Goal: Task Accomplishment & Management: Manage account settings

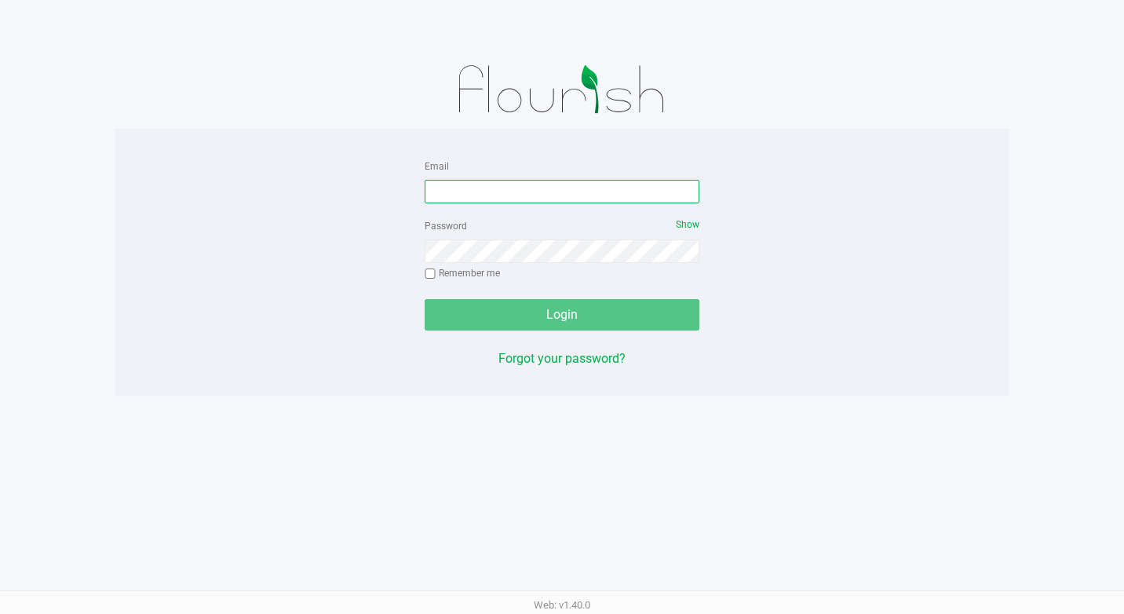
type input "[EMAIL_ADDRESS][DOMAIN_NAME]"
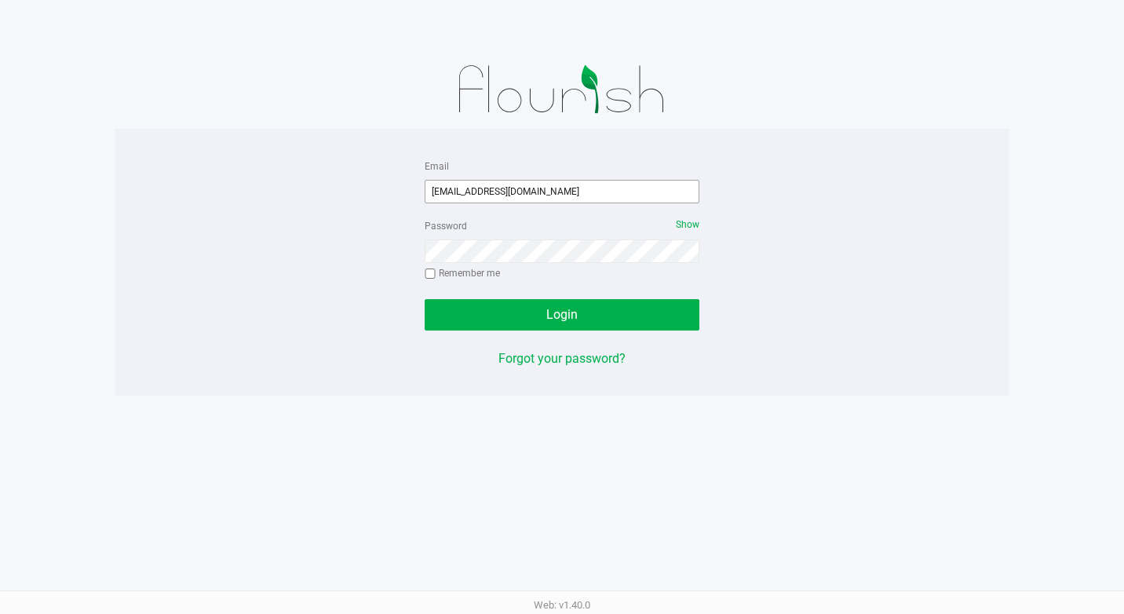
drag, startPoint x: 622, startPoint y: 172, endPoint x: 571, endPoint y: 195, distance: 55.9
click at [573, 195] on div "Email jsummers@slatercenter.com" at bounding box center [562, 179] width 275 height 47
drag, startPoint x: 565, startPoint y: 197, endPoint x: 371, endPoint y: 206, distance: 194.1
click at [371, 206] on div "Email jsummers@slatercenter.com Password Show Remember me Login Forgot your pas…" at bounding box center [562, 262] width 895 height 212
type input "TLDelaney@slatercenter.com"
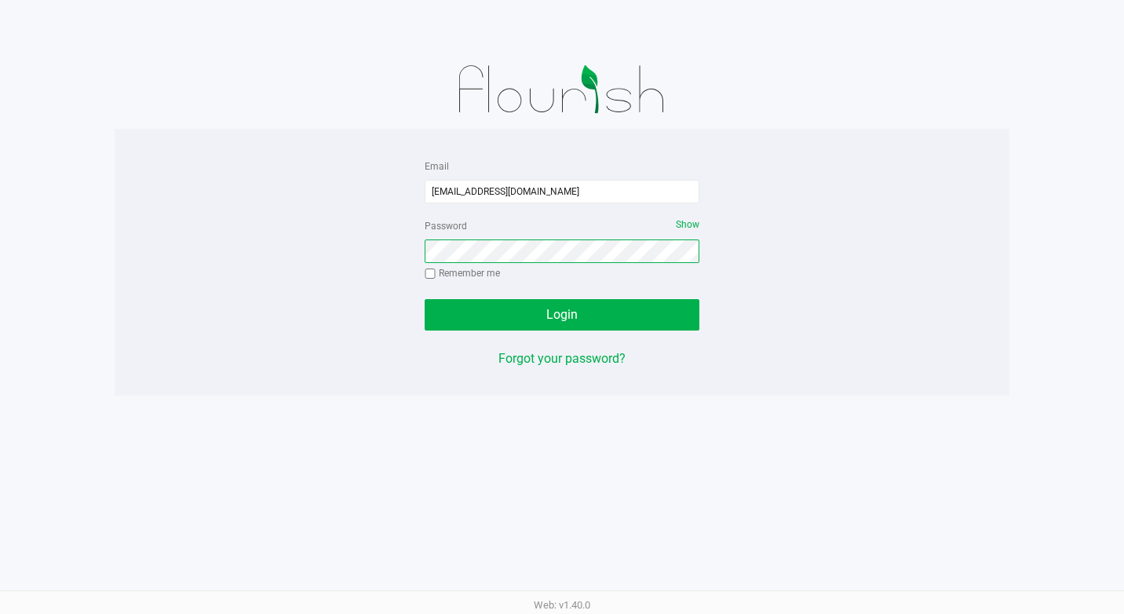
click at [373, 227] on div "Email TLDelaney@slatercenter.com Password Show Remember me Login Forgot your pa…" at bounding box center [562, 262] width 895 height 212
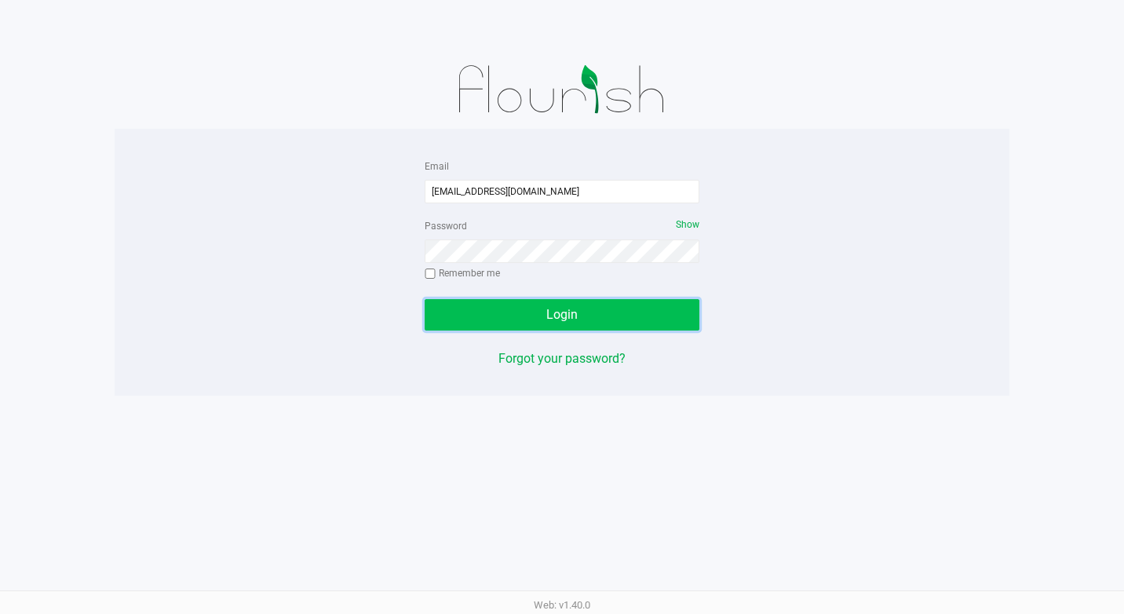
click at [445, 307] on button "Login" at bounding box center [562, 314] width 275 height 31
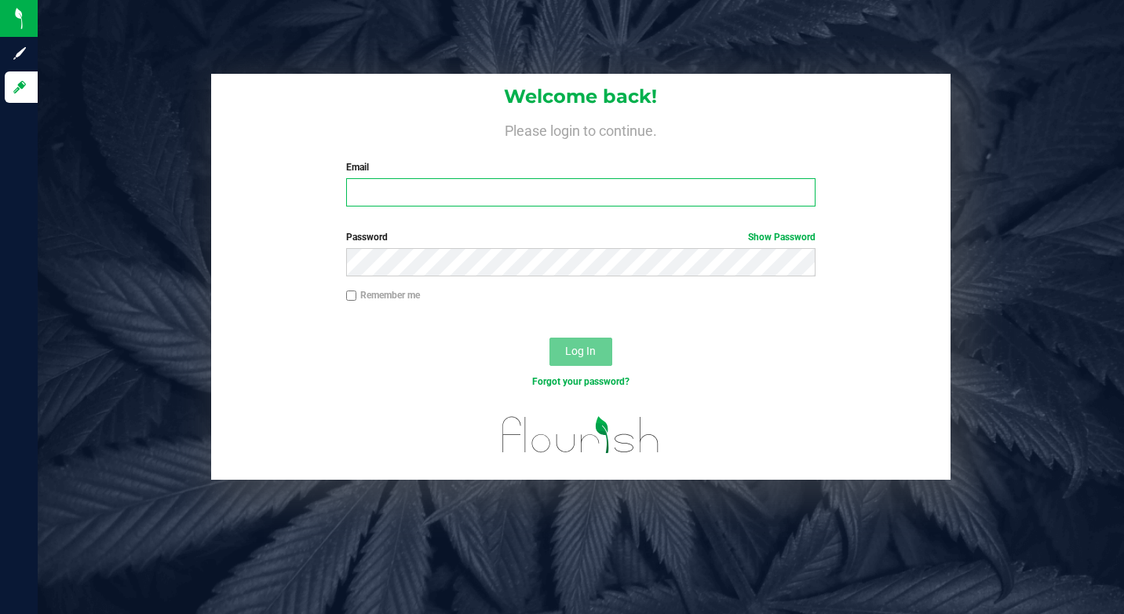
type input "[EMAIL_ADDRESS][DOMAIN_NAME]"
drag, startPoint x: 409, startPoint y: 199, endPoint x: 211, endPoint y: 208, distance: 198.1
click at [296, 204] on div "Welcome back! Please login to continue. Email dlaster@slatercenter.com Required…" at bounding box center [581, 146] width 740 height 145
type input "[EMAIL_ADDRESS][DOMAIN_NAME]"
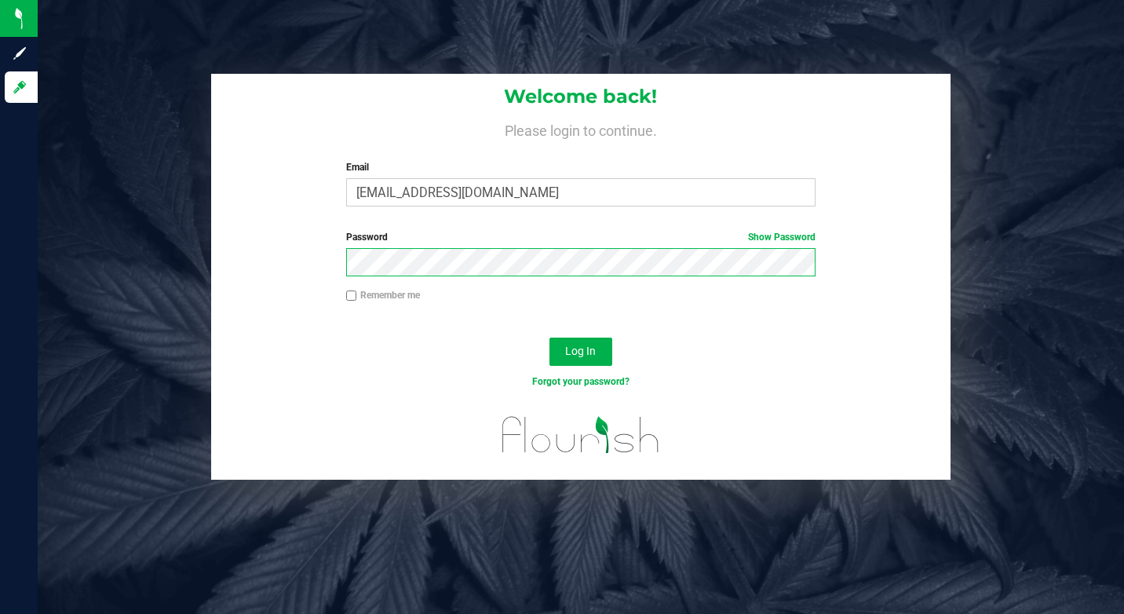
click at [320, 280] on div "Password Show Password" at bounding box center [581, 259] width 740 height 58
click at [550, 338] on button "Log In" at bounding box center [581, 352] width 63 height 28
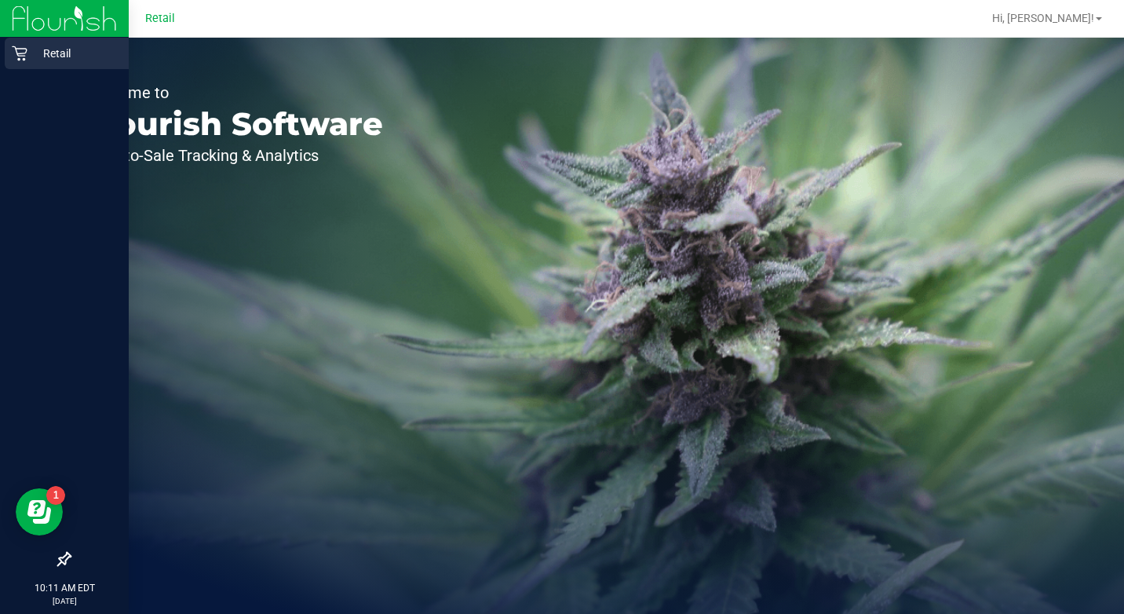
click at [21, 54] on icon at bounding box center [20, 54] width 16 height 16
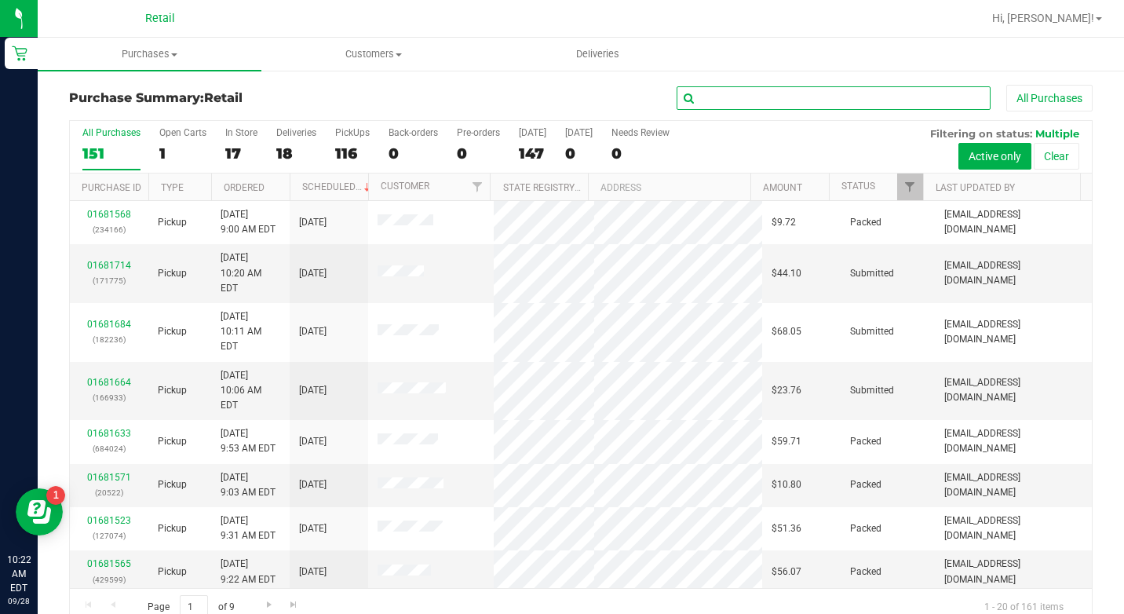
click at [703, 99] on input "text" at bounding box center [834, 98] width 314 height 24
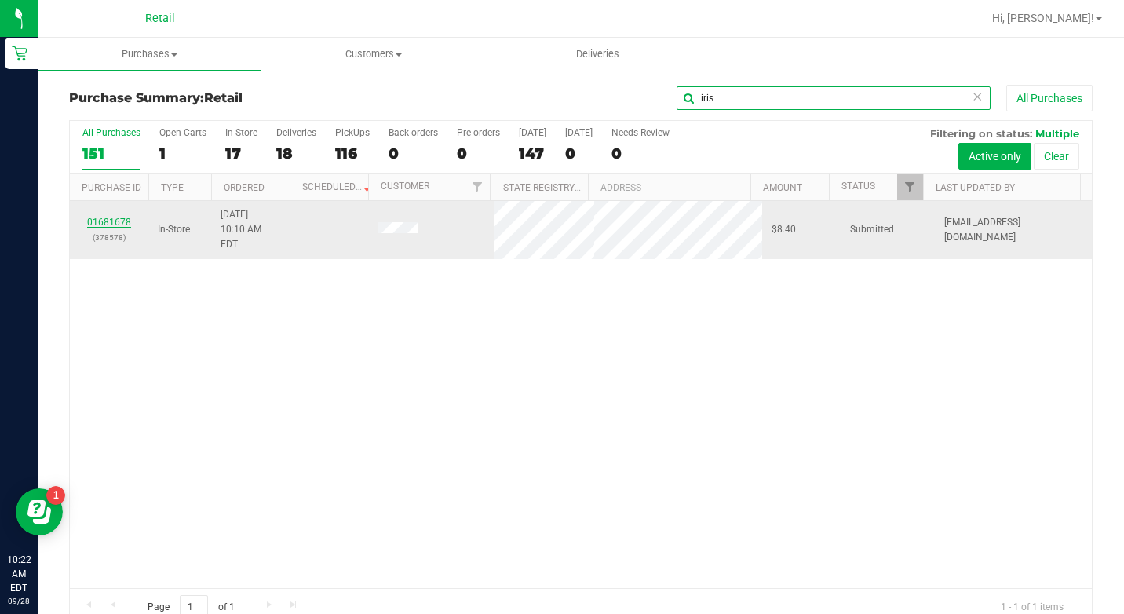
type input "iris"
click at [110, 217] on link "01681678" at bounding box center [109, 222] width 44 height 11
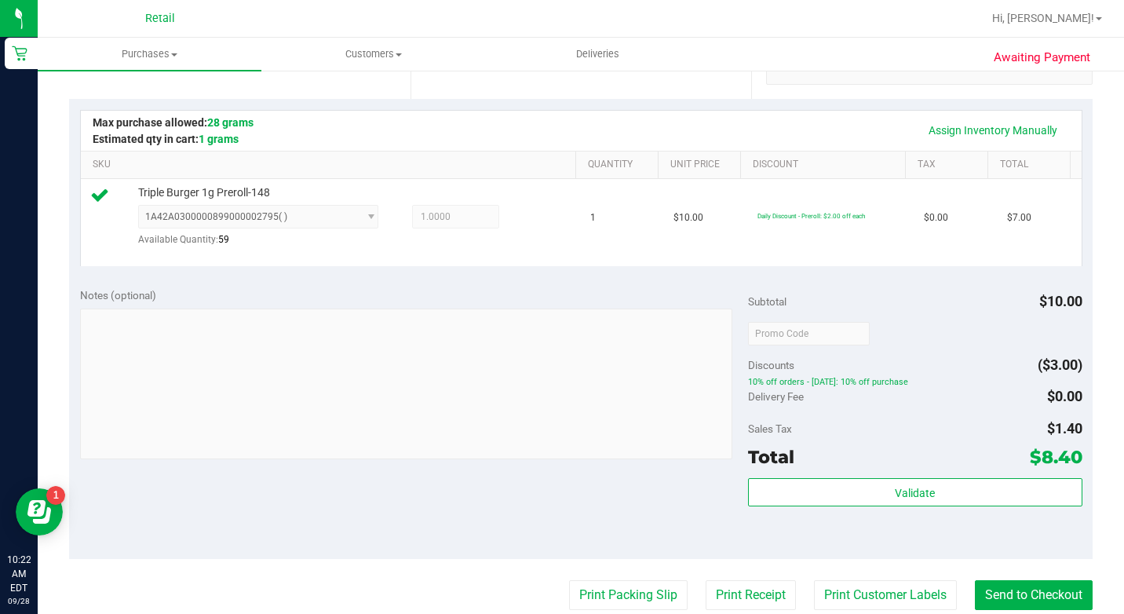
scroll to position [471, 0]
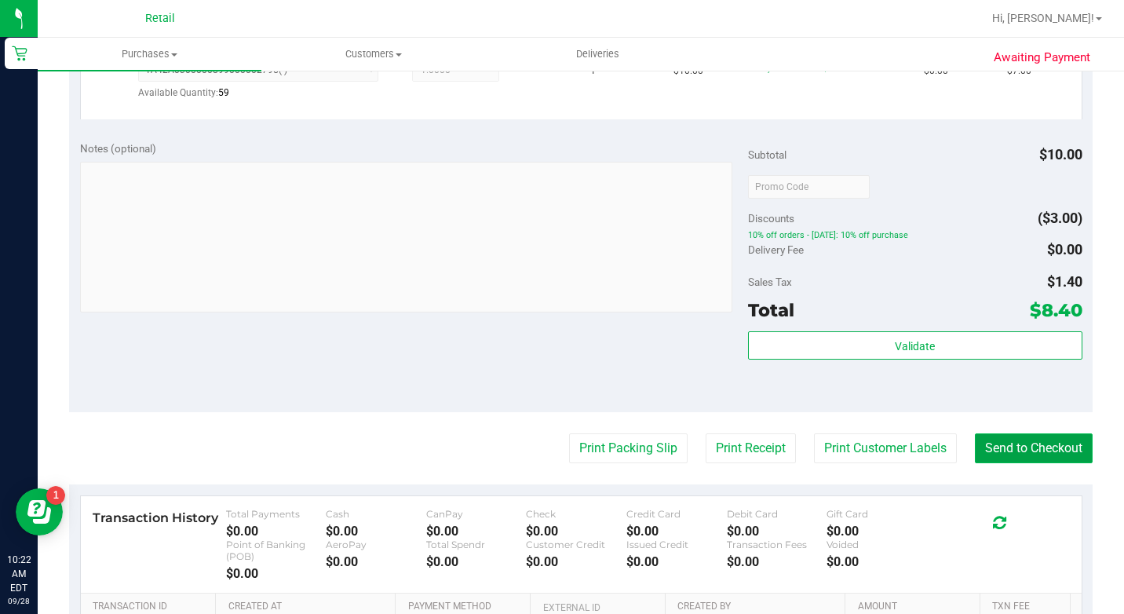
click at [998, 460] on button "Send to Checkout" at bounding box center [1034, 448] width 118 height 30
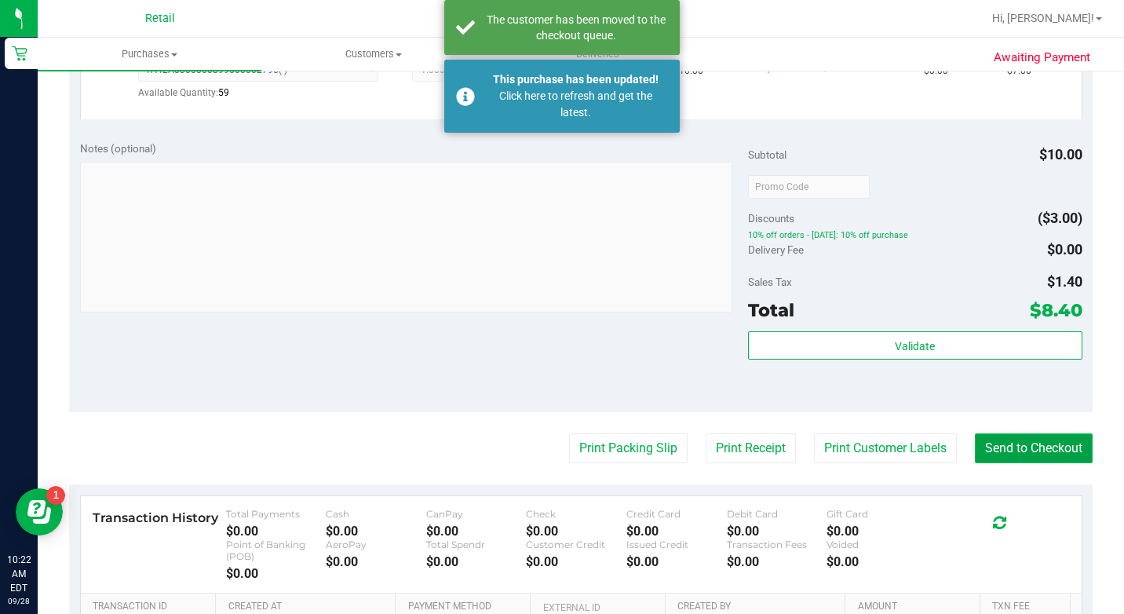
click at [975, 463] on button "Send to Checkout" at bounding box center [1034, 448] width 118 height 30
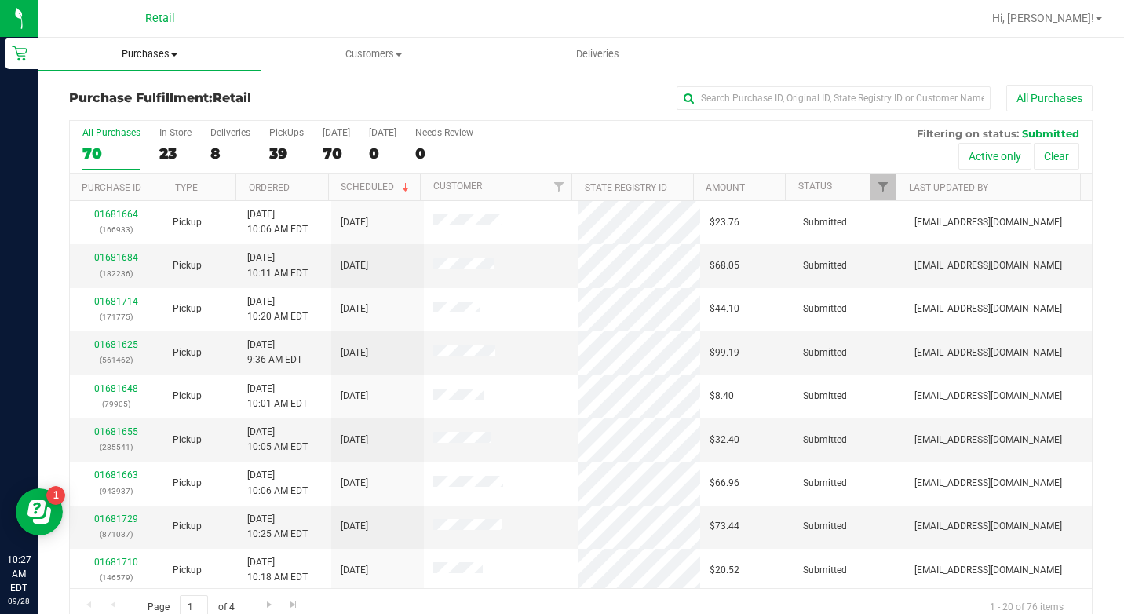
click at [174, 52] on span "Purchases" at bounding box center [150, 54] width 224 height 14
click at [165, 92] on span "Summary of purchases" at bounding box center [118, 94] width 161 height 13
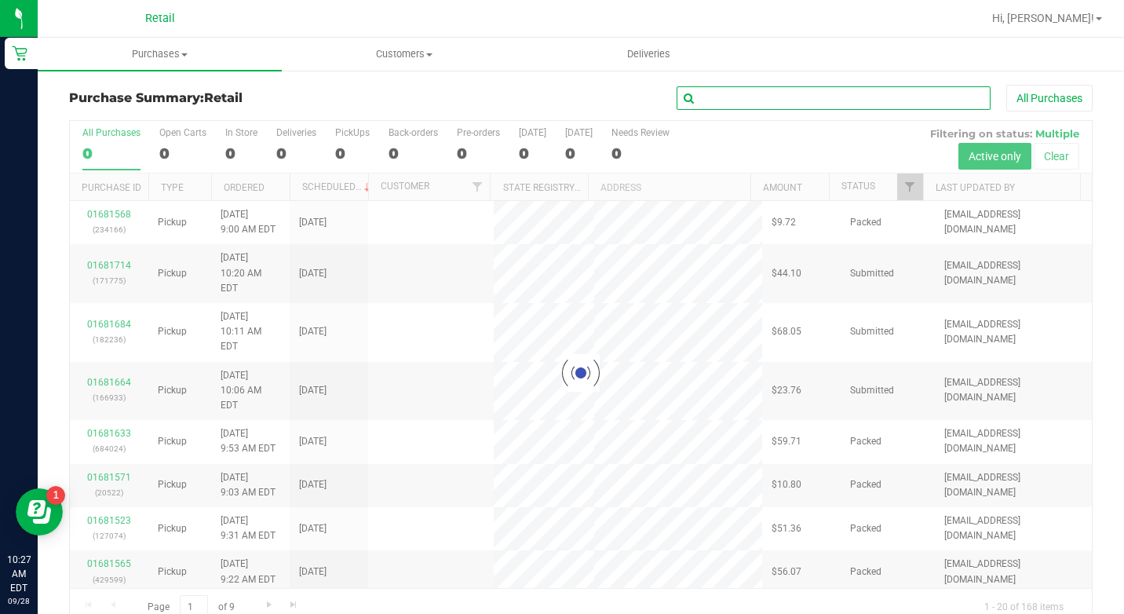
click at [719, 99] on input "text" at bounding box center [834, 98] width 314 height 24
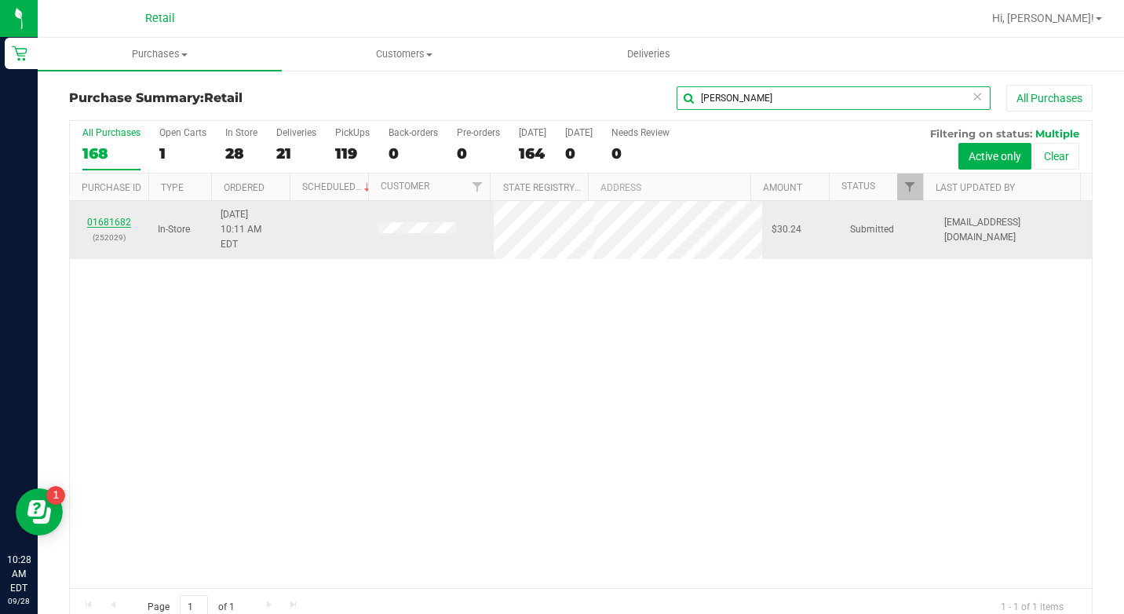
type input "mcnichol"
click at [120, 217] on link "01681682" at bounding box center [109, 222] width 44 height 11
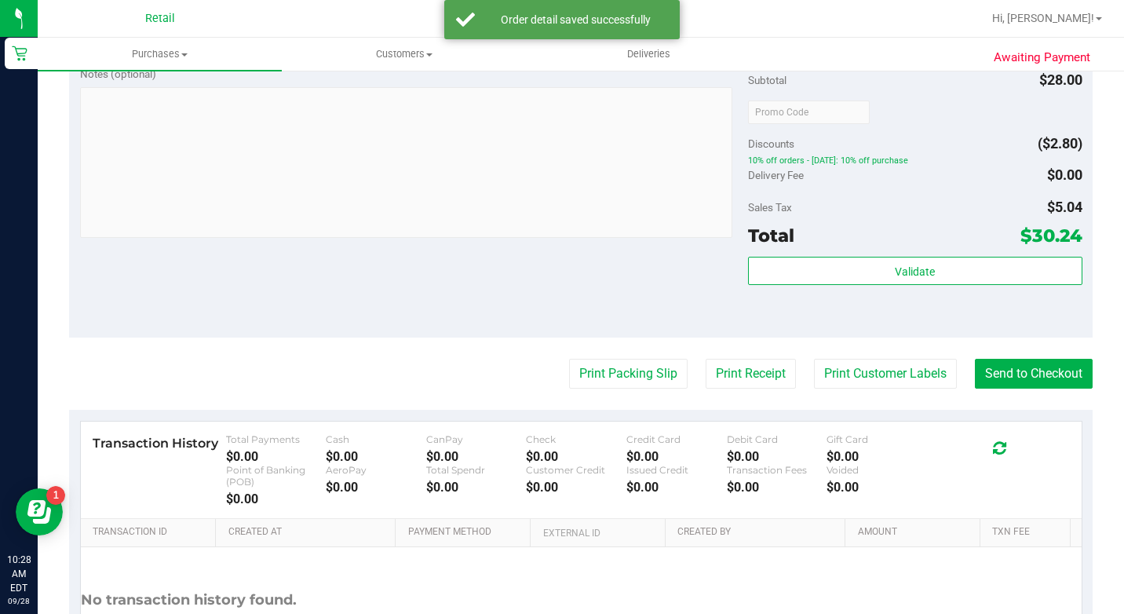
scroll to position [550, 0]
click at [1005, 388] on button "Send to Checkout" at bounding box center [1034, 373] width 118 height 30
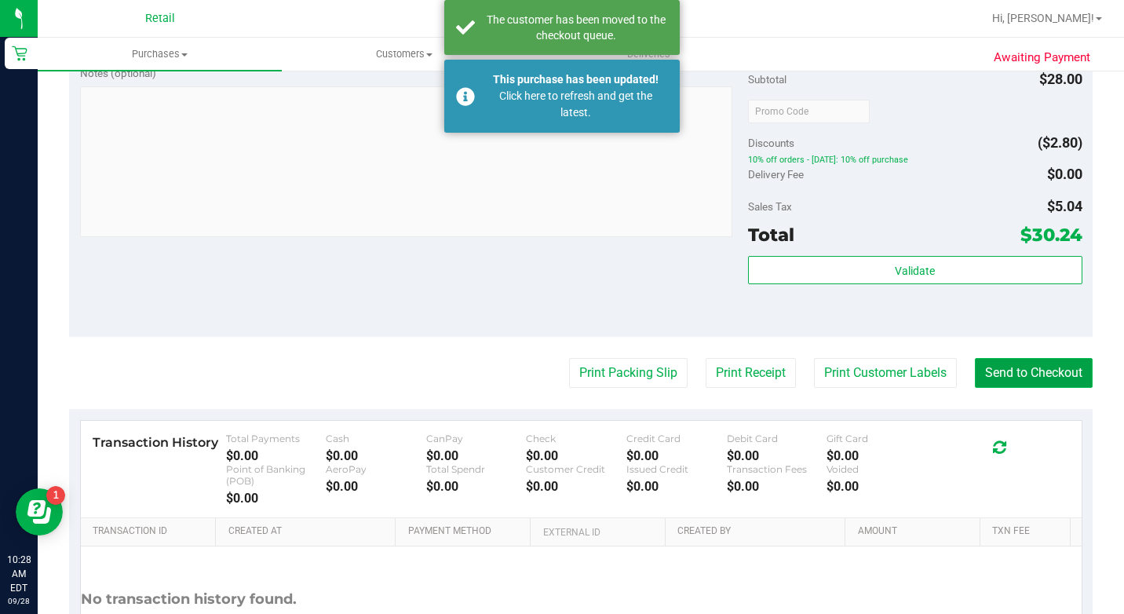
click at [1005, 388] on button "Send to Checkout" at bounding box center [1034, 373] width 118 height 30
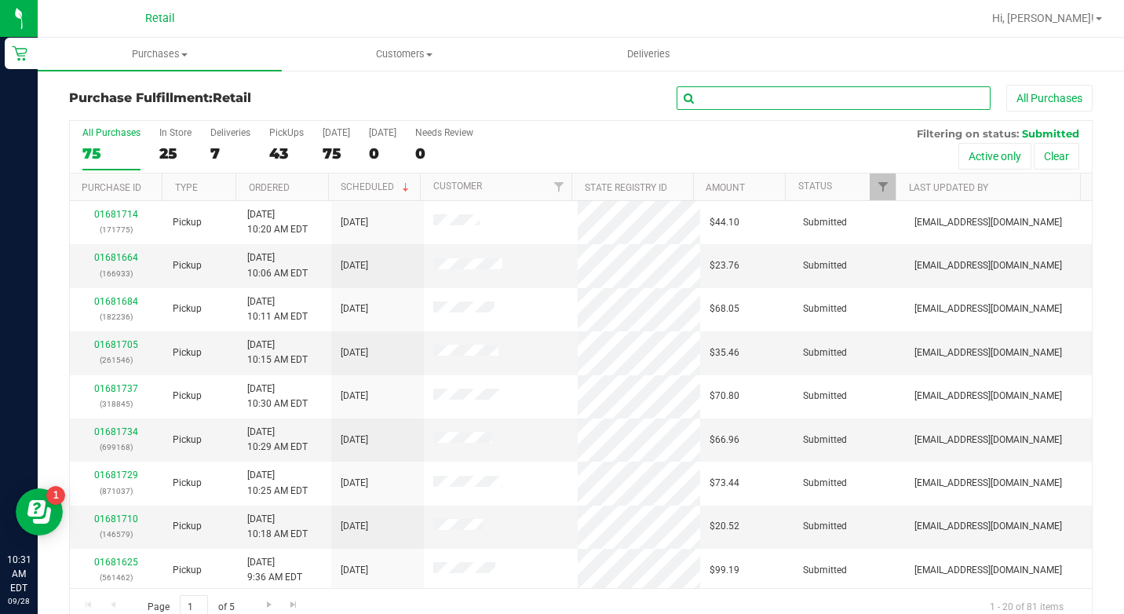
drag, startPoint x: 769, startPoint y: 93, endPoint x: 113, endPoint y: 20, distance: 659.6
click at [769, 93] on input "text" at bounding box center [834, 98] width 314 height 24
click at [153, 46] on uib-tab-heading "Purchases Summary of purchases Fulfillment All purchases" at bounding box center [160, 54] width 244 height 33
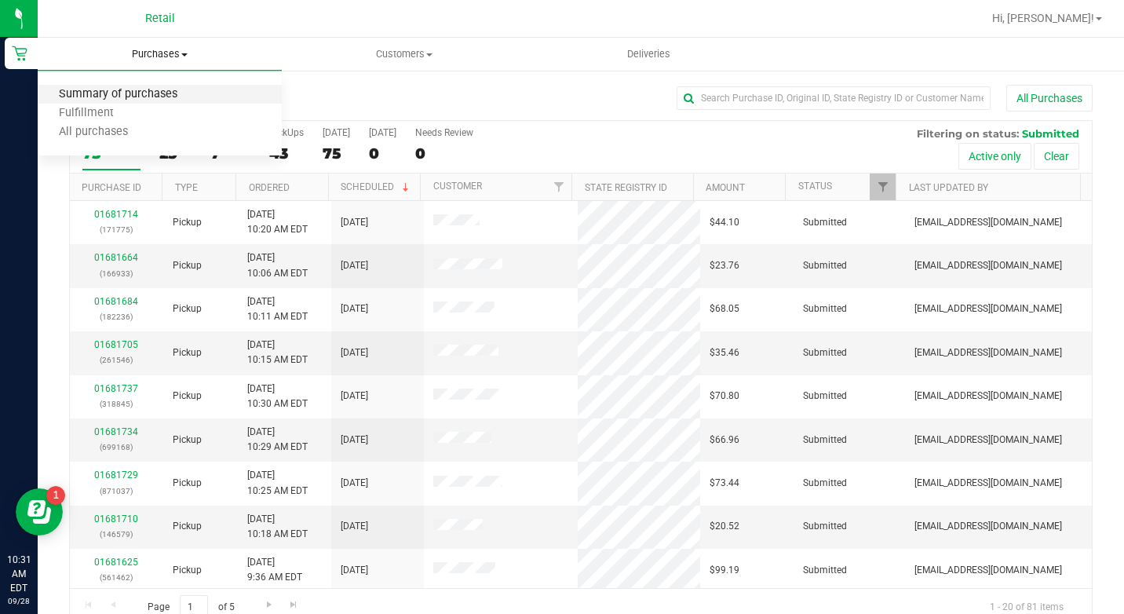
click at [138, 99] on span "Summary of purchases" at bounding box center [118, 94] width 161 height 13
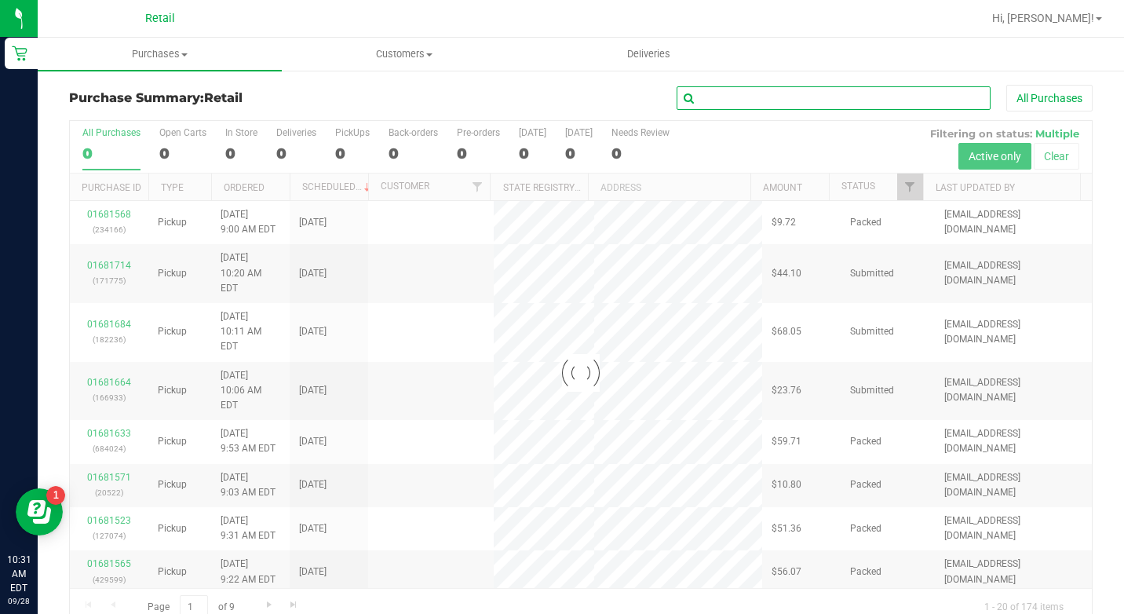
click at [718, 104] on input "text" at bounding box center [834, 98] width 314 height 24
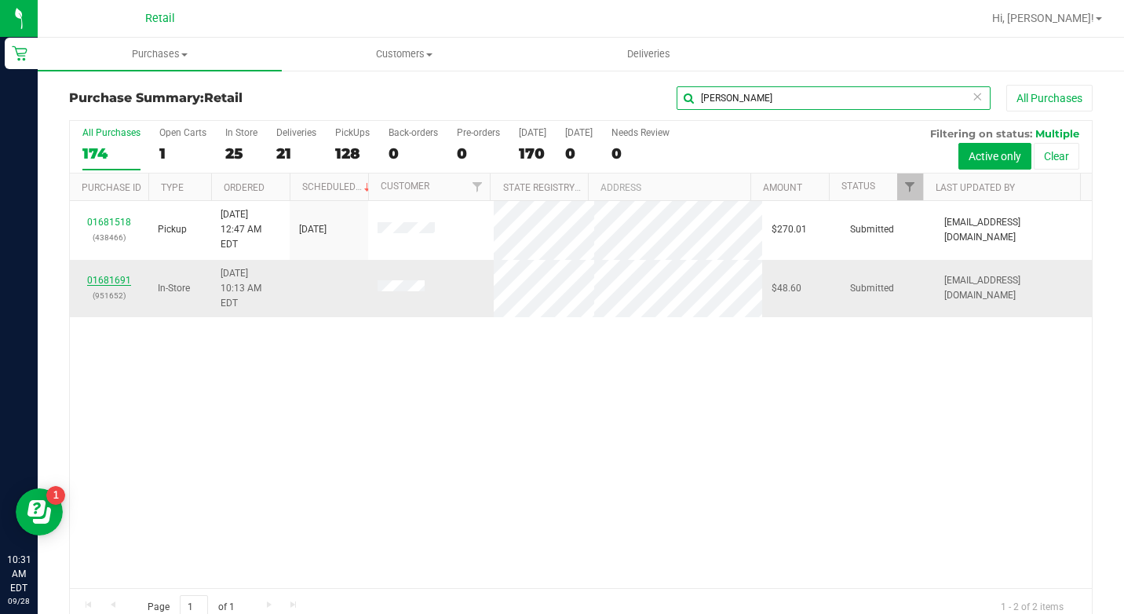
type input "perry"
click at [100, 275] on link "01681691" at bounding box center [109, 280] width 44 height 11
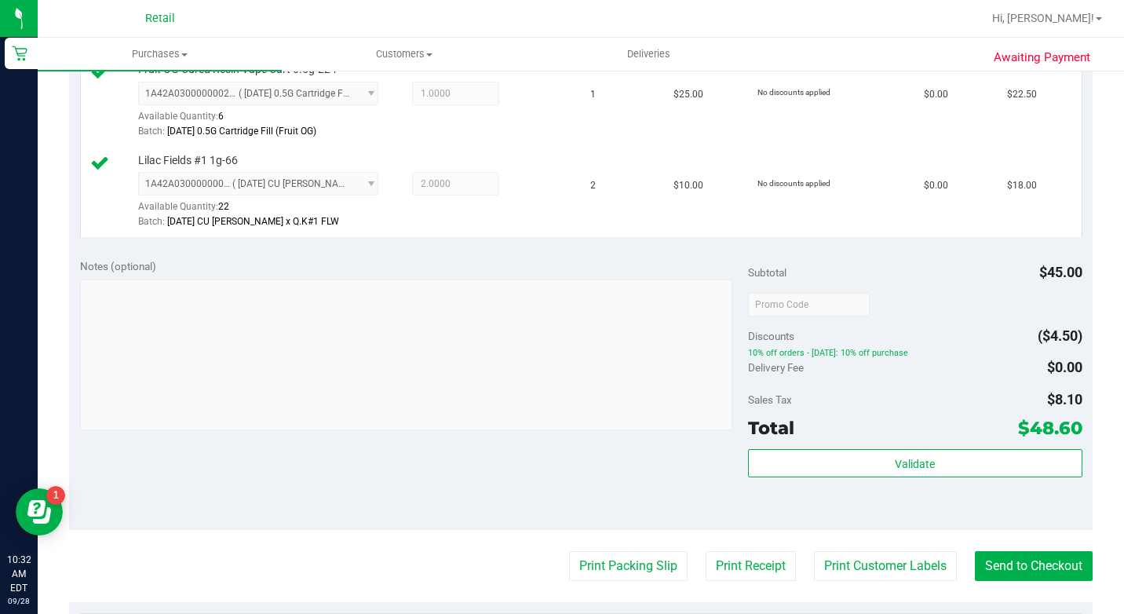
scroll to position [628, 0]
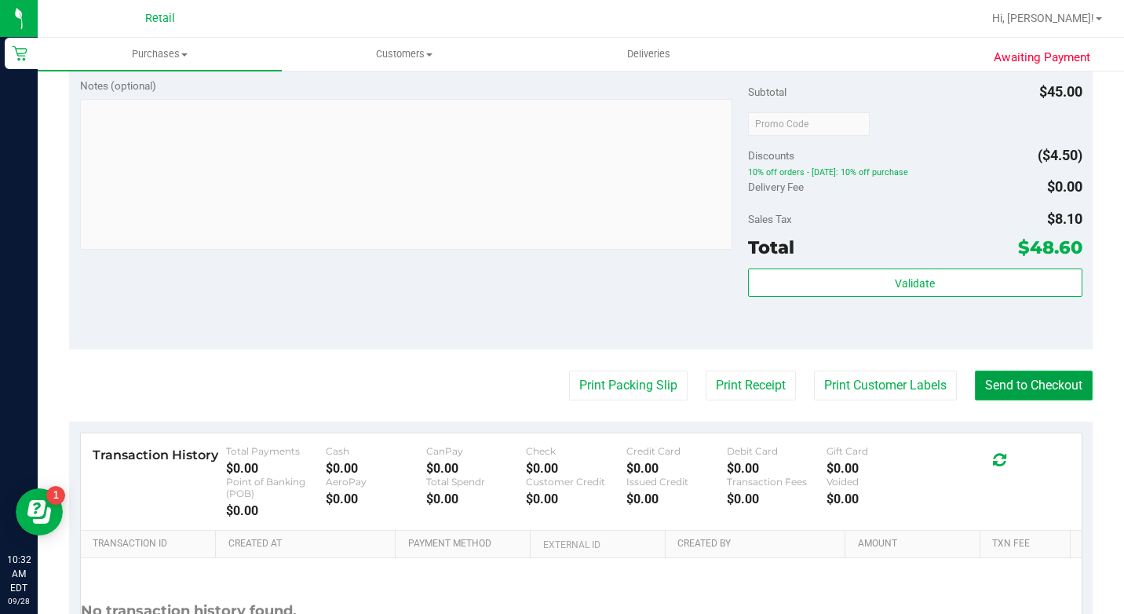
click at [1020, 400] on button "Send to Checkout" at bounding box center [1034, 386] width 118 height 30
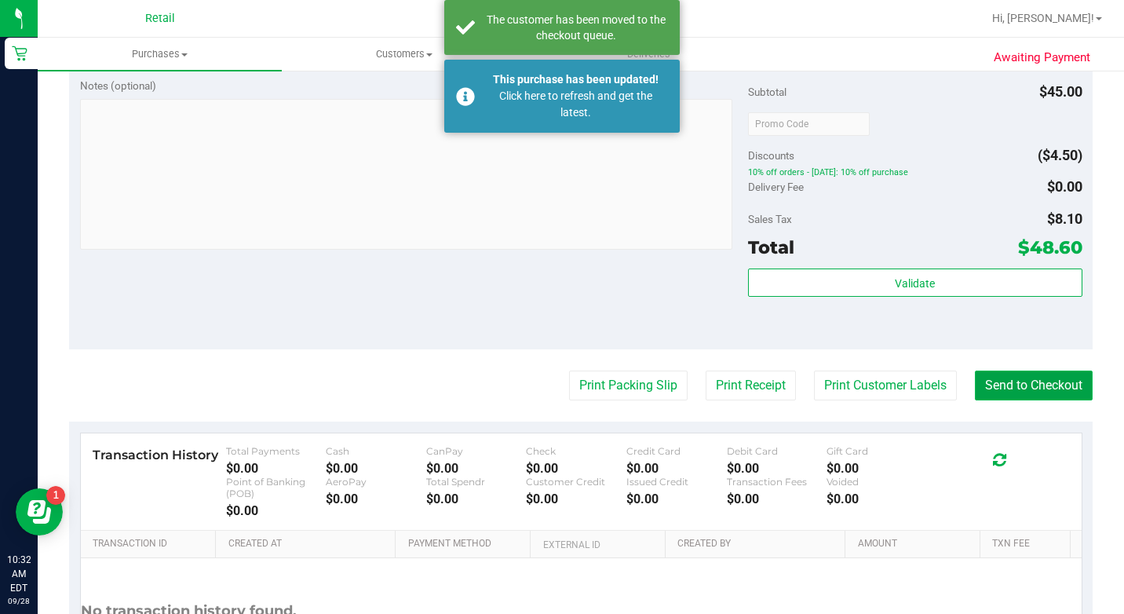
click at [1015, 400] on button "Send to Checkout" at bounding box center [1034, 386] width 118 height 30
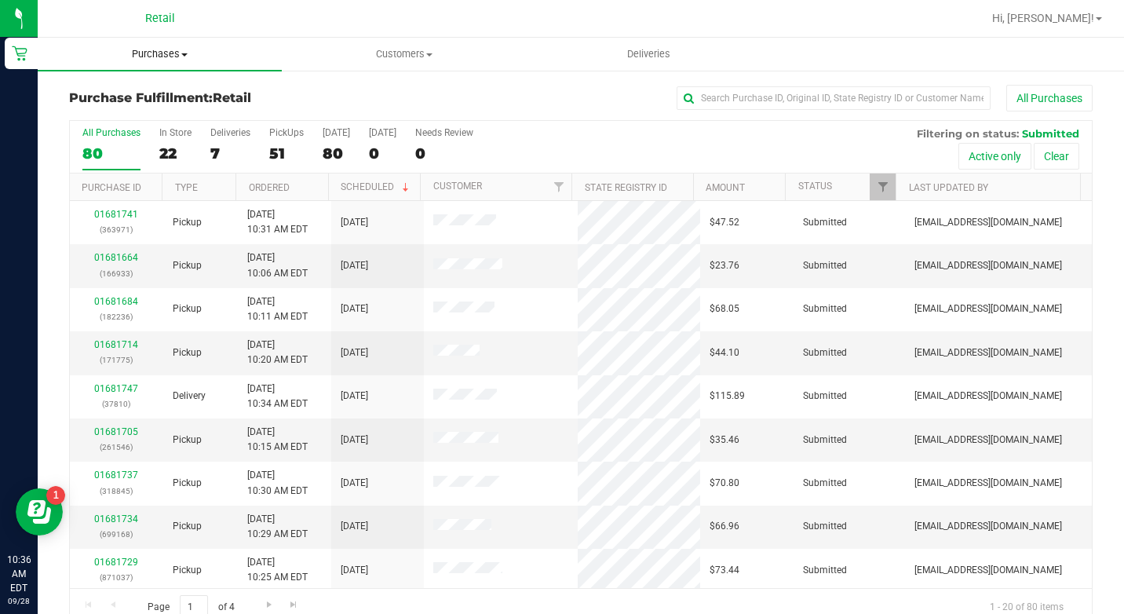
click at [168, 49] on span "Purchases" at bounding box center [160, 54] width 244 height 14
click at [163, 93] on span "Summary of purchases" at bounding box center [118, 94] width 161 height 13
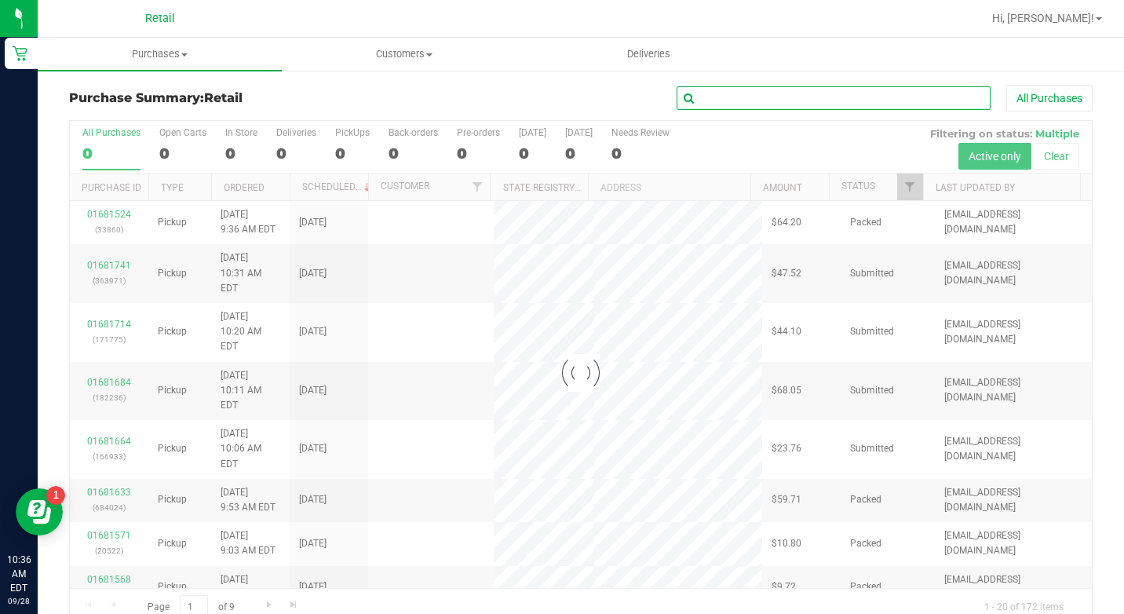
click at [828, 100] on input "text" at bounding box center [834, 98] width 314 height 24
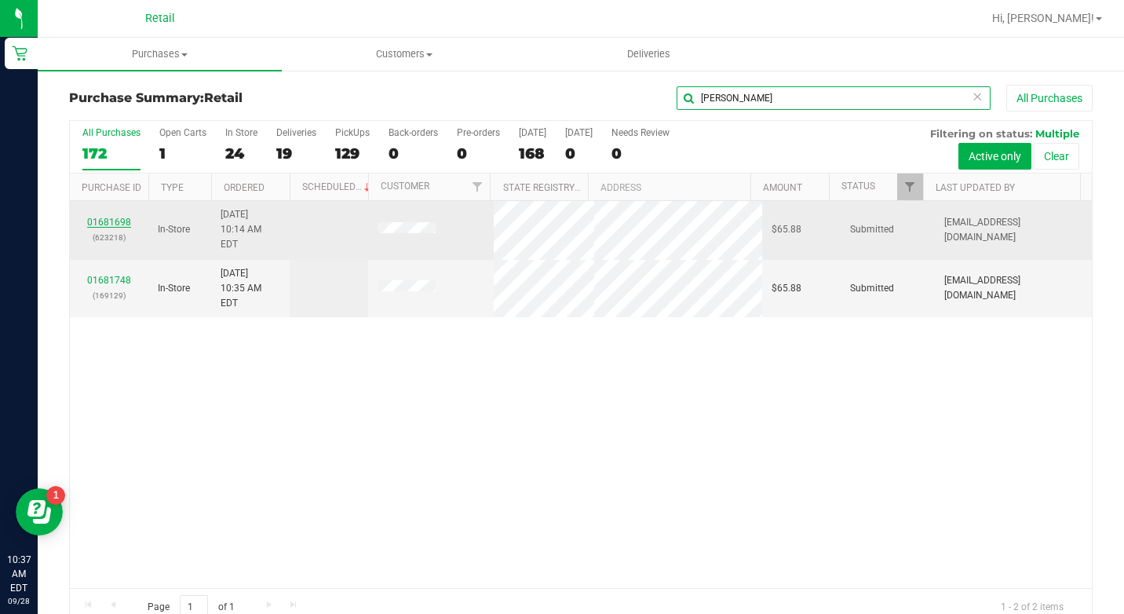
type input "truman"
click at [106, 217] on link "01681698" at bounding box center [109, 222] width 44 height 11
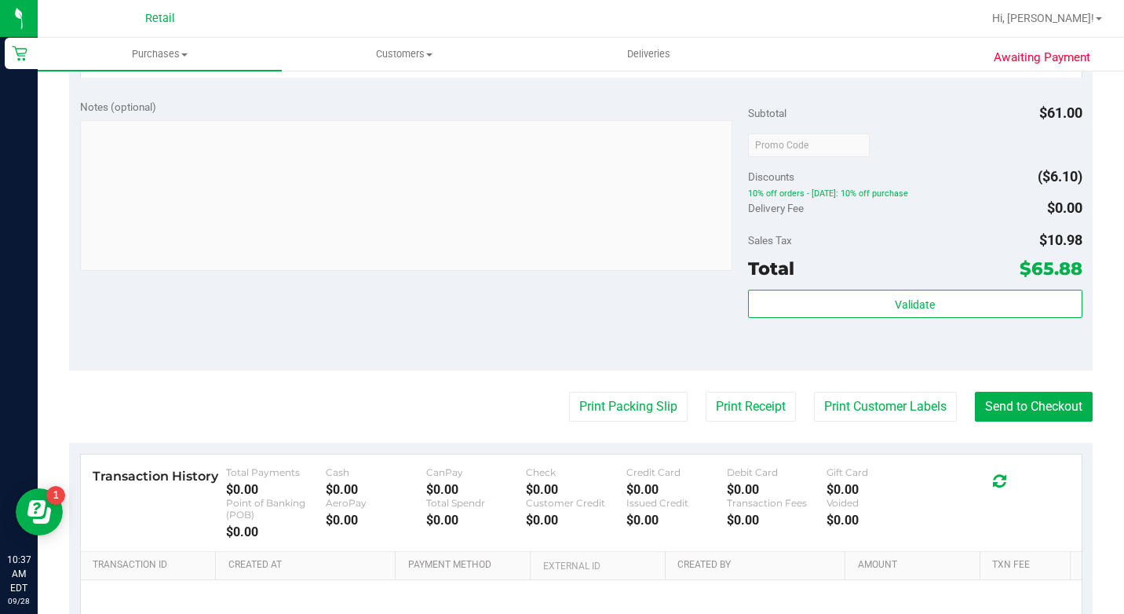
scroll to position [707, 0]
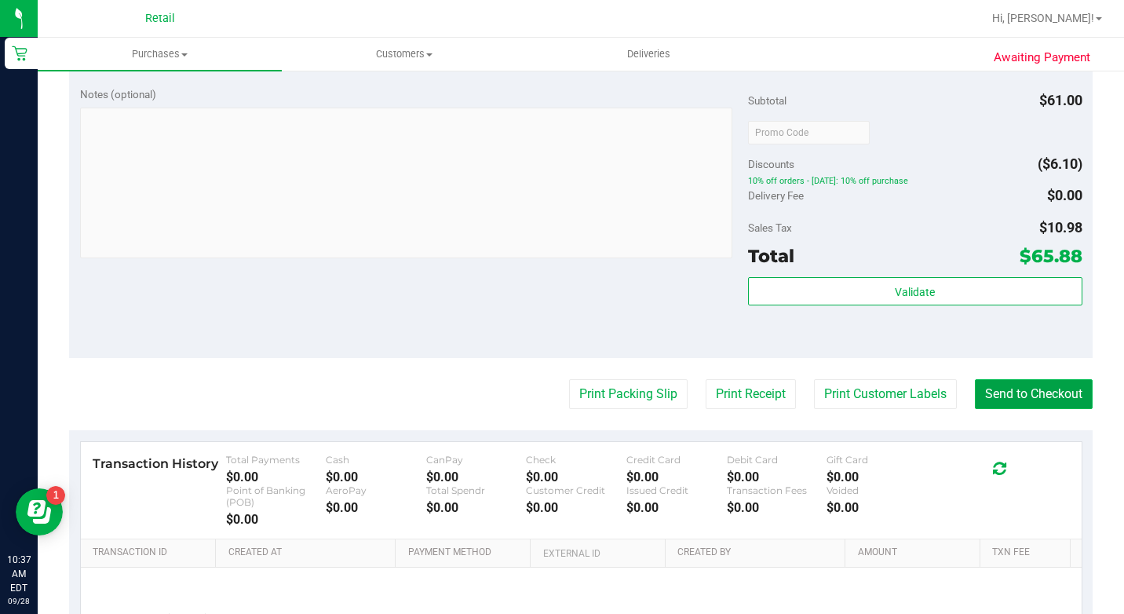
click at [994, 409] on button "Send to Checkout" at bounding box center [1034, 394] width 118 height 30
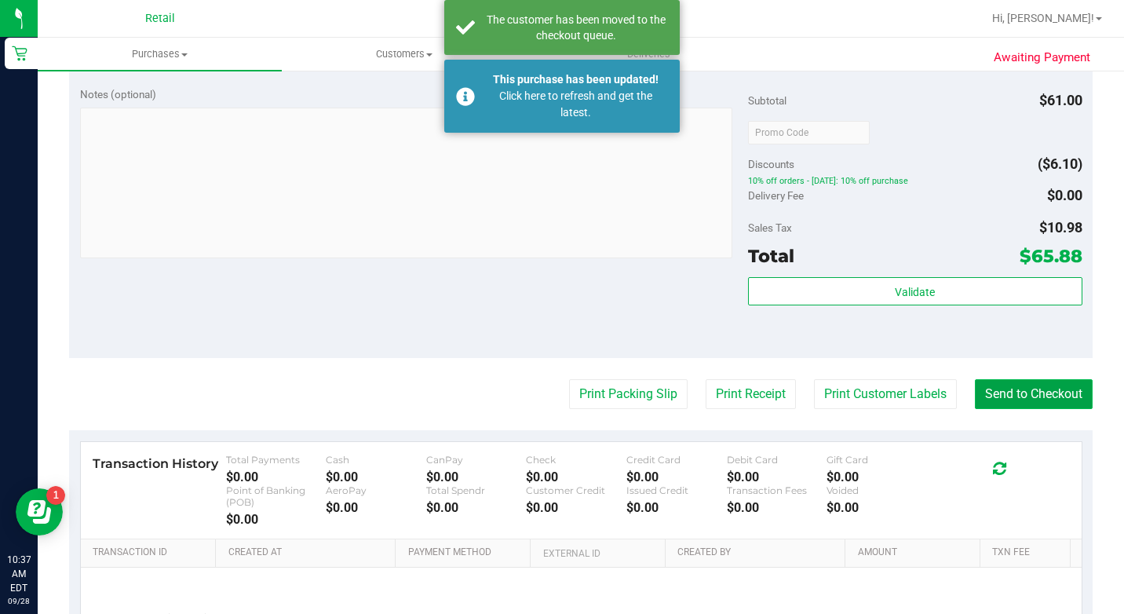
click at [1012, 409] on button "Send to Checkout" at bounding box center [1034, 394] width 118 height 30
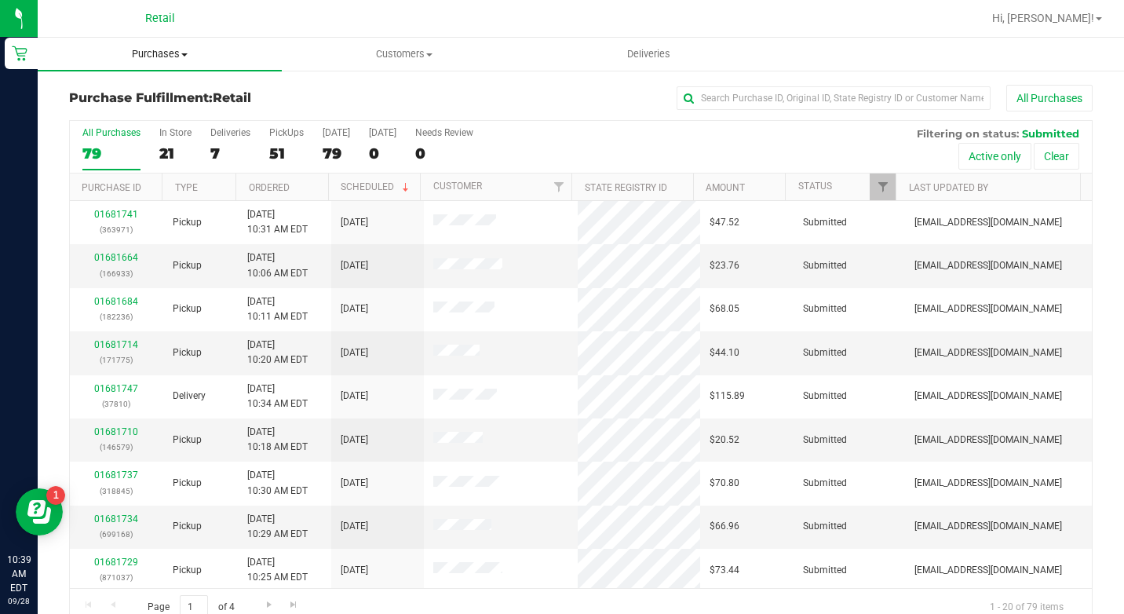
click at [170, 49] on span "Purchases" at bounding box center [160, 54] width 244 height 14
click at [168, 96] on span "Summary of purchases" at bounding box center [118, 94] width 161 height 13
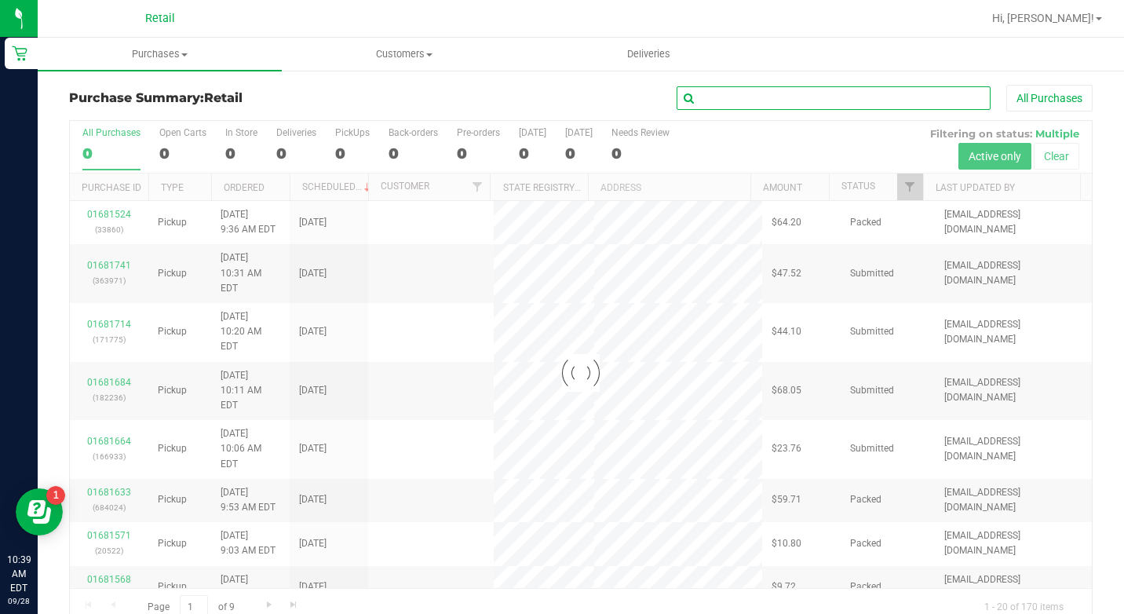
click at [753, 98] on input "text" at bounding box center [834, 98] width 314 height 24
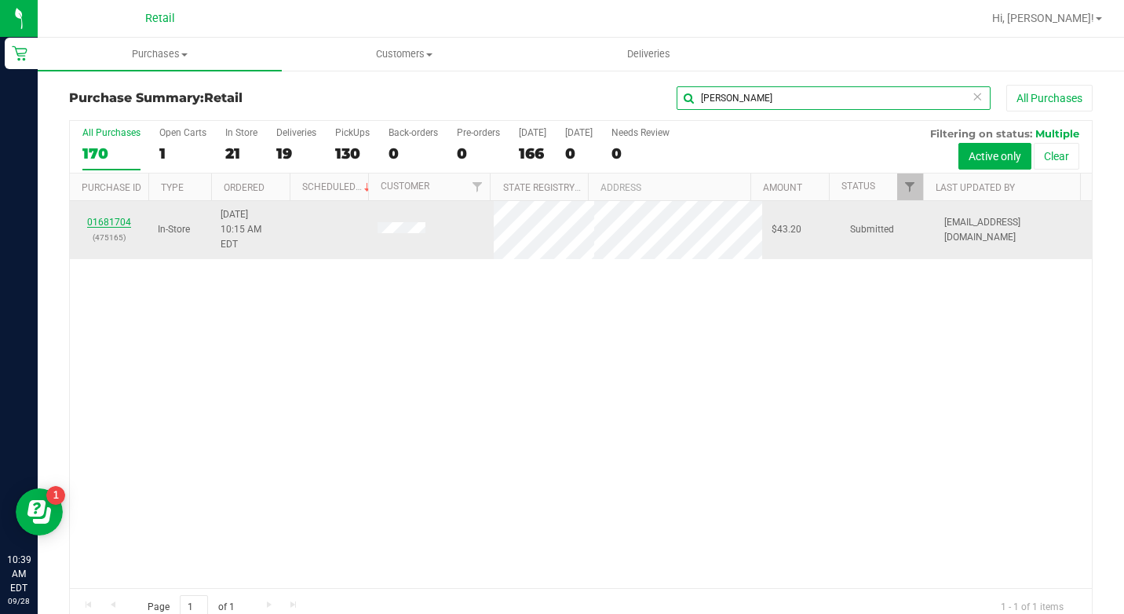
type input "dubon"
click at [101, 217] on link "01681704" at bounding box center [109, 222] width 44 height 11
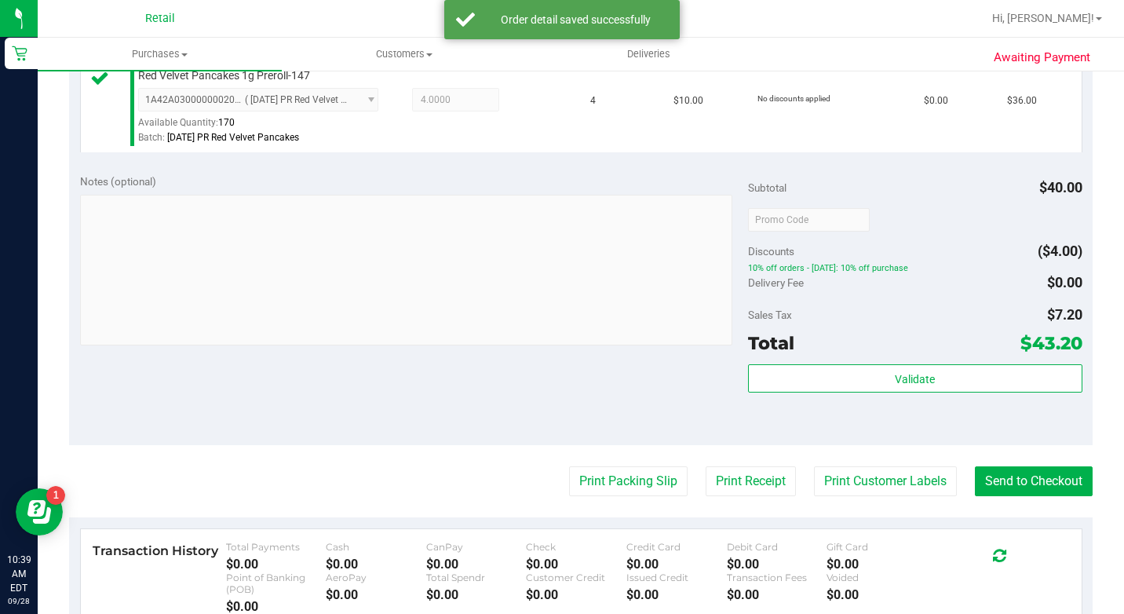
scroll to position [628, 0]
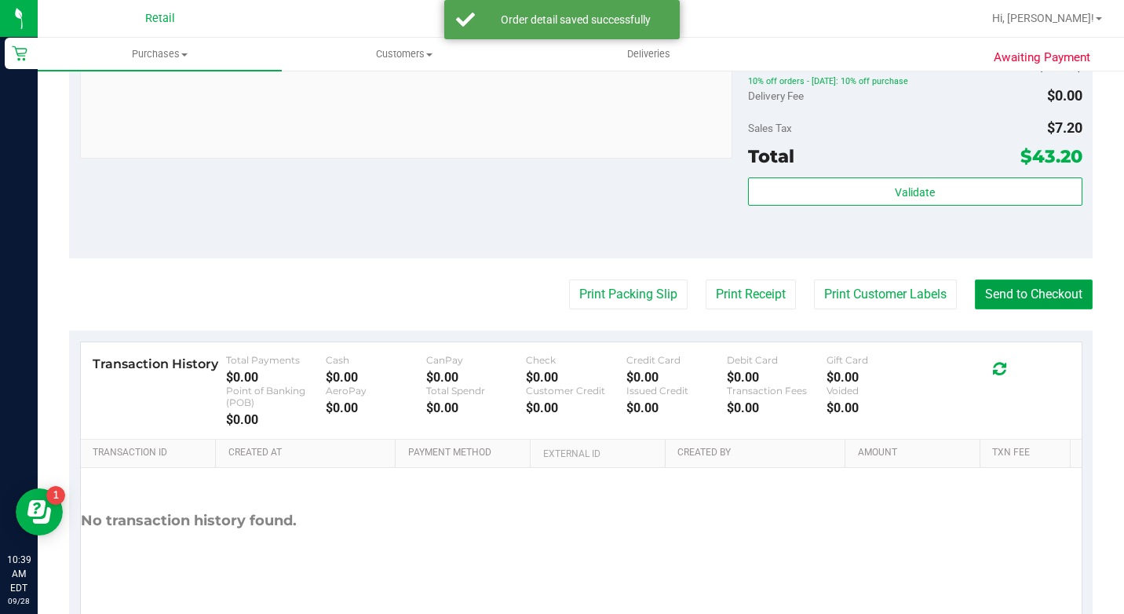
click at [1000, 309] on button "Send to Checkout" at bounding box center [1034, 295] width 118 height 30
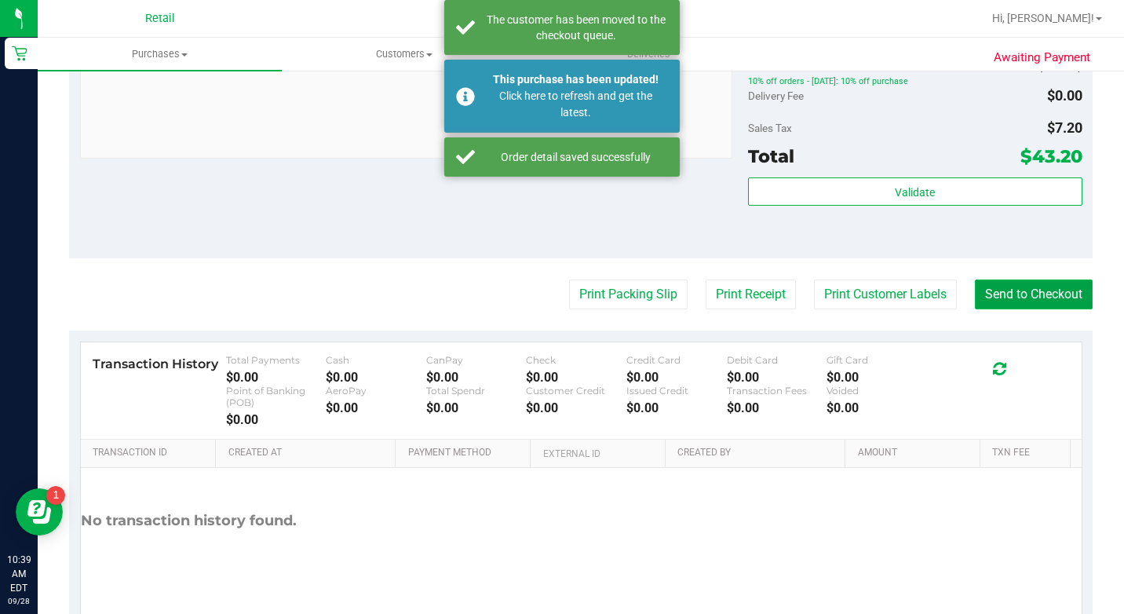
click at [1013, 309] on button "Send to Checkout" at bounding box center [1034, 295] width 118 height 30
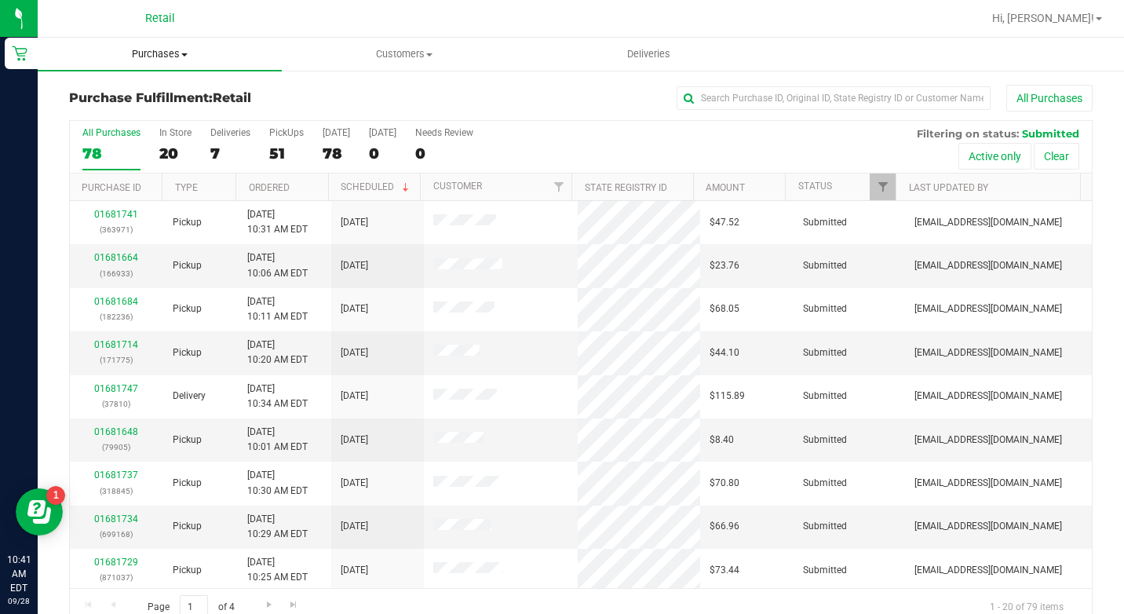
click at [153, 58] on span "Purchases" at bounding box center [160, 54] width 244 height 14
click at [146, 98] on span "Summary of purchases" at bounding box center [118, 94] width 161 height 13
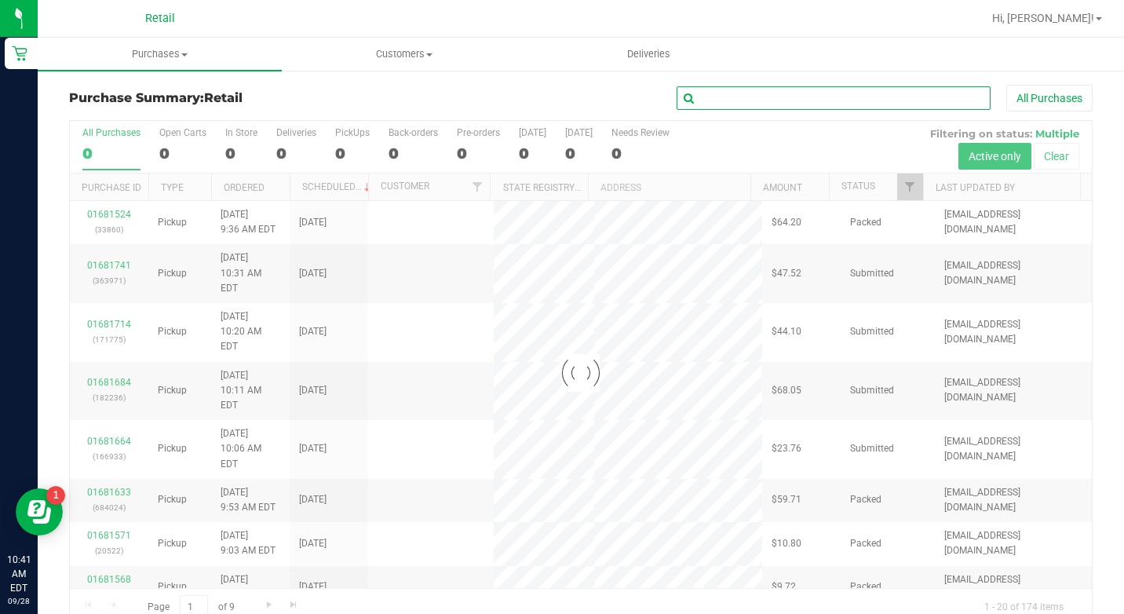
click at [907, 101] on input "text" at bounding box center [834, 98] width 314 height 24
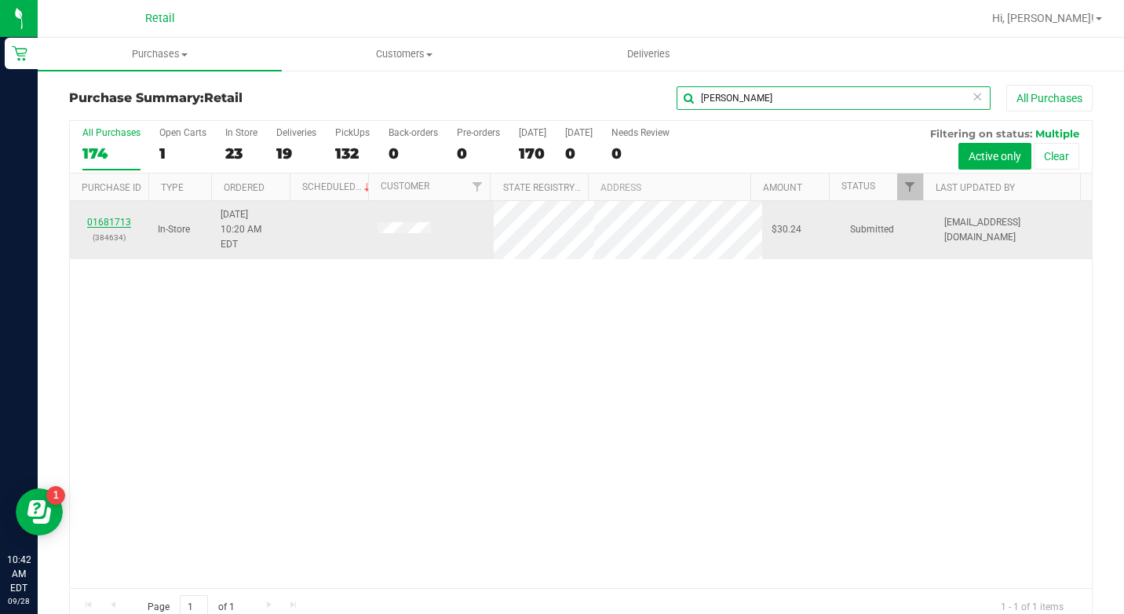
type input "[PERSON_NAME]"
click at [109, 217] on link "01681713" at bounding box center [109, 222] width 44 height 11
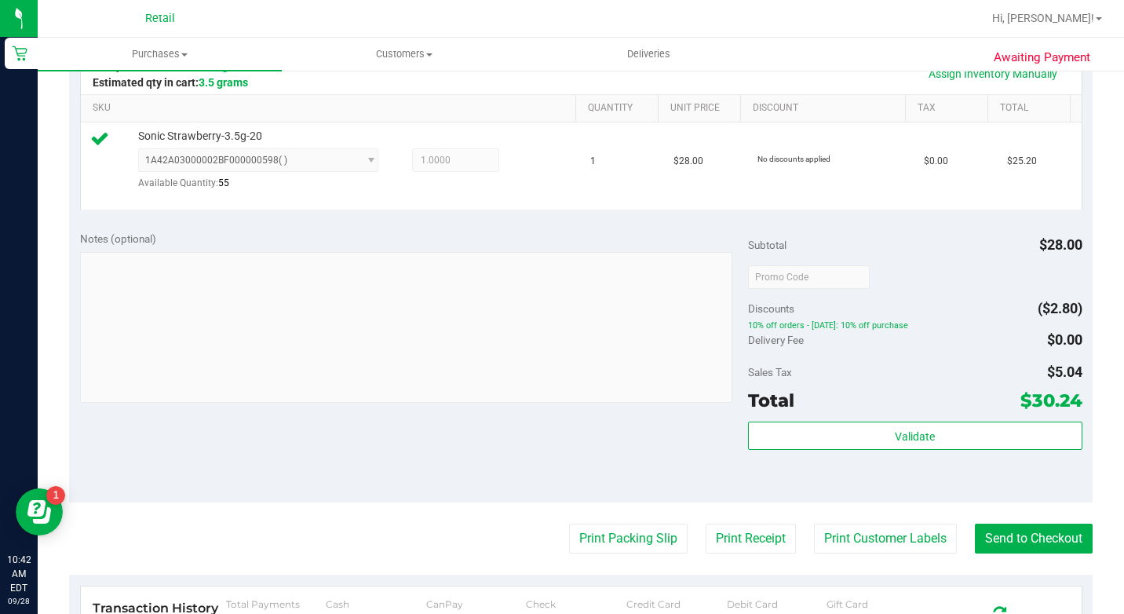
scroll to position [471, 0]
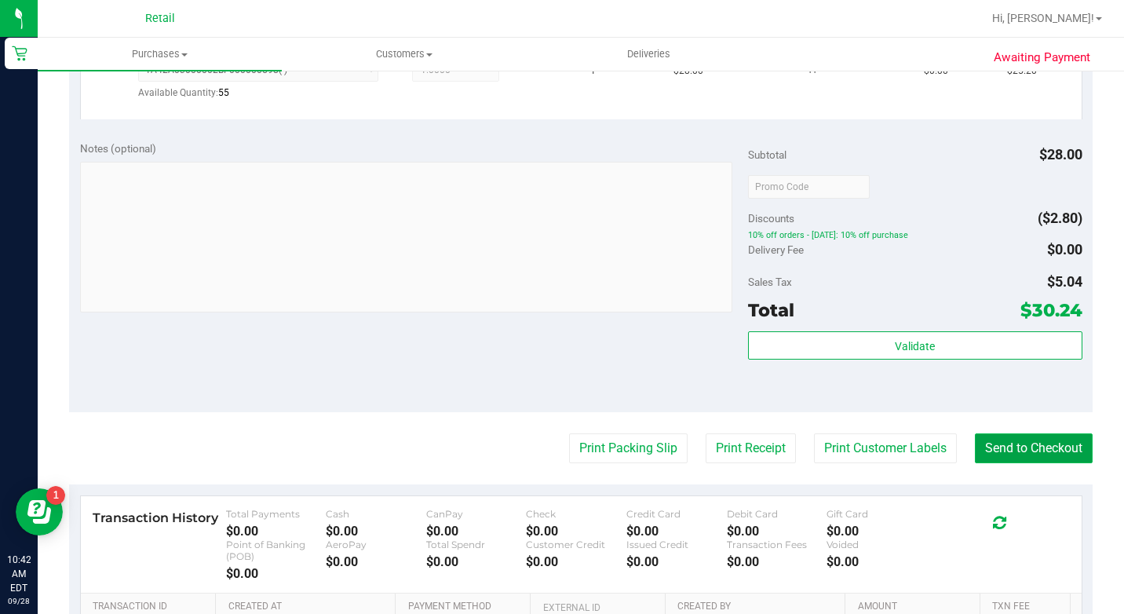
click at [1012, 463] on button "Send to Checkout" at bounding box center [1034, 448] width 118 height 30
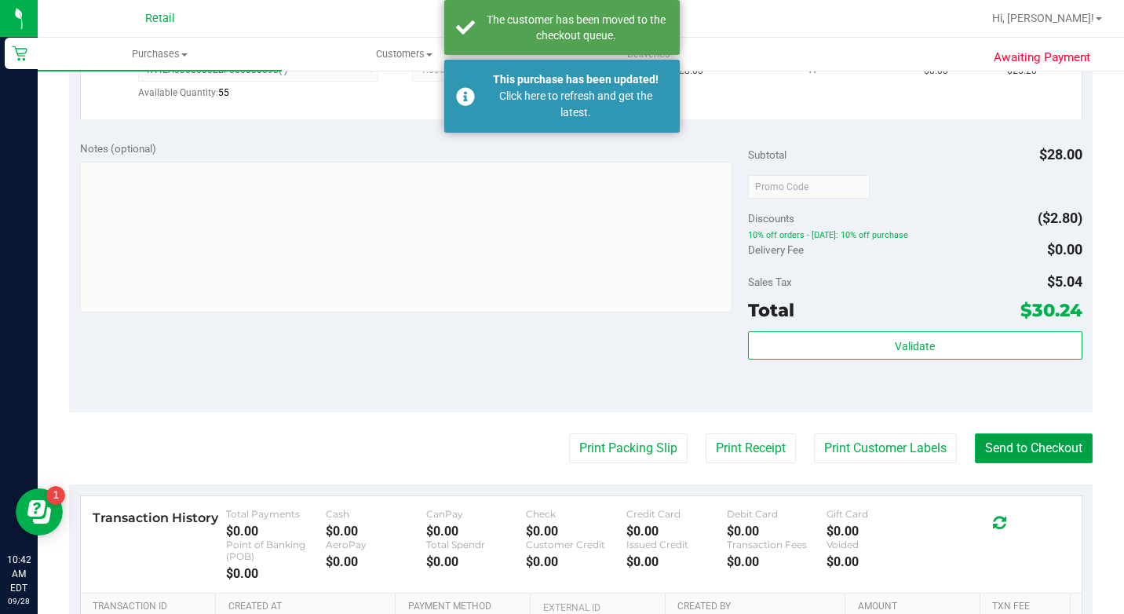
click at [1017, 463] on button "Send to Checkout" at bounding box center [1034, 448] width 118 height 30
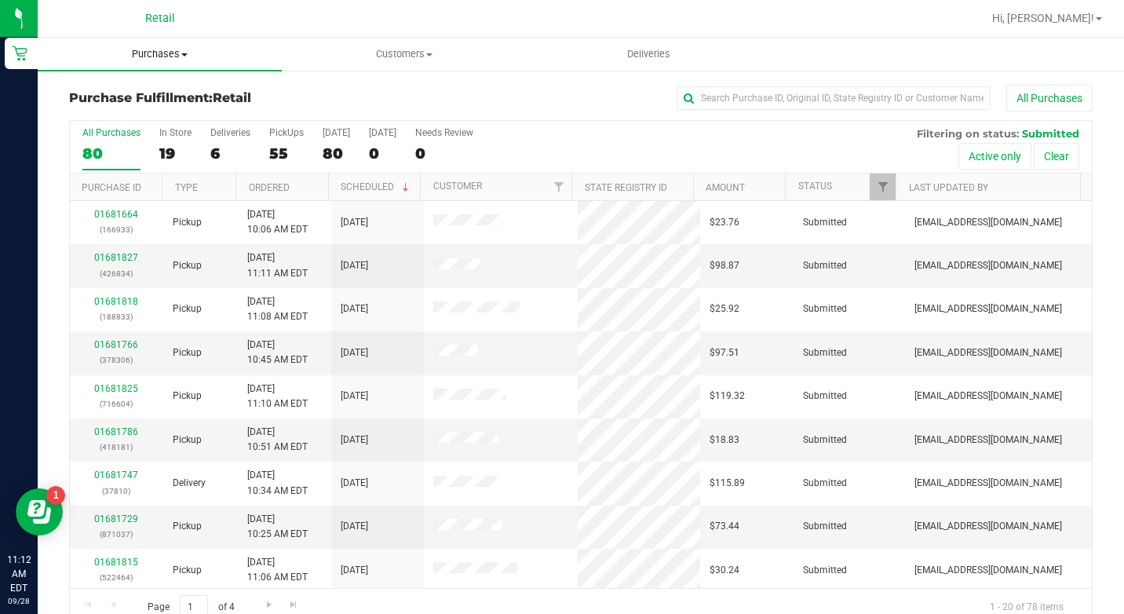
click at [144, 48] on span "Purchases" at bounding box center [160, 54] width 244 height 14
click at [148, 92] on span "Summary of purchases" at bounding box center [118, 94] width 161 height 13
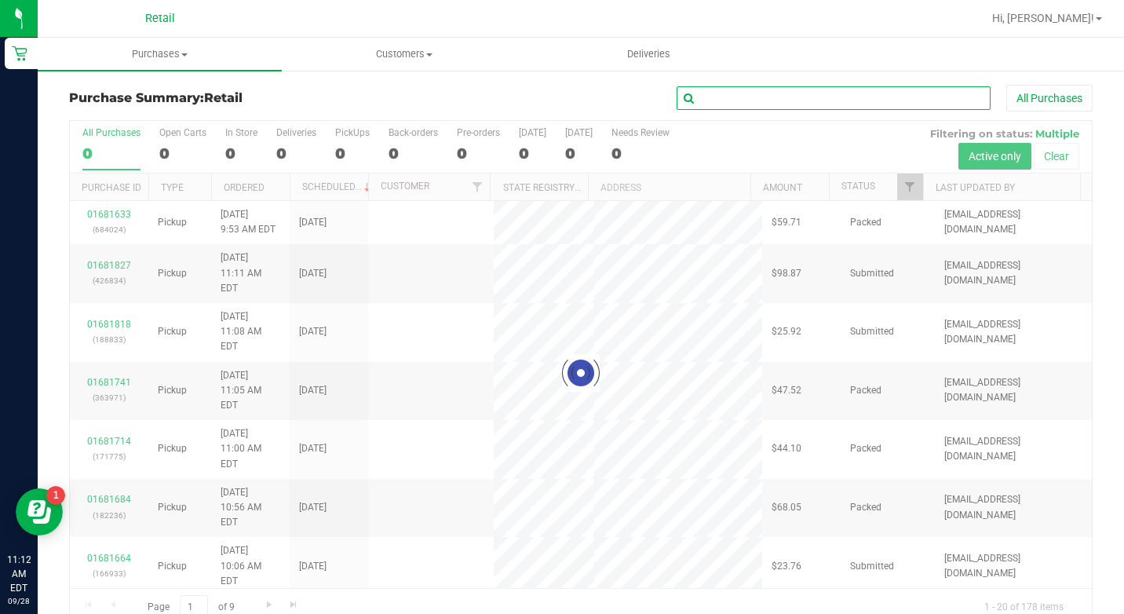
click at [727, 105] on input "text" at bounding box center [834, 98] width 314 height 24
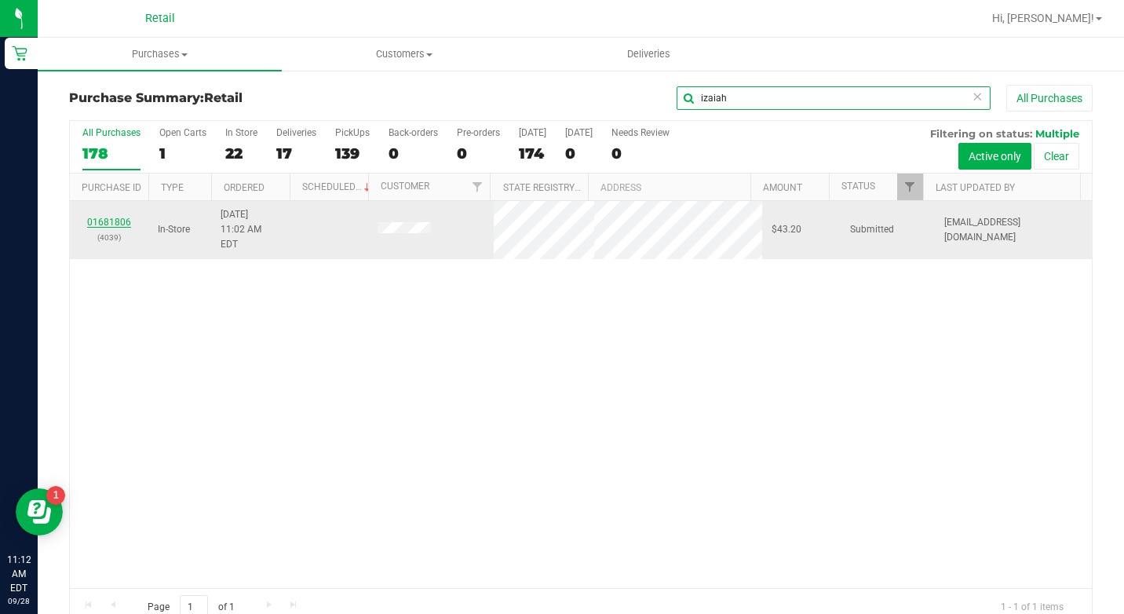
type input "izaiah"
click at [114, 217] on link "01681806" at bounding box center [109, 222] width 44 height 11
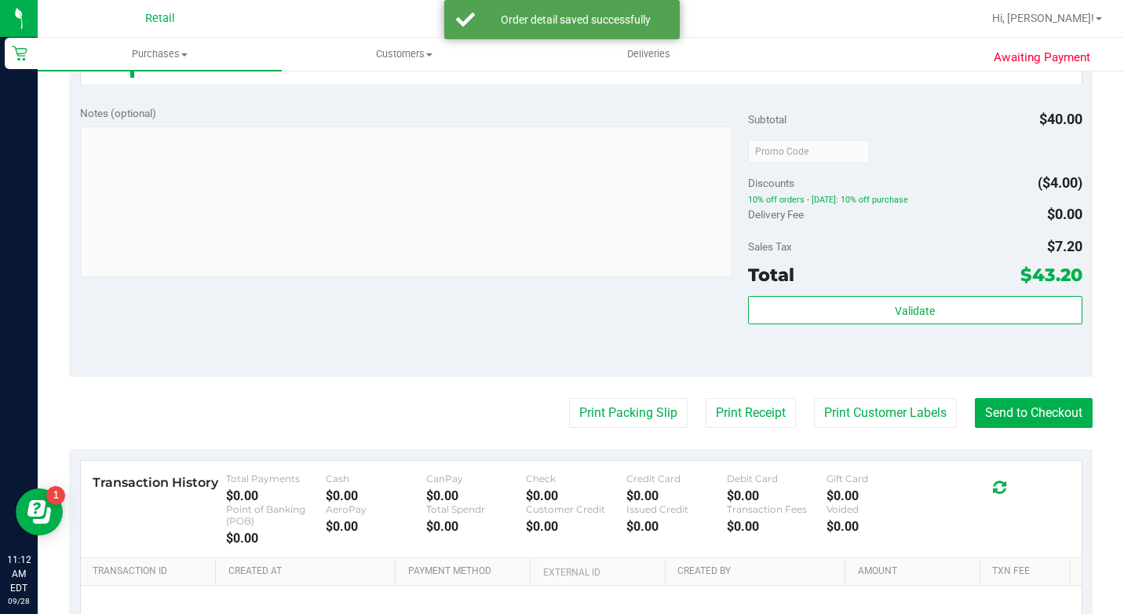
scroll to position [628, 0]
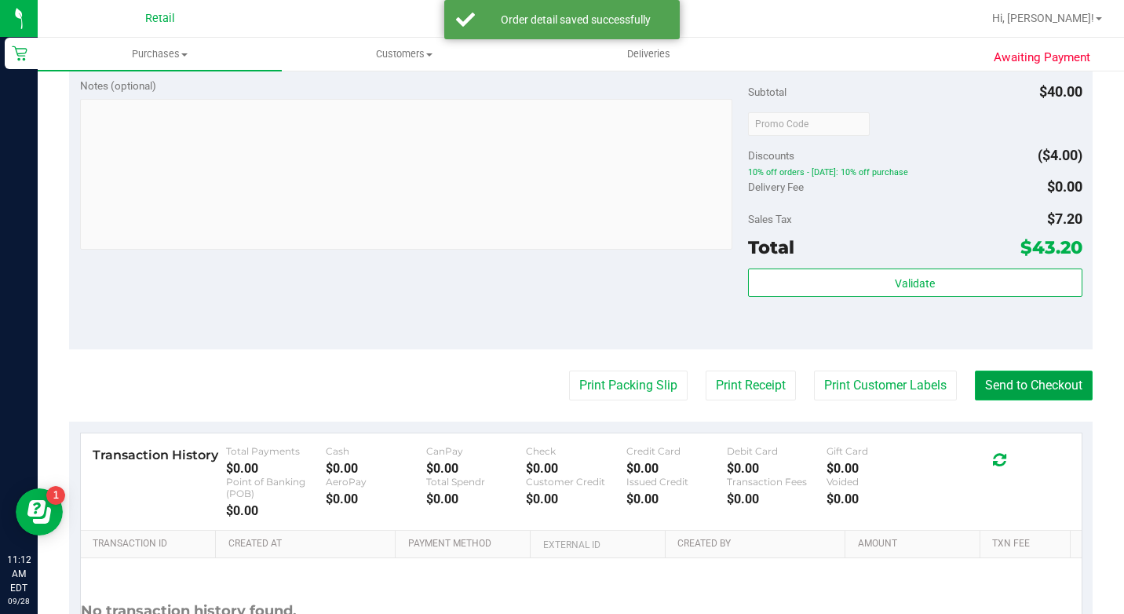
click at [988, 400] on button "Send to Checkout" at bounding box center [1034, 386] width 118 height 30
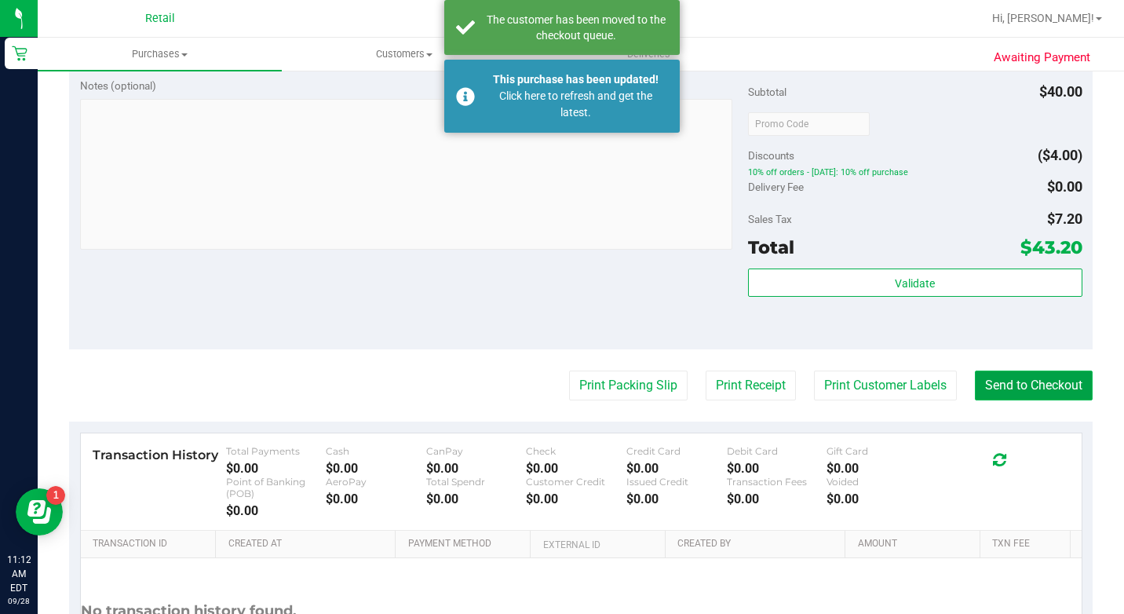
click at [989, 400] on button "Send to Checkout" at bounding box center [1034, 386] width 118 height 30
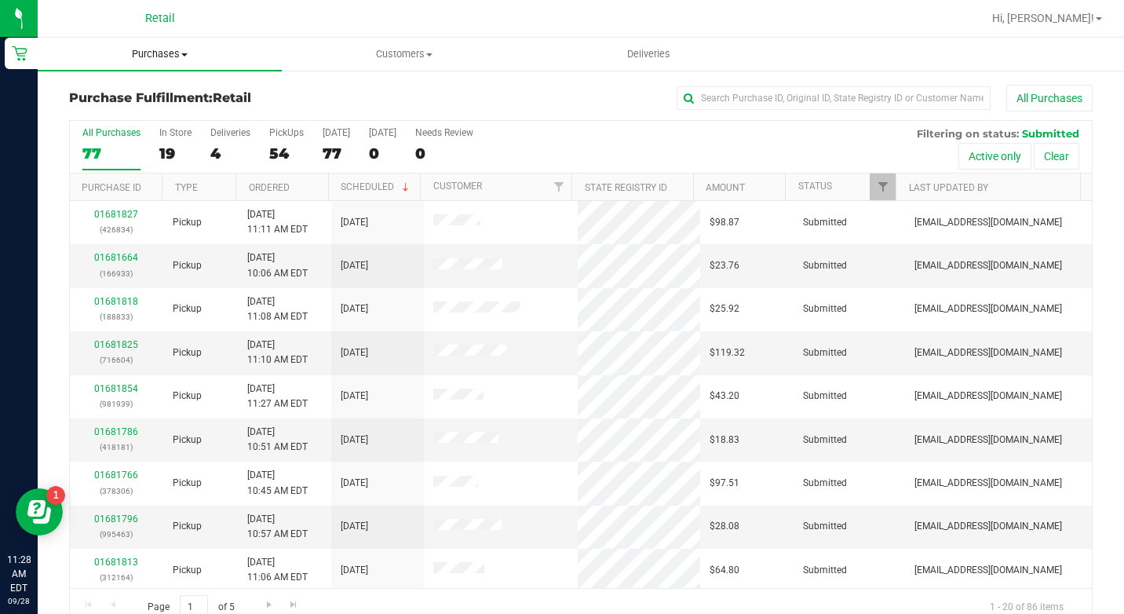
click at [177, 53] on span "Purchases" at bounding box center [160, 54] width 244 height 14
click at [172, 90] on span "Summary of purchases" at bounding box center [118, 94] width 161 height 13
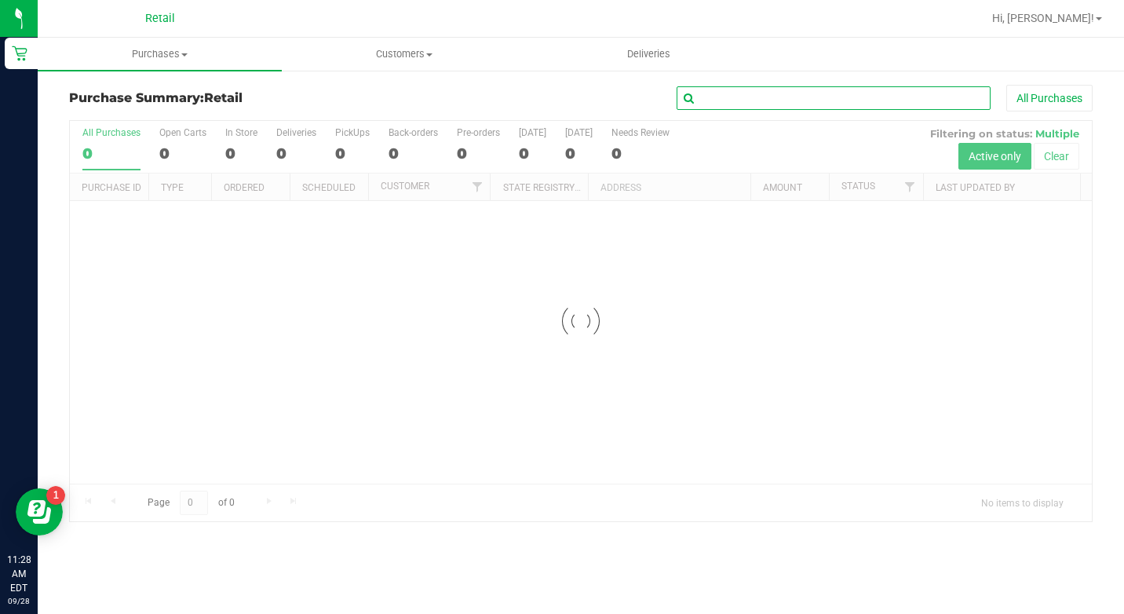
click at [886, 98] on input "text" at bounding box center [834, 98] width 314 height 24
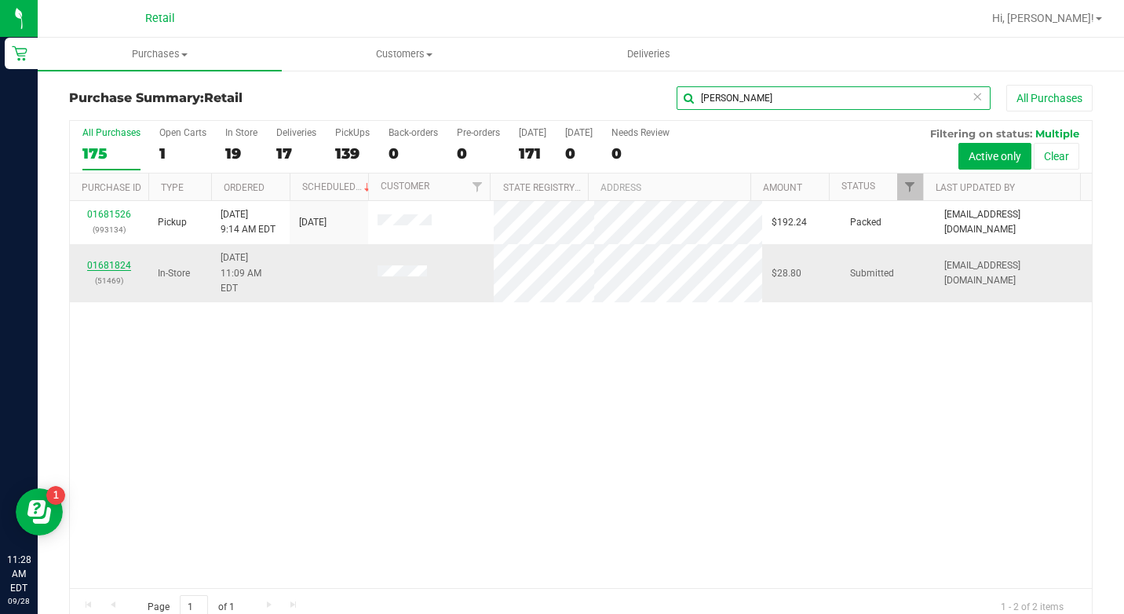
type input "[PERSON_NAME]"
click at [99, 260] on link "01681824" at bounding box center [109, 265] width 44 height 11
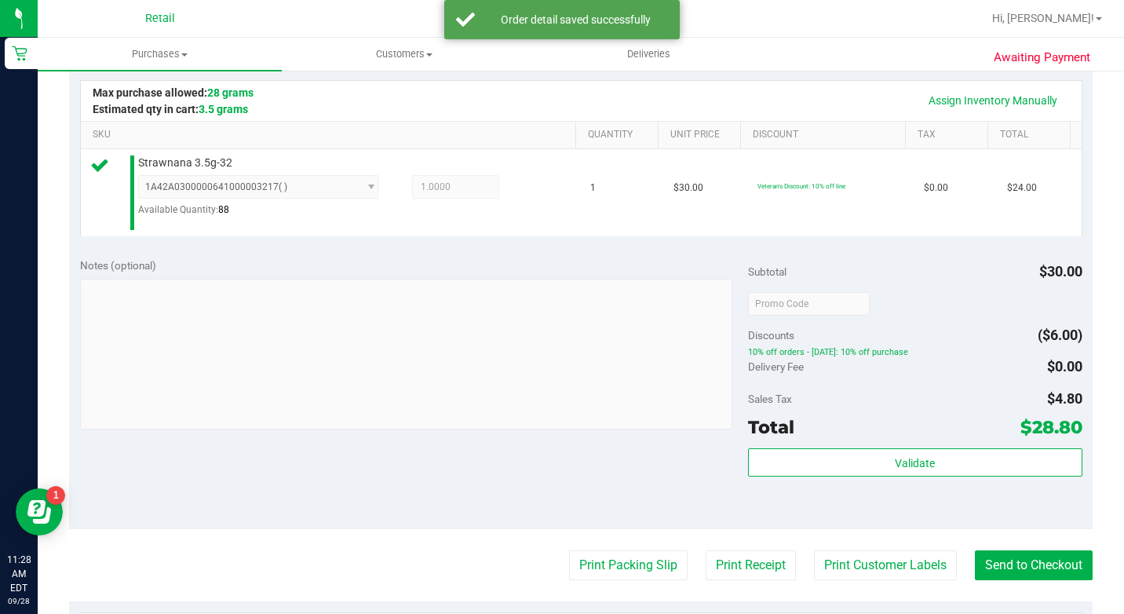
scroll to position [393, 0]
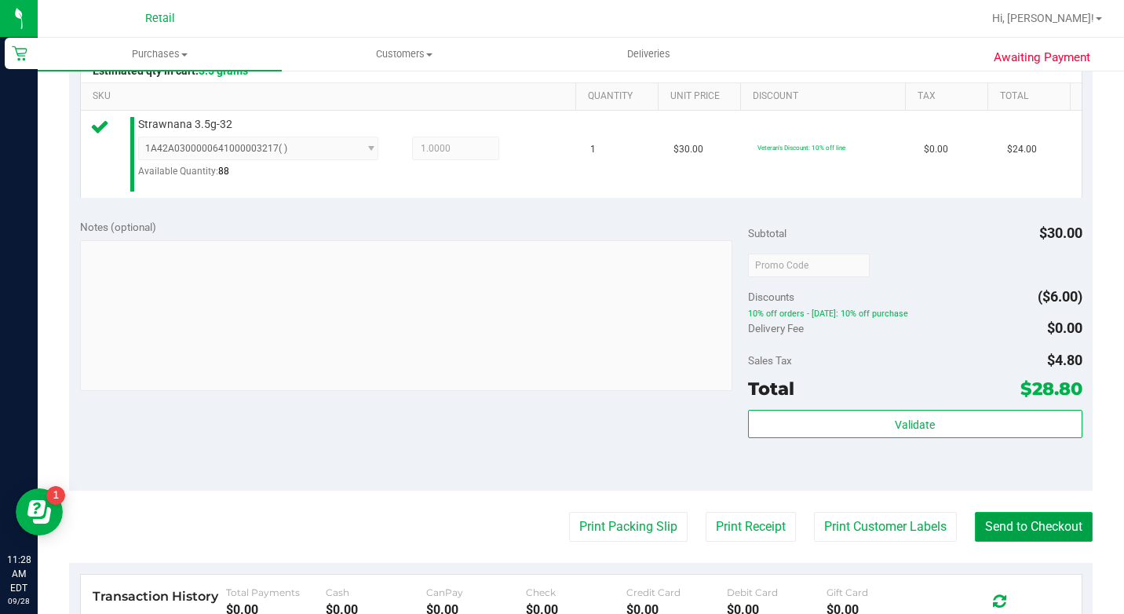
click at [1043, 542] on button "Send to Checkout" at bounding box center [1034, 527] width 118 height 30
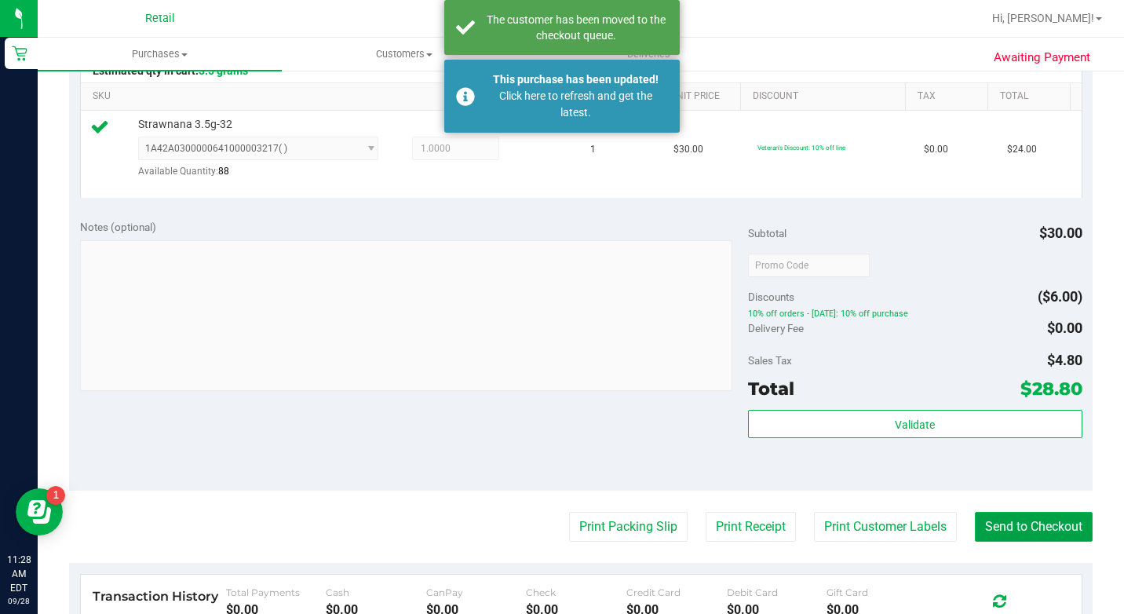
click at [1033, 542] on button "Send to Checkout" at bounding box center [1034, 527] width 118 height 30
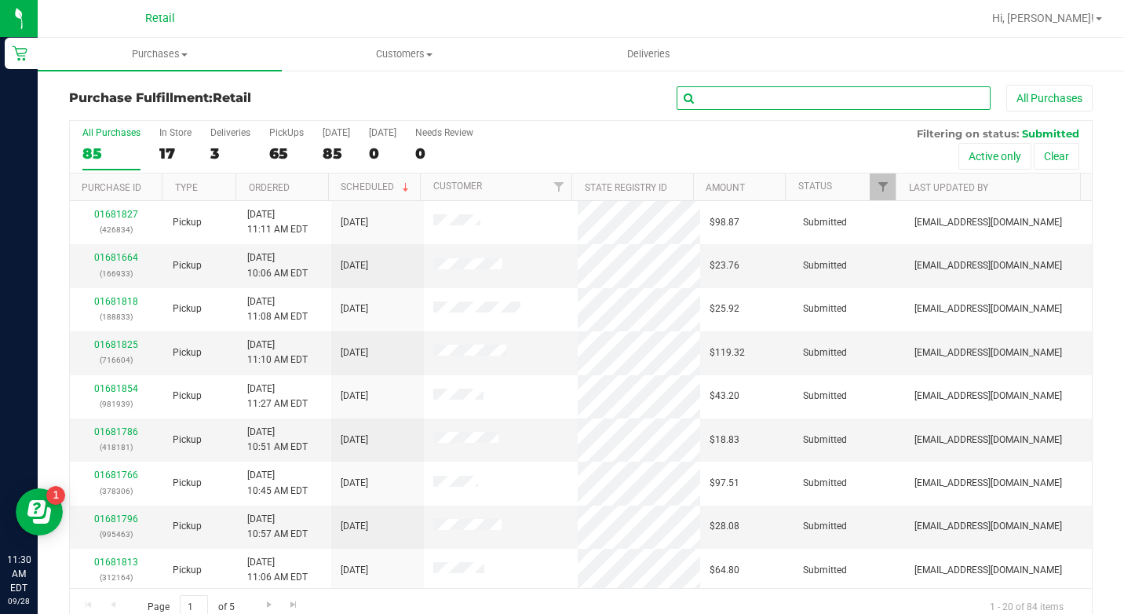
click at [755, 101] on input "text" at bounding box center [834, 98] width 314 height 24
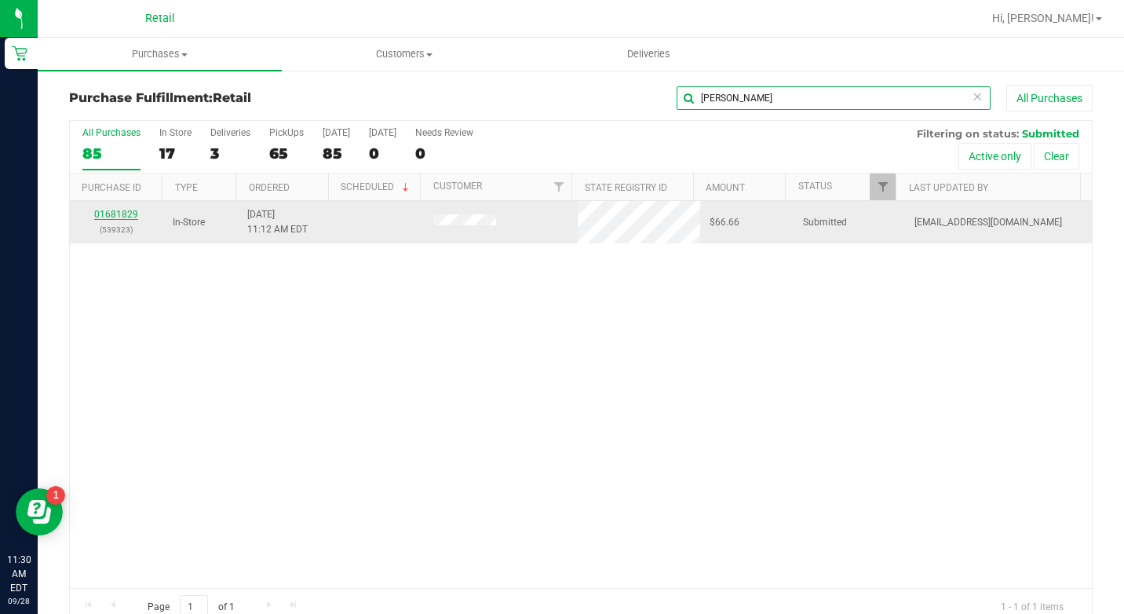
type input "[PERSON_NAME]"
click at [125, 215] on link "01681829" at bounding box center [116, 214] width 44 height 11
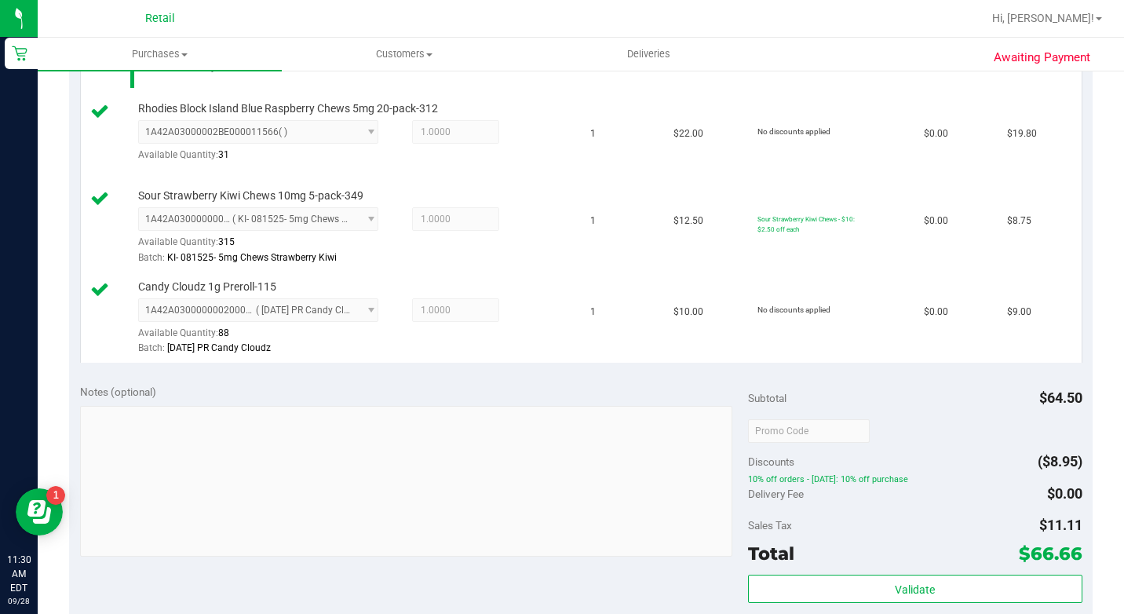
scroll to position [707, 0]
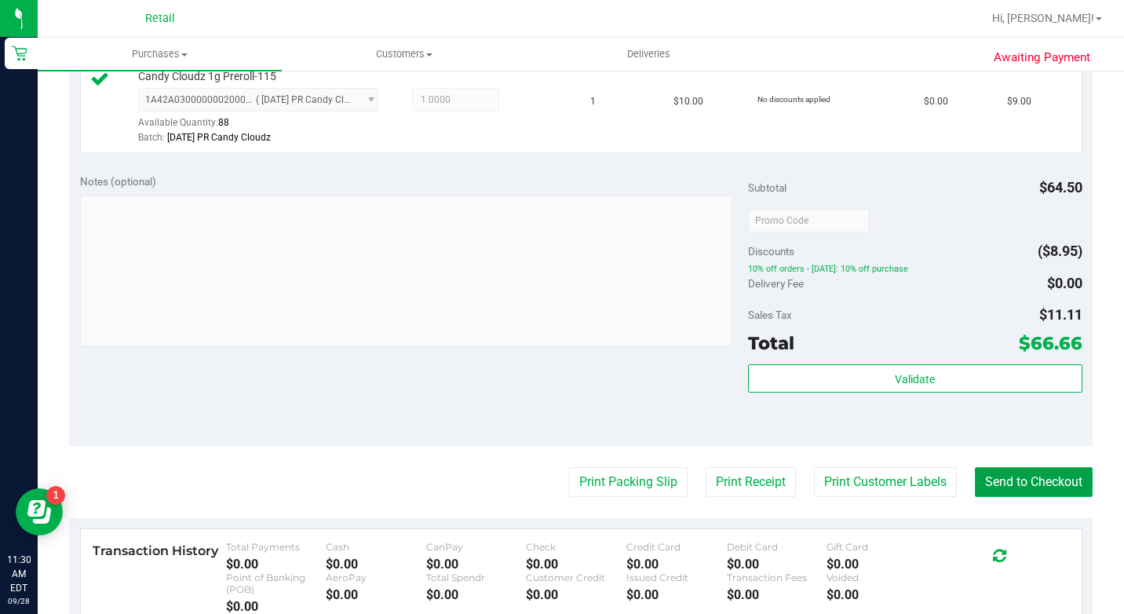
click at [1029, 497] on button "Send to Checkout" at bounding box center [1034, 482] width 118 height 30
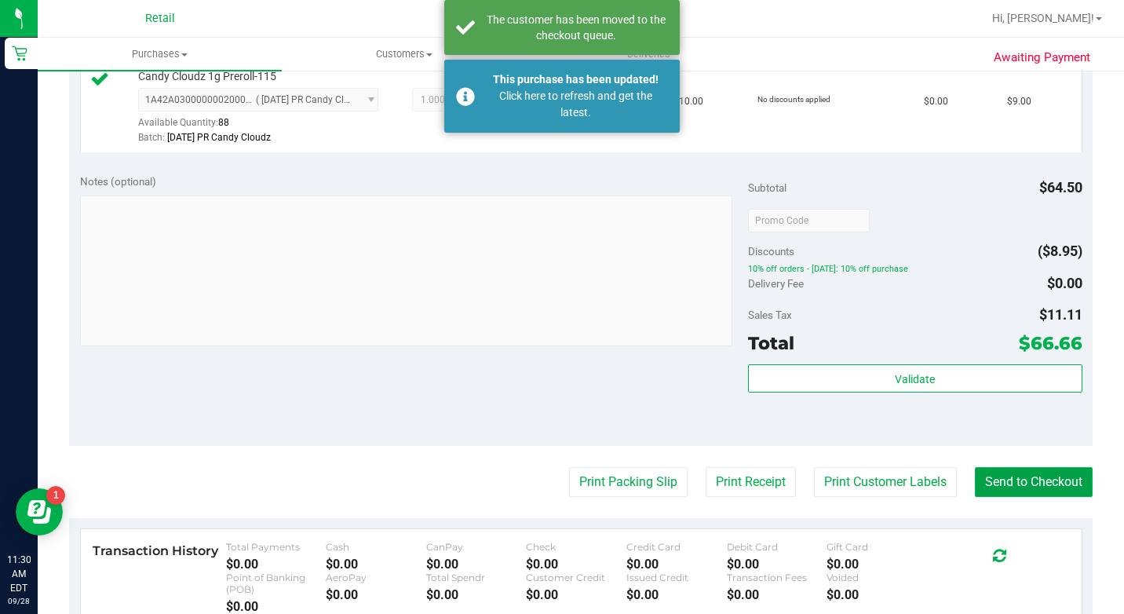
click at [1033, 497] on button "Send to Checkout" at bounding box center [1034, 482] width 118 height 30
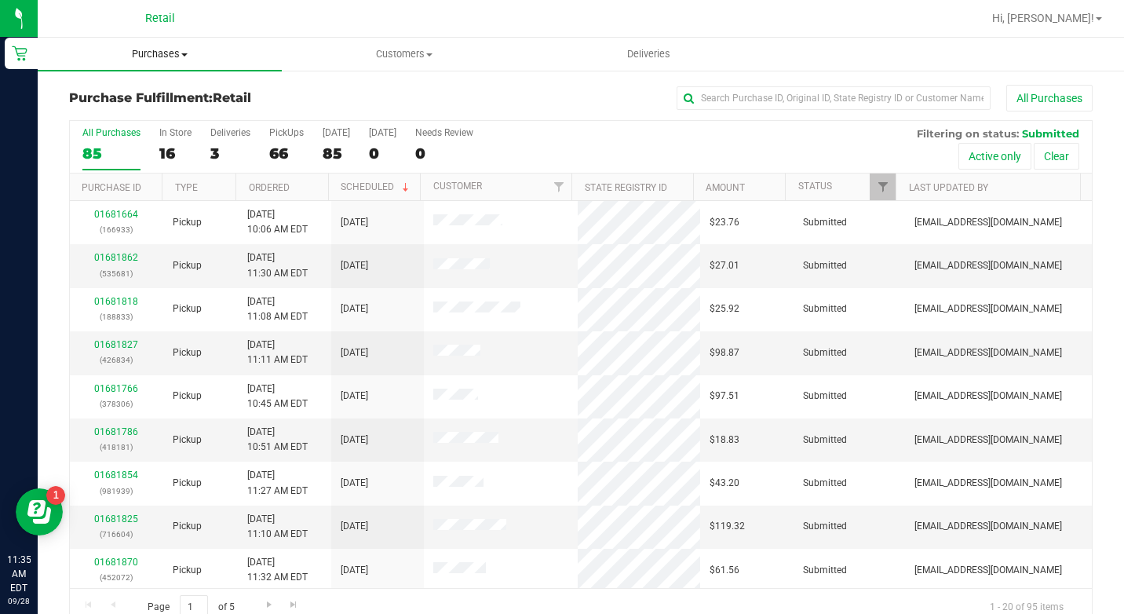
click at [171, 59] on span "Purchases" at bounding box center [160, 54] width 244 height 14
click at [164, 93] on span "Summary of purchases" at bounding box center [118, 94] width 161 height 13
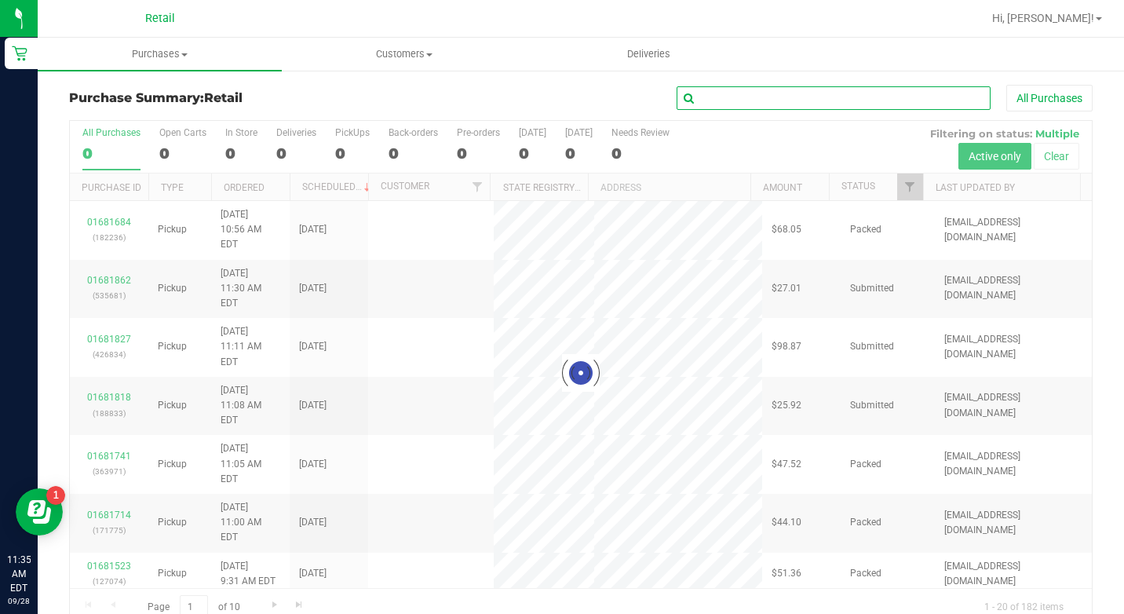
click at [772, 94] on input "text" at bounding box center [834, 98] width 314 height 24
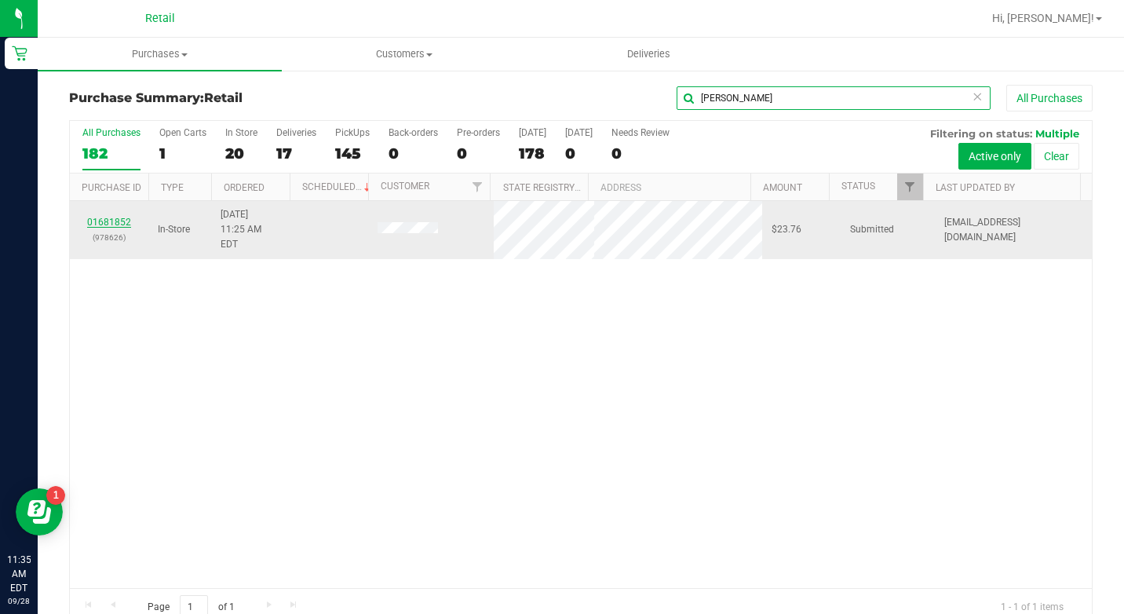
type input "[PERSON_NAME]"
click at [102, 217] on link "01681852" at bounding box center [109, 222] width 44 height 11
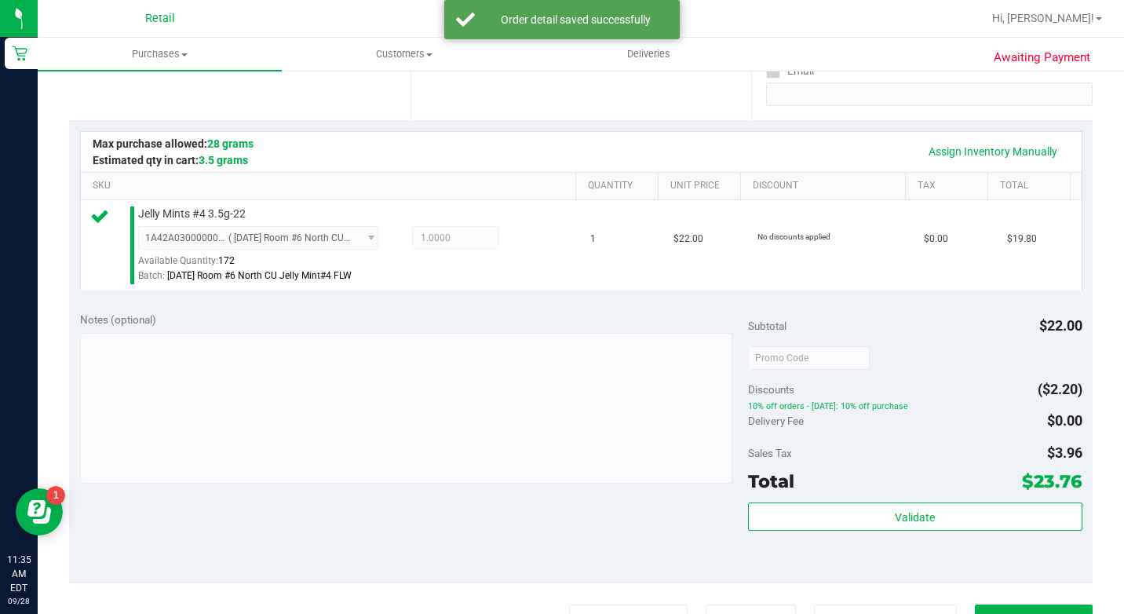
scroll to position [393, 0]
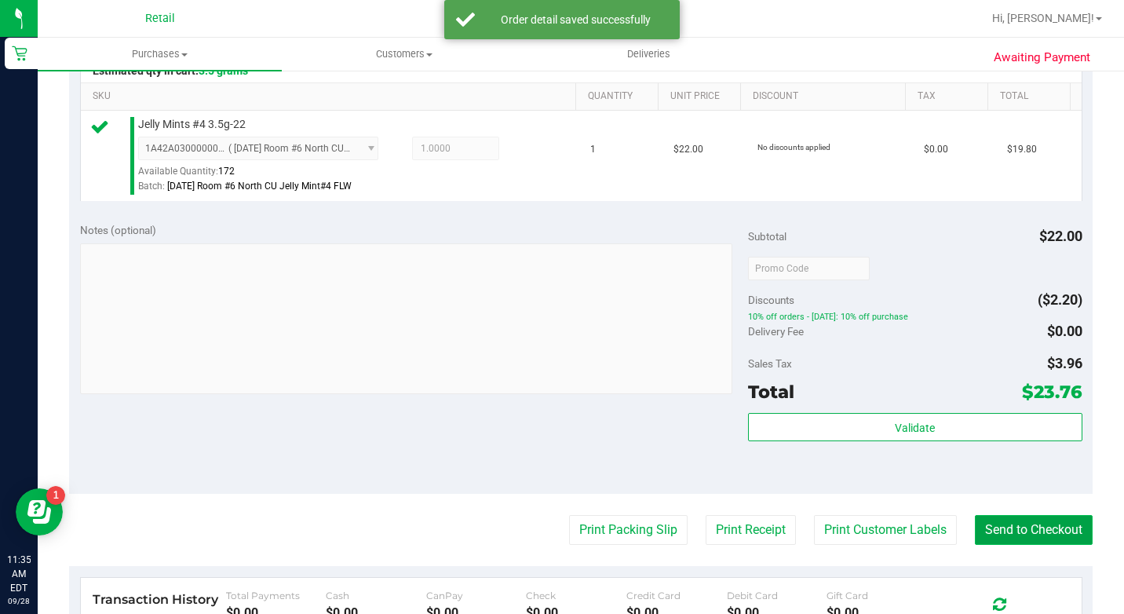
click at [1031, 545] on button "Send to Checkout" at bounding box center [1034, 530] width 118 height 30
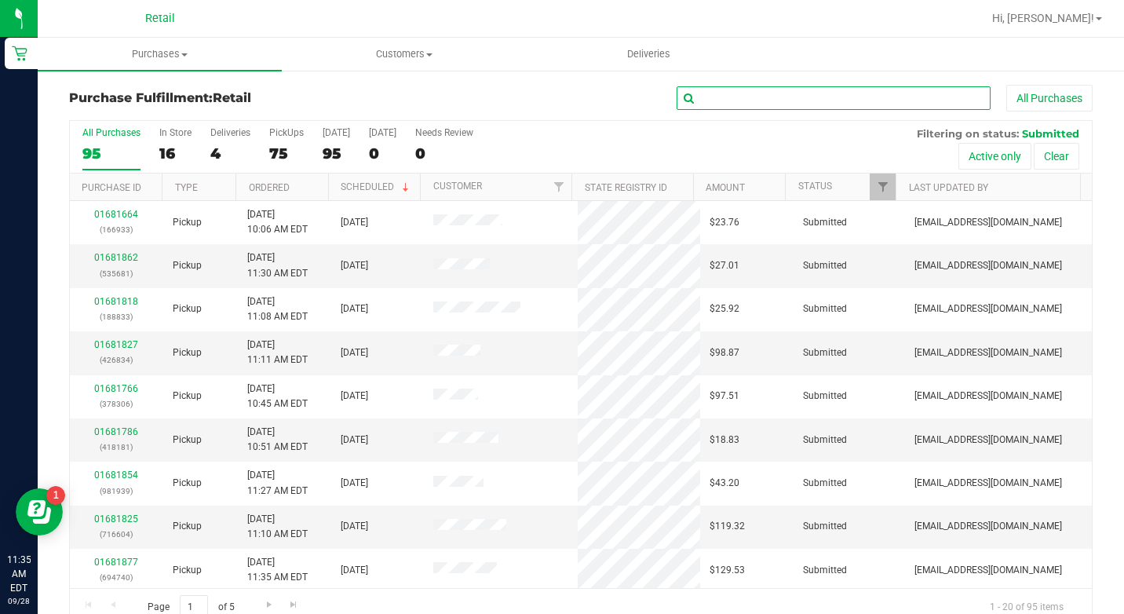
click at [871, 88] on input "text" at bounding box center [834, 98] width 314 height 24
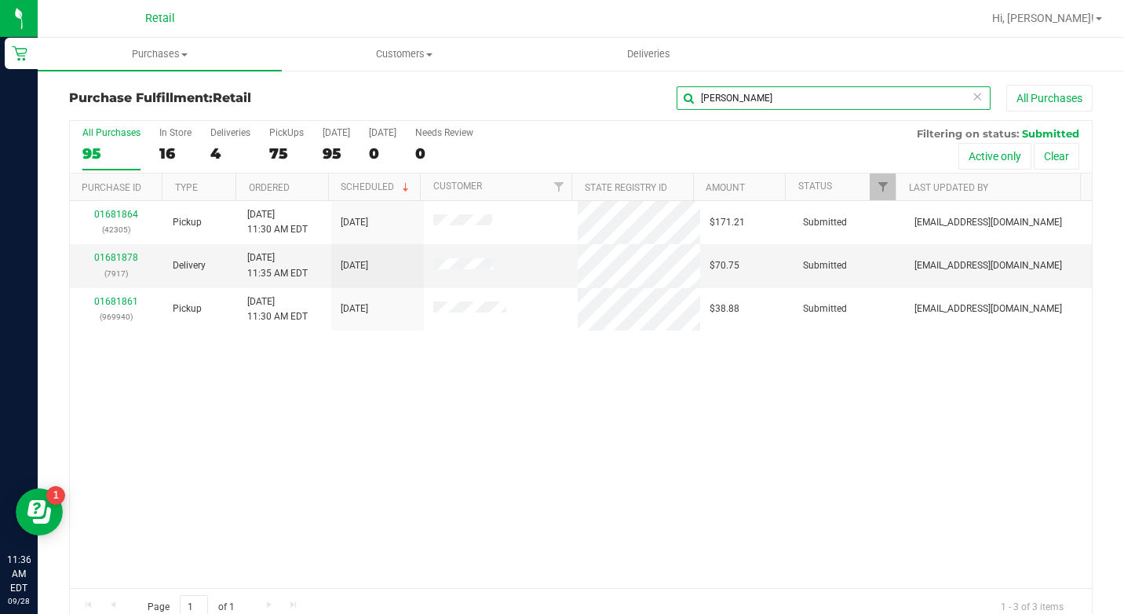
type input "[PERSON_NAME]"
click at [151, 55] on span "Purchases" at bounding box center [160, 54] width 244 height 14
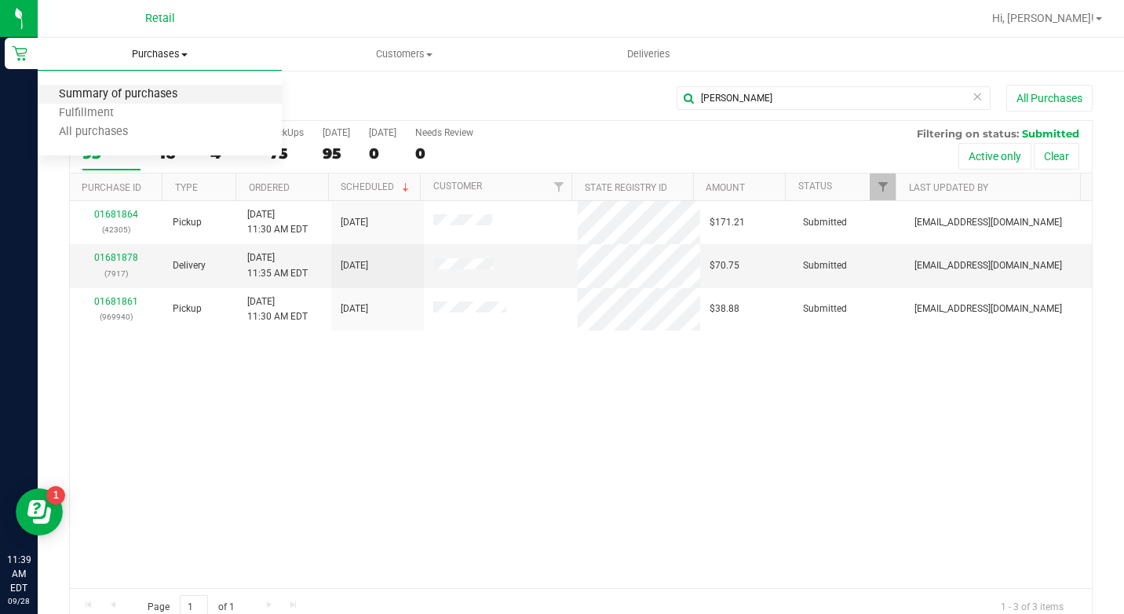
click at [152, 95] on span "Summary of purchases" at bounding box center [118, 94] width 161 height 13
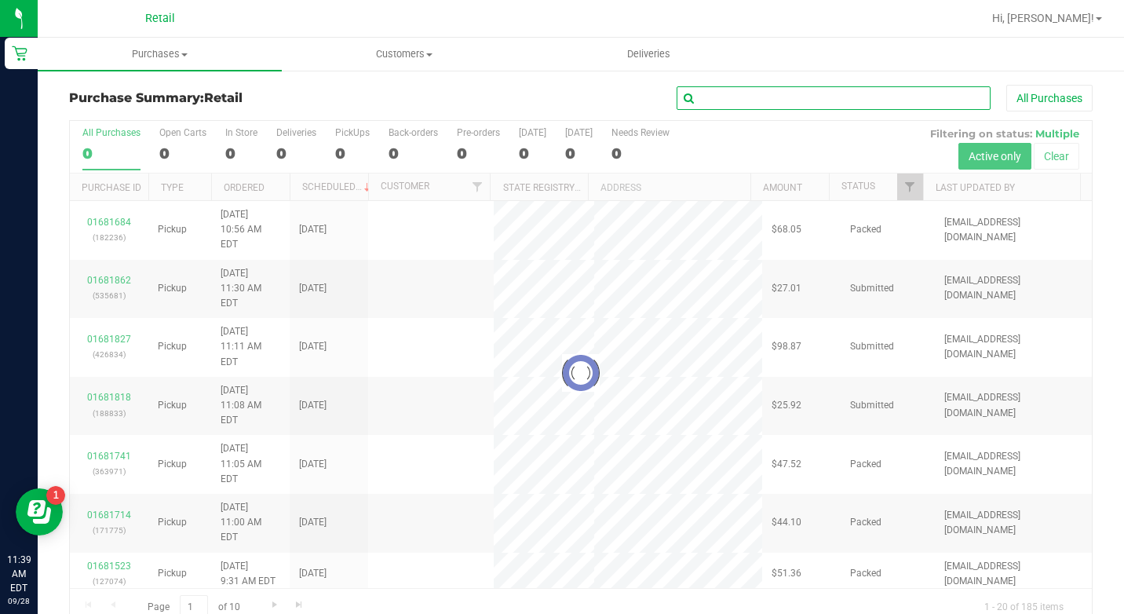
click at [850, 91] on input "text" at bounding box center [834, 98] width 314 height 24
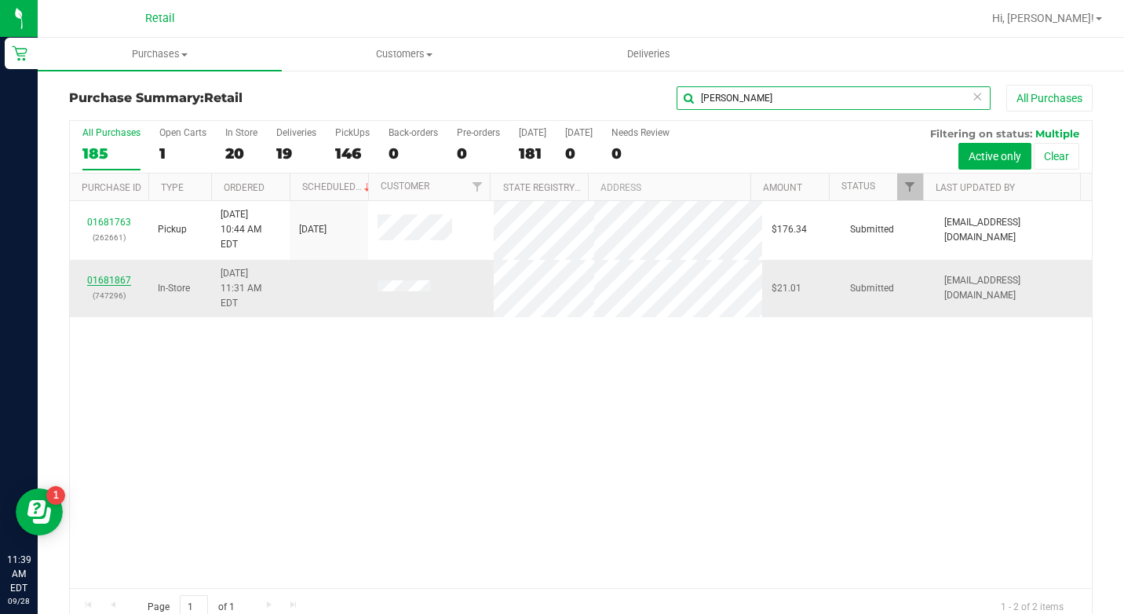
type input "[PERSON_NAME]"
click at [104, 275] on link "01681867" at bounding box center [109, 280] width 44 height 11
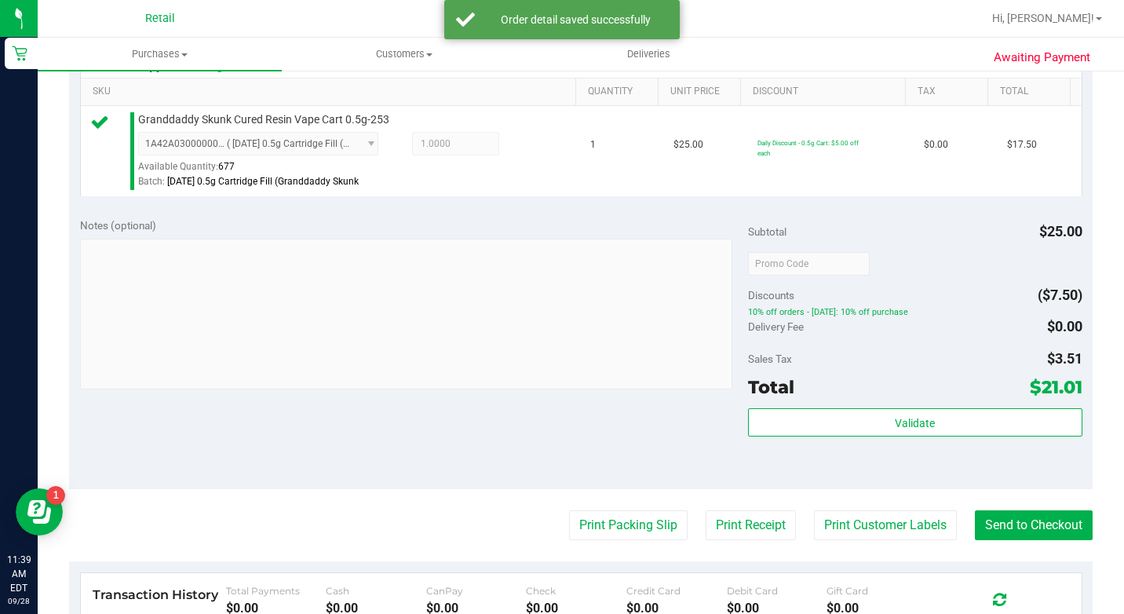
scroll to position [471, 0]
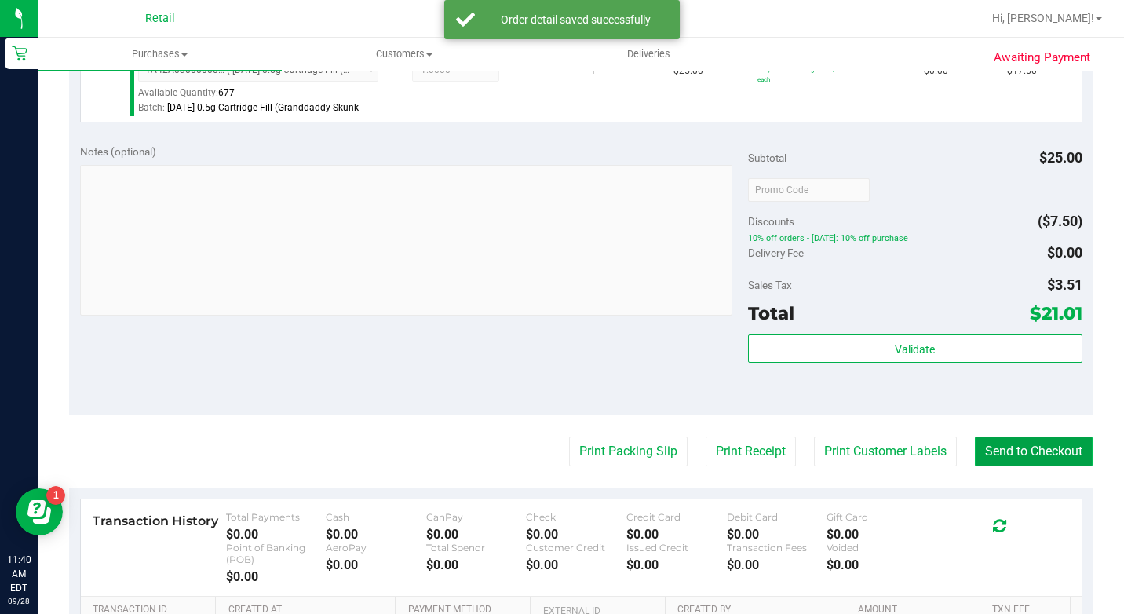
click at [989, 466] on button "Send to Checkout" at bounding box center [1034, 452] width 118 height 30
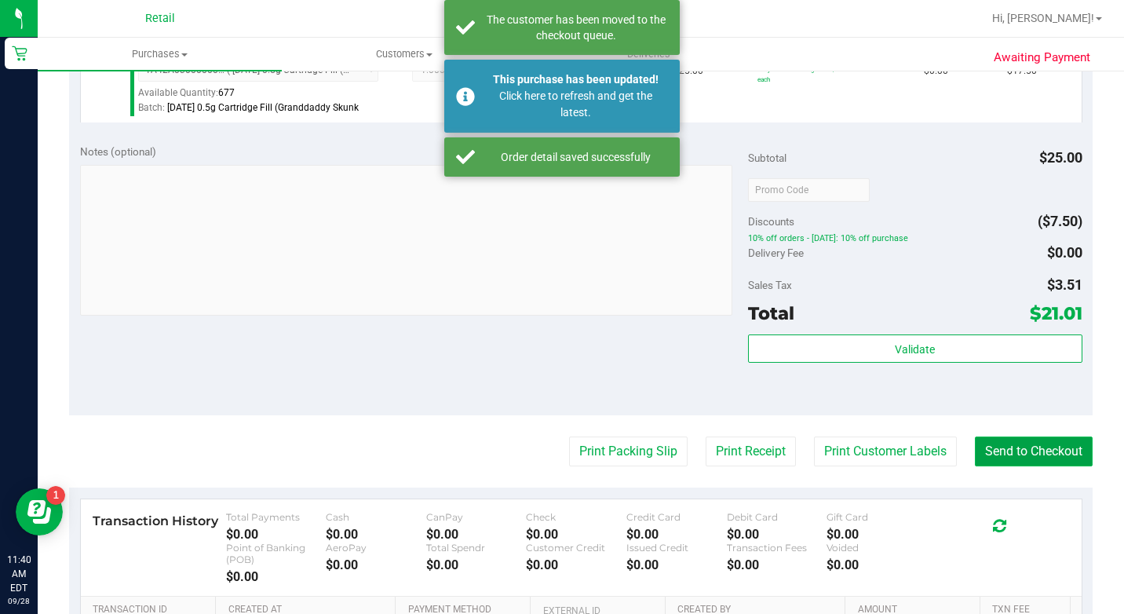
click at [989, 466] on button "Send to Checkout" at bounding box center [1034, 452] width 118 height 30
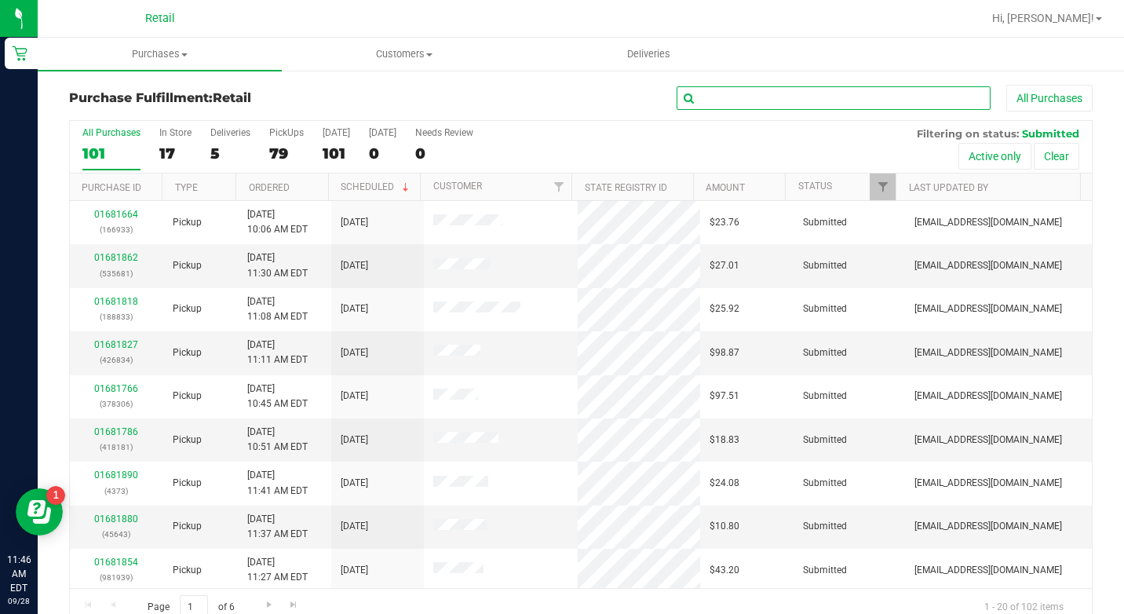
click at [795, 106] on input "text" at bounding box center [834, 98] width 314 height 24
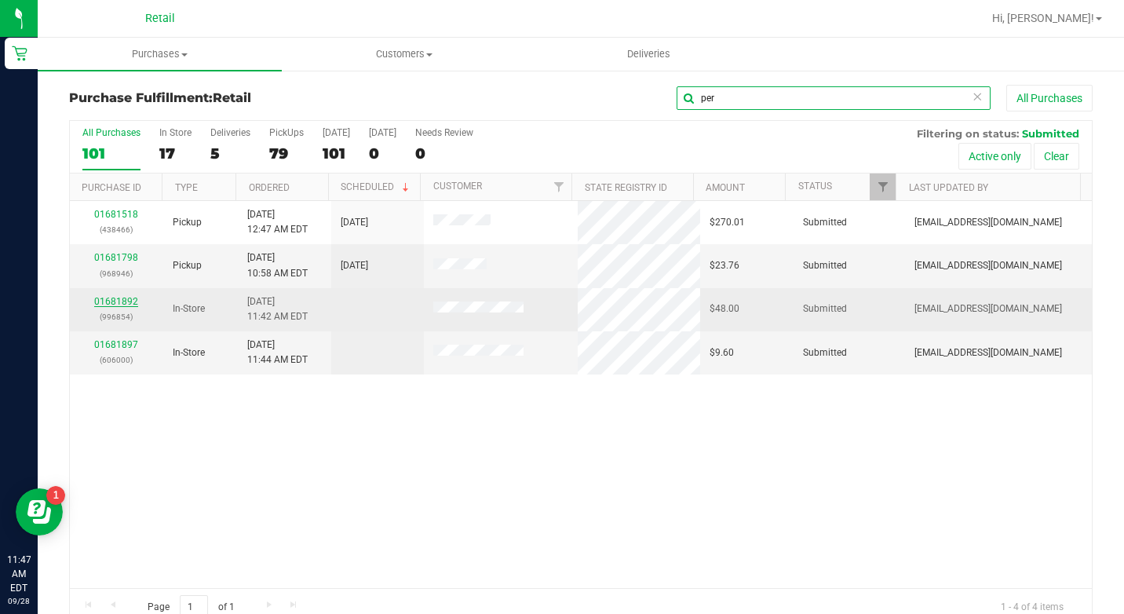
type input "per"
click at [122, 300] on link "01681892" at bounding box center [116, 301] width 44 height 11
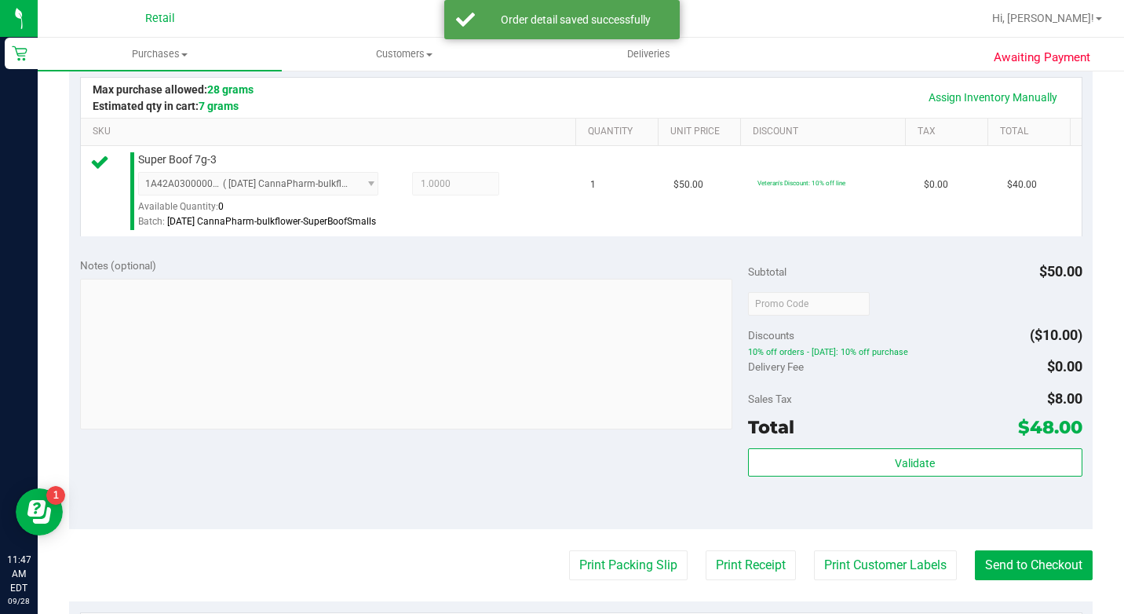
scroll to position [393, 0]
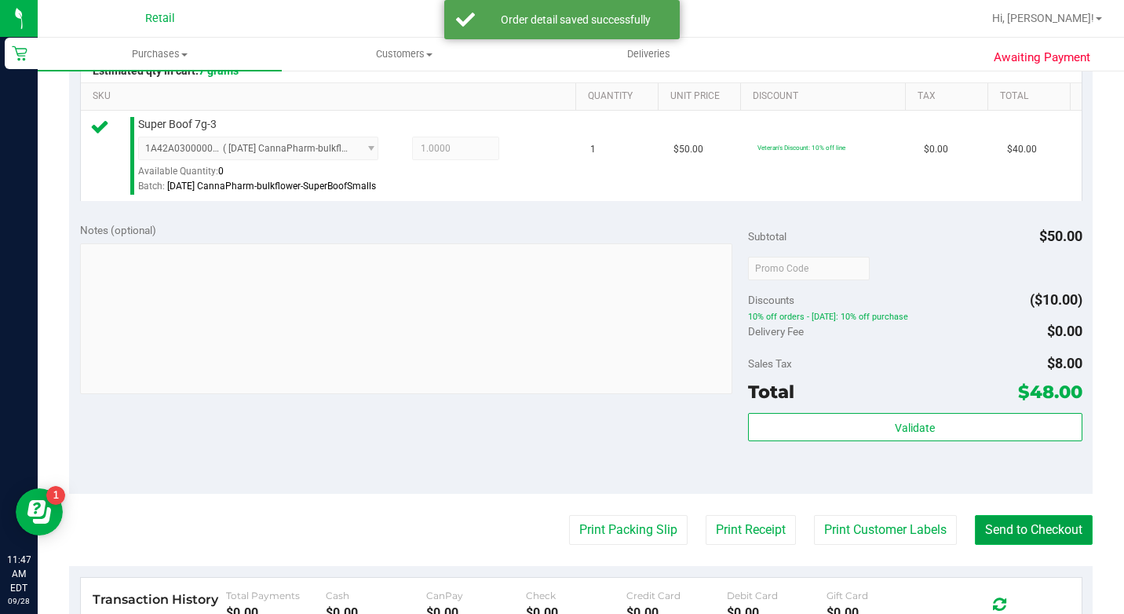
click at [992, 545] on button "Send to Checkout" at bounding box center [1034, 530] width 118 height 30
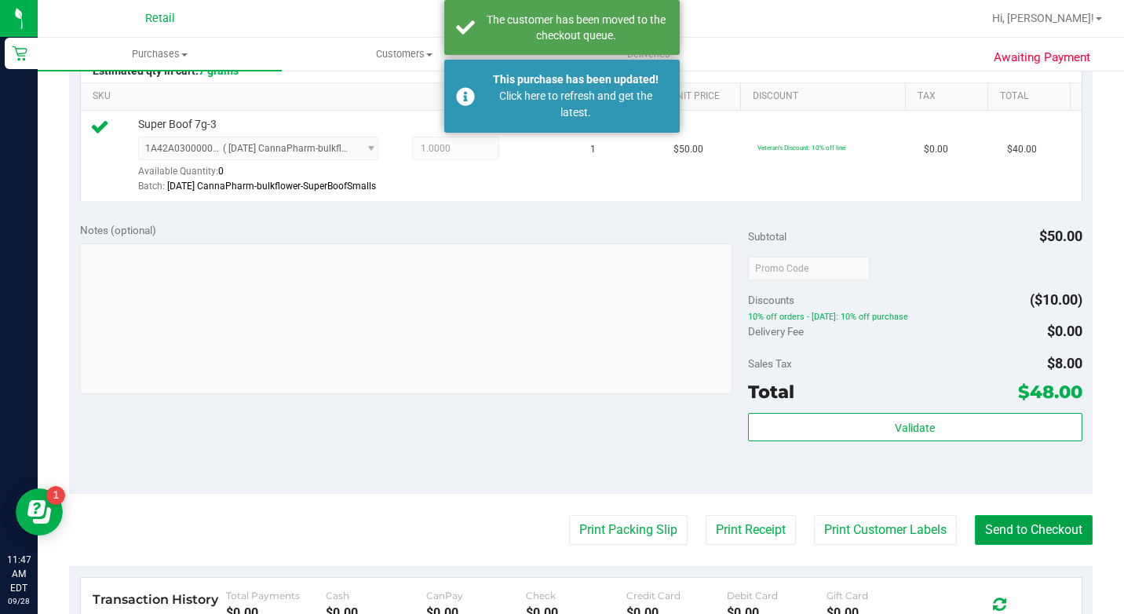
click at [992, 545] on button "Send to Checkout" at bounding box center [1034, 530] width 118 height 30
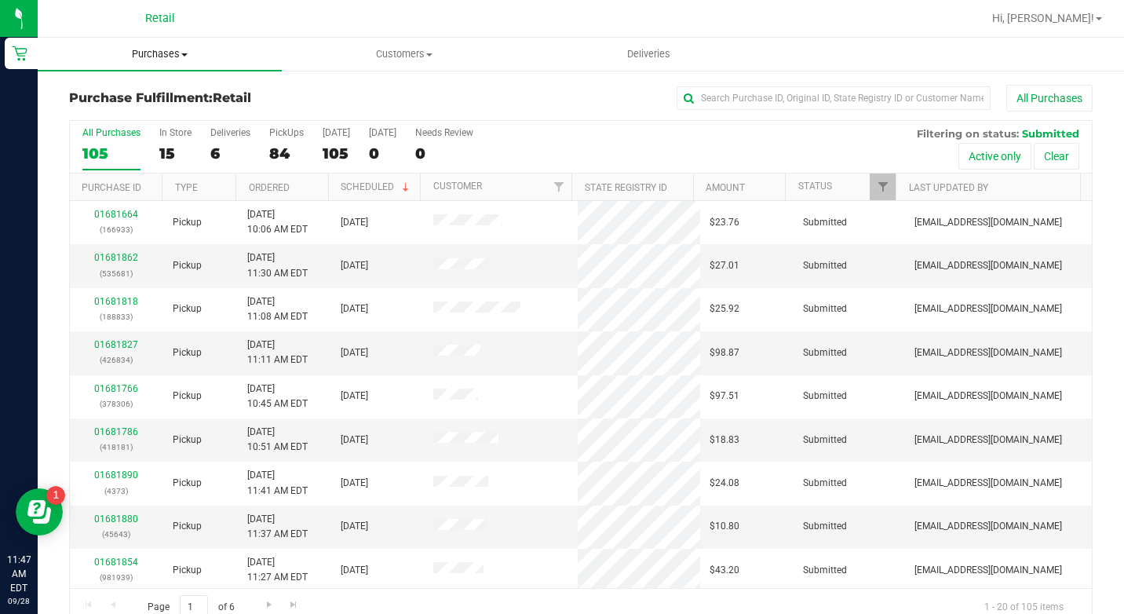
click at [187, 54] on span at bounding box center [184, 54] width 6 height 3
click at [181, 94] on span "Summary of purchases" at bounding box center [118, 94] width 161 height 13
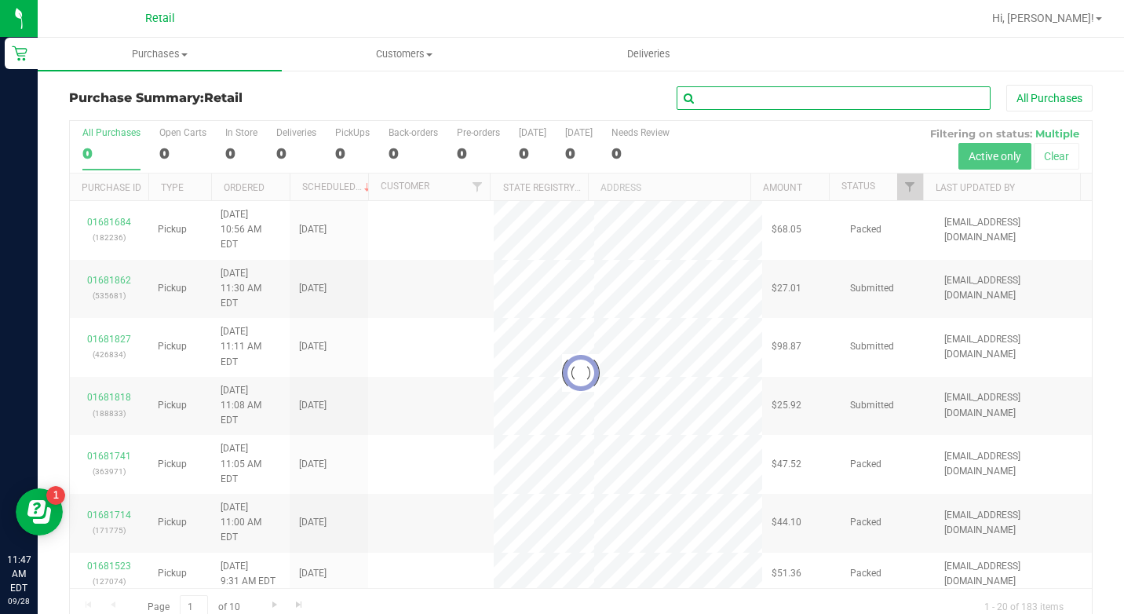
click at [835, 94] on input "text" at bounding box center [834, 98] width 314 height 24
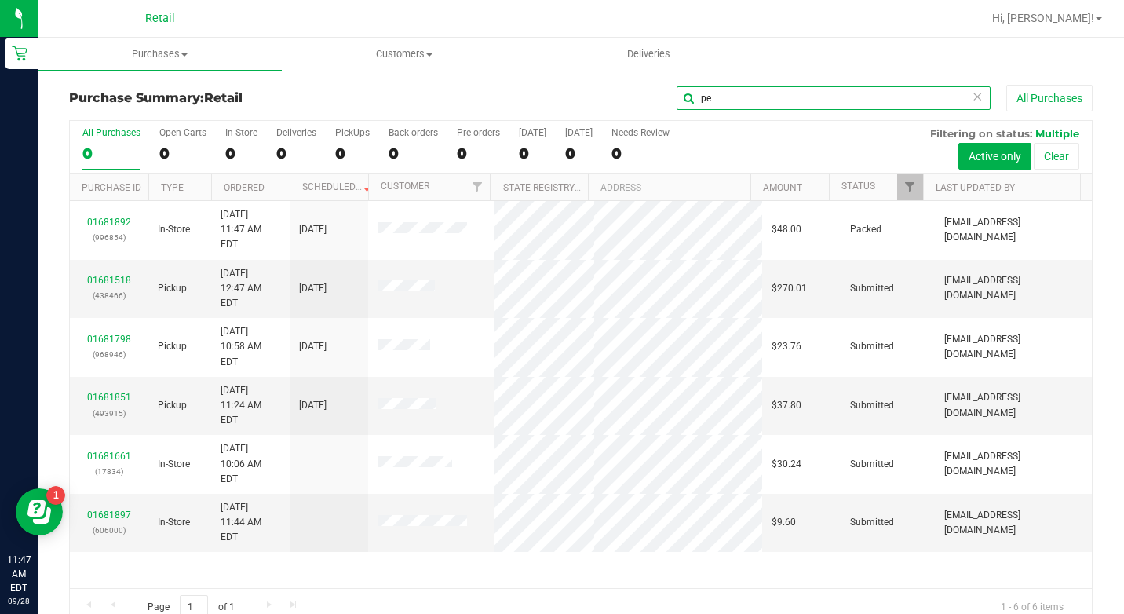
type input "pe"
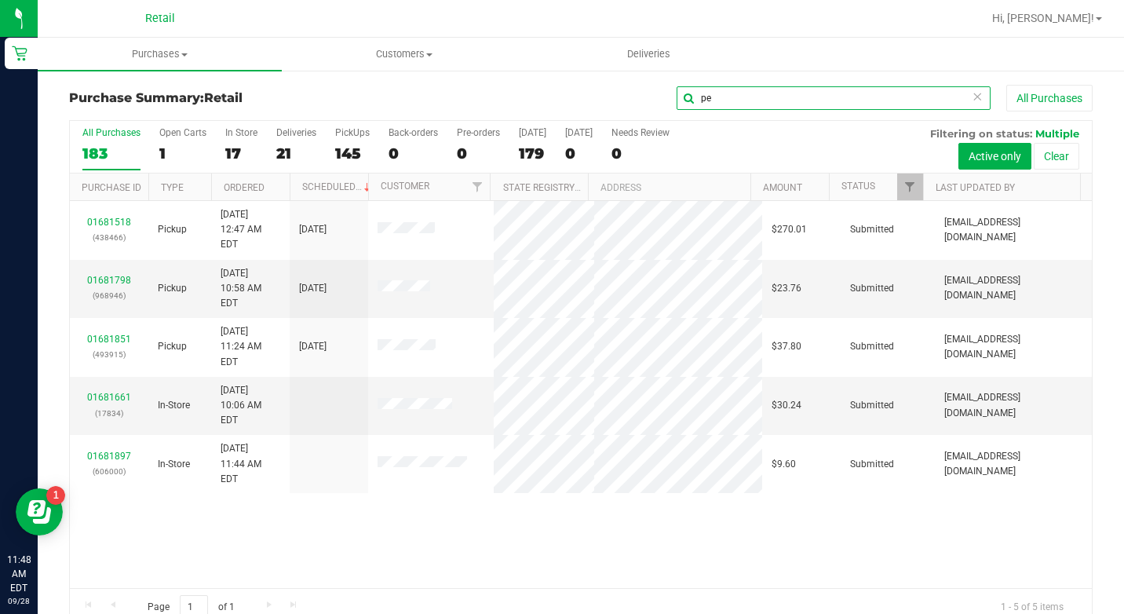
drag, startPoint x: 718, startPoint y: 101, endPoint x: 641, endPoint y: 116, distance: 78.5
click at [641, 116] on div "Purchase Summary: Retail pe All Purchases" at bounding box center [581, 102] width 1024 height 35
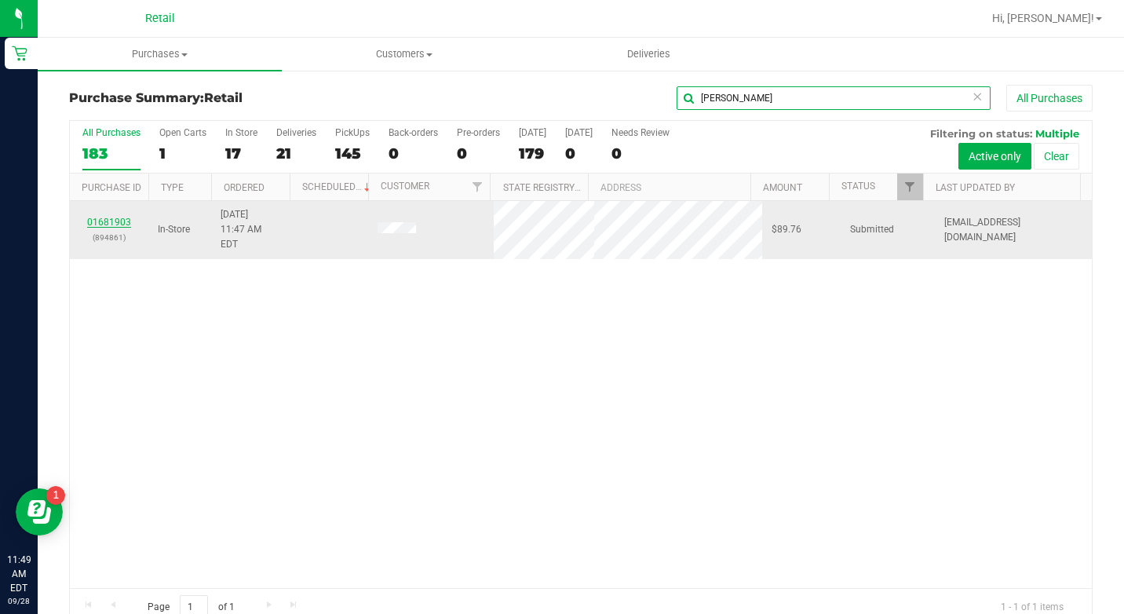
type input "[PERSON_NAME]"
click at [117, 217] on link "01681903" at bounding box center [109, 222] width 44 height 11
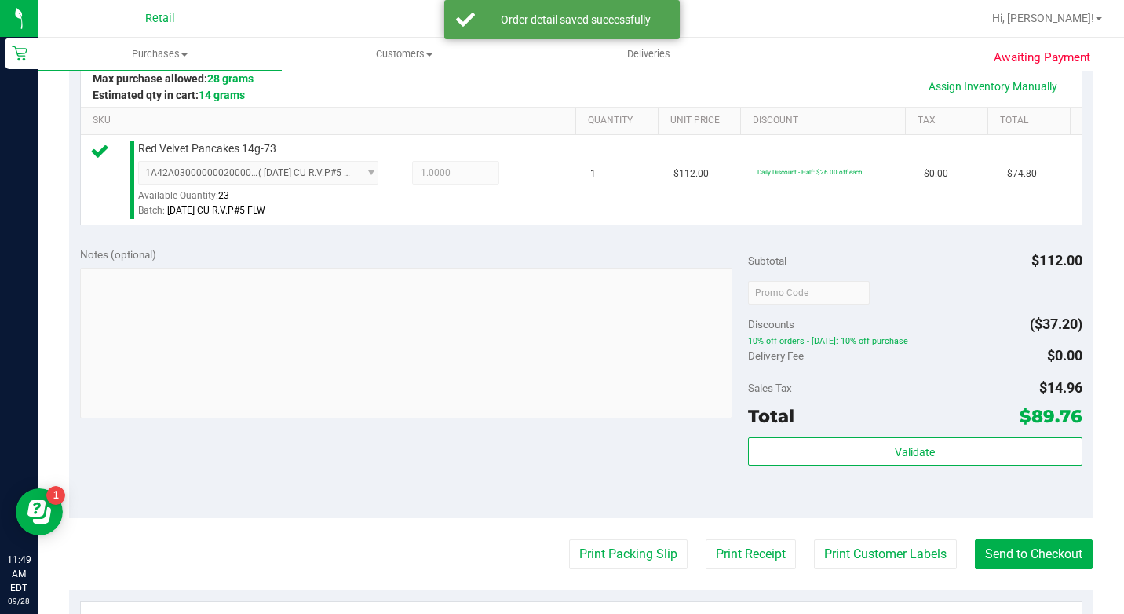
scroll to position [393, 0]
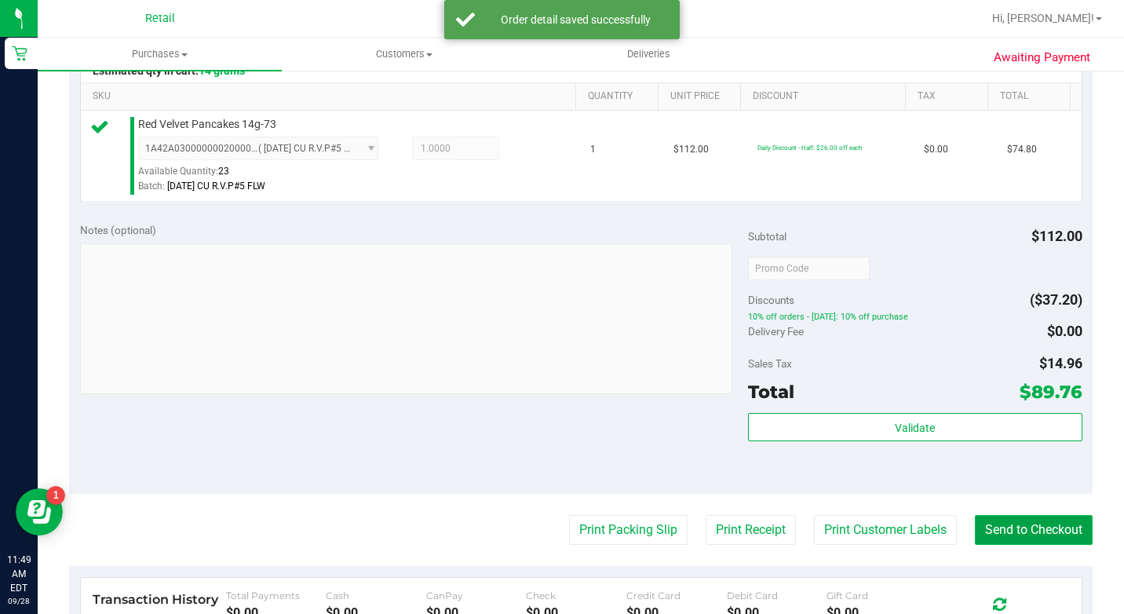
click at [1029, 545] on button "Send to Checkout" at bounding box center [1034, 530] width 118 height 30
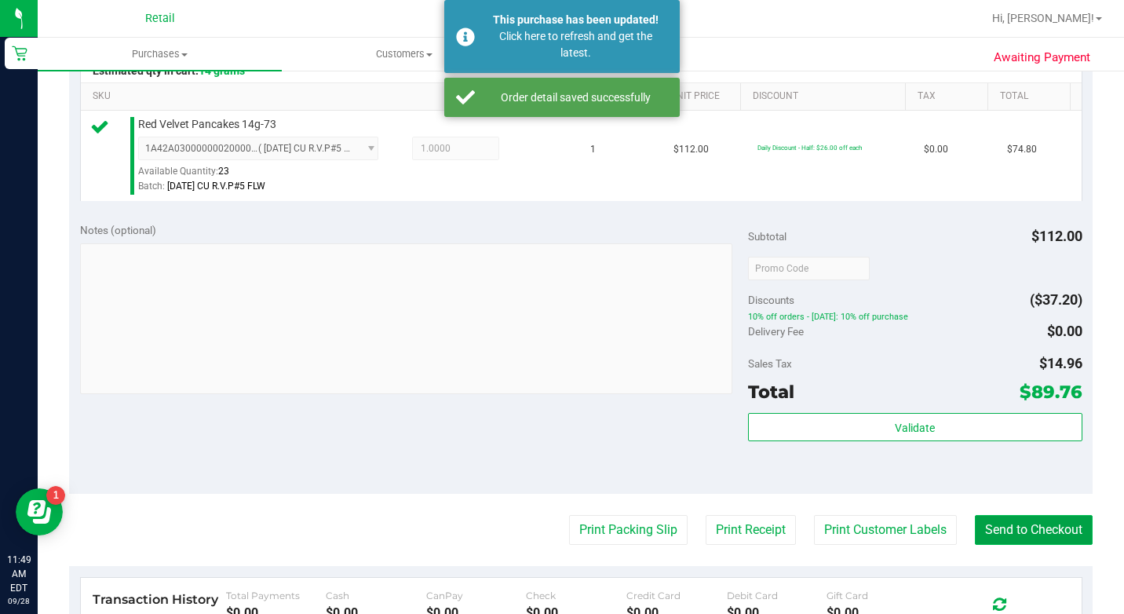
click at [1034, 545] on button "Send to Checkout" at bounding box center [1034, 530] width 118 height 30
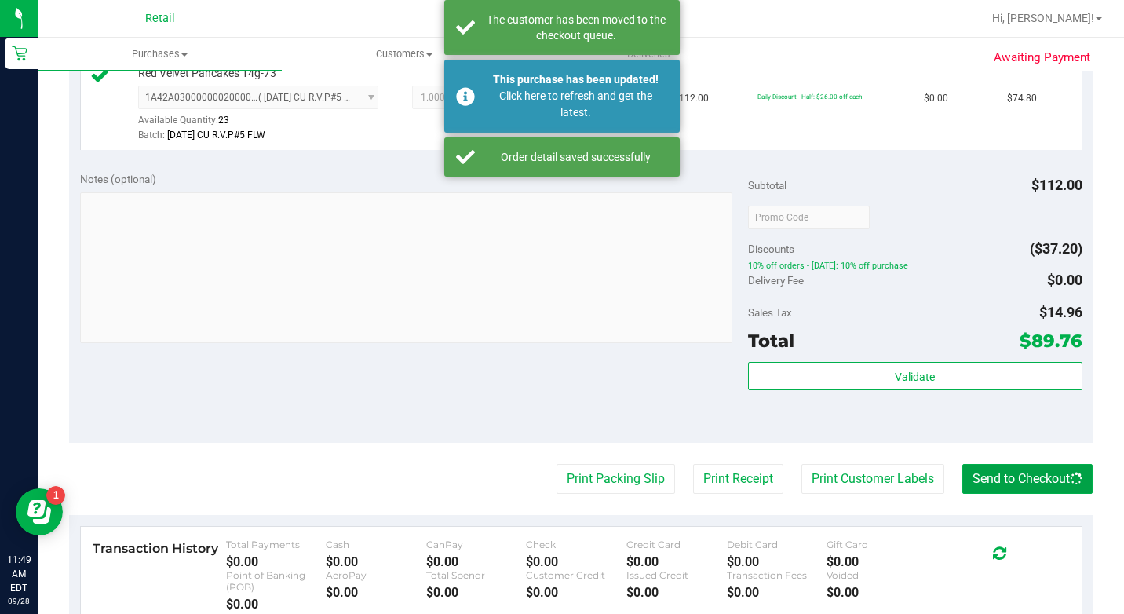
scroll to position [471, 0]
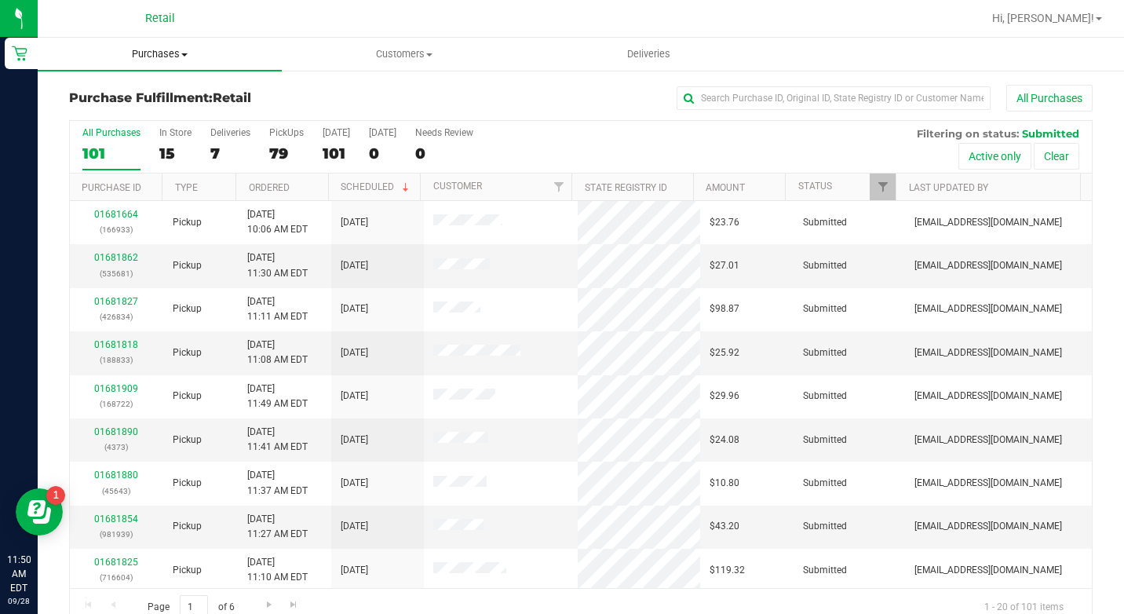
click at [163, 55] on span "Purchases" at bounding box center [160, 54] width 244 height 14
click at [166, 95] on span "Summary of purchases" at bounding box center [118, 94] width 161 height 13
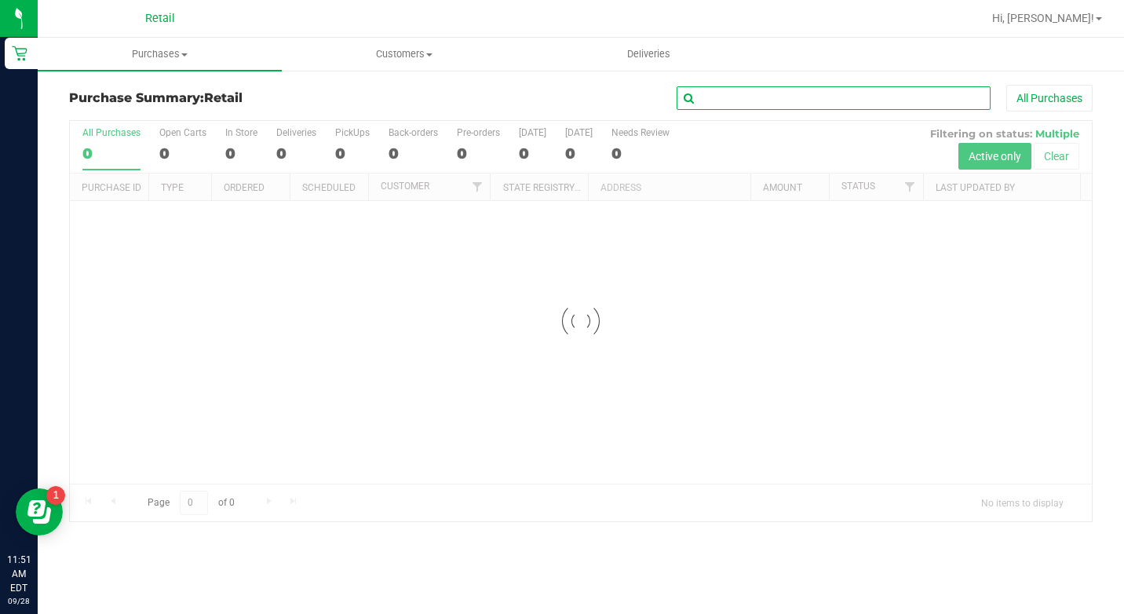
click at [762, 103] on input "text" at bounding box center [834, 98] width 314 height 24
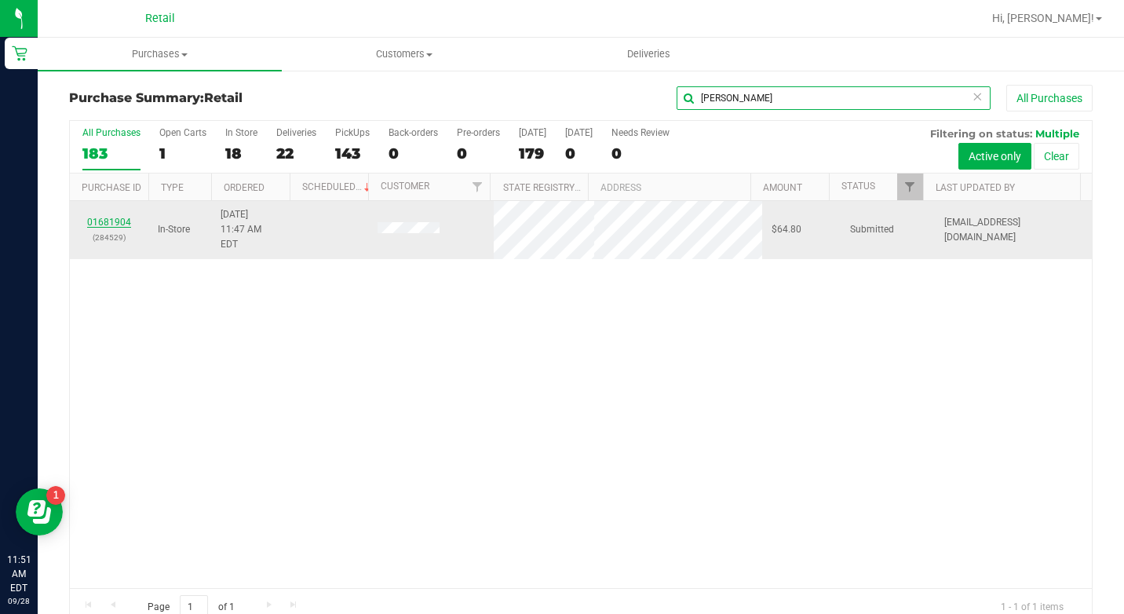
type input "[PERSON_NAME]"
click at [113, 217] on link "01681904" at bounding box center [109, 222] width 44 height 11
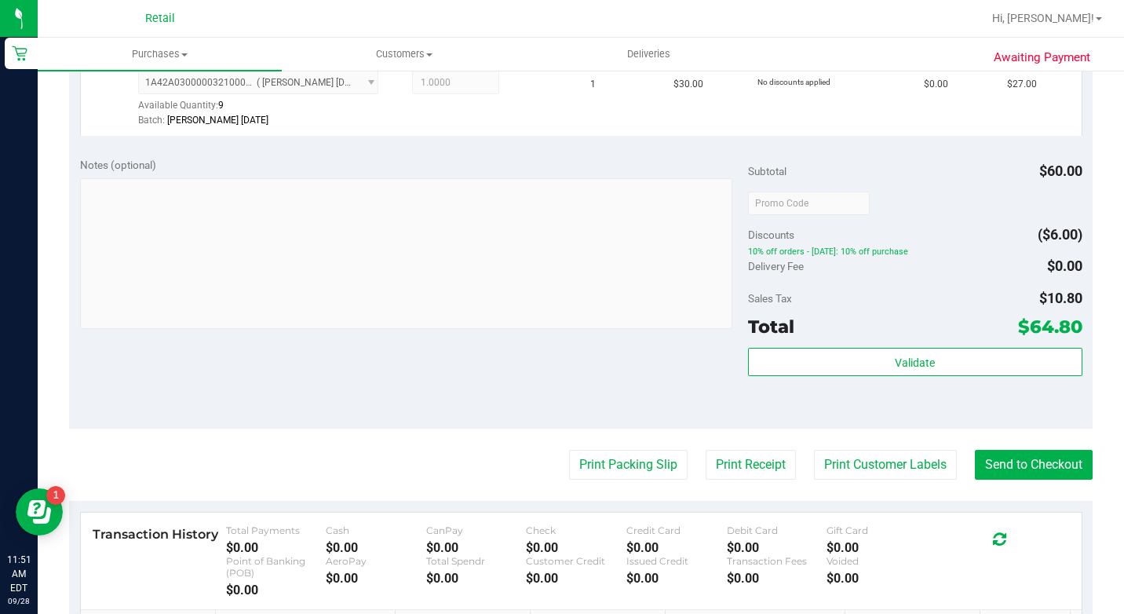
scroll to position [550, 0]
click at [996, 479] on button "Send to Checkout" at bounding box center [1034, 464] width 118 height 30
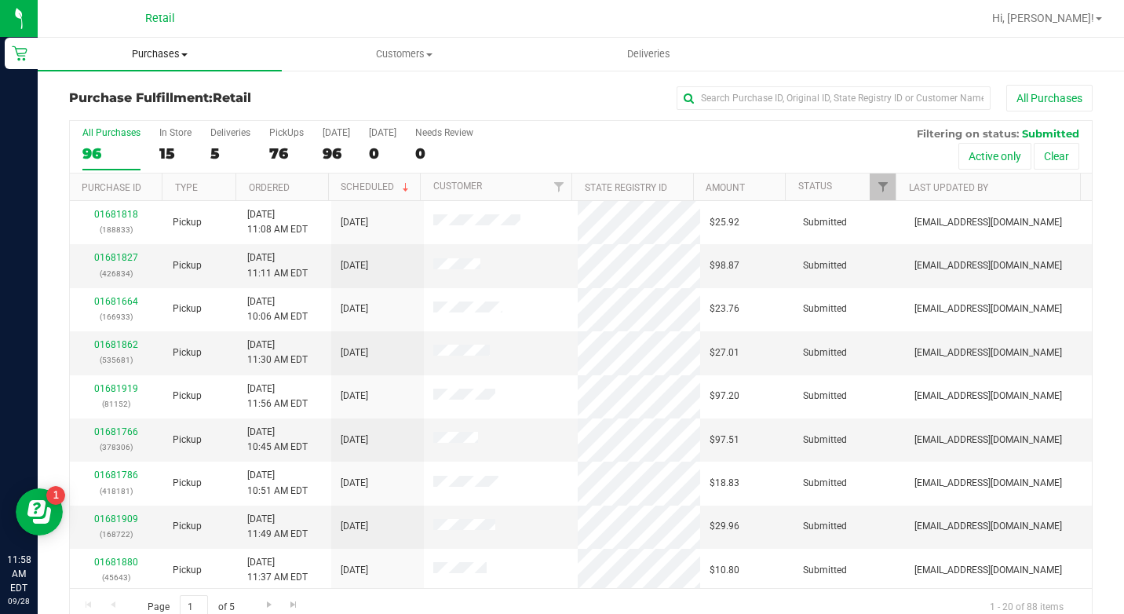
click at [184, 57] on span "Purchases" at bounding box center [160, 54] width 244 height 14
click at [200, 89] on li "Summary of purchases" at bounding box center [160, 95] width 244 height 19
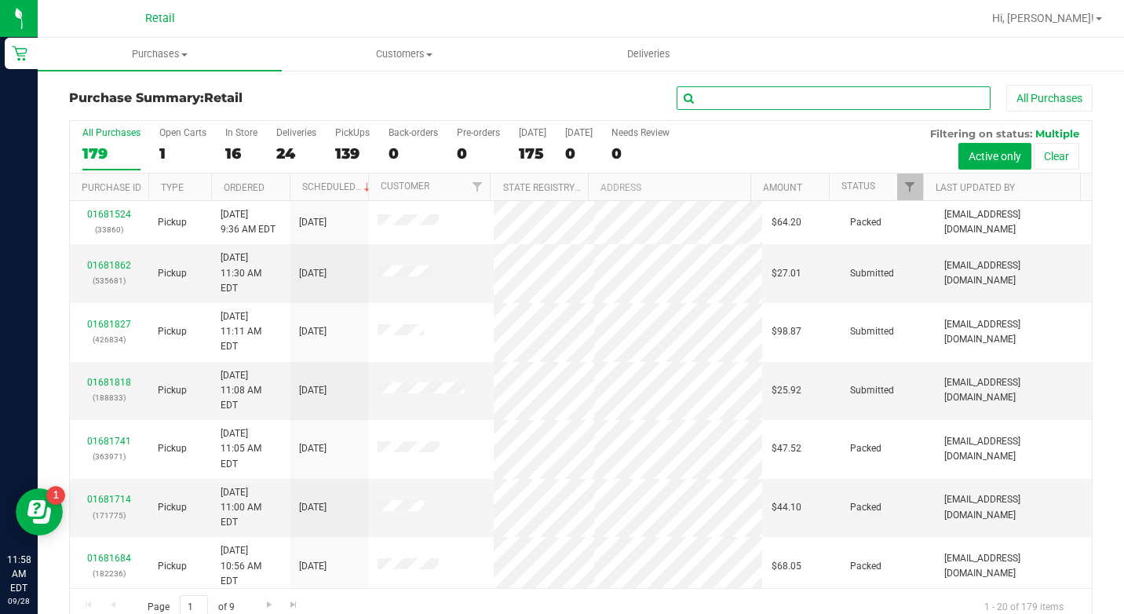
click at [793, 96] on input "text" at bounding box center [834, 98] width 314 height 24
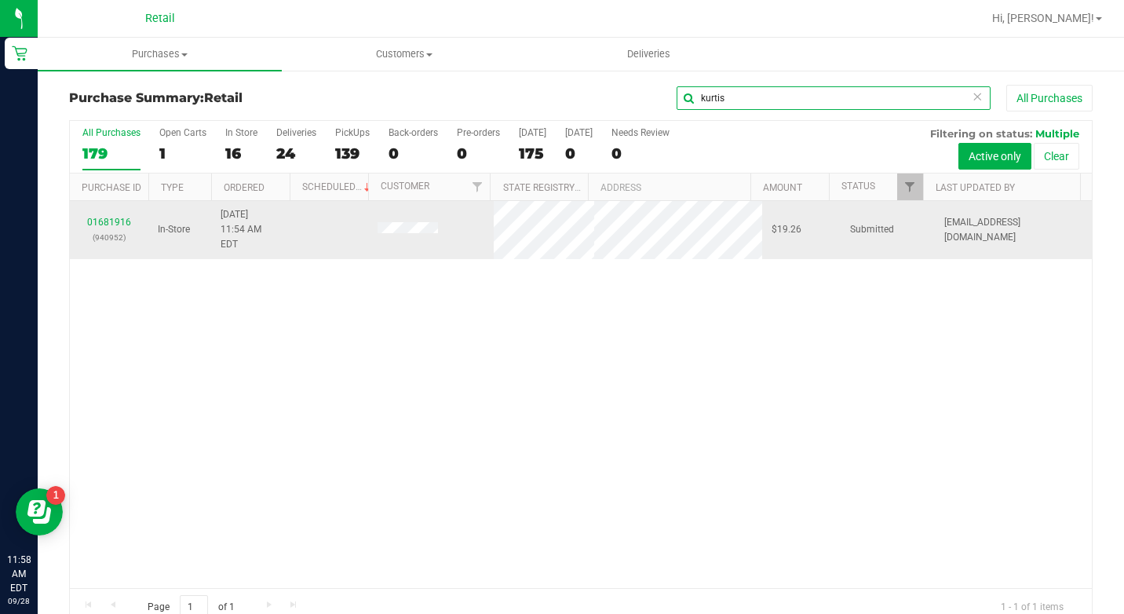
type input "kurtis"
click at [87, 215] on div "01681916 (940952)" at bounding box center [109, 230] width 60 height 30
click at [95, 217] on link "01681916" at bounding box center [109, 222] width 44 height 11
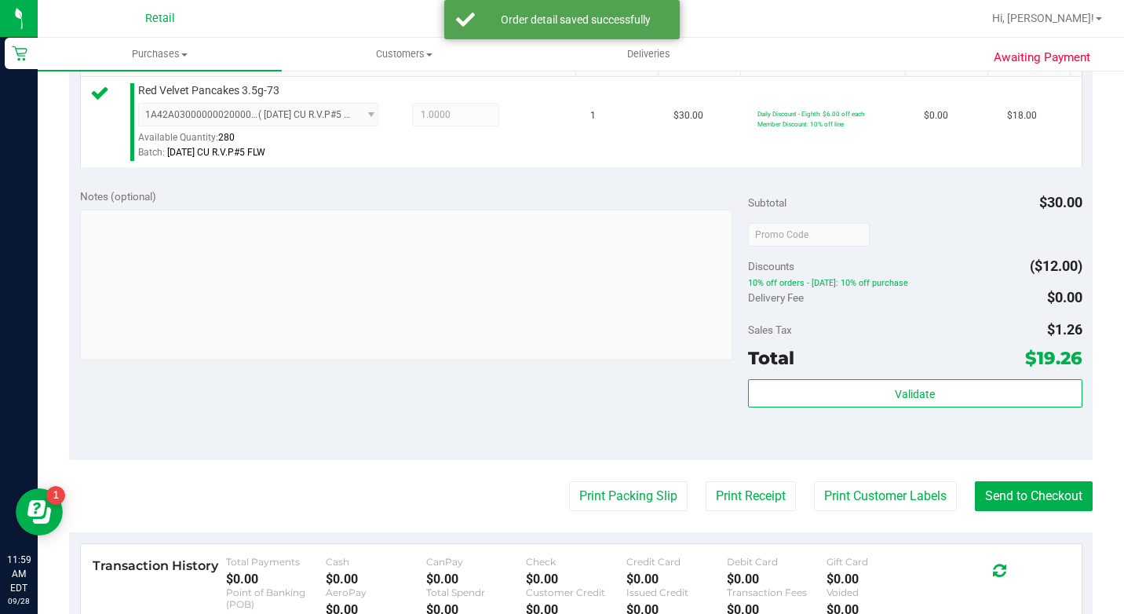
scroll to position [550, 0]
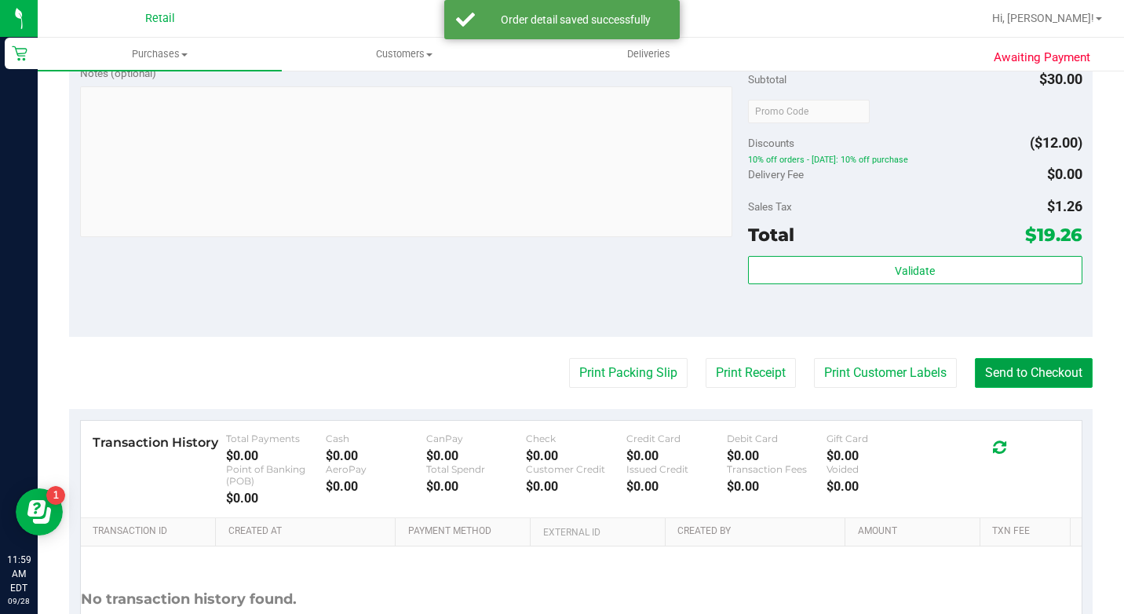
click at [975, 387] on button "Send to Checkout" at bounding box center [1034, 373] width 118 height 30
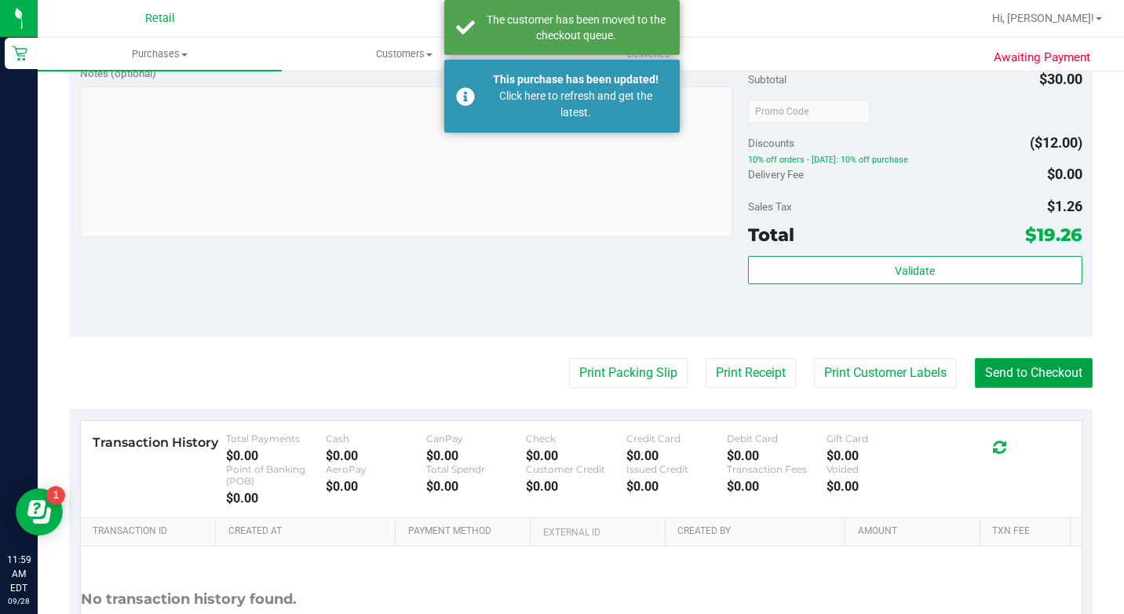
click at [989, 388] on button "Send to Checkout" at bounding box center [1034, 373] width 118 height 30
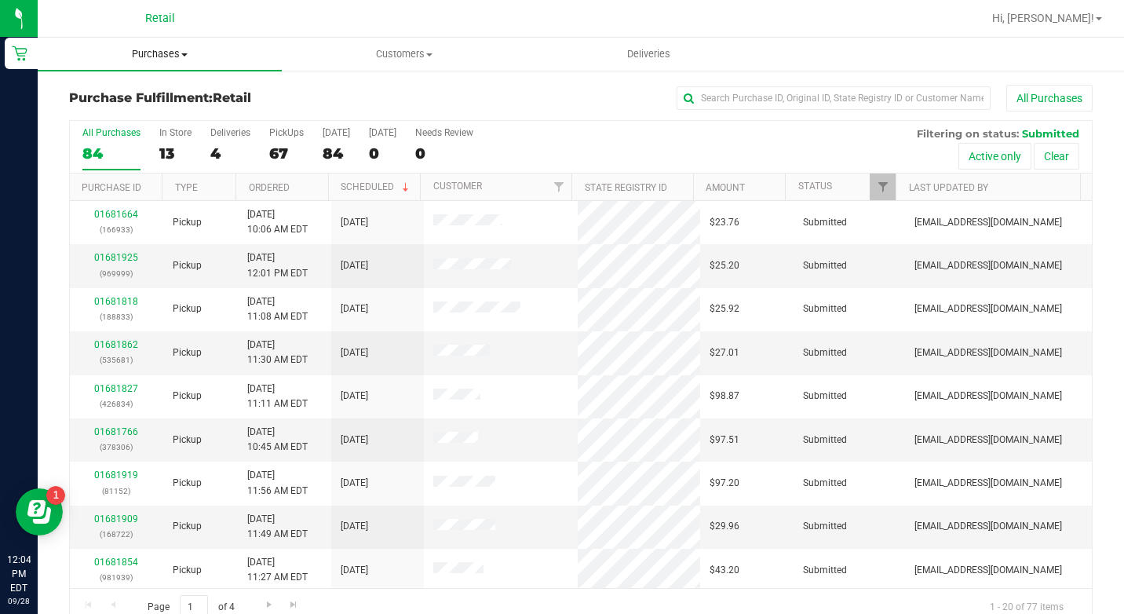
click at [168, 47] on span "Purchases" at bounding box center [160, 54] width 244 height 14
click at [166, 88] on span "Summary of purchases" at bounding box center [118, 94] width 161 height 13
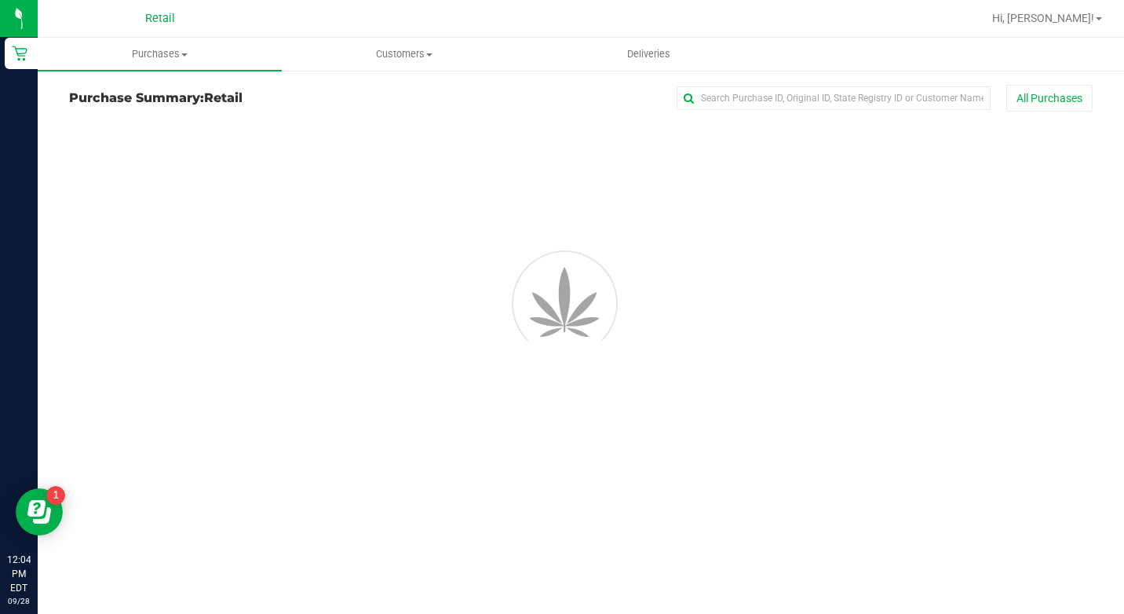
click at [827, 99] on input "text" at bounding box center [834, 98] width 314 height 24
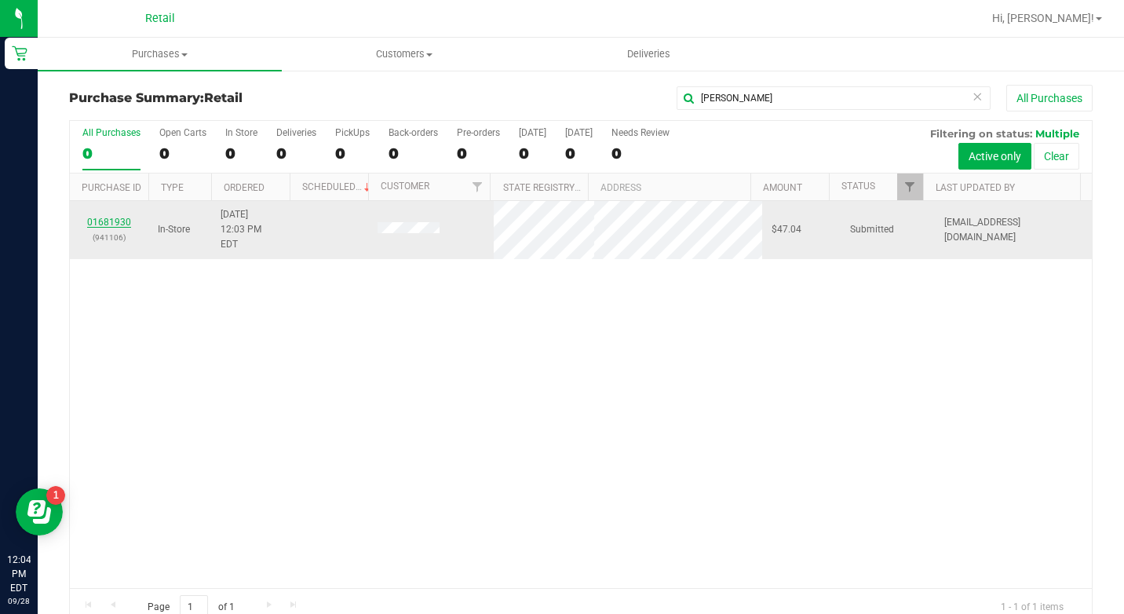
type input "[PERSON_NAME]"
click at [102, 217] on link "01681930" at bounding box center [109, 222] width 44 height 11
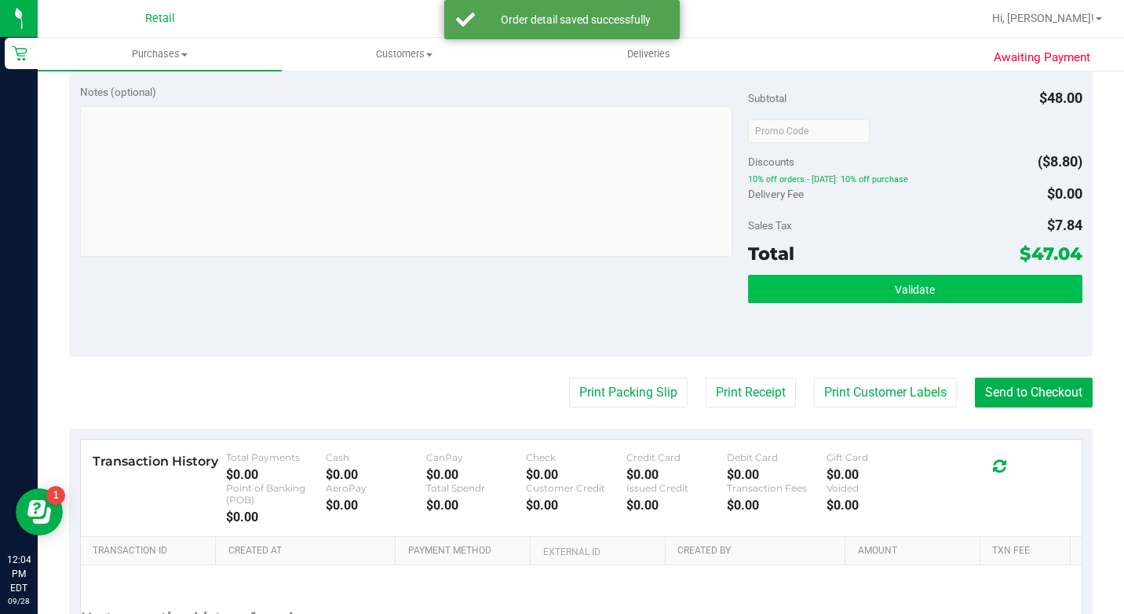
scroll to position [628, 0]
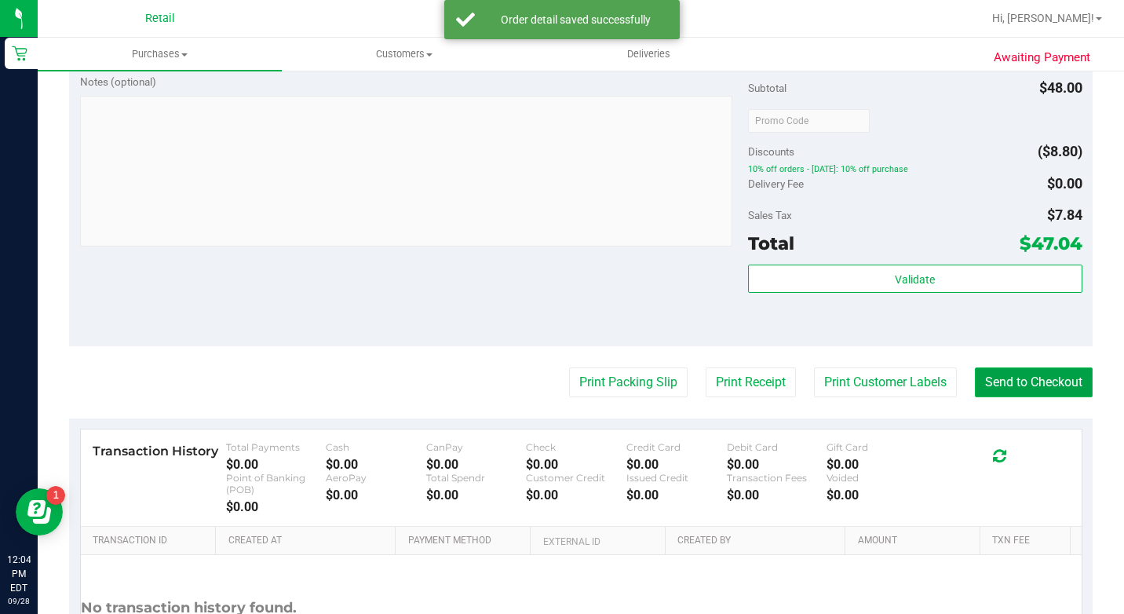
click at [981, 397] on button "Send to Checkout" at bounding box center [1034, 382] width 118 height 30
click at [994, 397] on button "Send to Checkout" at bounding box center [1028, 382] width 130 height 30
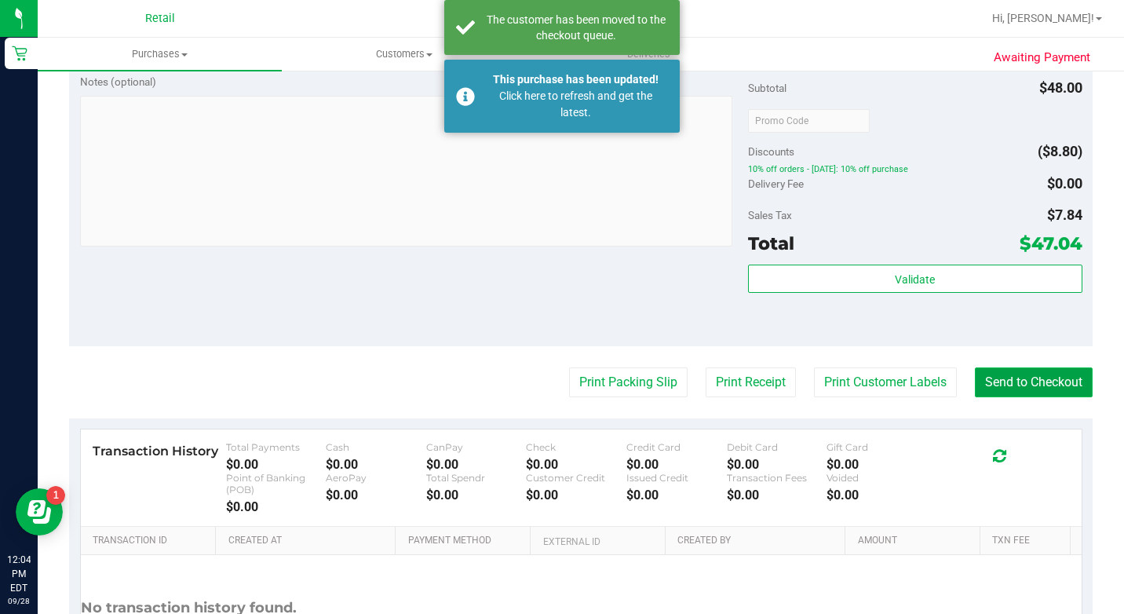
click at [1003, 397] on button "Send to Checkout" at bounding box center [1034, 382] width 118 height 30
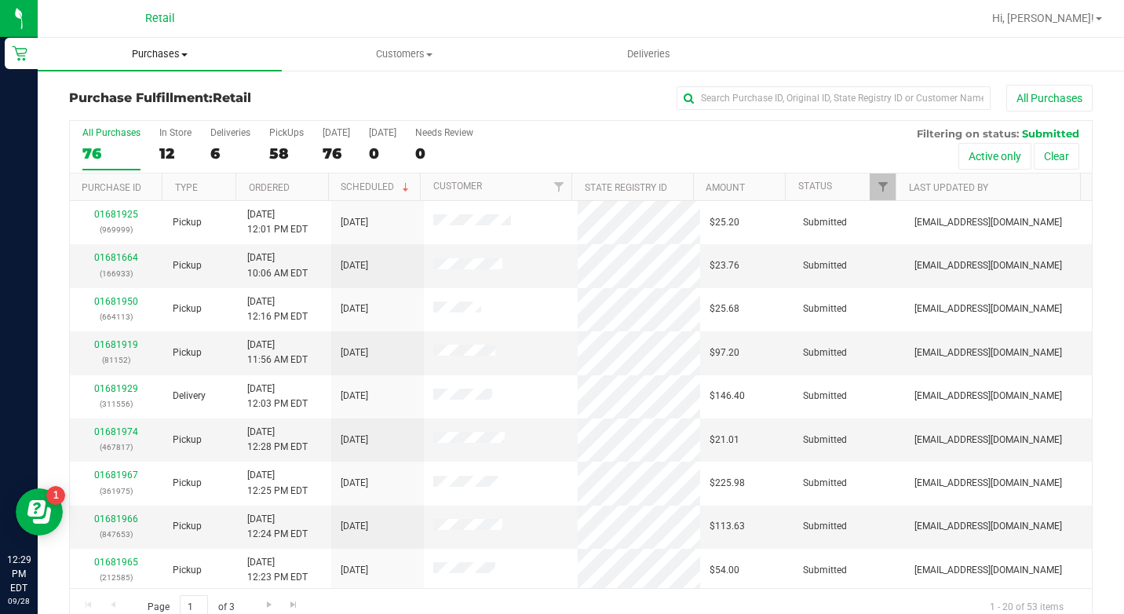
click at [181, 51] on span "Purchases" at bounding box center [160, 54] width 244 height 14
click at [181, 90] on span "Summary of purchases" at bounding box center [118, 94] width 161 height 13
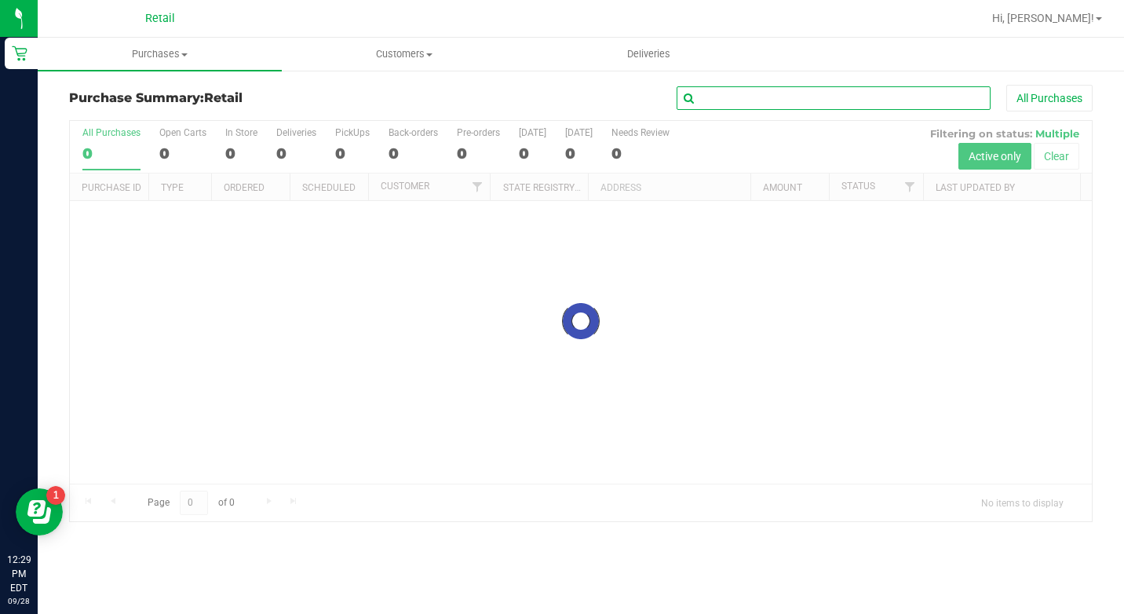
click at [806, 97] on input "text" at bounding box center [834, 98] width 314 height 24
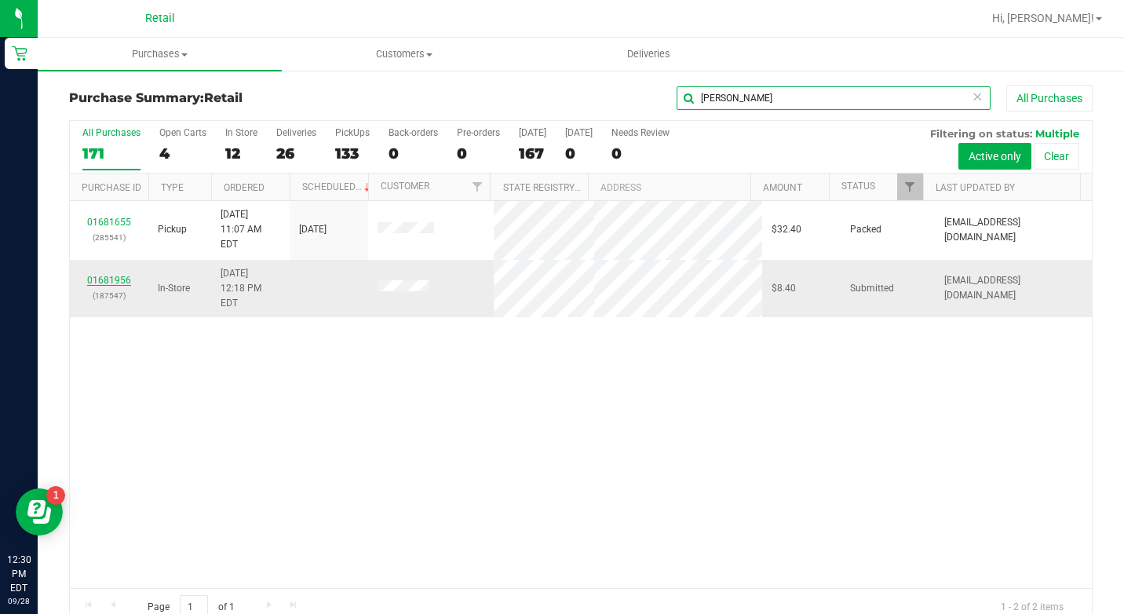
type input "[PERSON_NAME]"
click at [115, 275] on link "01681956" at bounding box center [109, 280] width 44 height 11
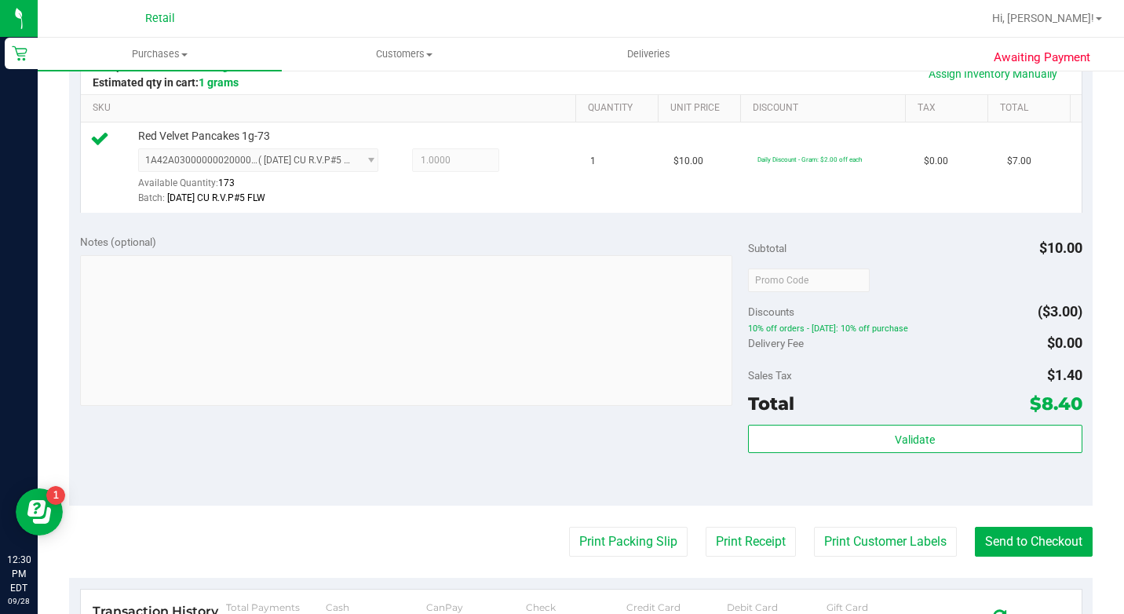
scroll to position [393, 0]
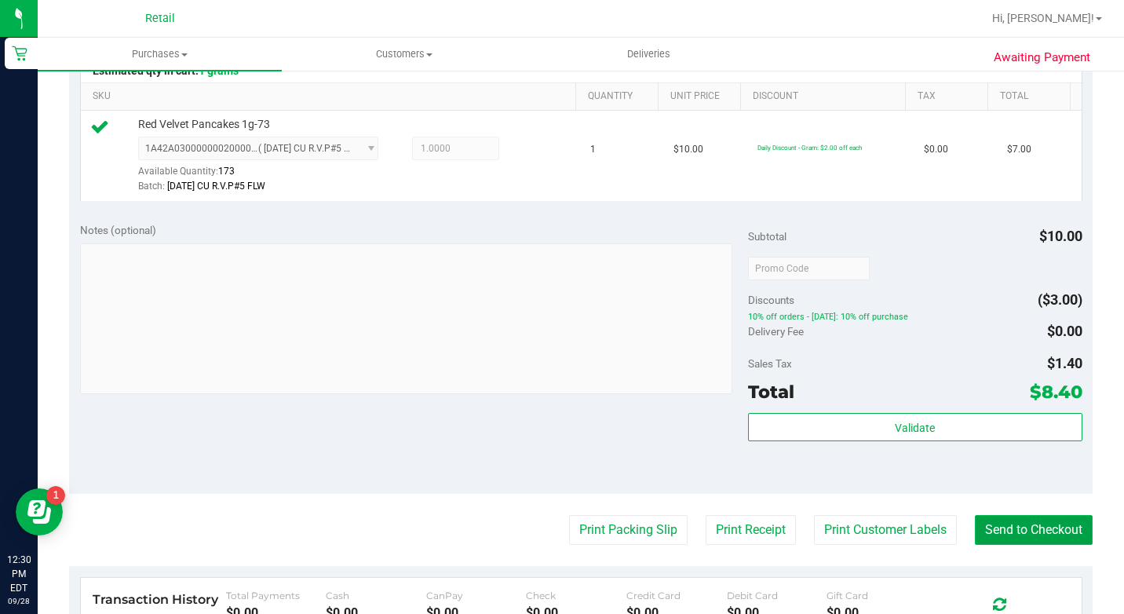
click at [1023, 543] on button "Send to Checkout" at bounding box center [1034, 530] width 118 height 30
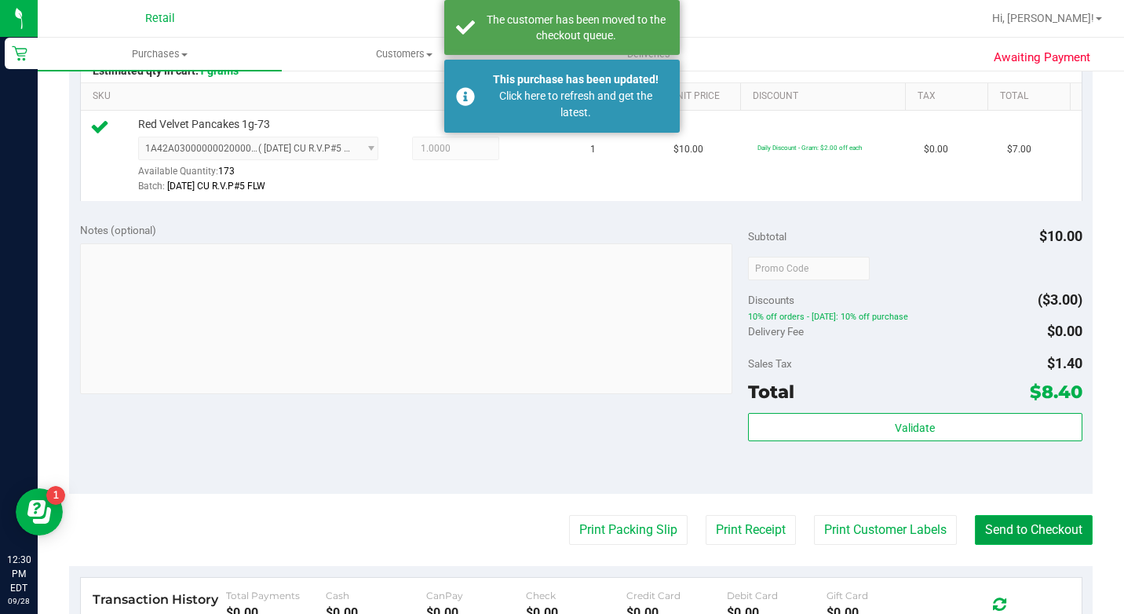
click at [1022, 545] on button "Send to Checkout" at bounding box center [1034, 530] width 118 height 30
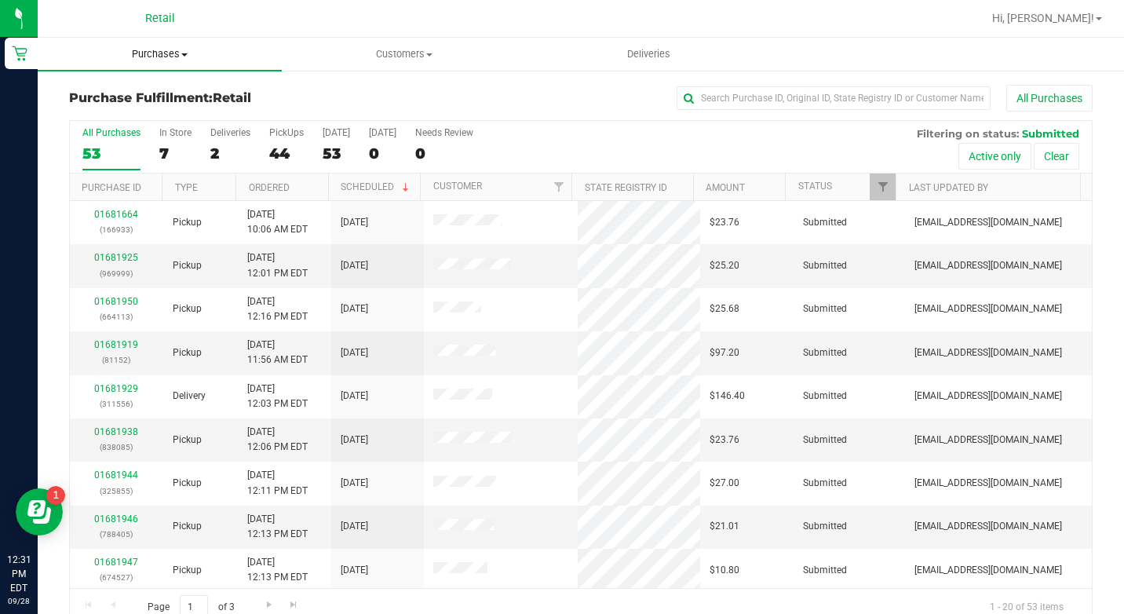
click at [174, 55] on span "Purchases" at bounding box center [160, 54] width 244 height 14
click at [195, 97] on span "Summary of purchases" at bounding box center [118, 94] width 161 height 13
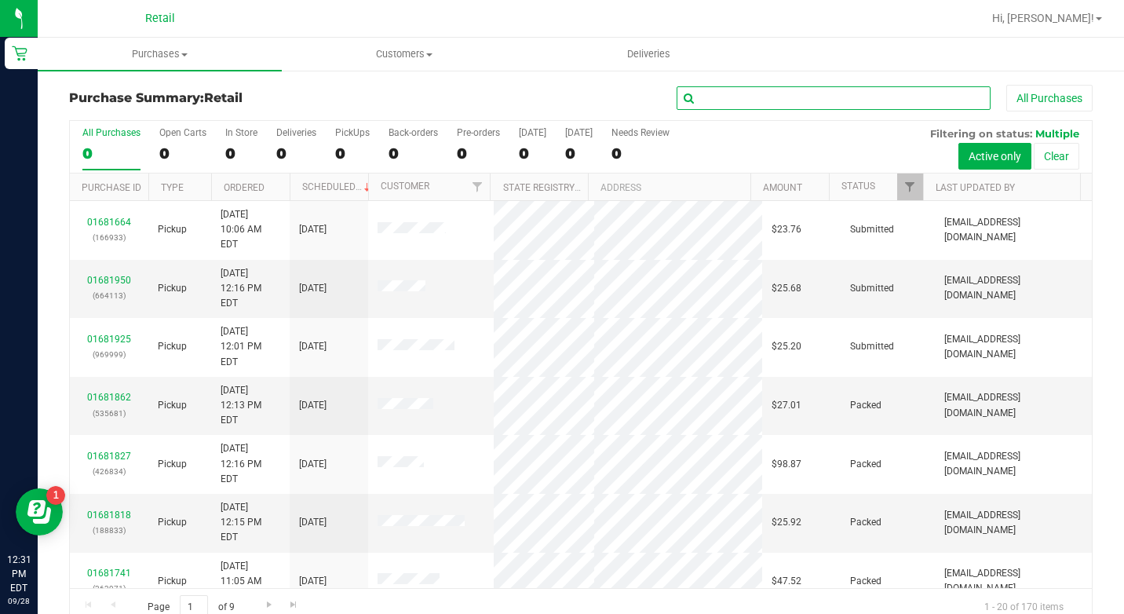
click at [793, 104] on input "text" at bounding box center [834, 98] width 314 height 24
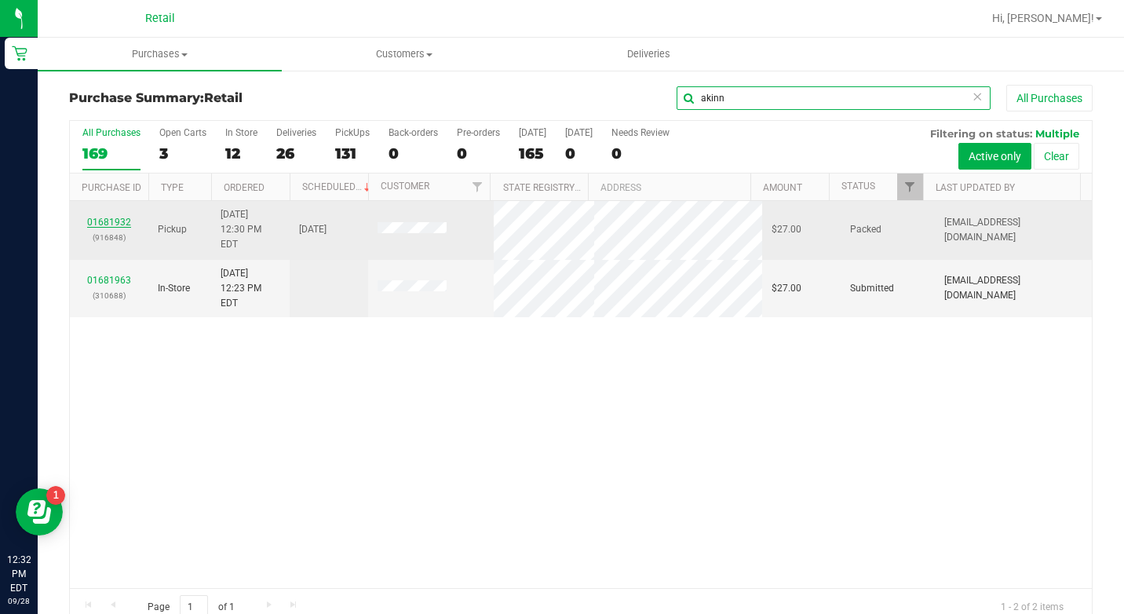
type input "akinn"
click at [109, 217] on link "01681932" at bounding box center [109, 222] width 44 height 11
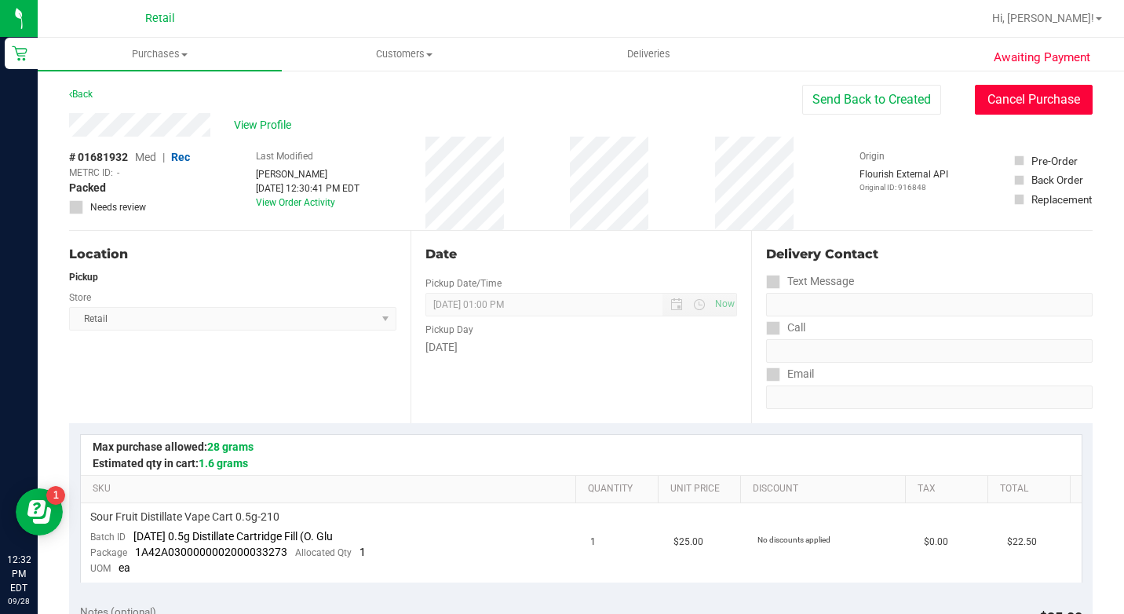
click at [1026, 104] on button "Cancel Purchase" at bounding box center [1034, 100] width 118 height 30
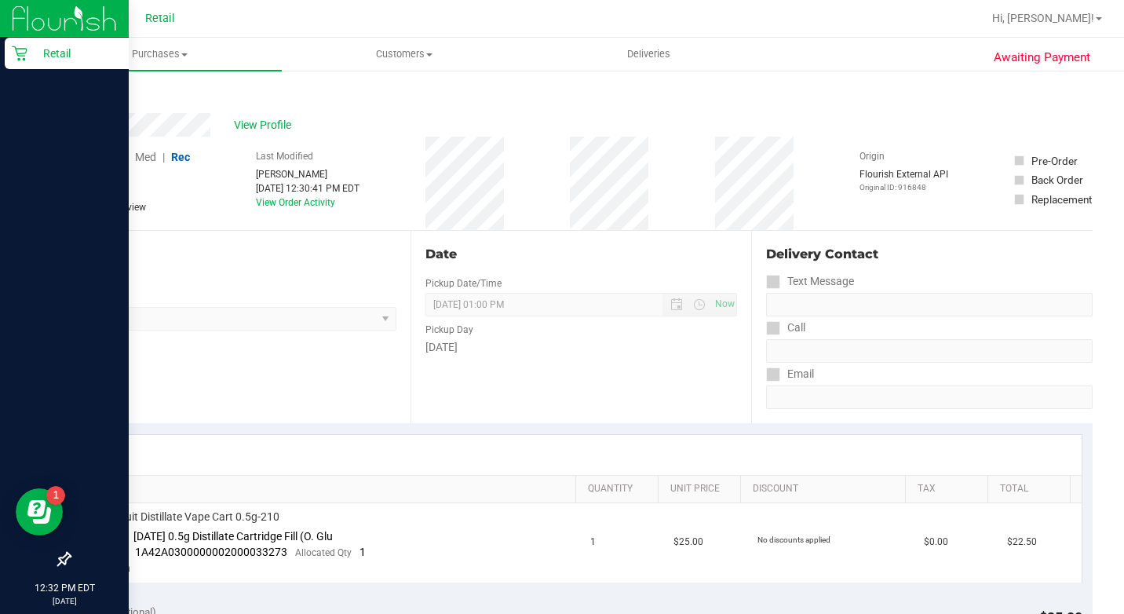
click at [29, 57] on p "Retail" at bounding box center [74, 53] width 94 height 19
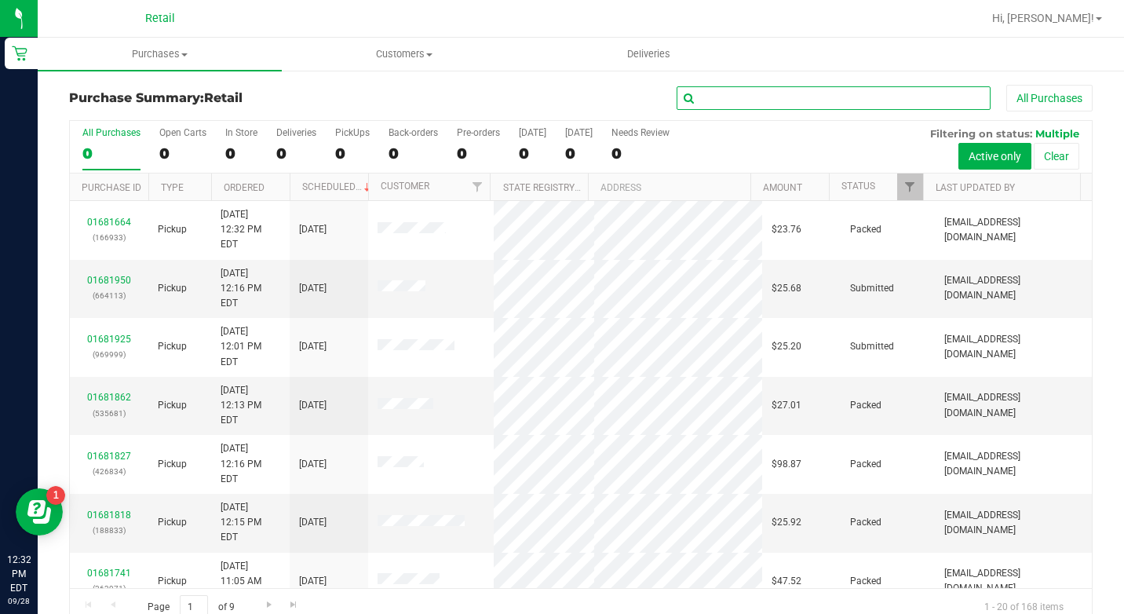
click at [831, 104] on input "text" at bounding box center [834, 98] width 314 height 24
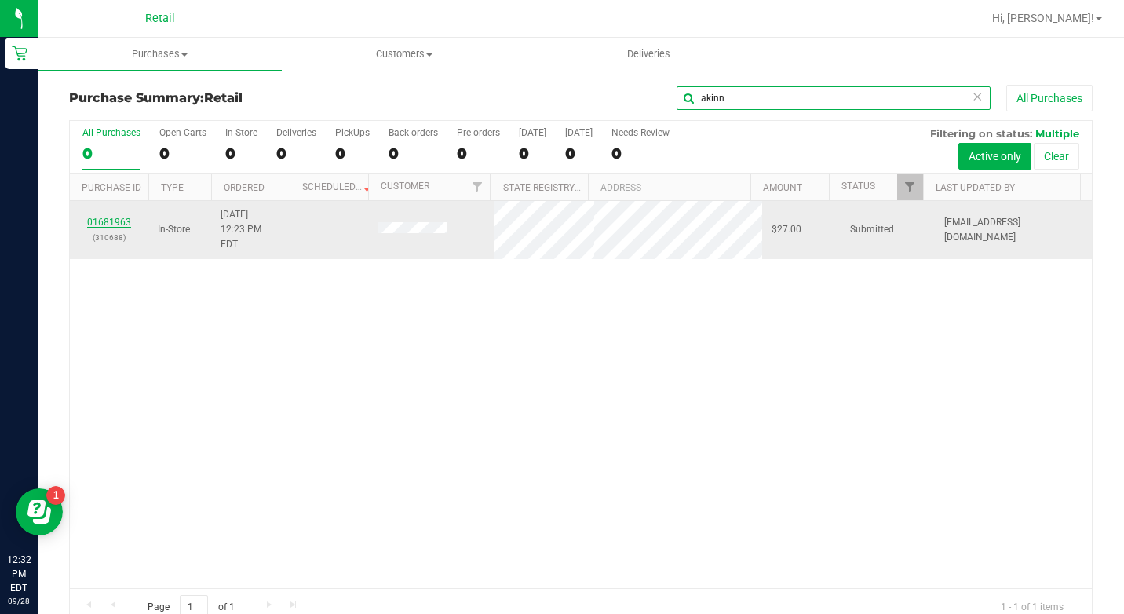
type input "akinn"
click at [97, 217] on link "01681963" at bounding box center [109, 222] width 44 height 11
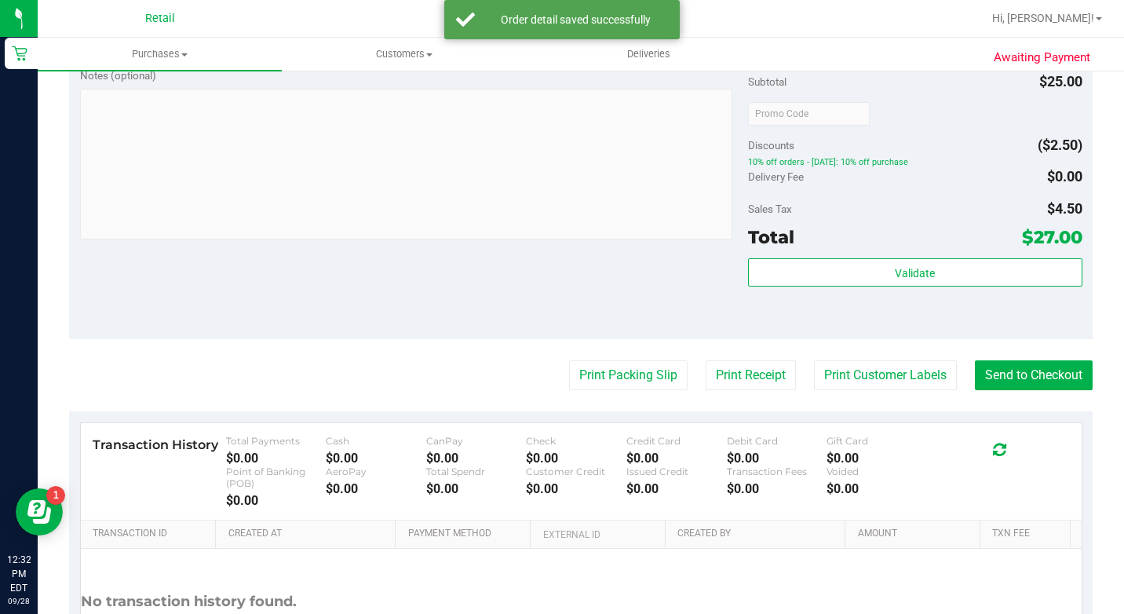
scroll to position [550, 0]
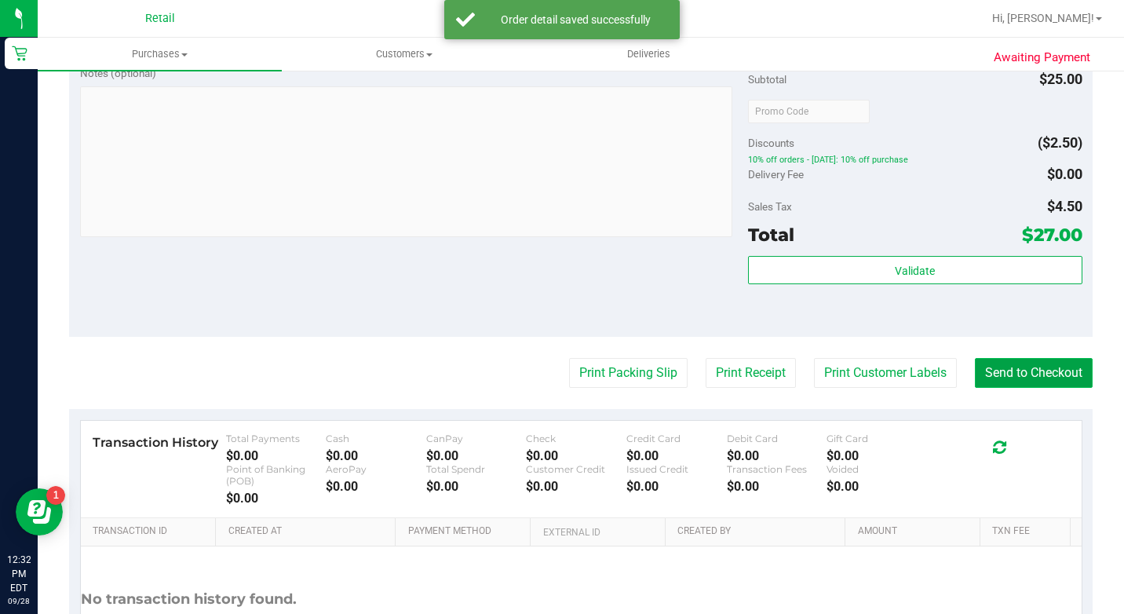
click at [1004, 388] on button "Send to Checkout" at bounding box center [1034, 373] width 118 height 30
click at [1005, 388] on button "Send to Checkout" at bounding box center [1028, 373] width 130 height 30
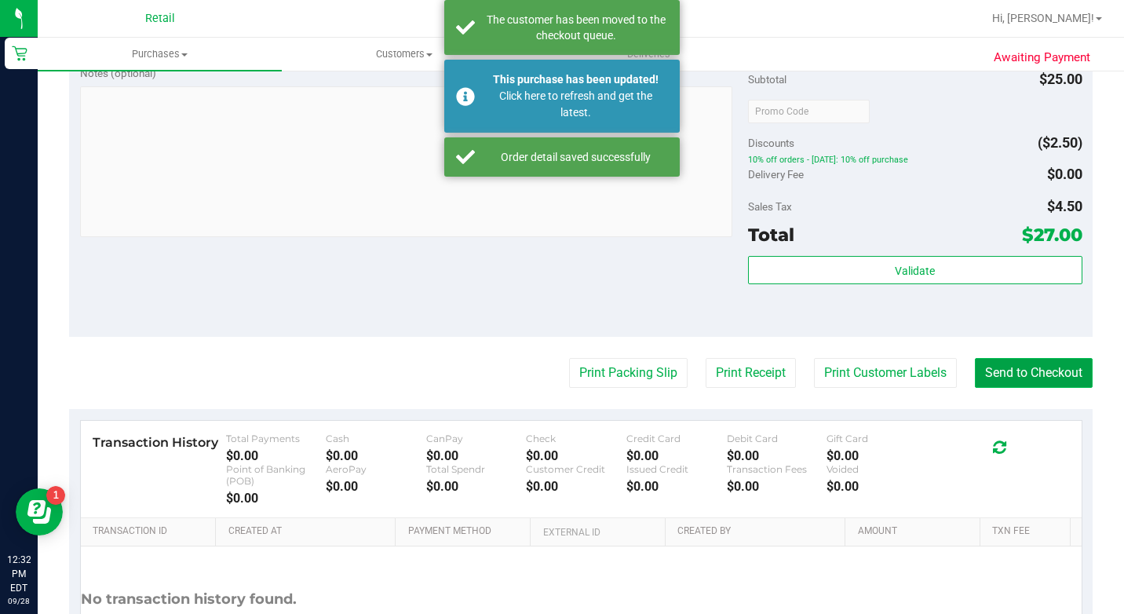
click at [1007, 388] on button "Send to Checkout" at bounding box center [1034, 373] width 118 height 30
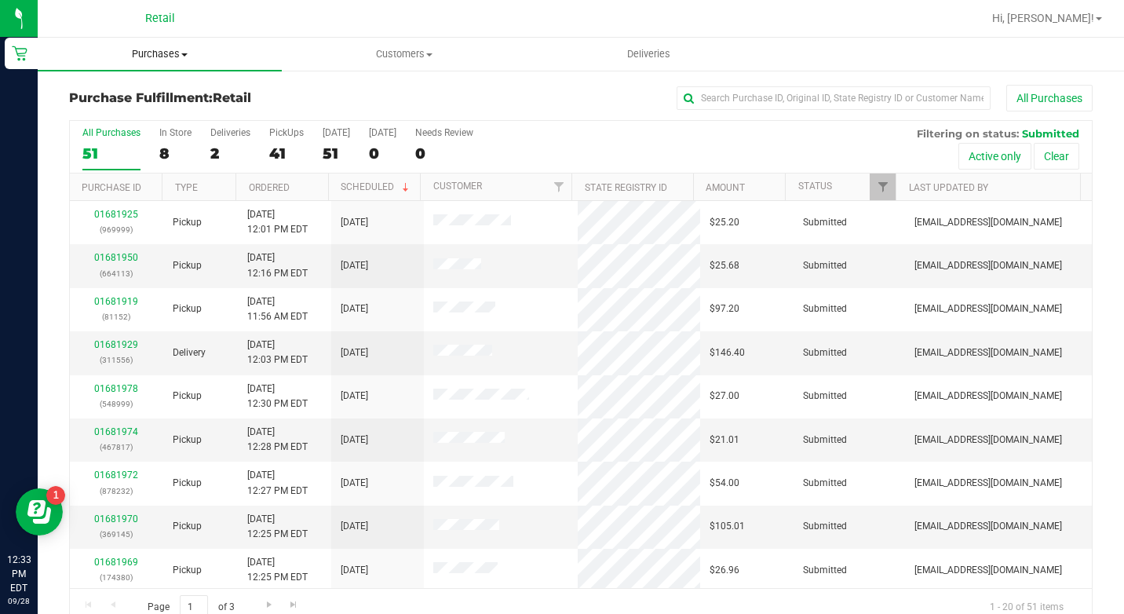
click at [159, 57] on span "Purchases" at bounding box center [160, 54] width 244 height 14
click at [152, 93] on span "Summary of purchases" at bounding box center [118, 94] width 161 height 13
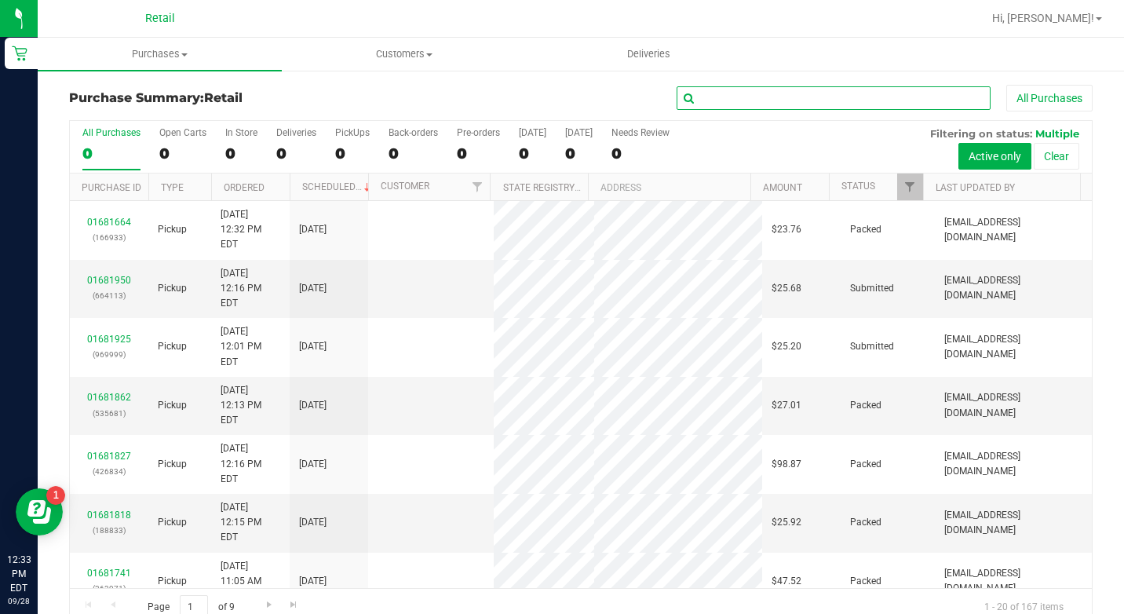
click at [792, 102] on input "text" at bounding box center [834, 98] width 314 height 24
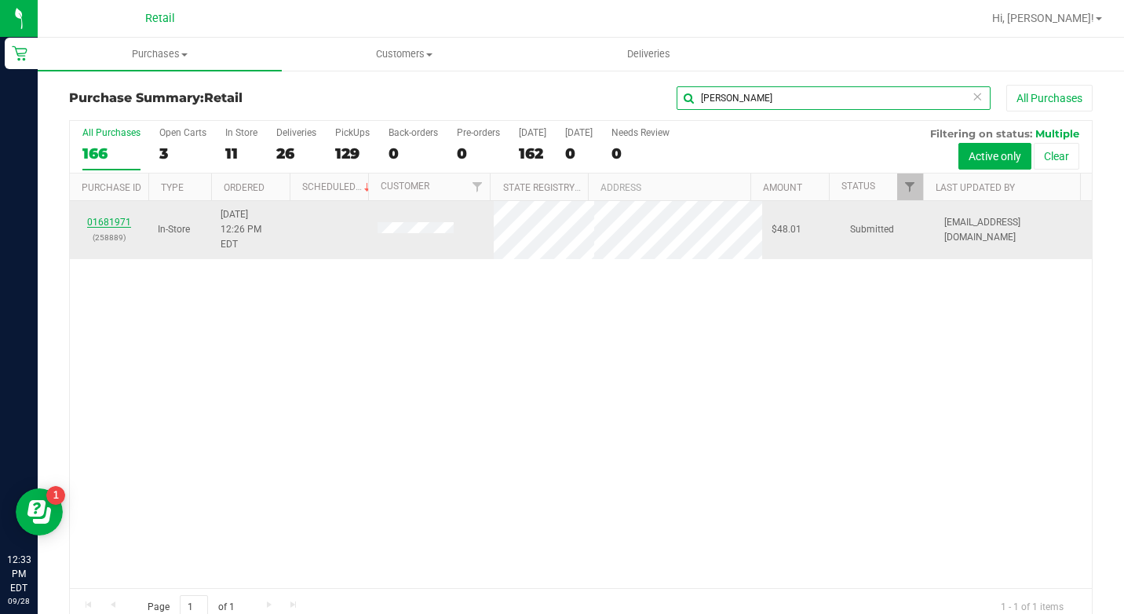
type input "[PERSON_NAME]"
click at [109, 217] on link "01681971" at bounding box center [109, 222] width 44 height 11
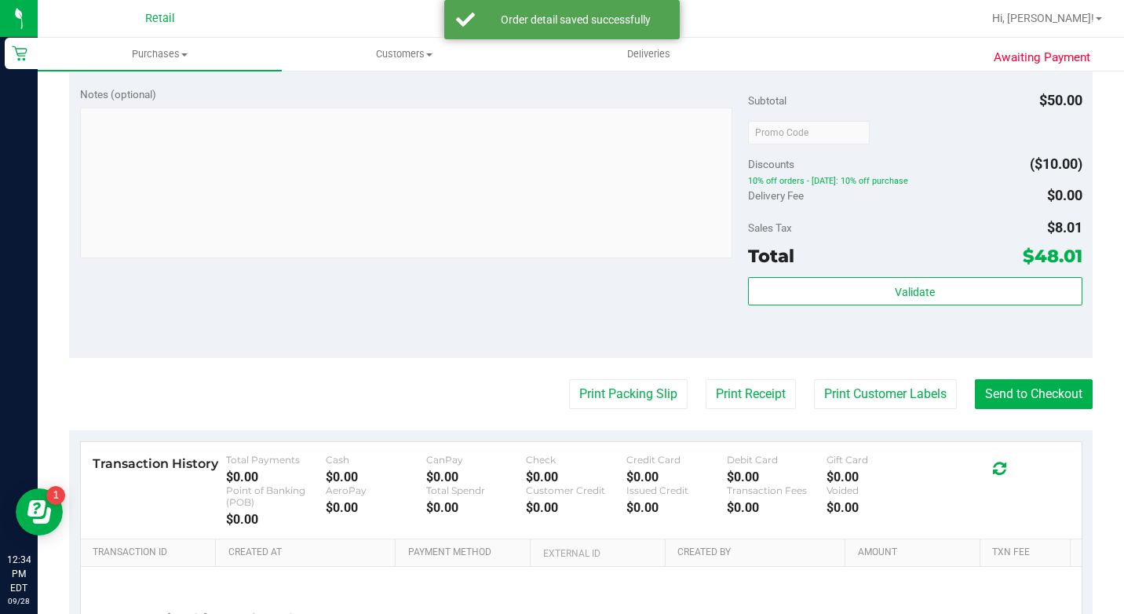
scroll to position [628, 0]
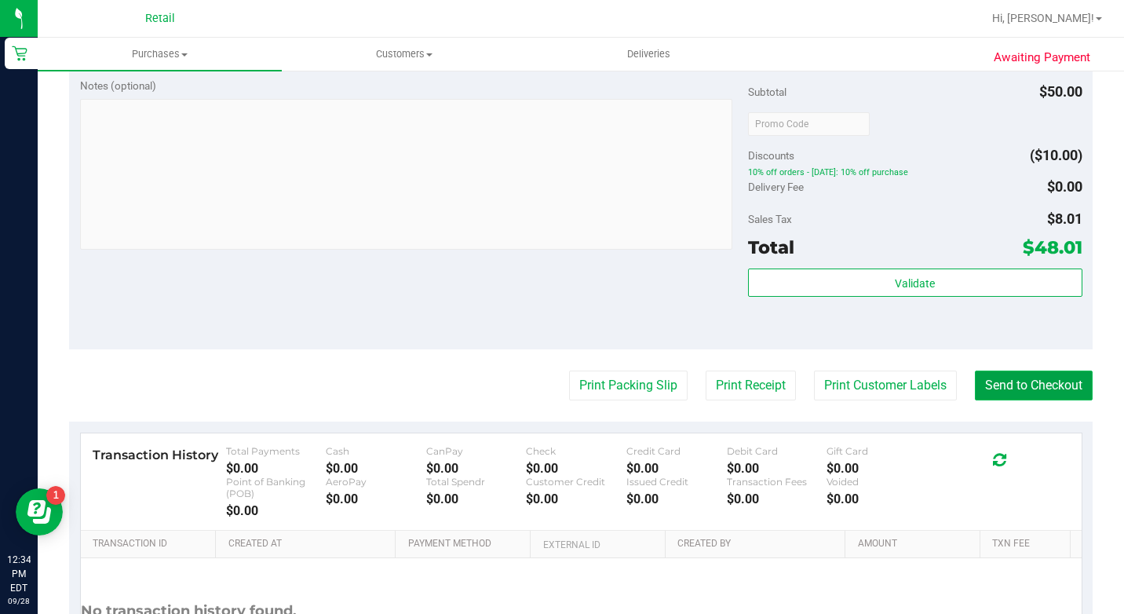
click at [1043, 400] on button "Send to Checkout" at bounding box center [1034, 386] width 118 height 30
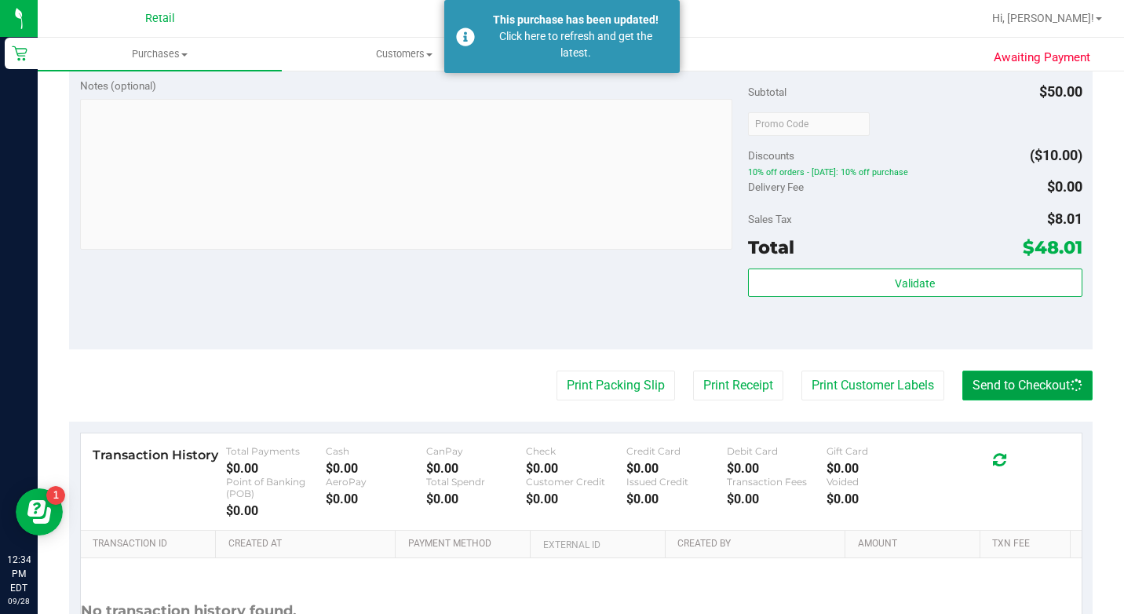
click at [1033, 400] on button "Send to Checkout" at bounding box center [1028, 386] width 130 height 30
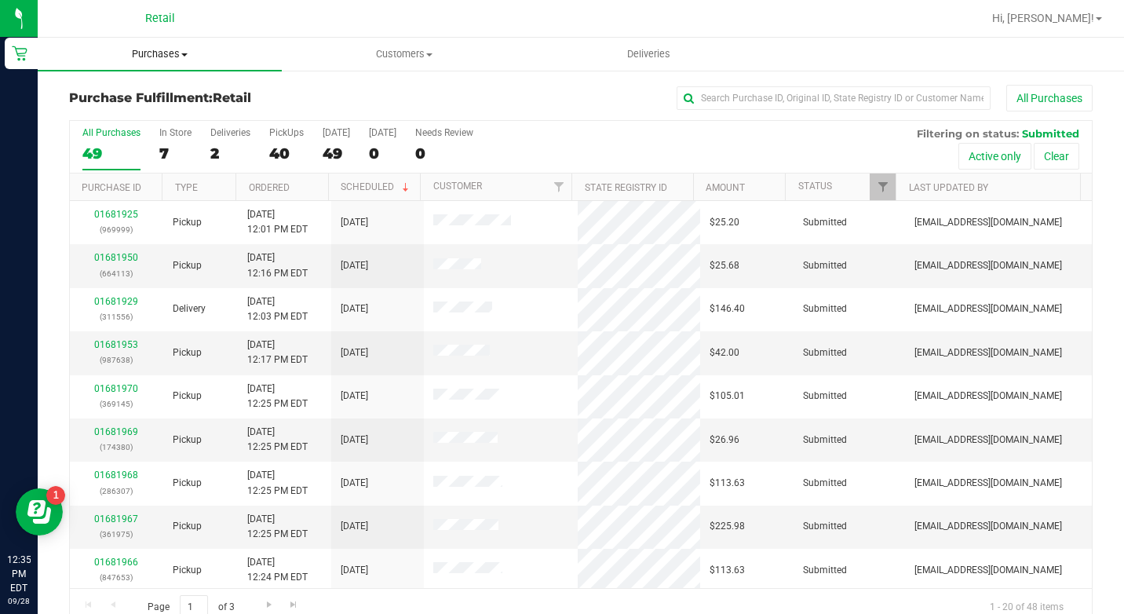
click at [161, 43] on uib-tab-heading "Purchases Summary of purchases Fulfillment All purchases" at bounding box center [160, 54] width 244 height 33
click at [145, 89] on span "Summary of purchases" at bounding box center [118, 94] width 161 height 13
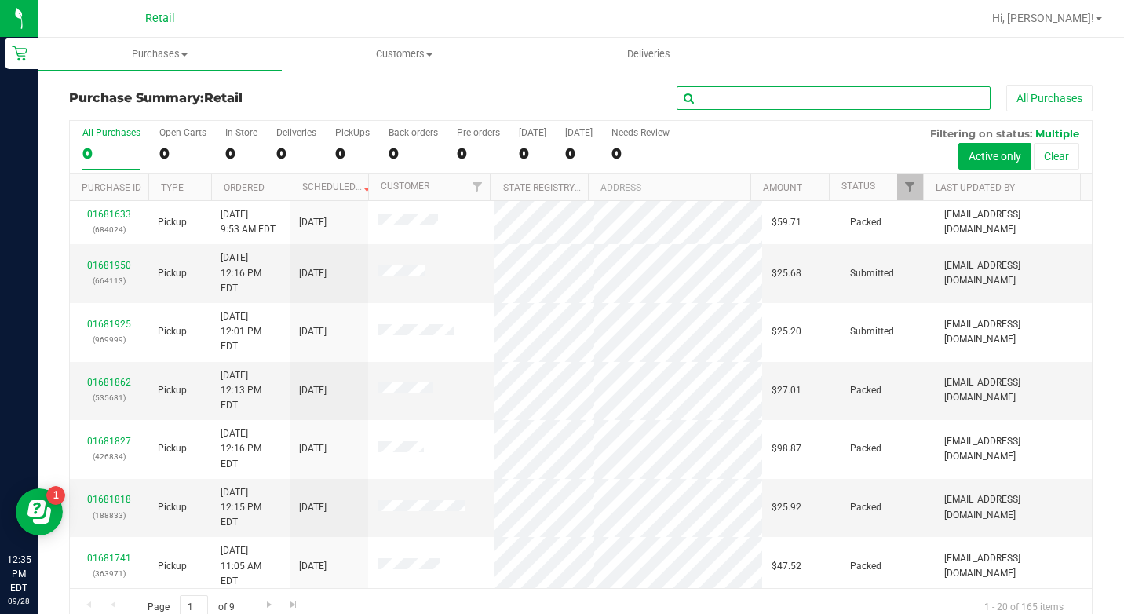
click at [839, 98] on input "text" at bounding box center [834, 98] width 314 height 24
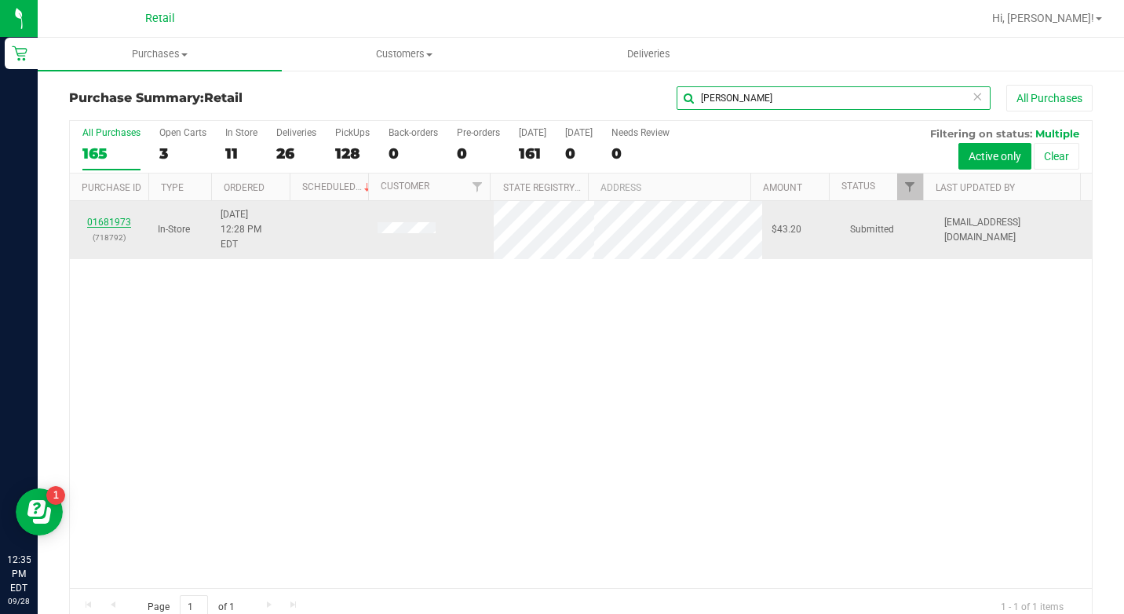
type input "[PERSON_NAME]"
click at [102, 217] on link "01681973" at bounding box center [109, 222] width 44 height 11
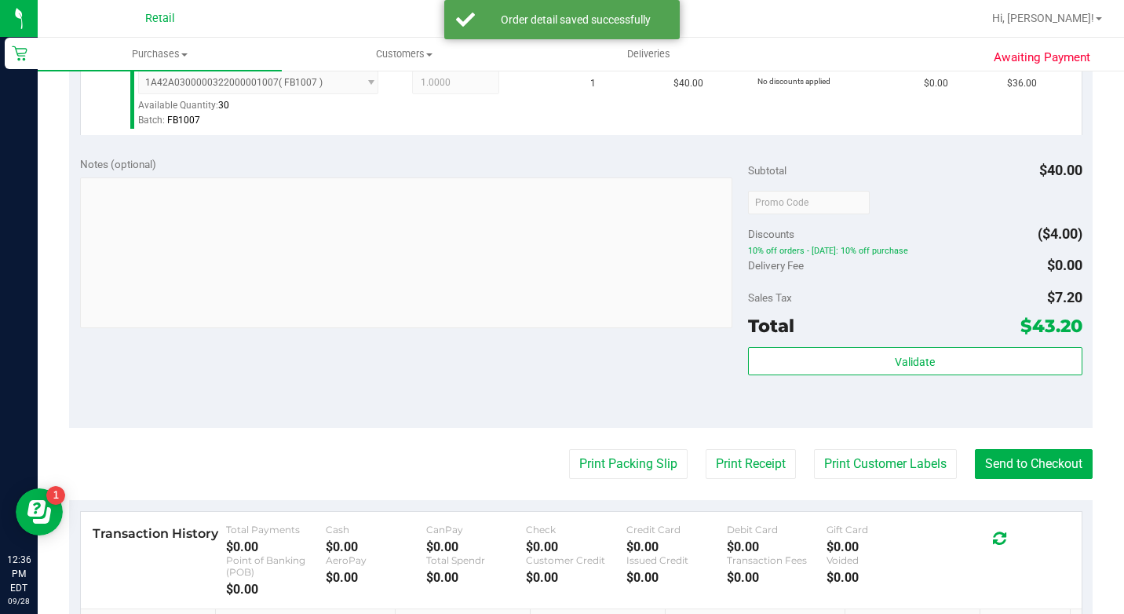
scroll to position [550, 0]
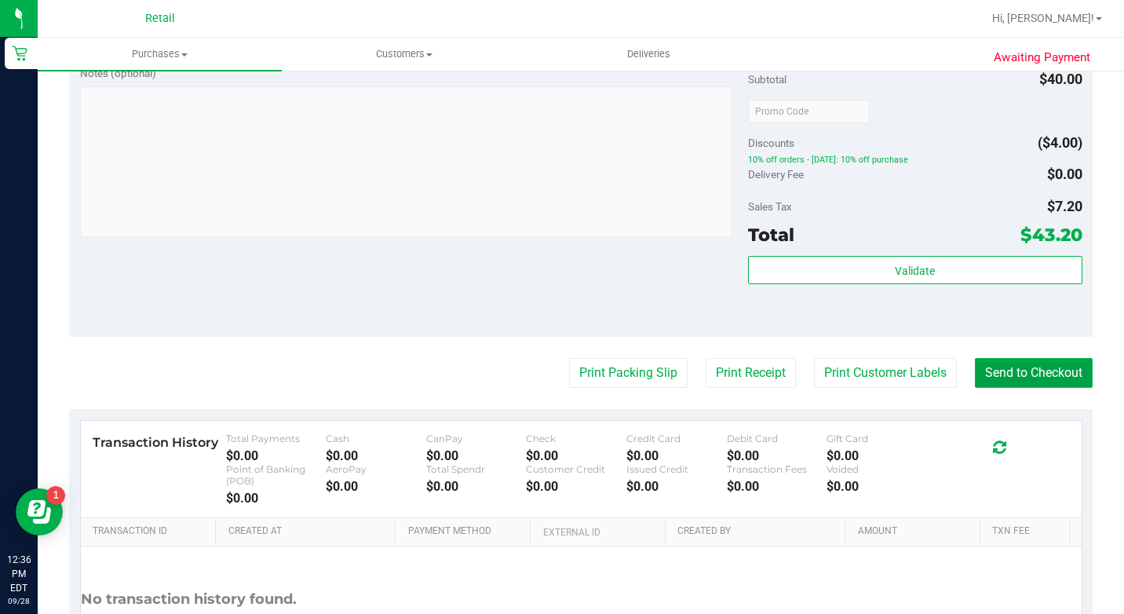
click at [982, 388] on button "Send to Checkout" at bounding box center [1034, 373] width 118 height 30
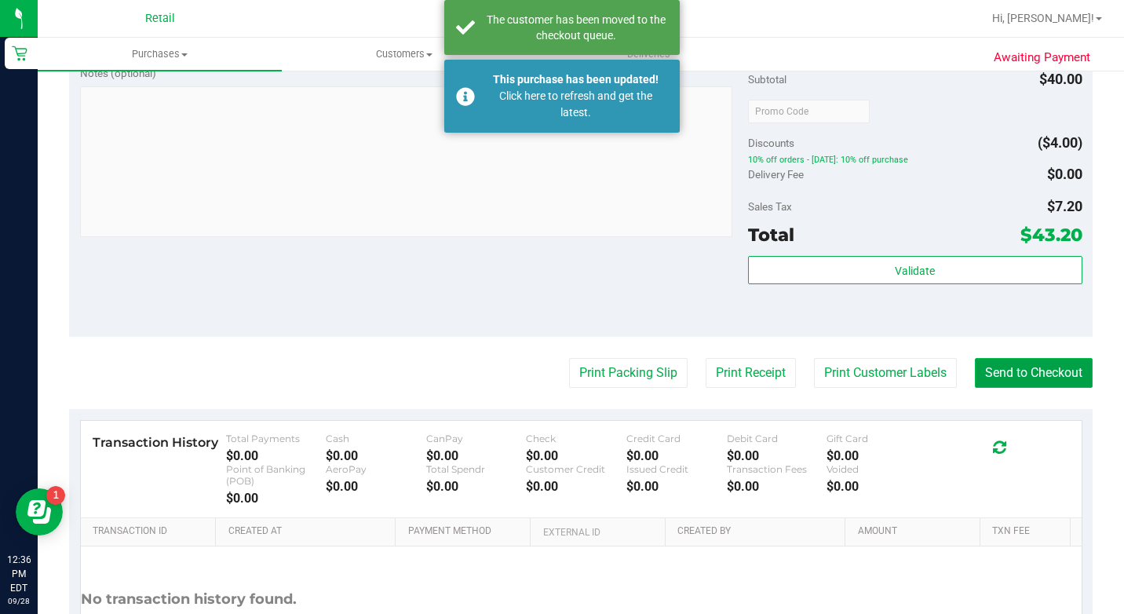
click at [986, 388] on button "Send to Checkout" at bounding box center [1034, 373] width 118 height 30
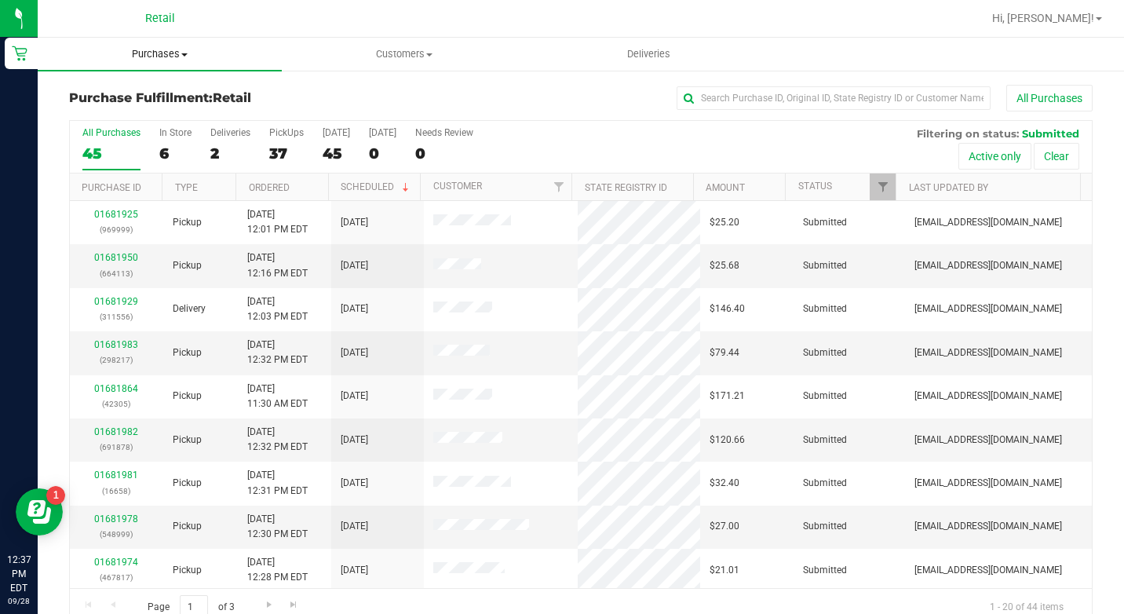
click at [166, 53] on span "Purchases" at bounding box center [160, 54] width 244 height 14
click at [177, 94] on span "Summary of purchases" at bounding box center [118, 94] width 161 height 13
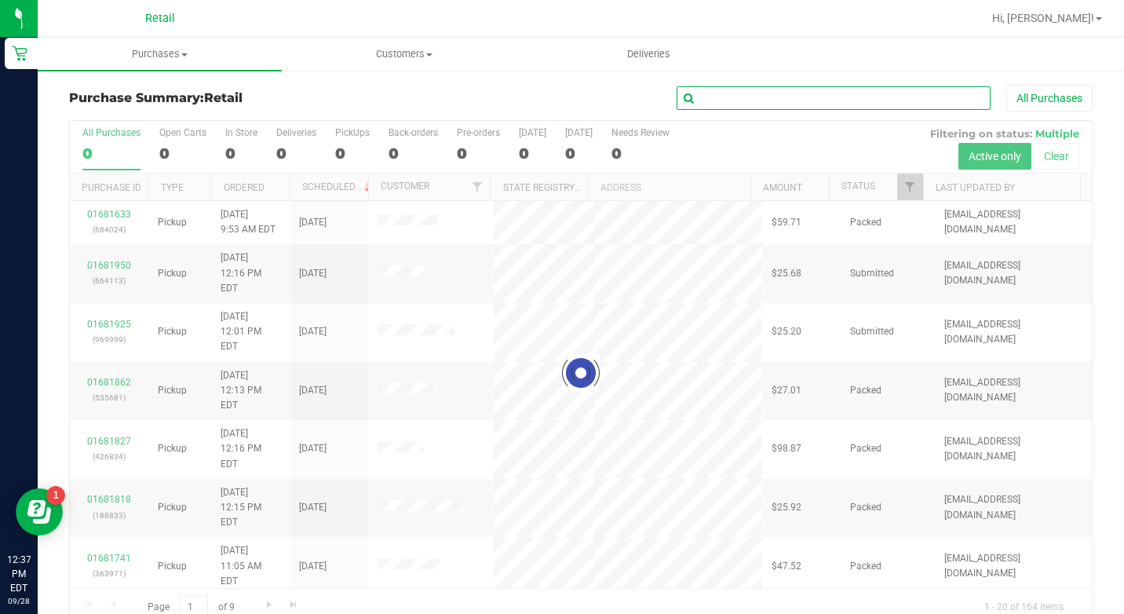
click at [859, 96] on input "text" at bounding box center [834, 98] width 314 height 24
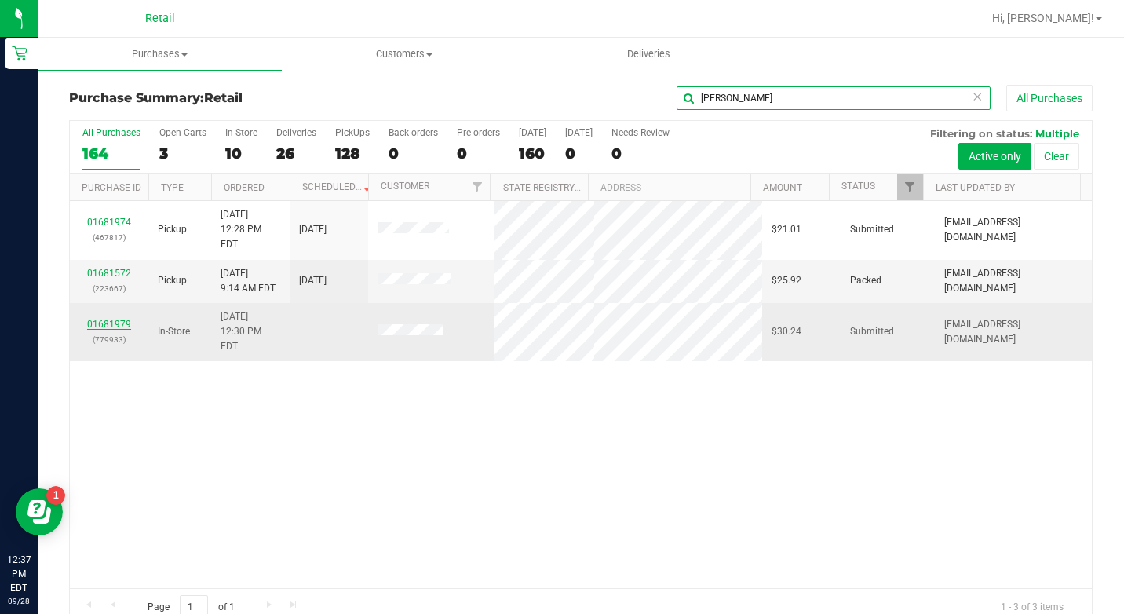
type input "[PERSON_NAME]"
click at [118, 319] on link "01681979" at bounding box center [109, 324] width 44 height 11
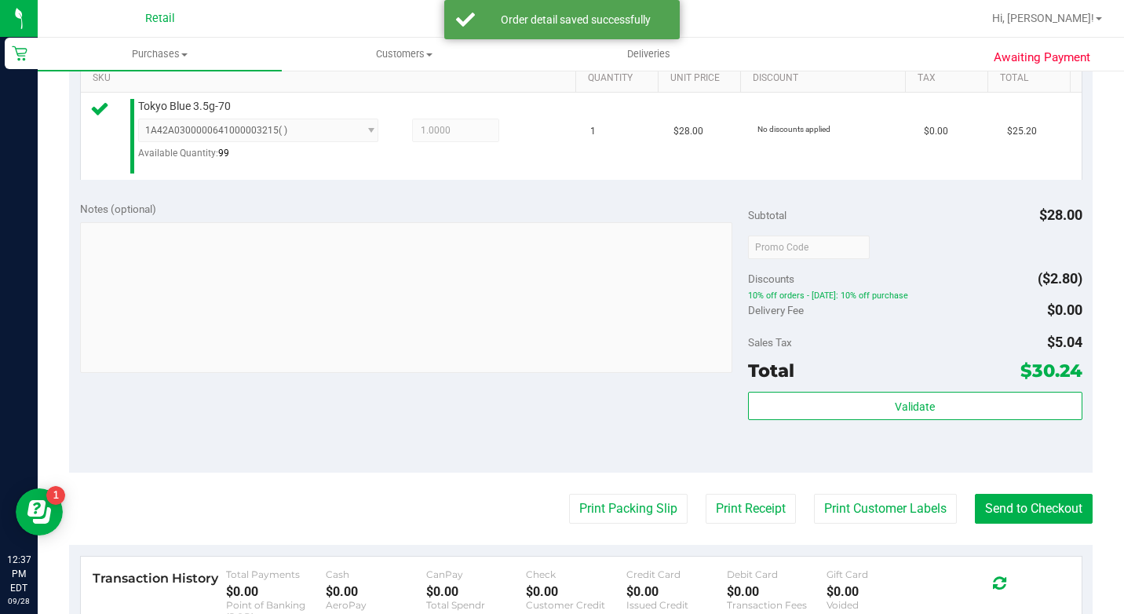
scroll to position [550, 0]
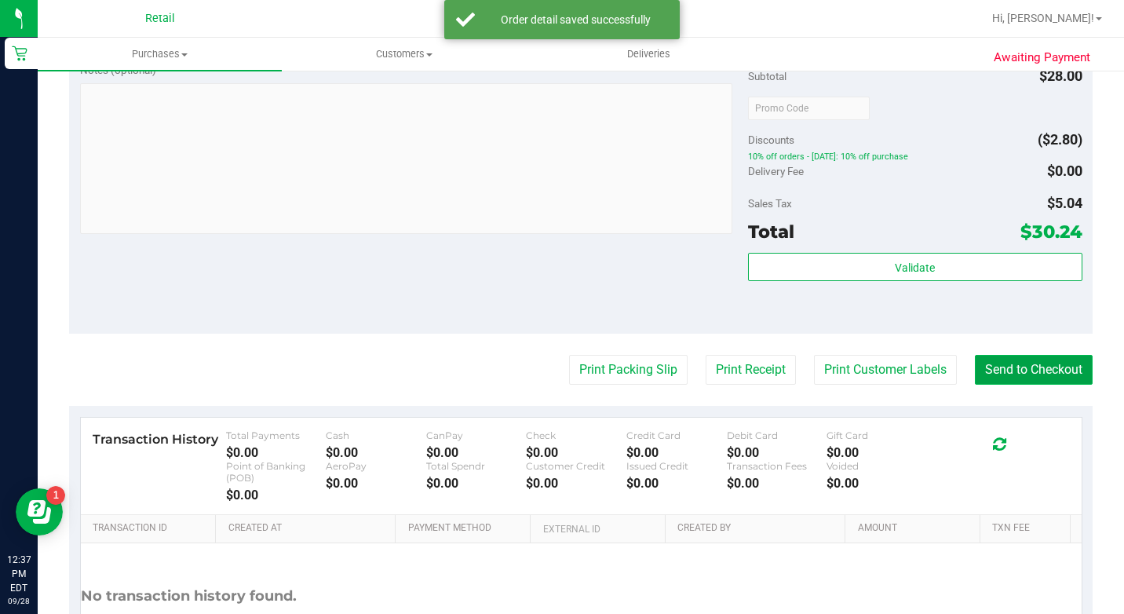
click at [1060, 385] on button "Send to Checkout" at bounding box center [1034, 370] width 118 height 30
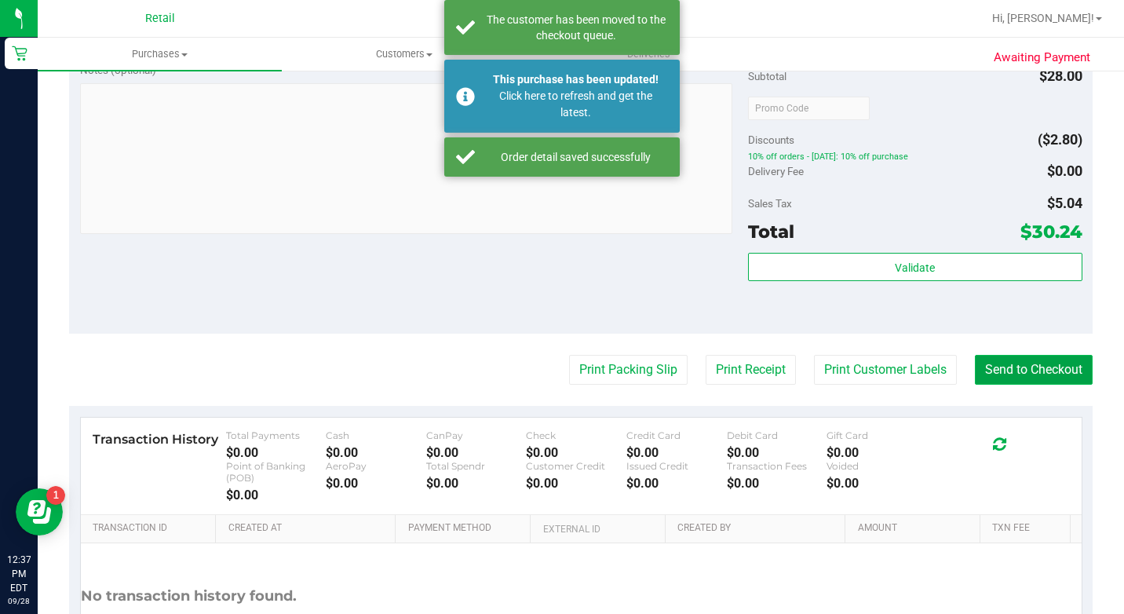
click at [1059, 385] on button "Send to Checkout" at bounding box center [1034, 370] width 118 height 30
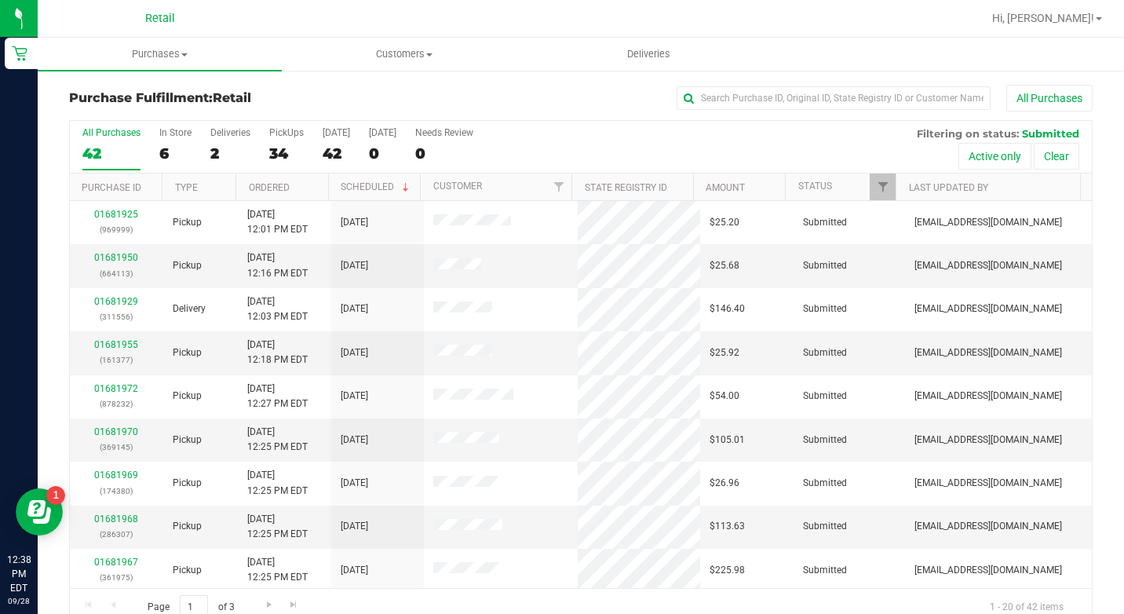
click at [153, 24] on span "Retail" at bounding box center [160, 19] width 30 height 14
click at [159, 58] on span "Purchases" at bounding box center [160, 54] width 244 height 14
click at [152, 86] on li "Summary of purchases" at bounding box center [160, 95] width 244 height 19
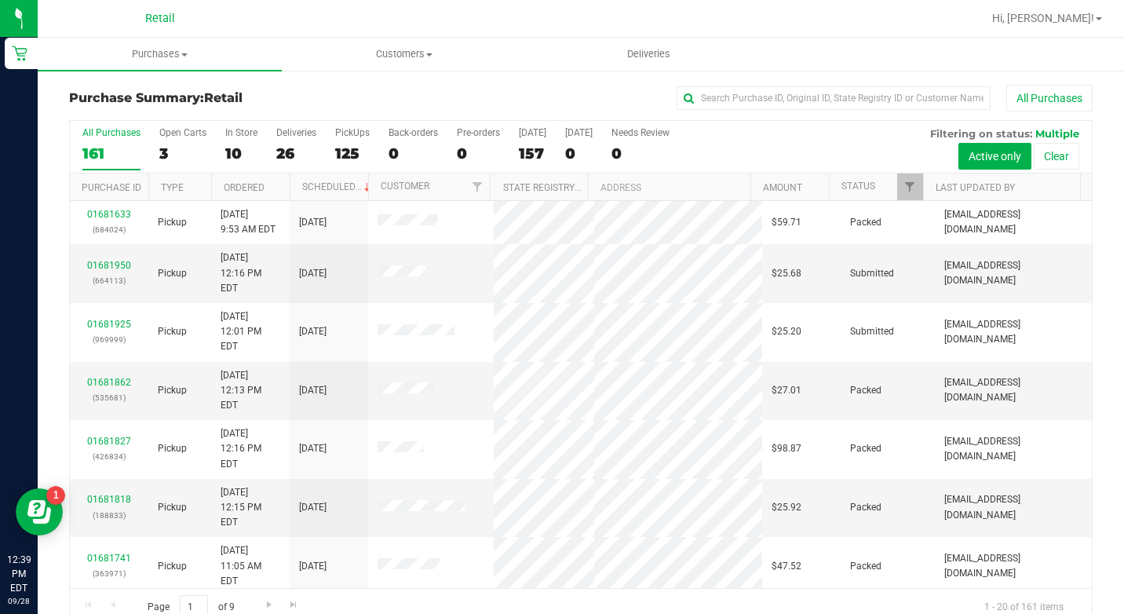
click at [738, 116] on div "Purchase Summary: Retail All Purchases" at bounding box center [581, 102] width 1024 height 35
click at [742, 106] on input "text" at bounding box center [834, 98] width 314 height 24
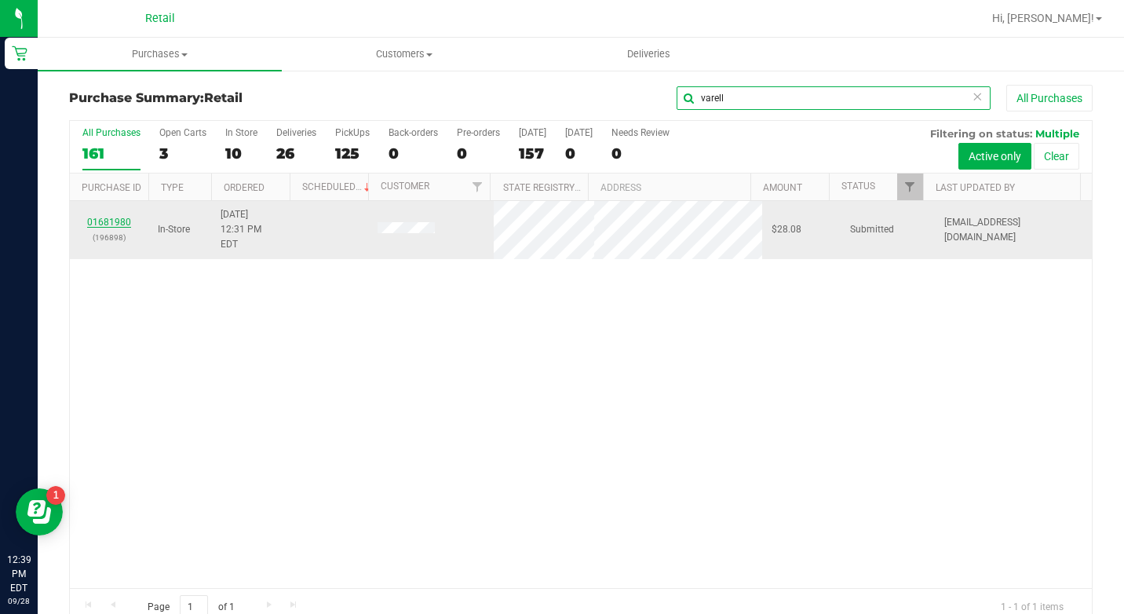
type input "varell"
click at [116, 217] on link "01681980" at bounding box center [109, 222] width 44 height 11
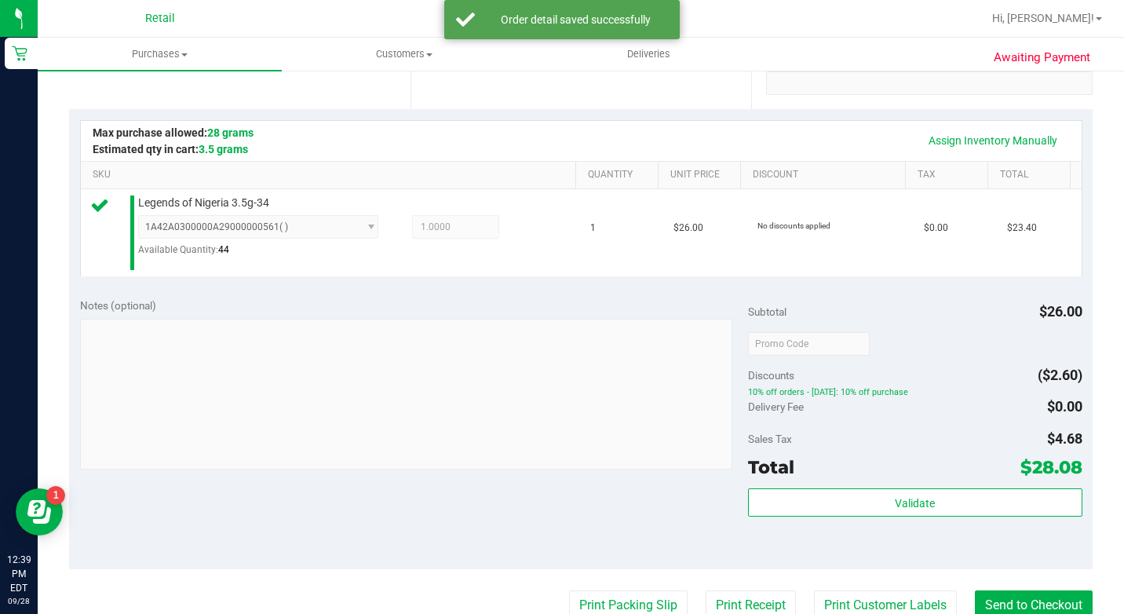
scroll to position [550, 0]
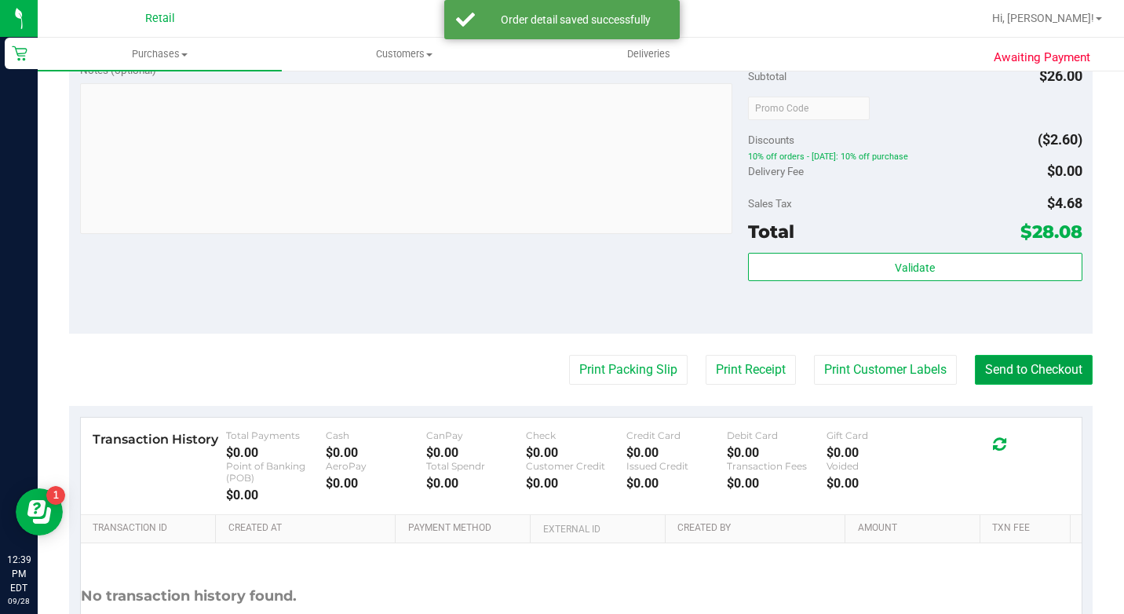
click at [990, 385] on button "Send to Checkout" at bounding box center [1034, 370] width 118 height 30
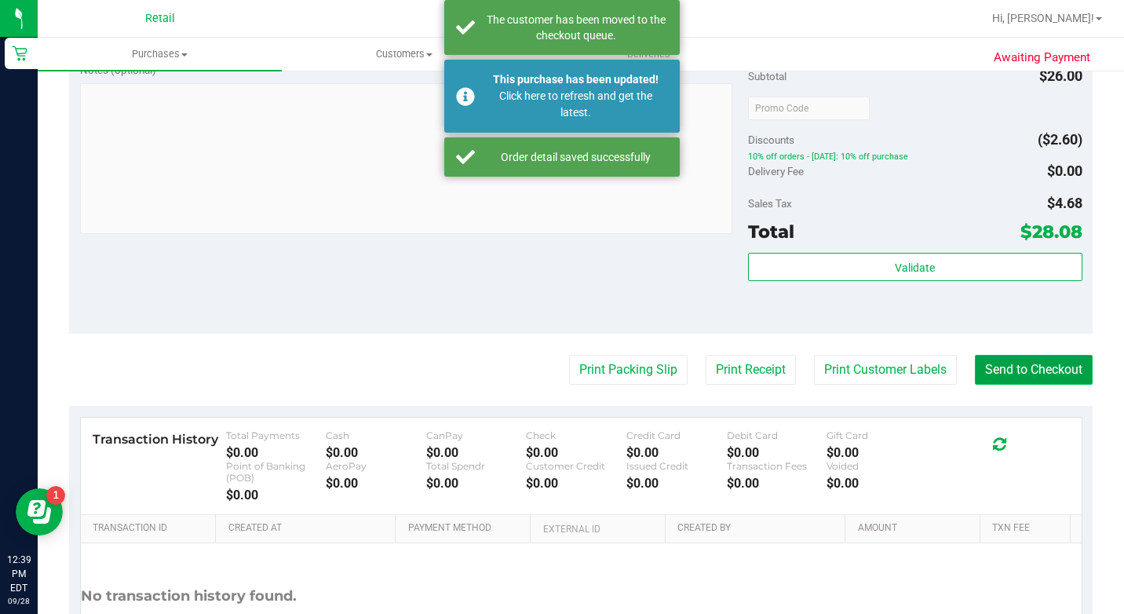
click at [996, 385] on button "Send to Checkout" at bounding box center [1034, 370] width 118 height 30
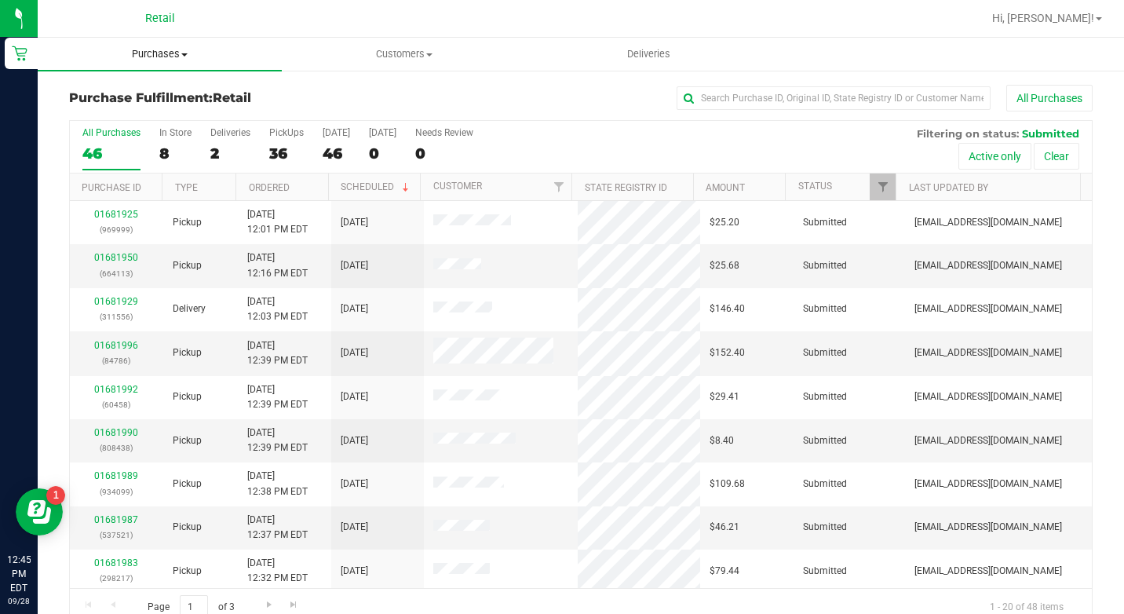
click at [177, 50] on span "Purchases" at bounding box center [160, 54] width 244 height 14
click at [177, 95] on span "Summary of purchases" at bounding box center [118, 94] width 161 height 13
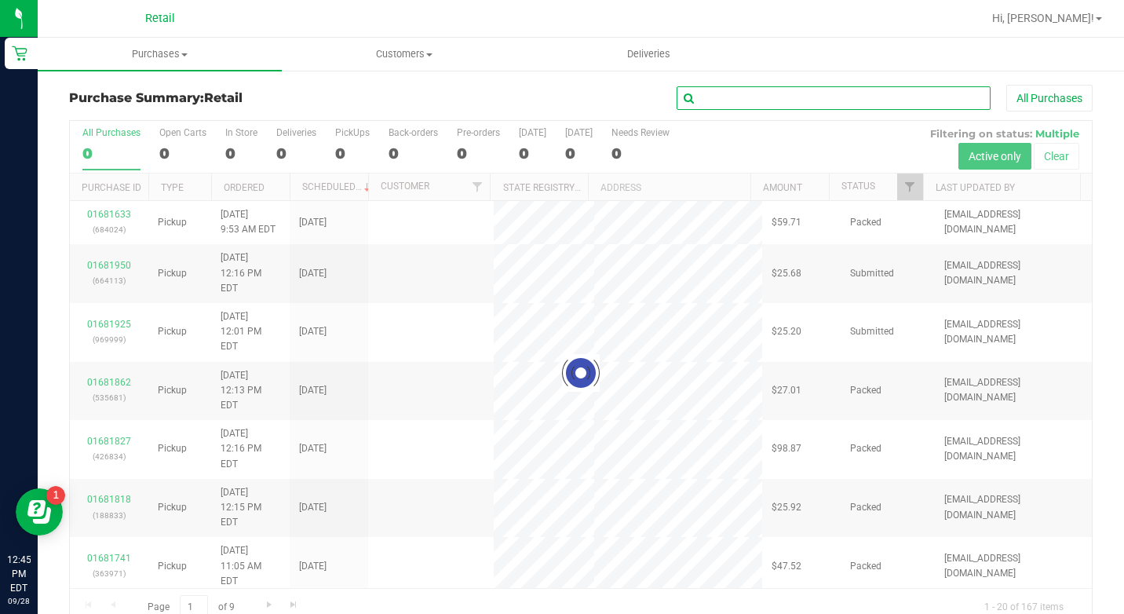
click at [784, 102] on input "text" at bounding box center [834, 98] width 314 height 24
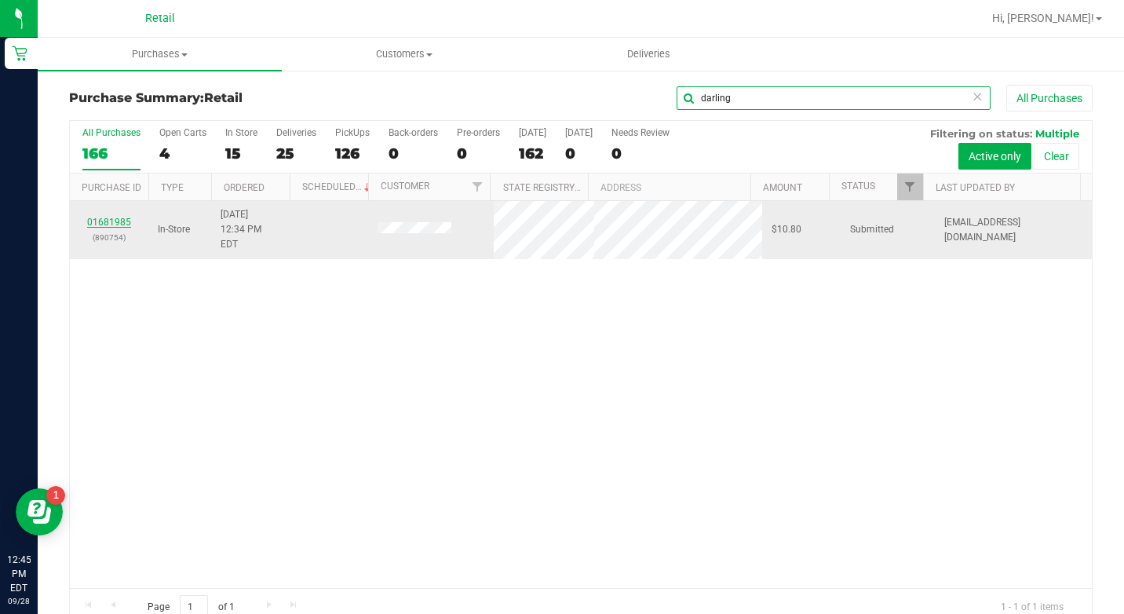
type input "darling"
click at [106, 217] on link "01681985" at bounding box center [109, 222] width 44 height 11
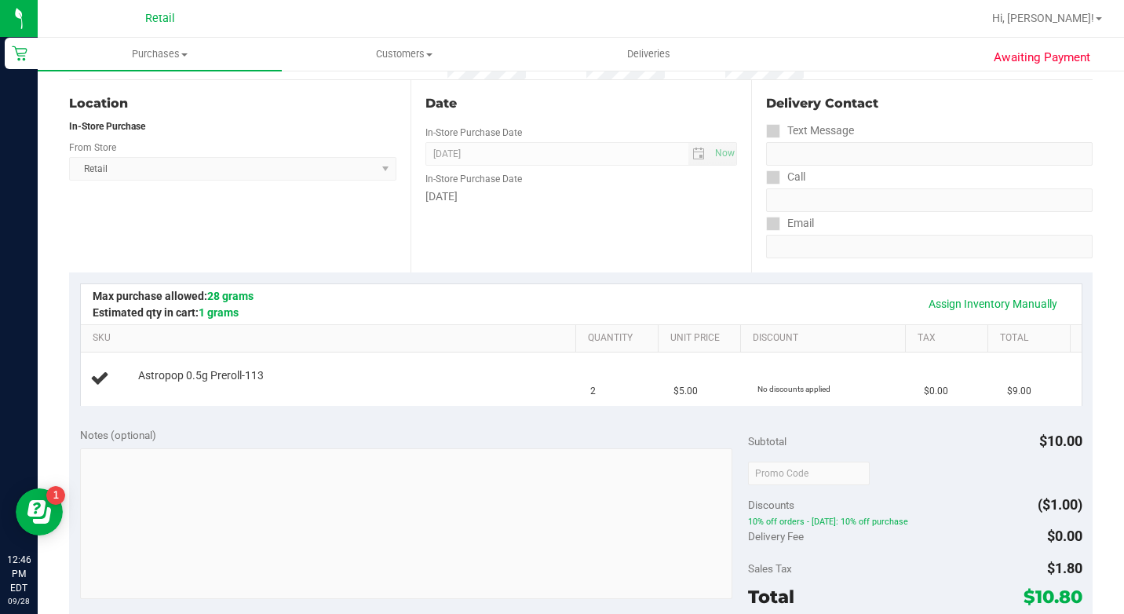
scroll to position [157, 0]
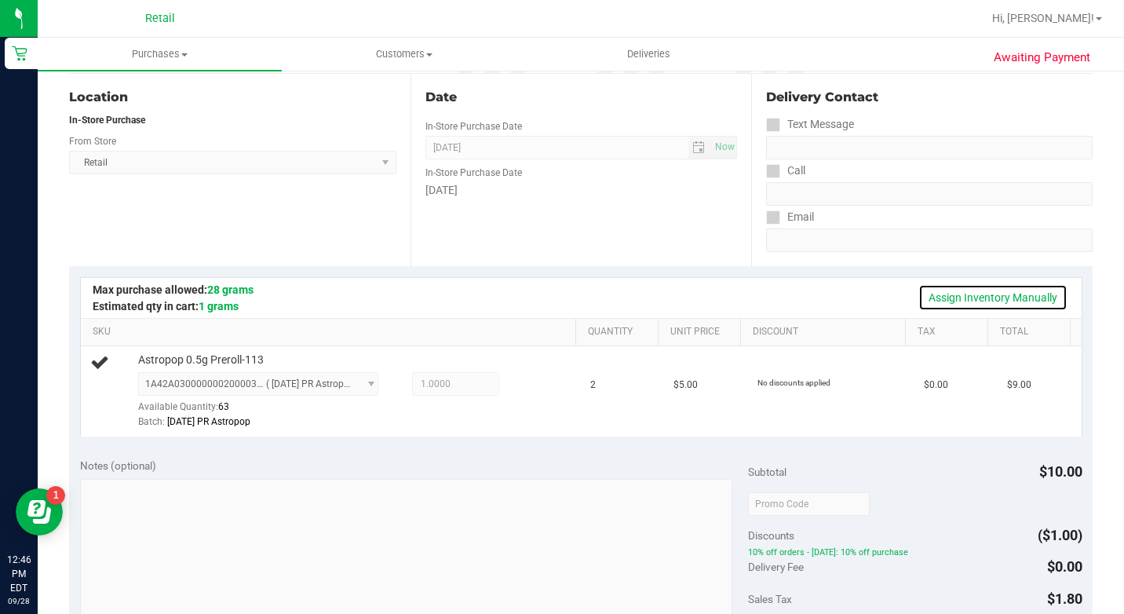
click at [981, 298] on link "Assign Inventory Manually" at bounding box center [993, 297] width 149 height 27
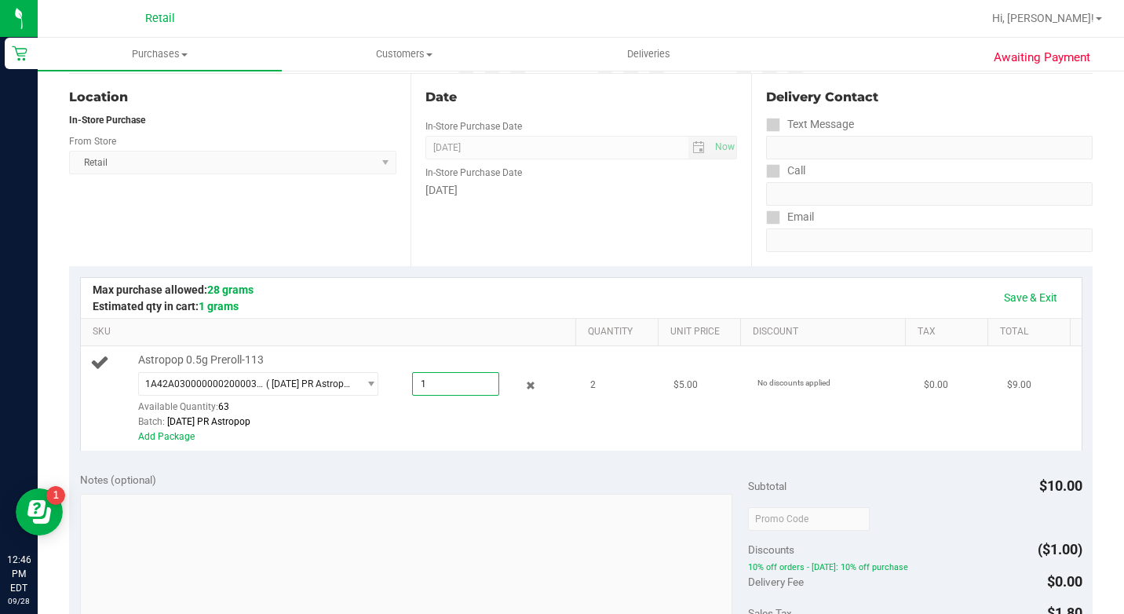
drag, startPoint x: 367, startPoint y: 387, endPoint x: 331, endPoint y: 386, distance: 36.2
click at [331, 386] on div "Astropop 0.5g Preroll-113 1A42A0300000002000033503 ( [DATE] PR Astropop ) 1A42A…" at bounding box center [350, 399] width 441 height 92
type input "2"
type input "2.0000"
click at [1029, 295] on link "Save & Exit" at bounding box center [1031, 297] width 74 height 27
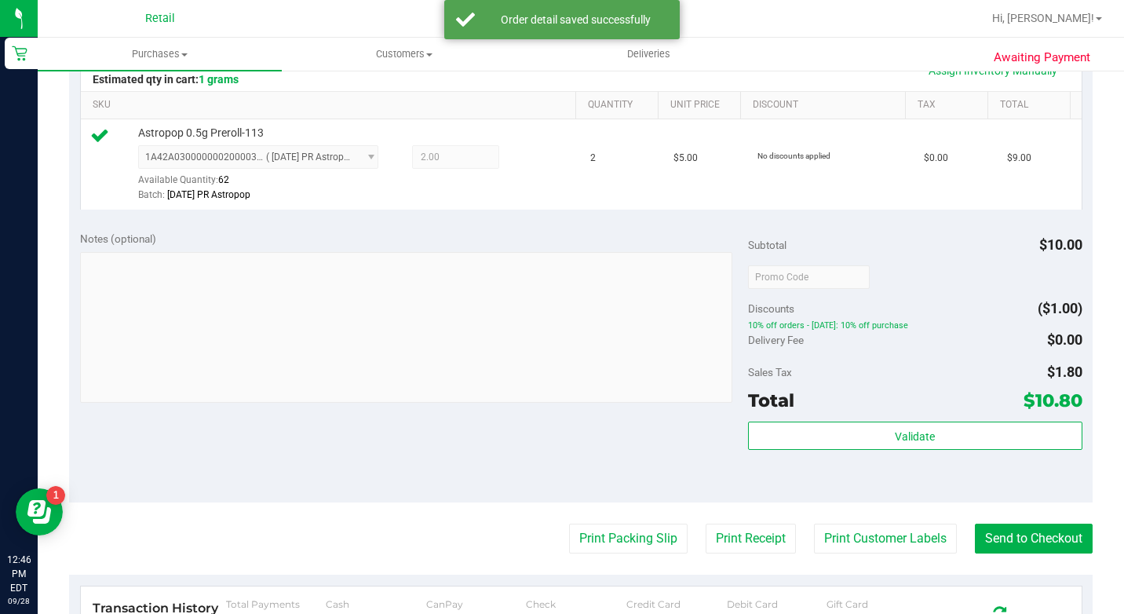
scroll to position [393, 0]
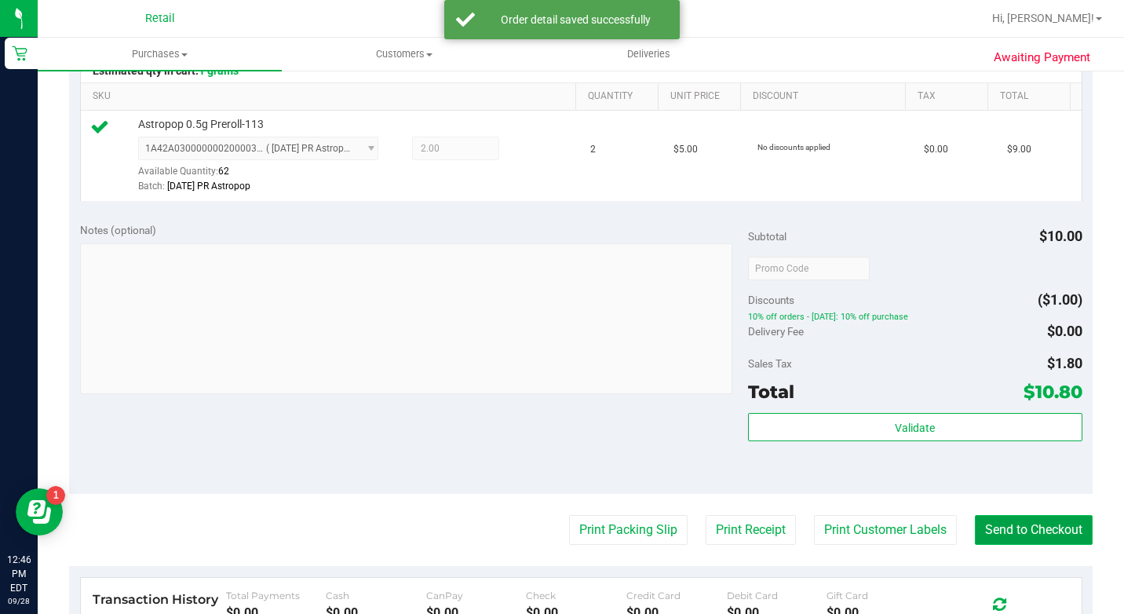
click at [994, 545] on button "Send to Checkout" at bounding box center [1034, 530] width 118 height 30
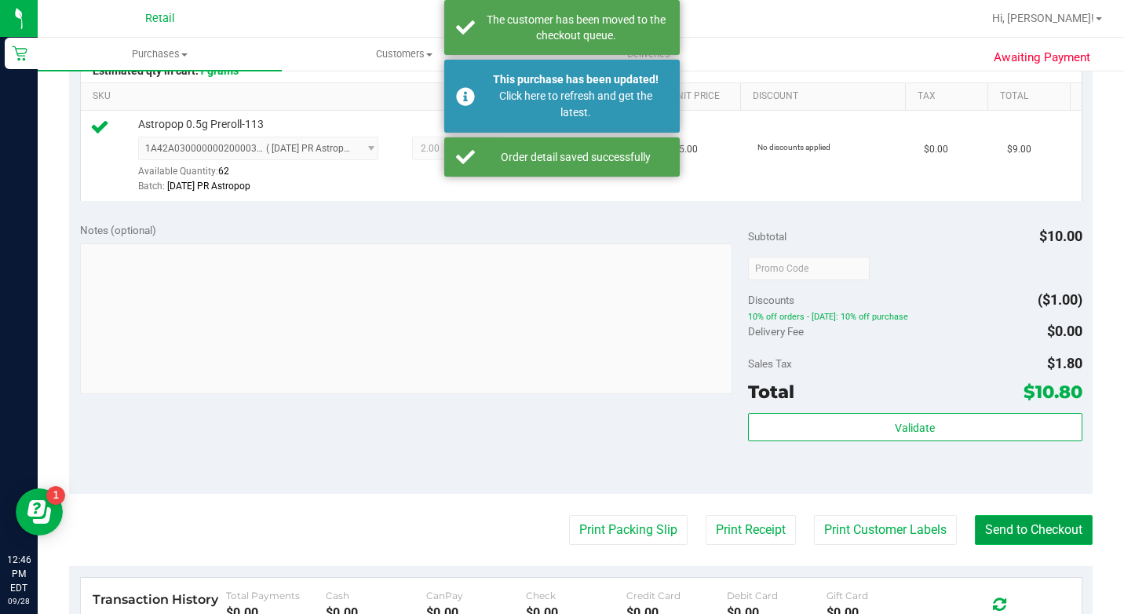
click at [1002, 545] on button "Send to Checkout" at bounding box center [1034, 530] width 118 height 30
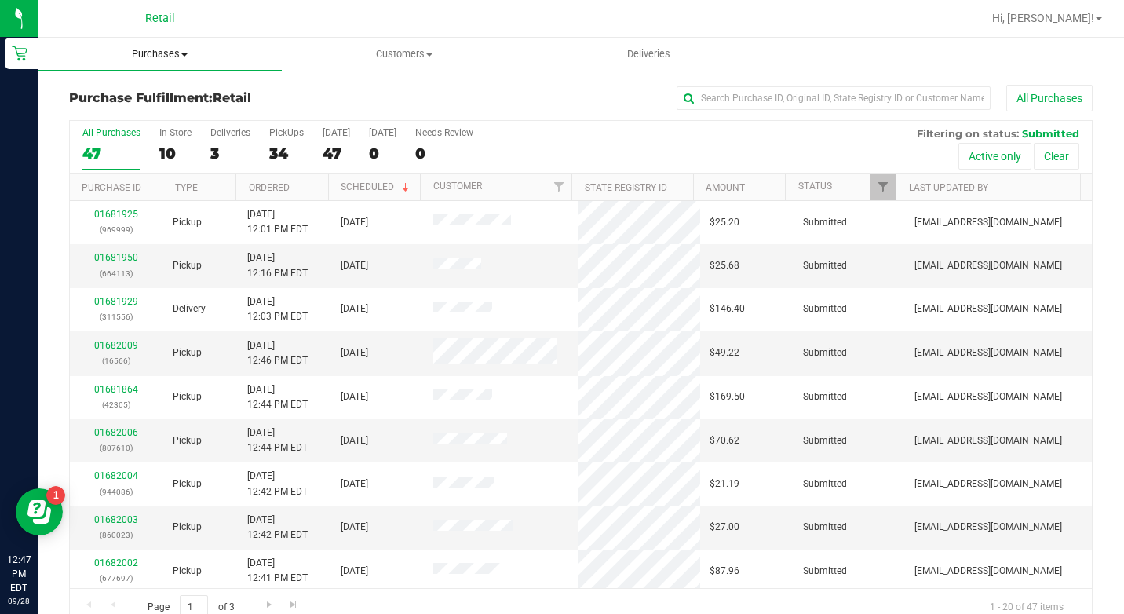
click at [157, 53] on span "Purchases" at bounding box center [160, 54] width 244 height 14
click at [170, 90] on span "Summary of purchases" at bounding box center [118, 94] width 161 height 13
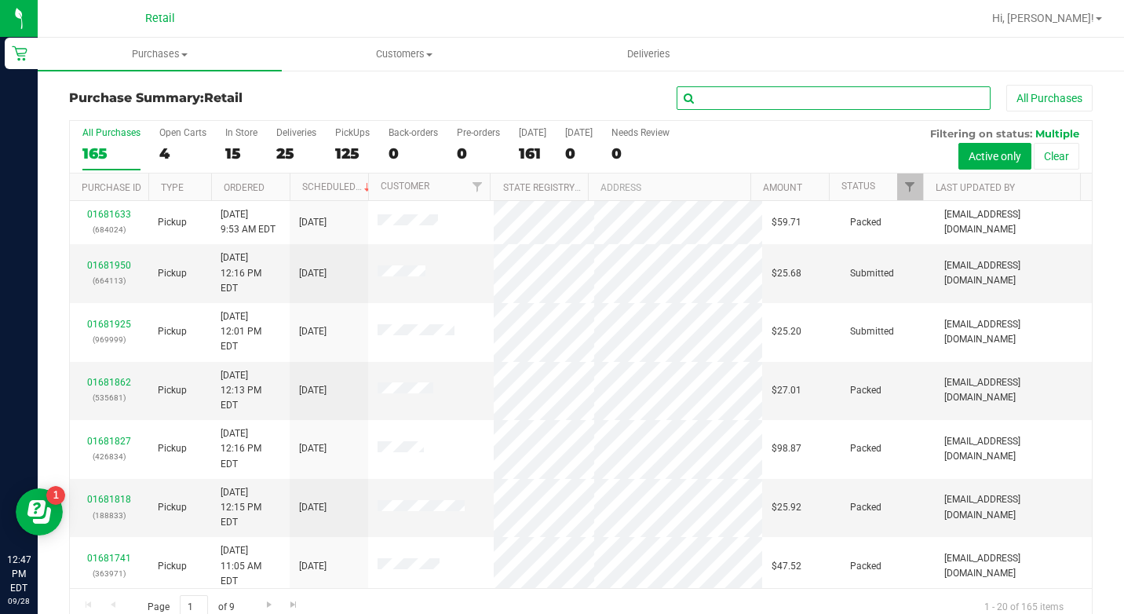
click at [835, 109] on input "text" at bounding box center [834, 98] width 314 height 24
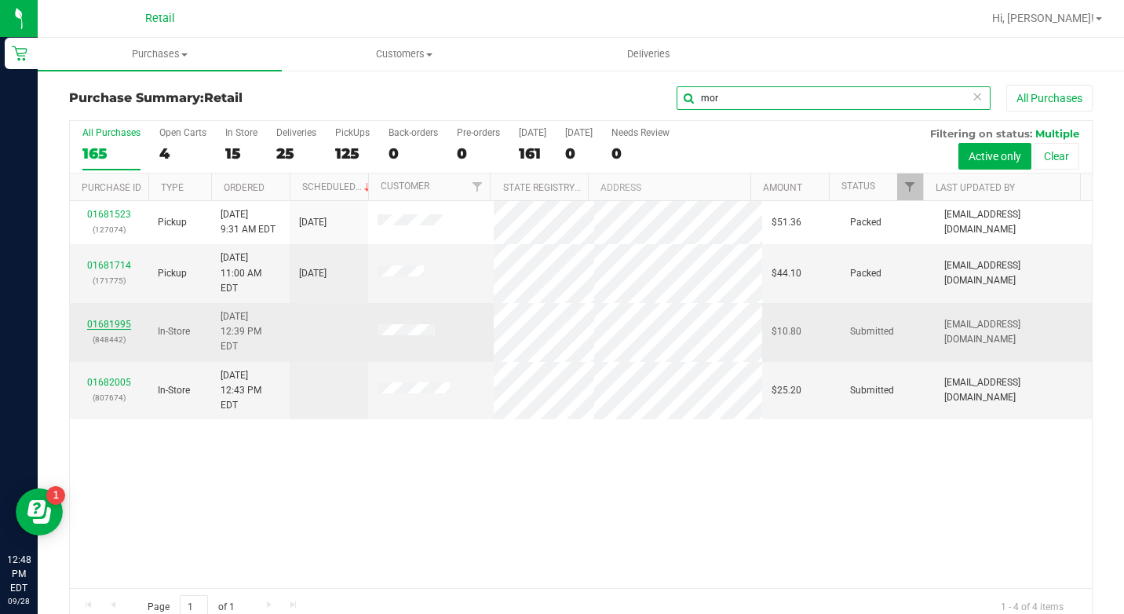
type input "mor"
click at [93, 319] on link "01681995" at bounding box center [109, 324] width 44 height 11
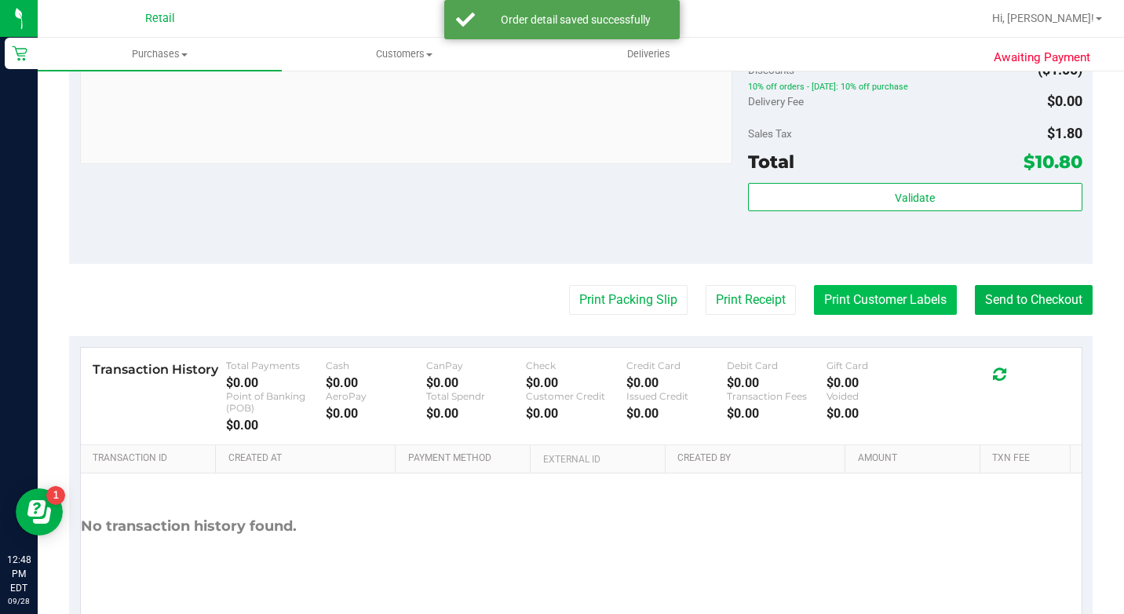
scroll to position [628, 0]
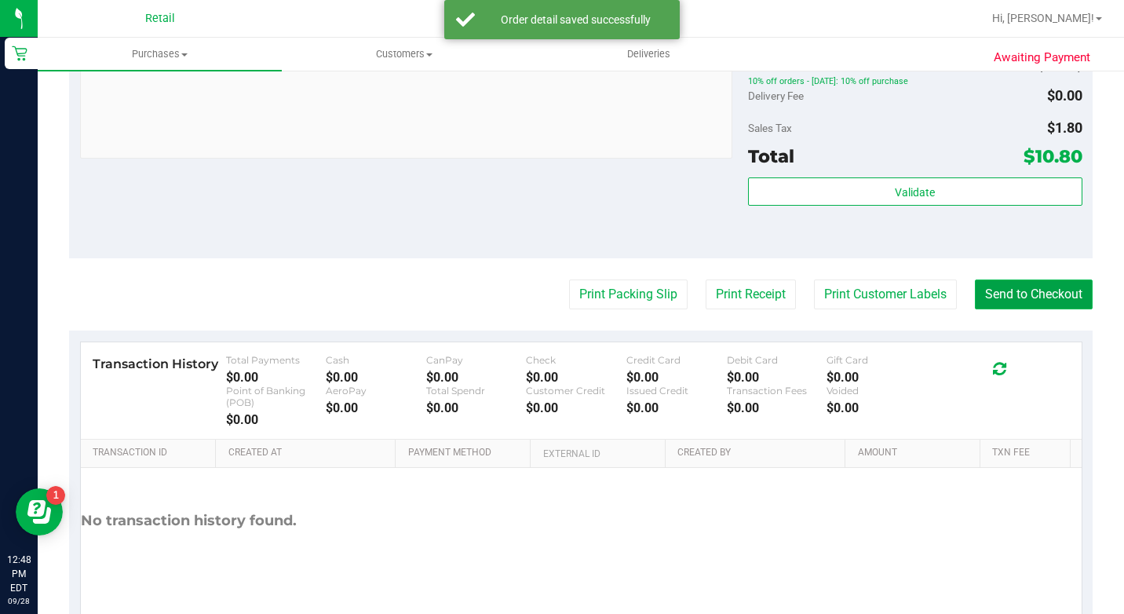
click at [1026, 309] on button "Send to Checkout" at bounding box center [1034, 295] width 118 height 30
click at [1022, 309] on button "Send to Checkout" at bounding box center [1028, 295] width 130 height 30
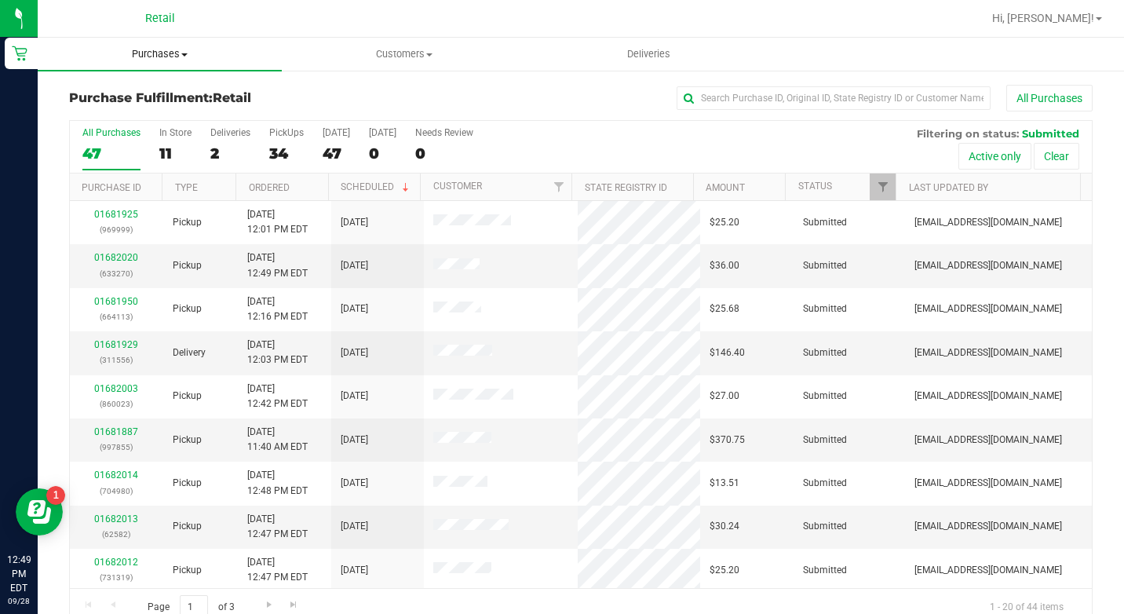
click at [166, 51] on span "Purchases" at bounding box center [160, 54] width 244 height 14
click at [183, 100] on span "Summary of purchases" at bounding box center [118, 94] width 161 height 13
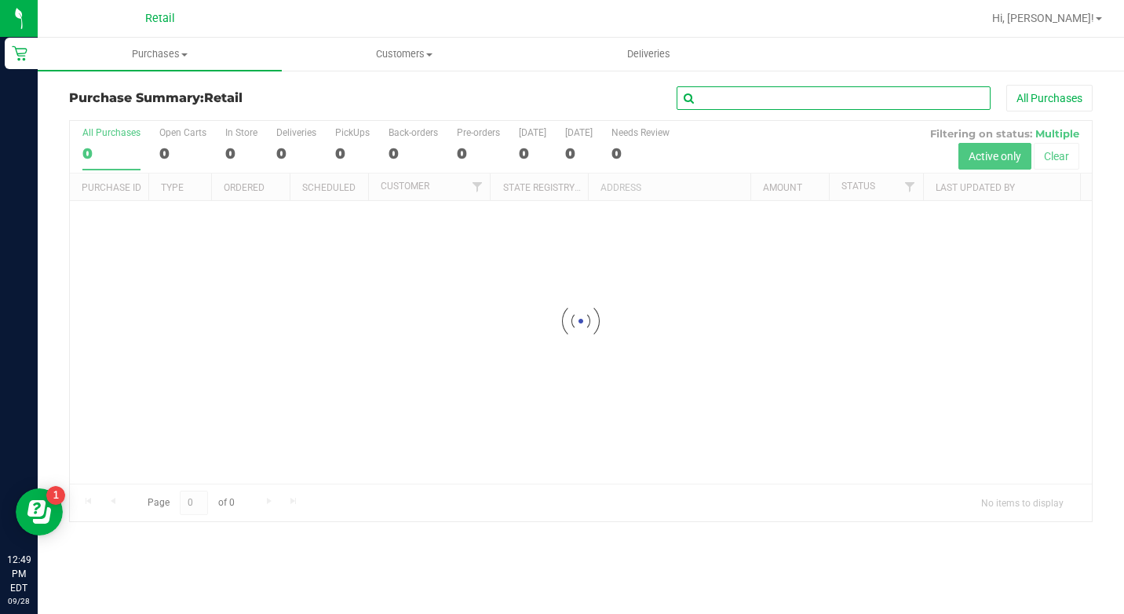
click at [710, 92] on input "text" at bounding box center [834, 98] width 314 height 24
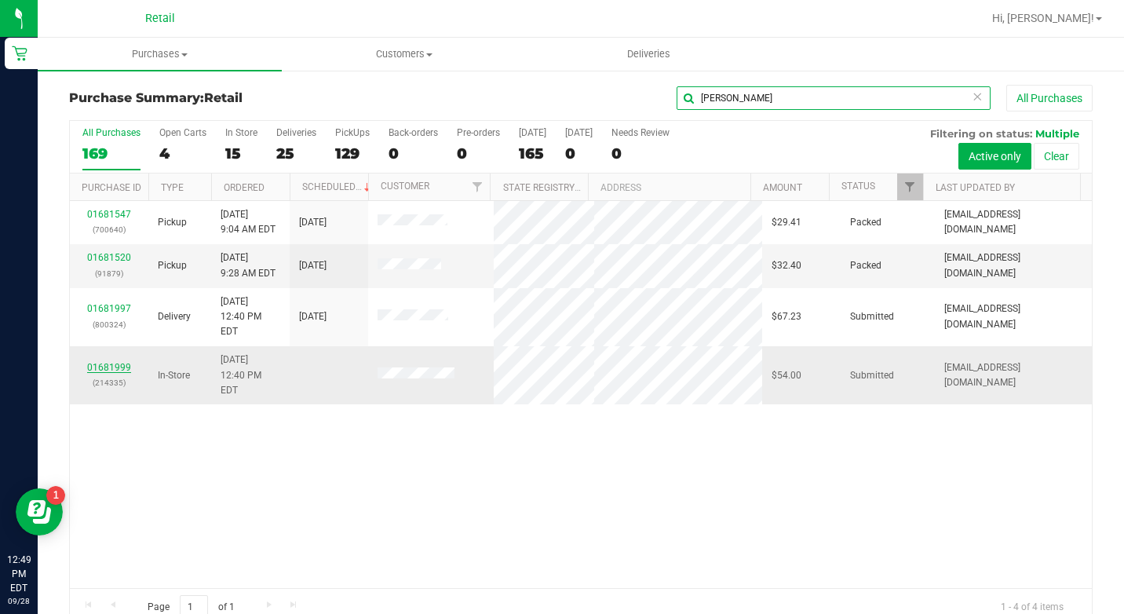
type input "[PERSON_NAME]"
click at [101, 362] on link "01681999" at bounding box center [109, 367] width 44 height 11
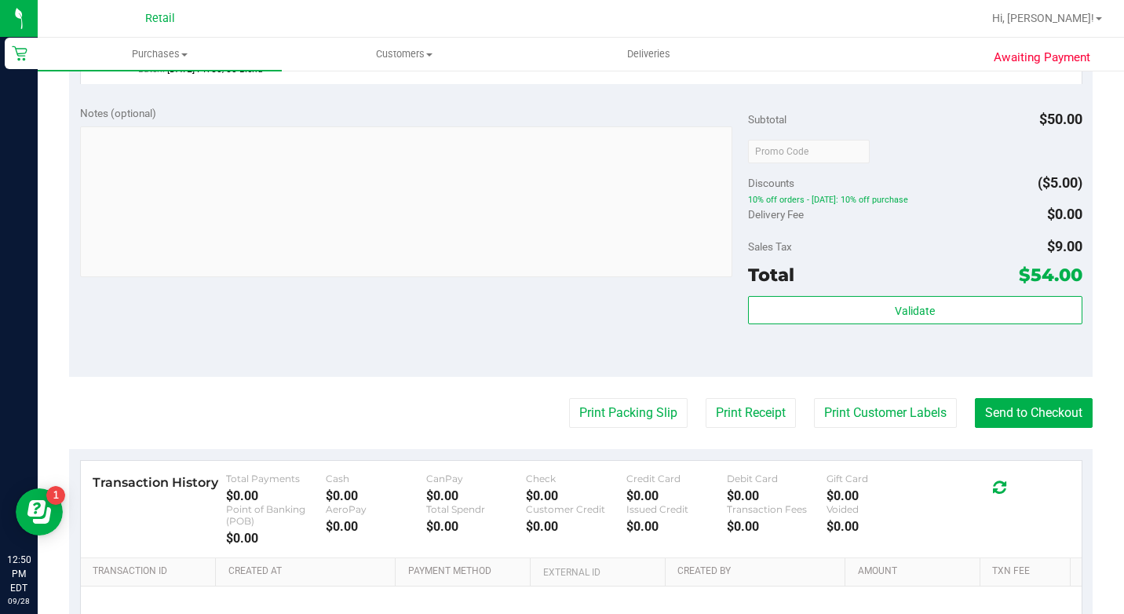
scroll to position [628, 0]
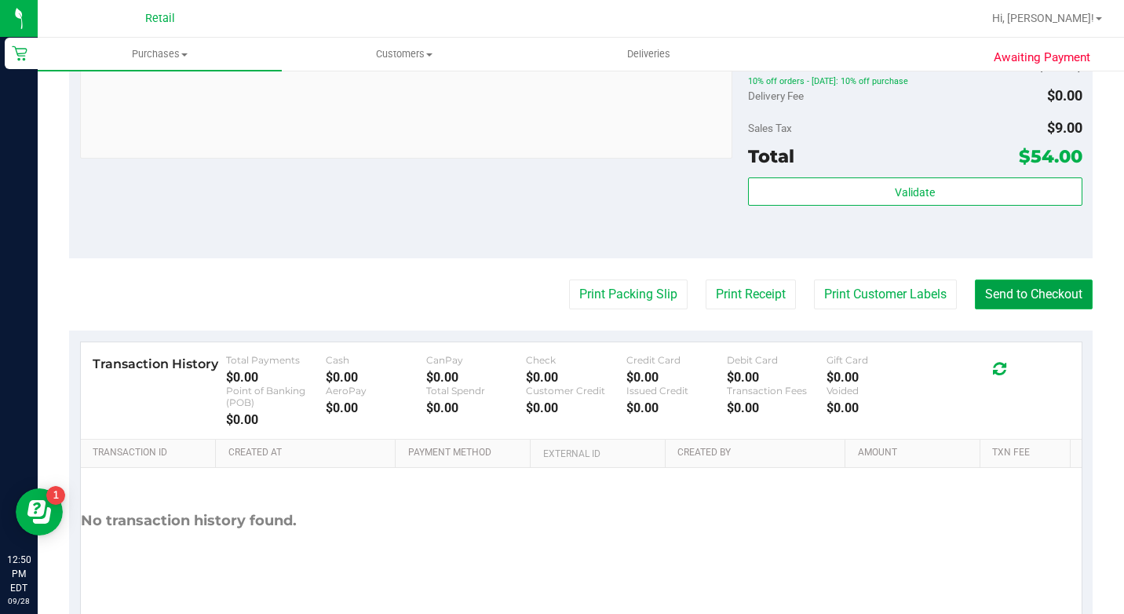
click at [1033, 309] on button "Send to Checkout" at bounding box center [1034, 295] width 118 height 30
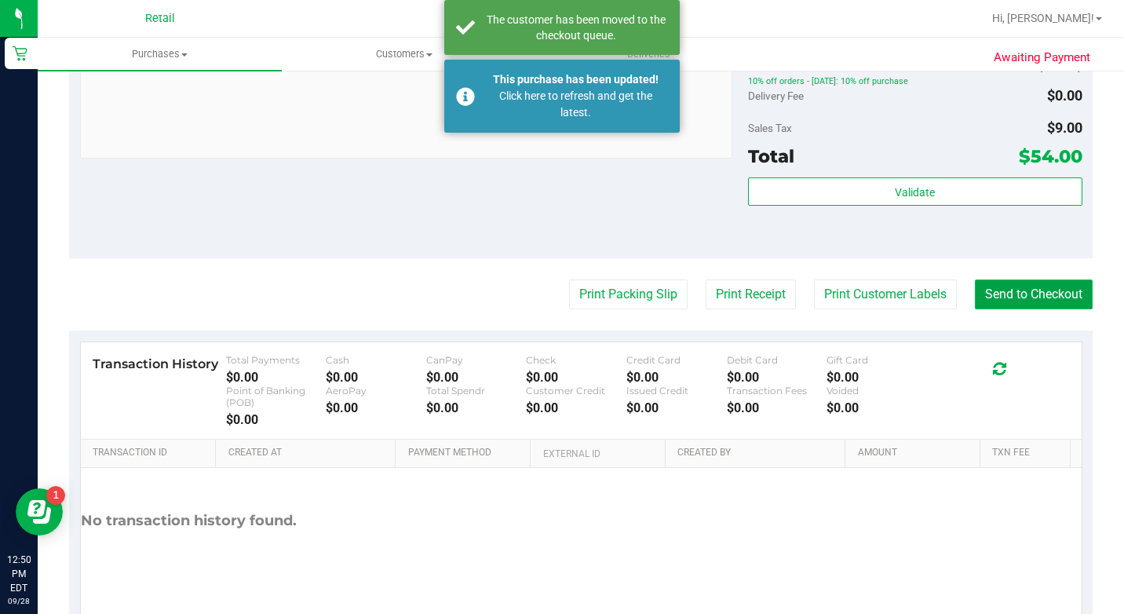
click at [1026, 309] on button "Send to Checkout" at bounding box center [1034, 295] width 118 height 30
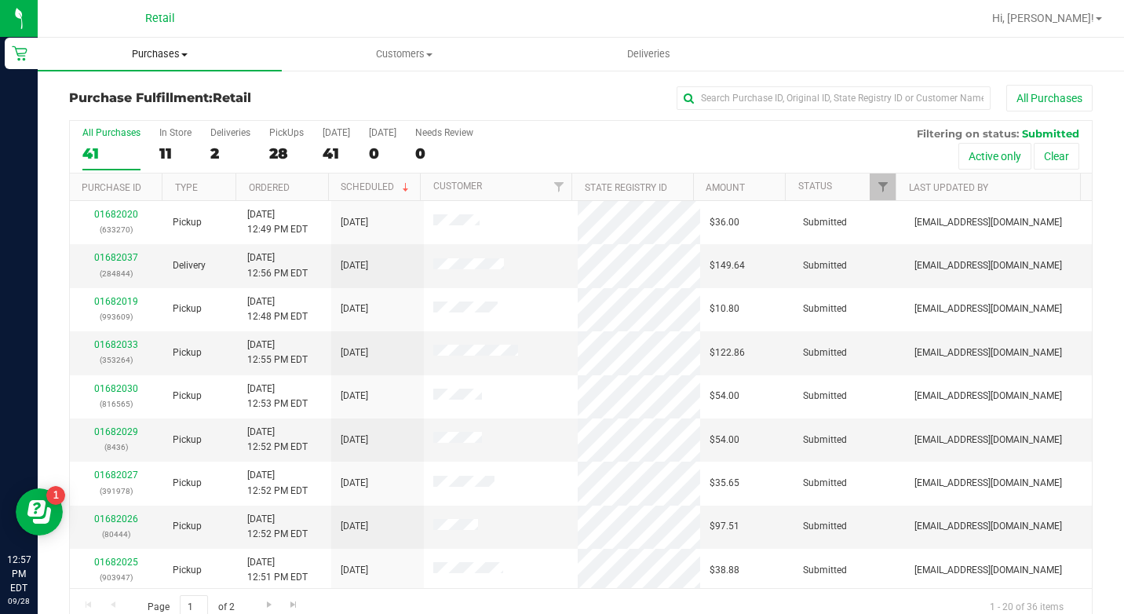
click at [174, 50] on span "Purchases" at bounding box center [160, 54] width 244 height 14
click at [166, 90] on span "Summary of purchases" at bounding box center [118, 94] width 161 height 13
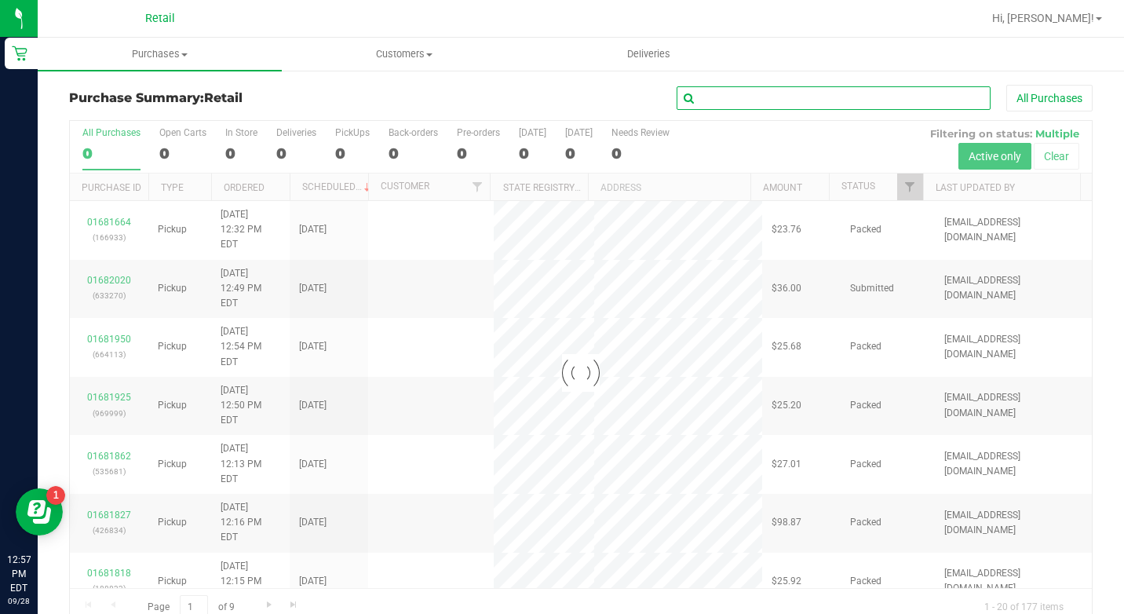
click at [803, 93] on input "text" at bounding box center [834, 98] width 314 height 24
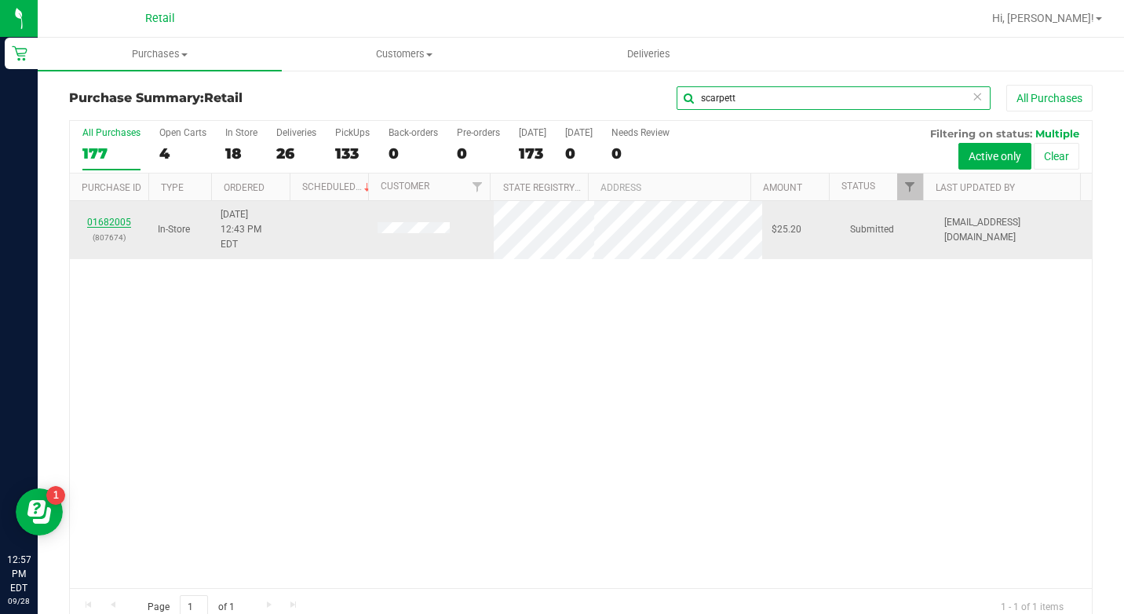
type input "scarpett"
click at [122, 217] on link "01682005" at bounding box center [109, 222] width 44 height 11
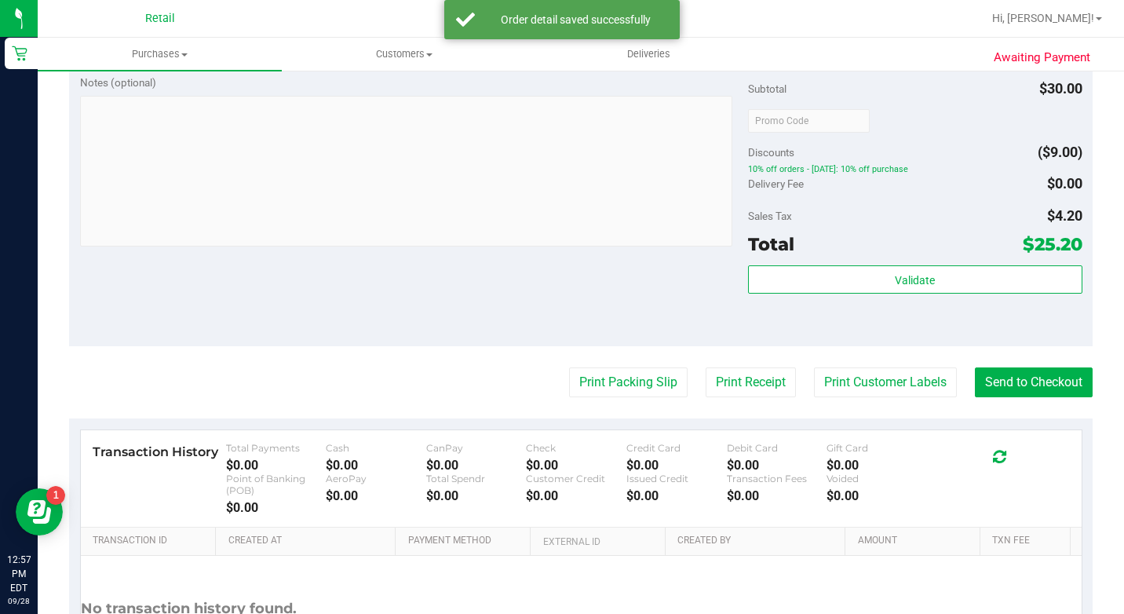
scroll to position [550, 0]
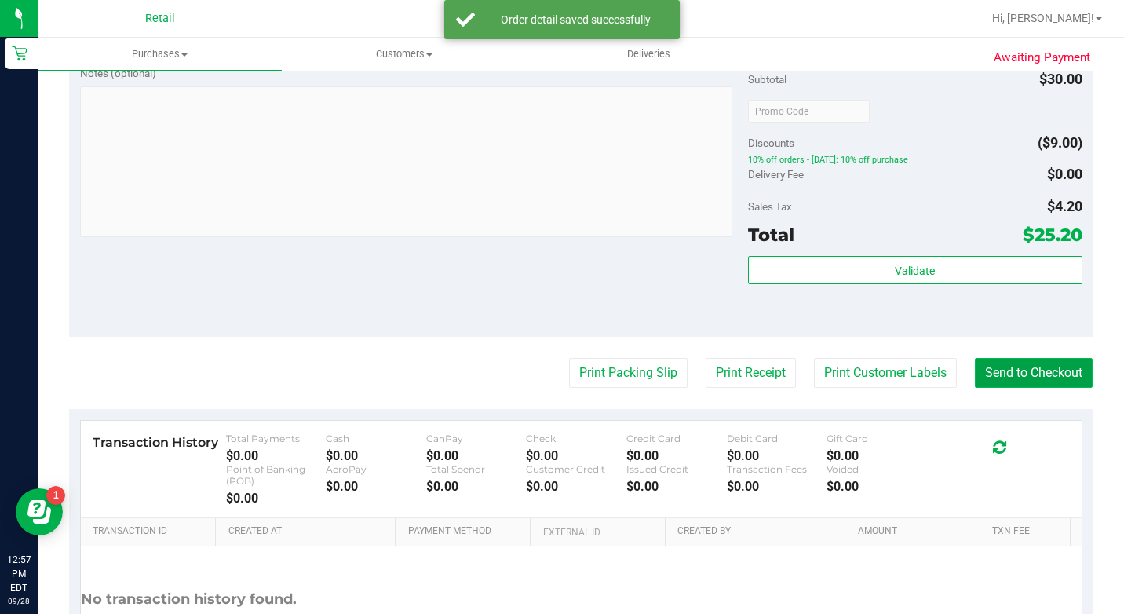
click at [975, 388] on button "Send to Checkout" at bounding box center [1034, 373] width 118 height 30
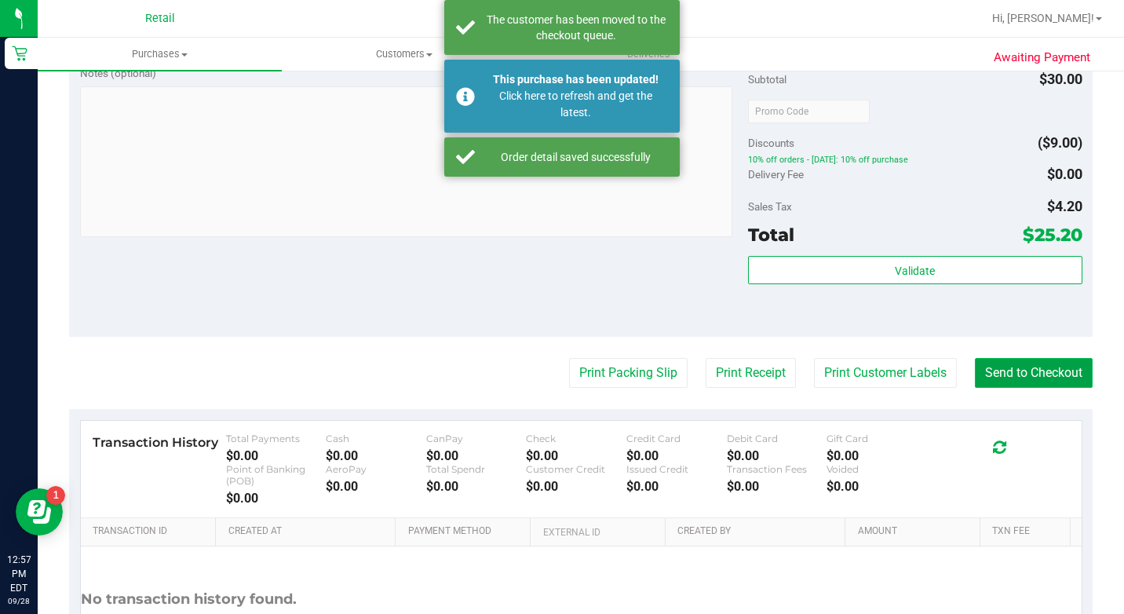
click at [979, 388] on button "Send to Checkout" at bounding box center [1034, 373] width 118 height 30
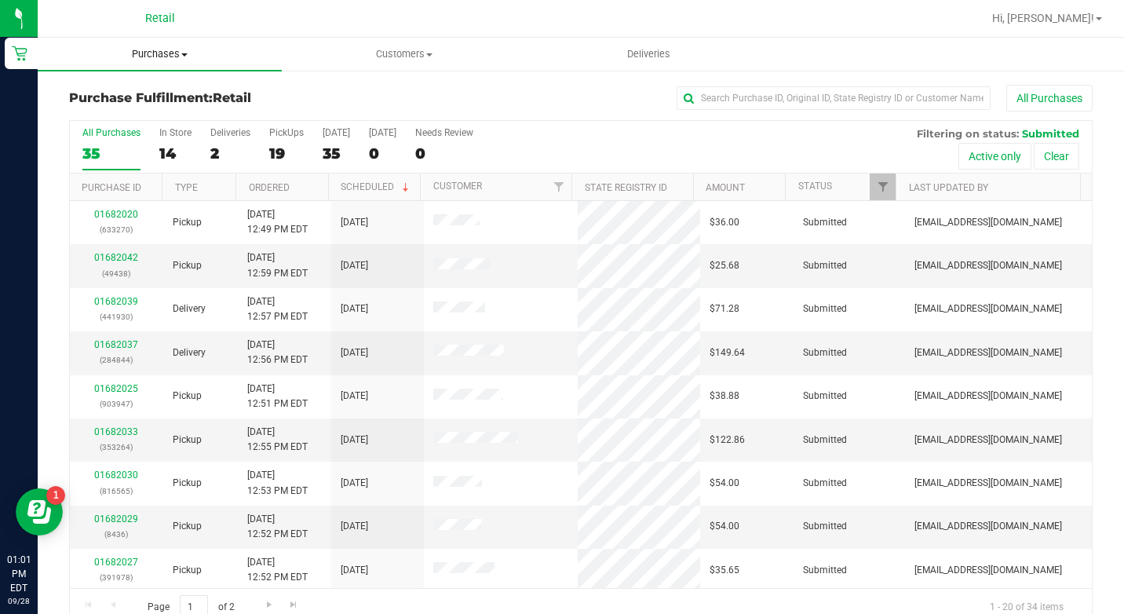
click at [181, 47] on span "Purchases" at bounding box center [160, 54] width 244 height 14
click at [203, 97] on li "Summary of purchases" at bounding box center [160, 95] width 244 height 19
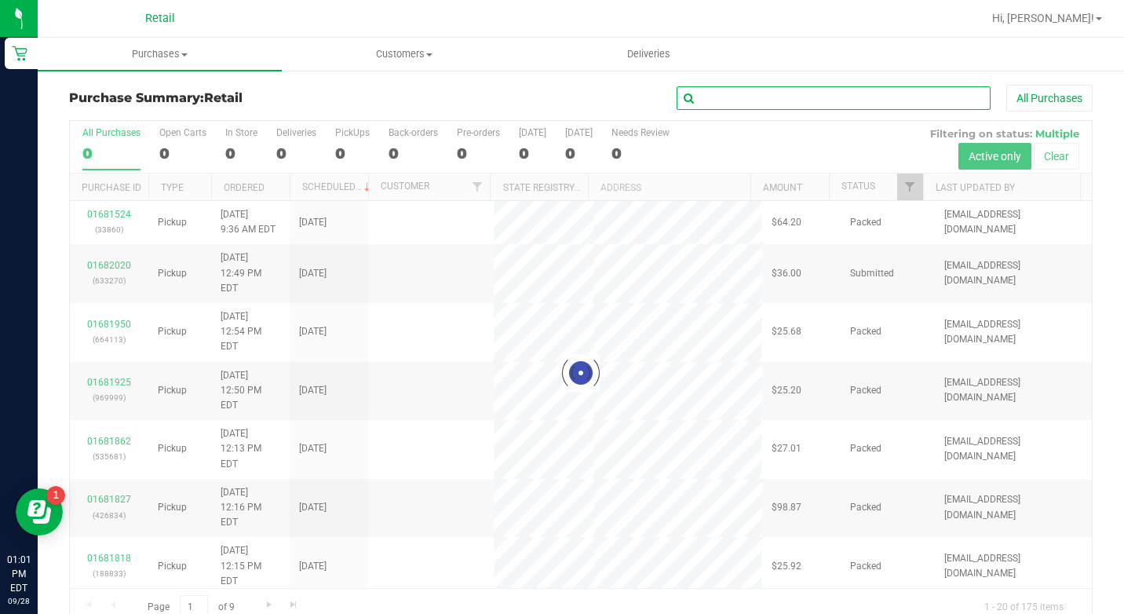
click at [711, 99] on input "text" at bounding box center [834, 98] width 314 height 24
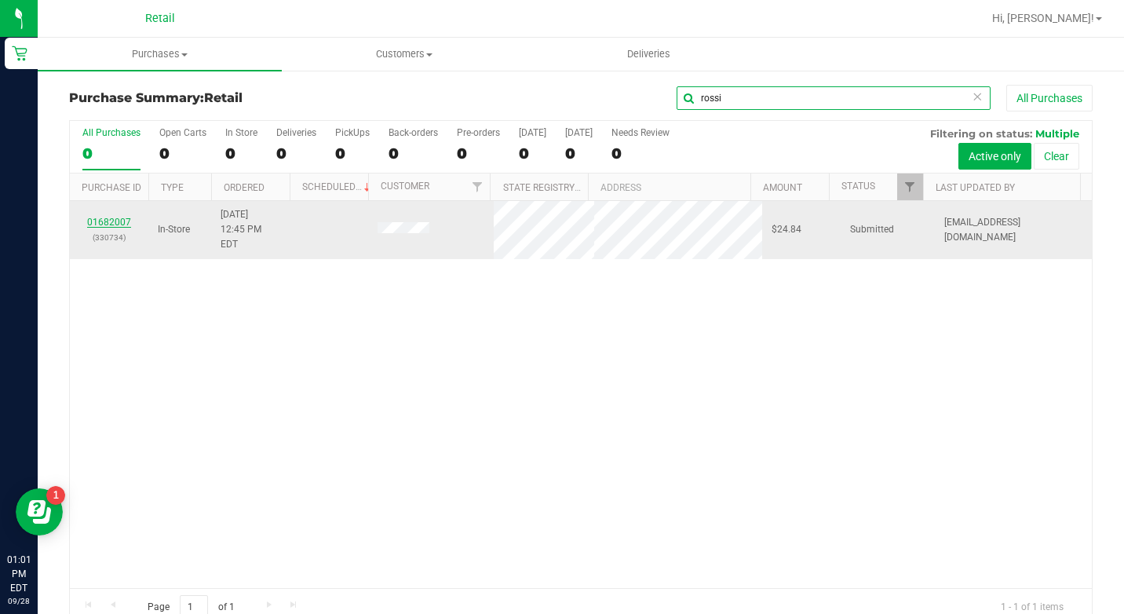
type input "rossi"
click at [116, 217] on link "01682007" at bounding box center [109, 222] width 44 height 11
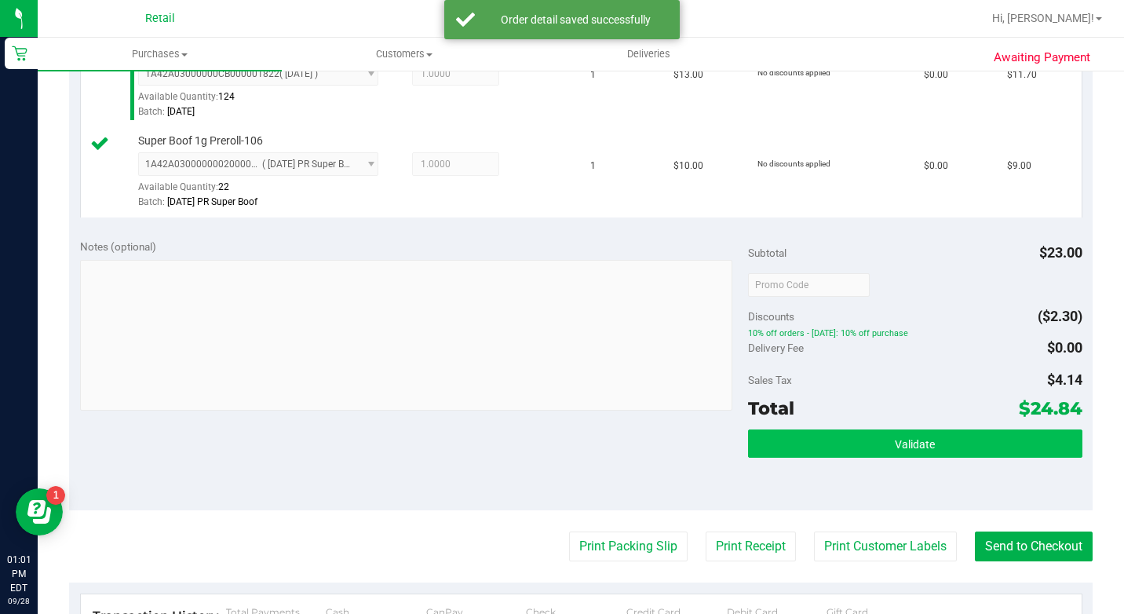
scroll to position [550, 0]
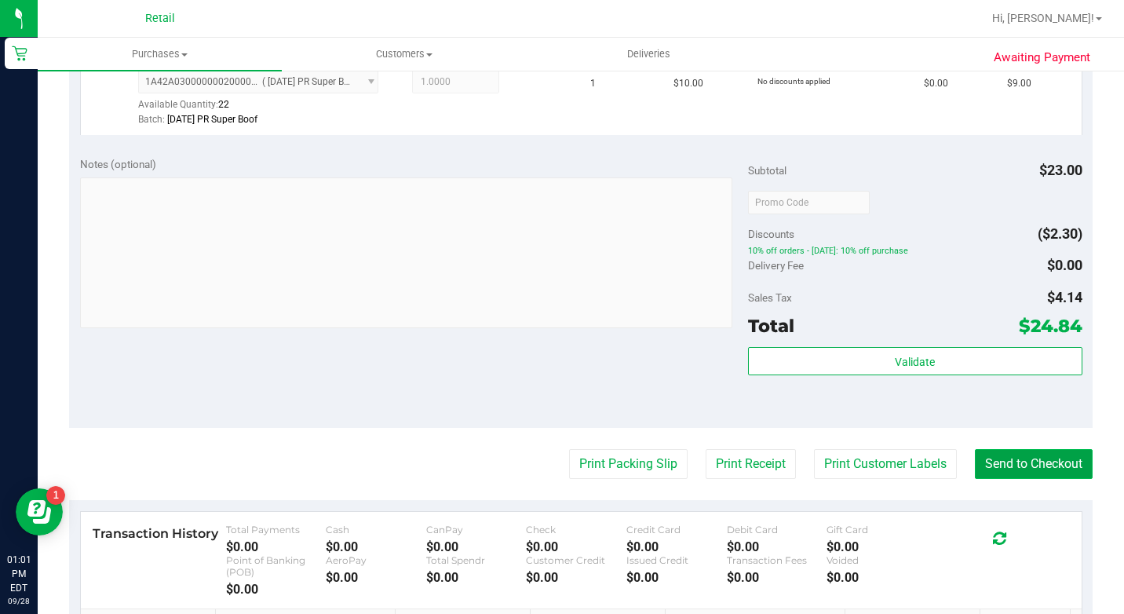
click at [990, 479] on button "Send to Checkout" at bounding box center [1034, 464] width 118 height 30
click at [991, 479] on button "Send to Checkout" at bounding box center [1028, 464] width 130 height 30
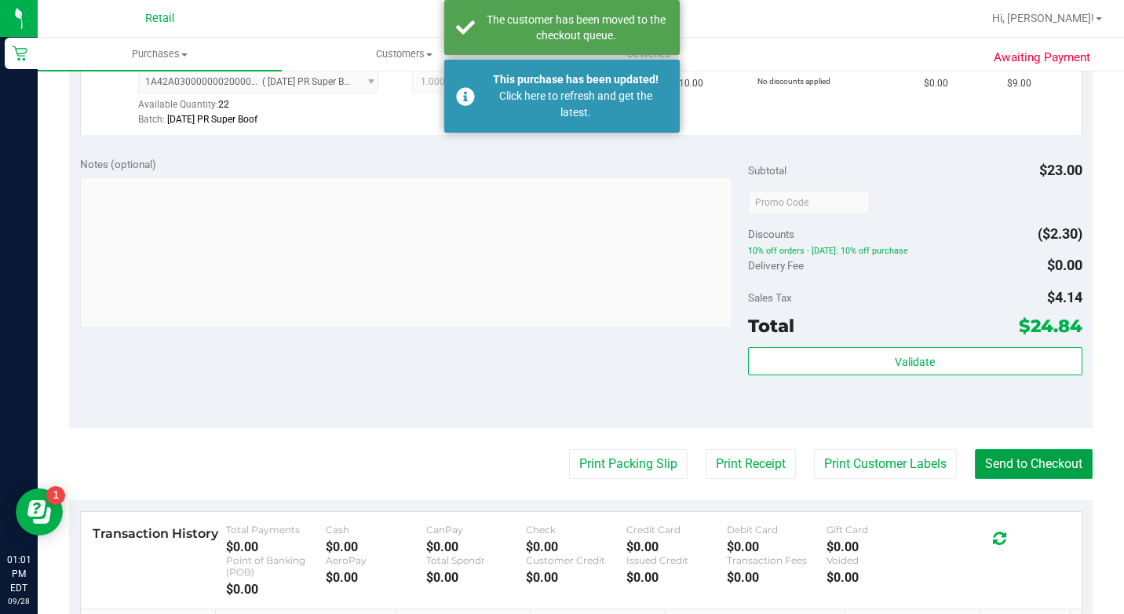
click at [991, 479] on button "Send to Checkout" at bounding box center [1034, 464] width 118 height 30
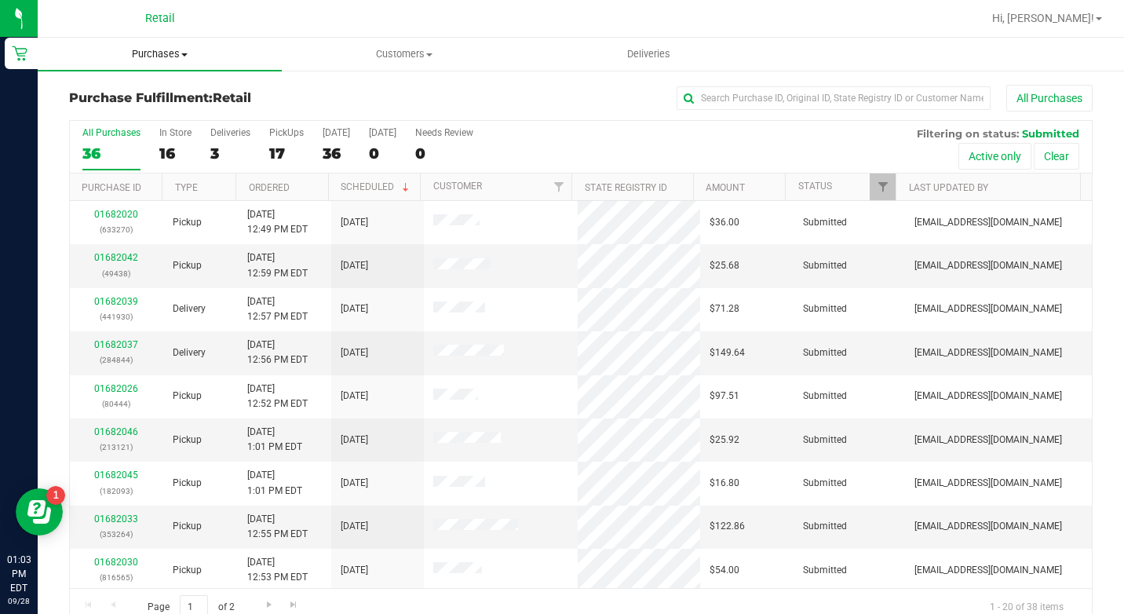
click at [151, 63] on uib-tab-heading "Purchases Summary of purchases Fulfillment All purchases" at bounding box center [160, 54] width 244 height 33
click at [137, 89] on span "Summary of purchases" at bounding box center [118, 94] width 161 height 13
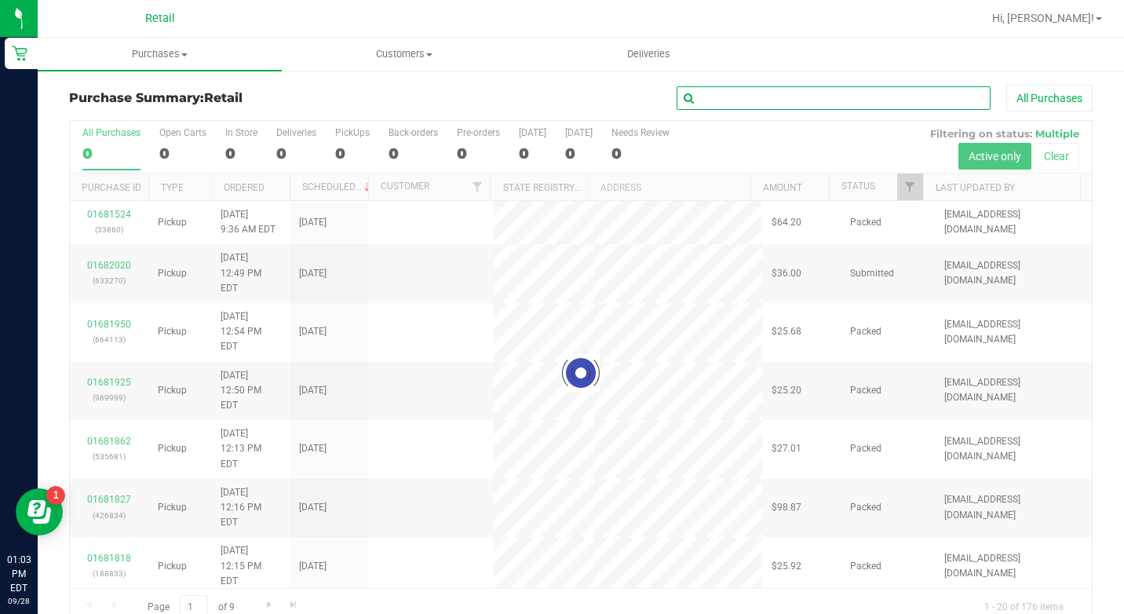
click at [799, 97] on input "text" at bounding box center [834, 98] width 314 height 24
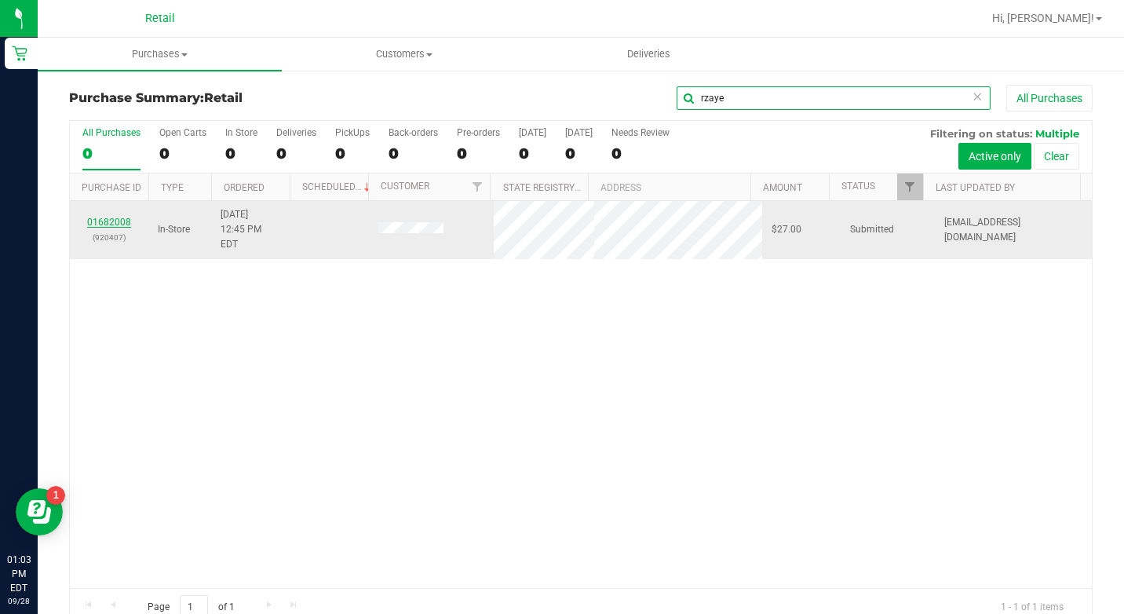
type input "rzaye"
click at [99, 217] on link "01682008" at bounding box center [109, 222] width 44 height 11
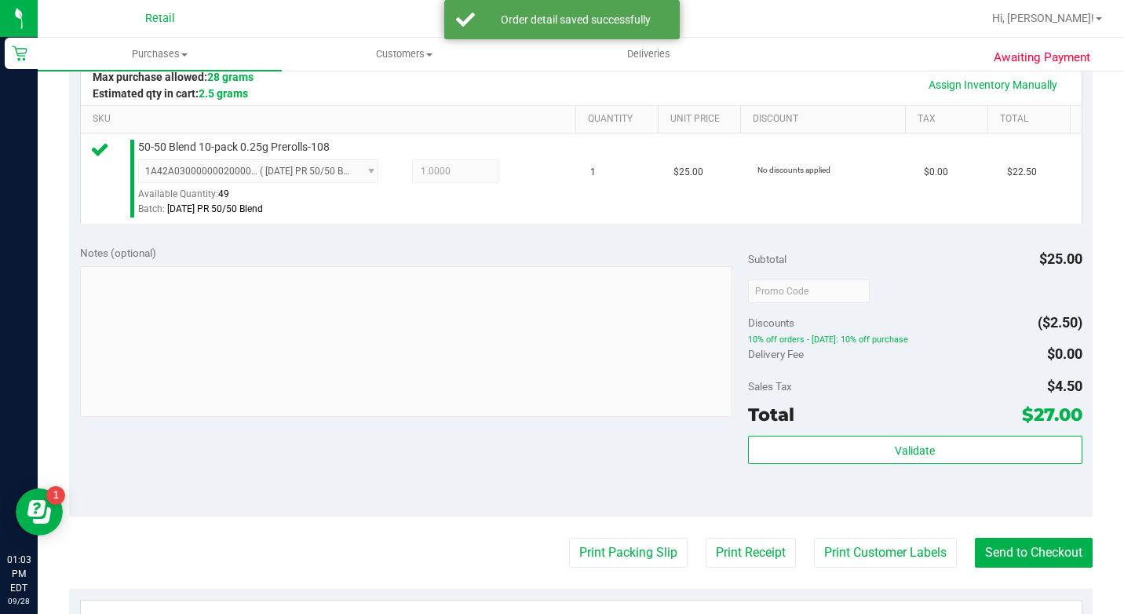
scroll to position [393, 0]
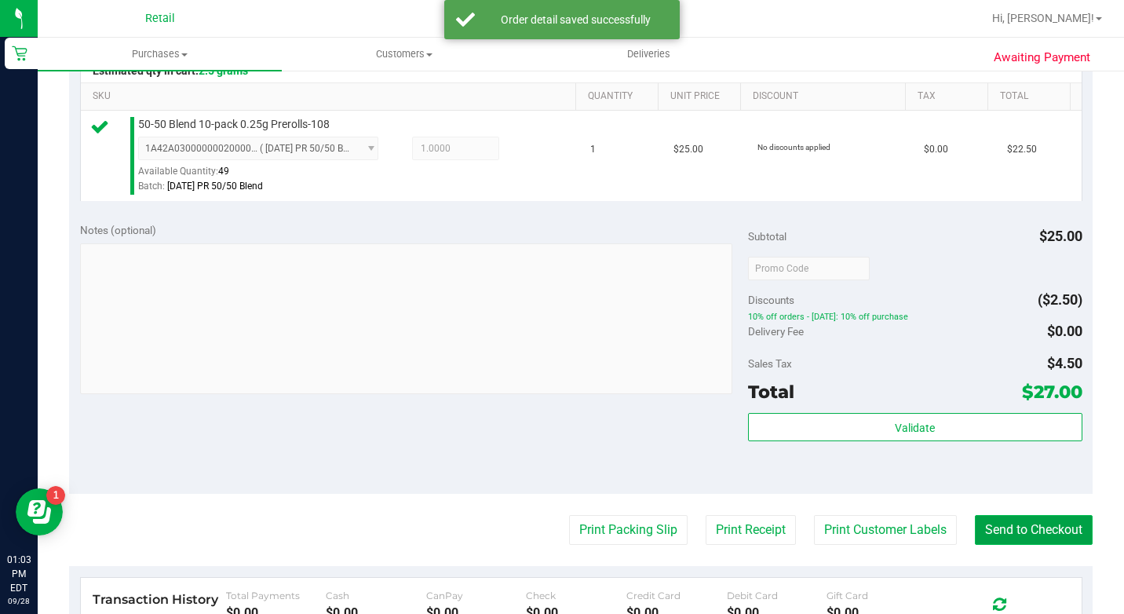
click at [996, 545] on button "Send to Checkout" at bounding box center [1034, 530] width 118 height 30
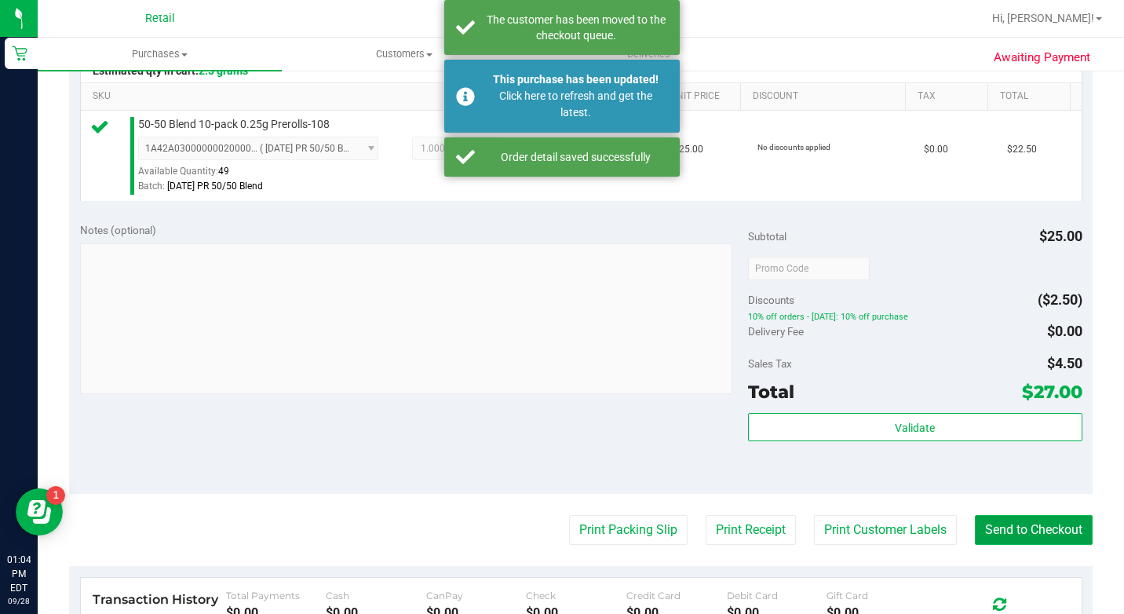
click at [1012, 545] on button "Send to Checkout" at bounding box center [1034, 530] width 118 height 30
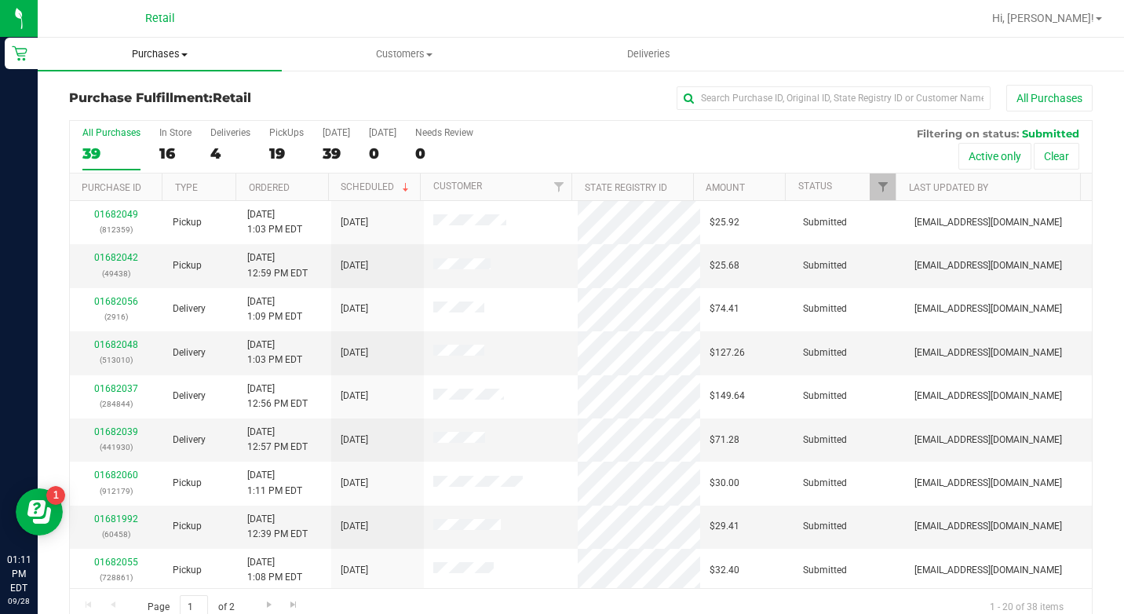
click at [170, 46] on uib-tab-heading "Purchases Summary of purchases Fulfillment All purchases" at bounding box center [160, 54] width 244 height 33
click at [166, 94] on span "Summary of purchases" at bounding box center [118, 94] width 161 height 13
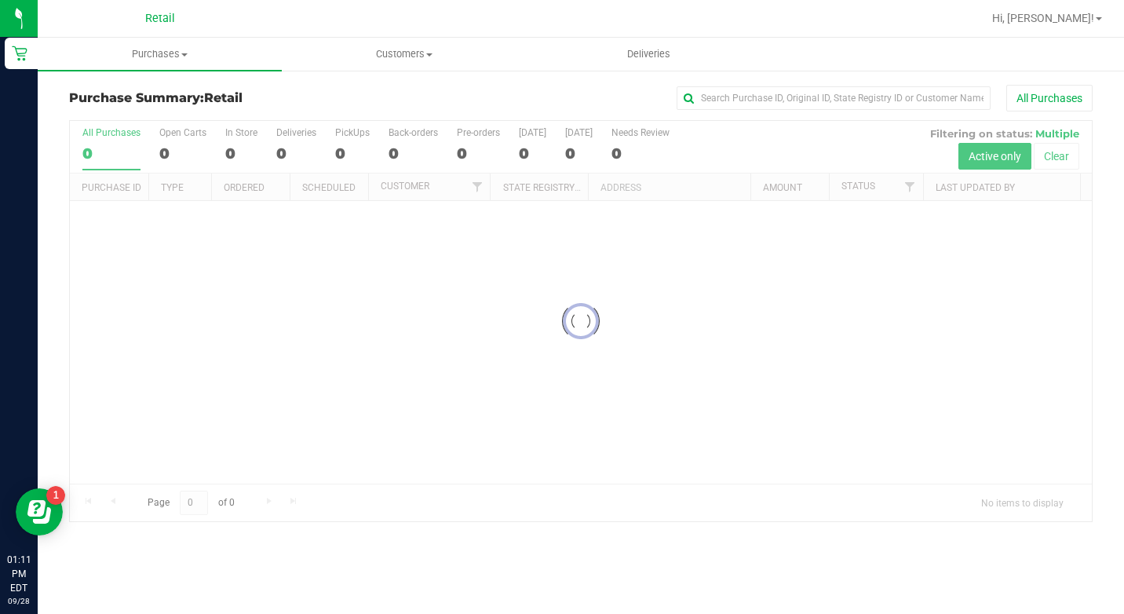
click at [792, 98] on input "text" at bounding box center [834, 98] width 314 height 24
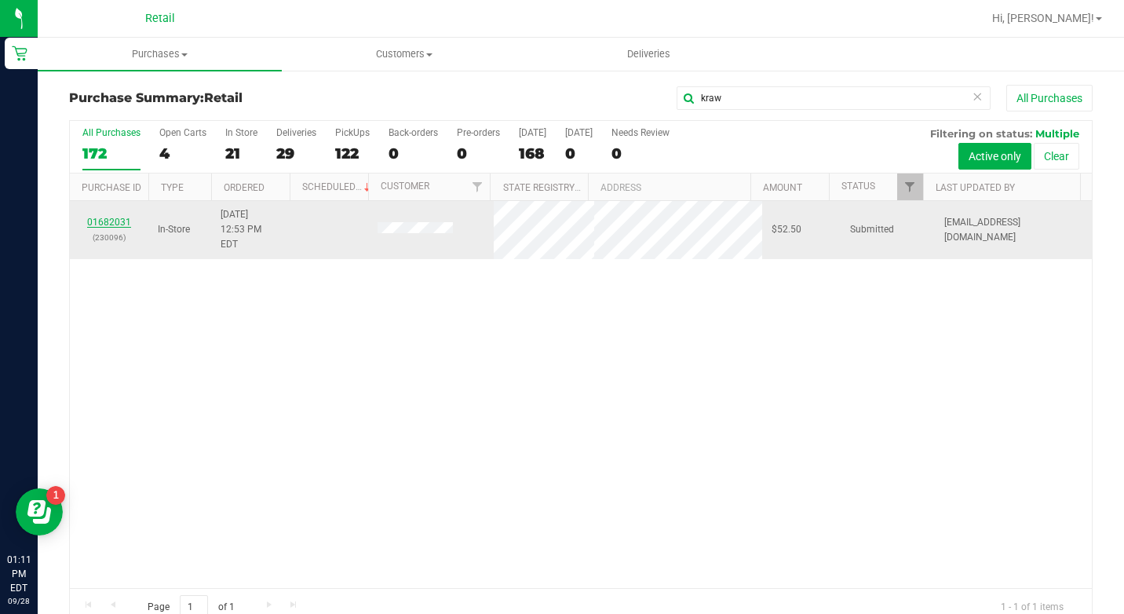
type input "kraw"
click at [113, 217] on link "01682031" at bounding box center [109, 222] width 44 height 11
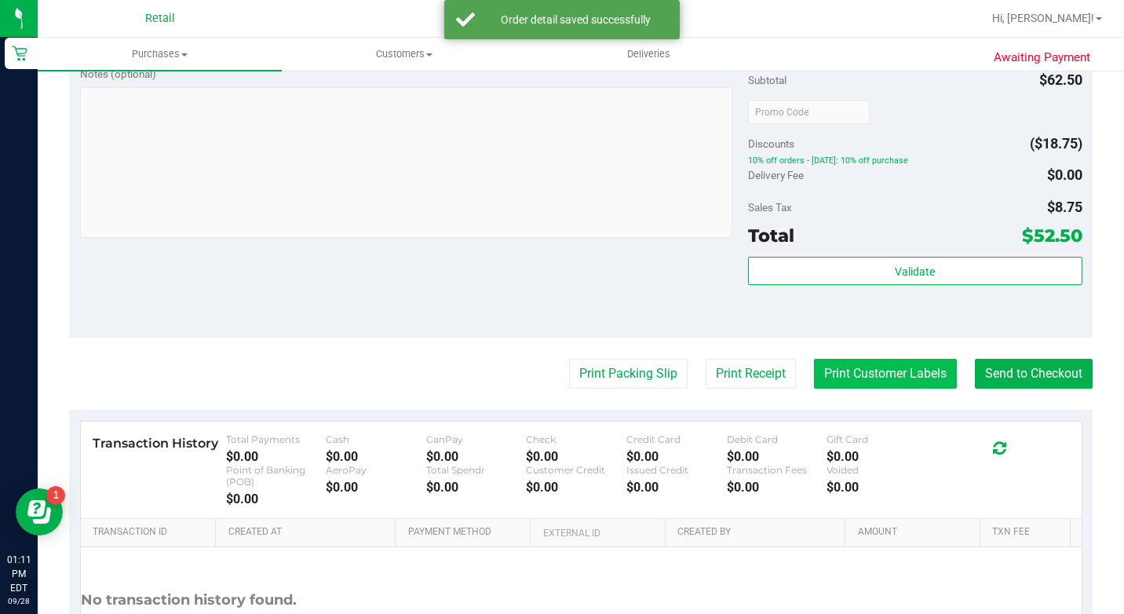
scroll to position [550, 0]
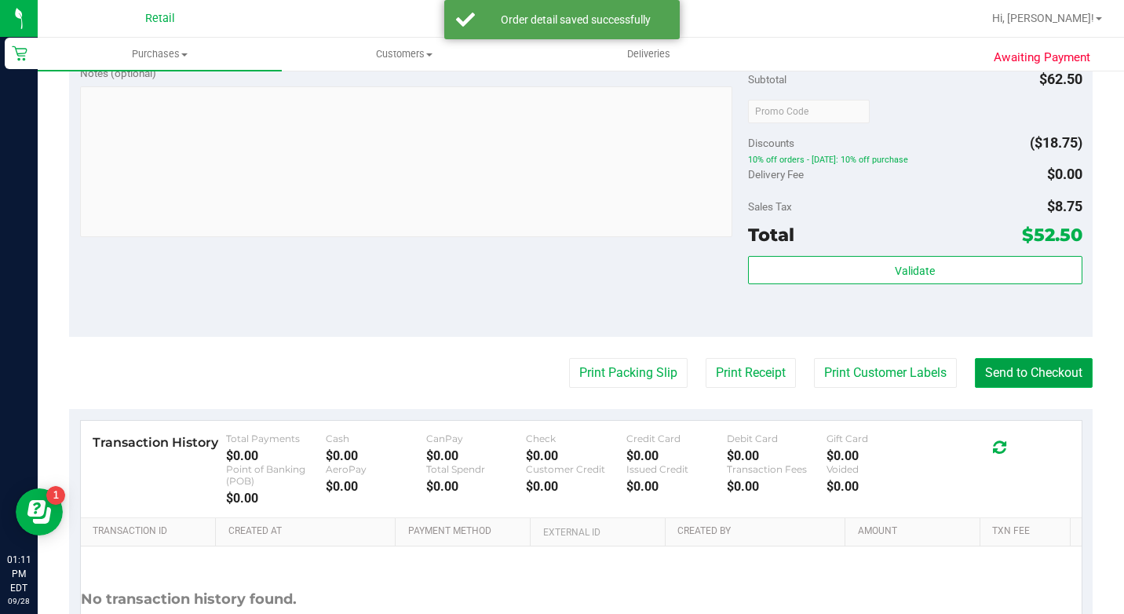
click at [1000, 388] on button "Send to Checkout" at bounding box center [1034, 373] width 118 height 30
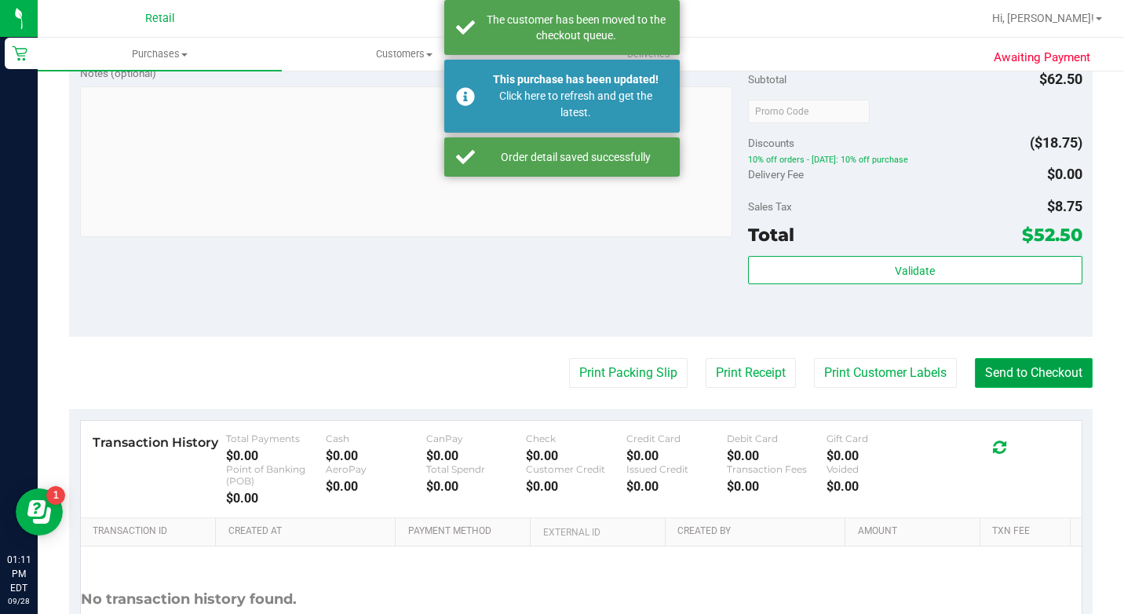
click at [1006, 388] on button "Send to Checkout" at bounding box center [1034, 373] width 118 height 30
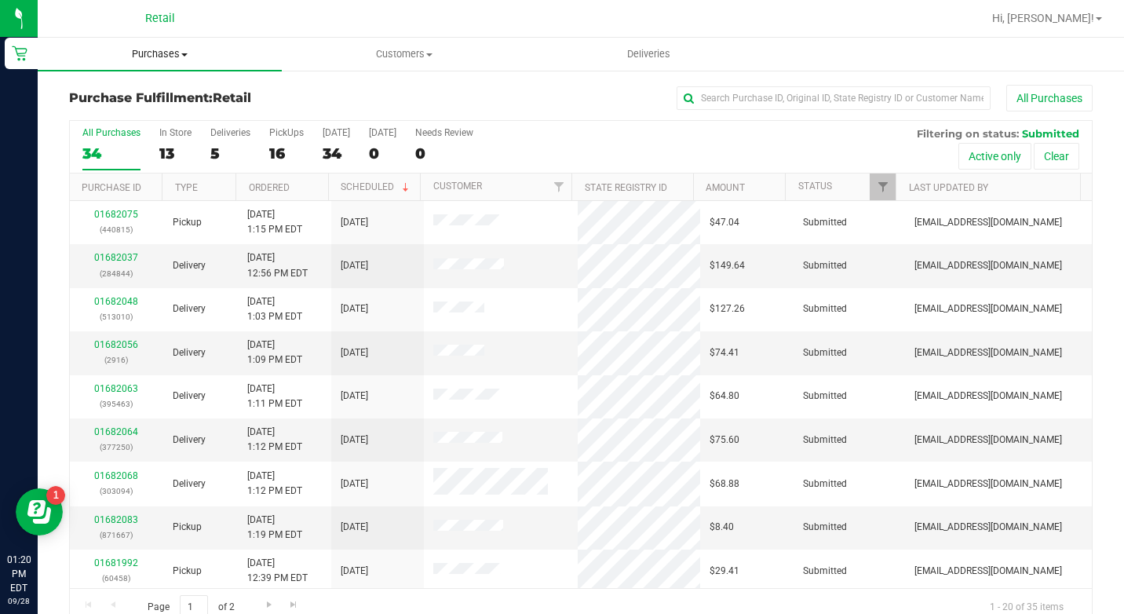
click at [167, 43] on uib-tab-heading "Purchases Summary of purchases Fulfillment All purchases" at bounding box center [160, 54] width 244 height 33
click at [181, 92] on span "Summary of purchases" at bounding box center [118, 94] width 161 height 13
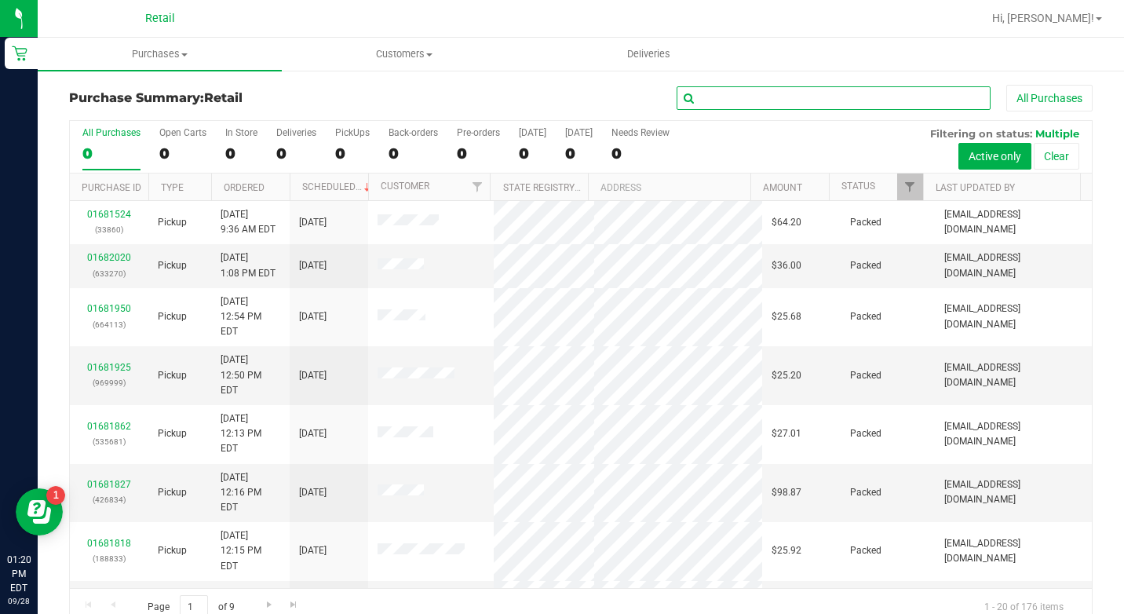
click at [805, 100] on input "text" at bounding box center [834, 98] width 314 height 24
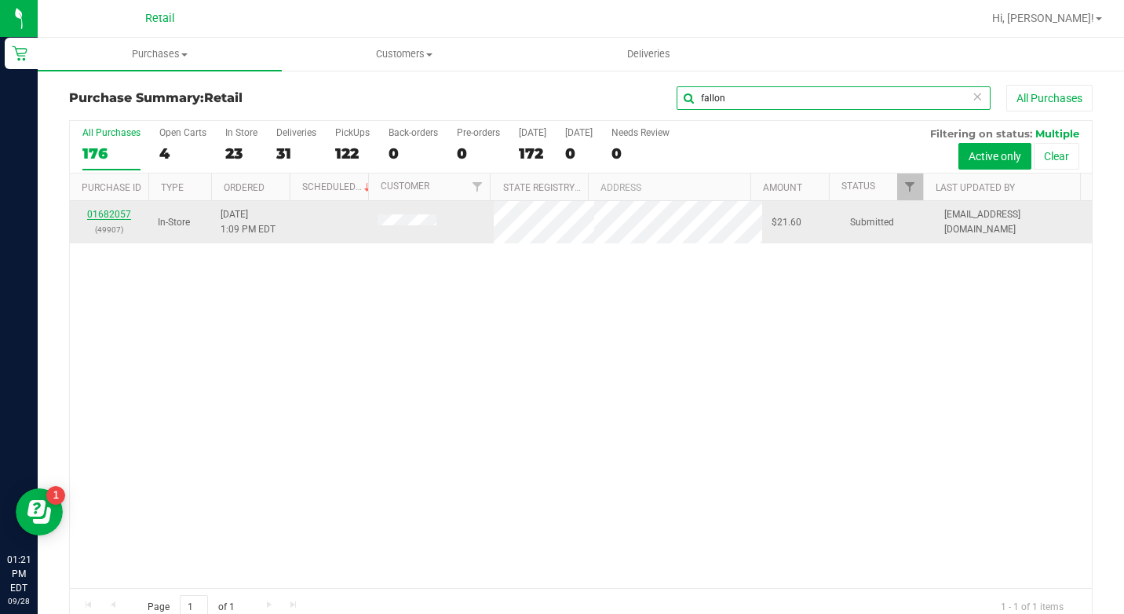
type input "fallon"
click at [97, 218] on link "01682057" at bounding box center [109, 214] width 44 height 11
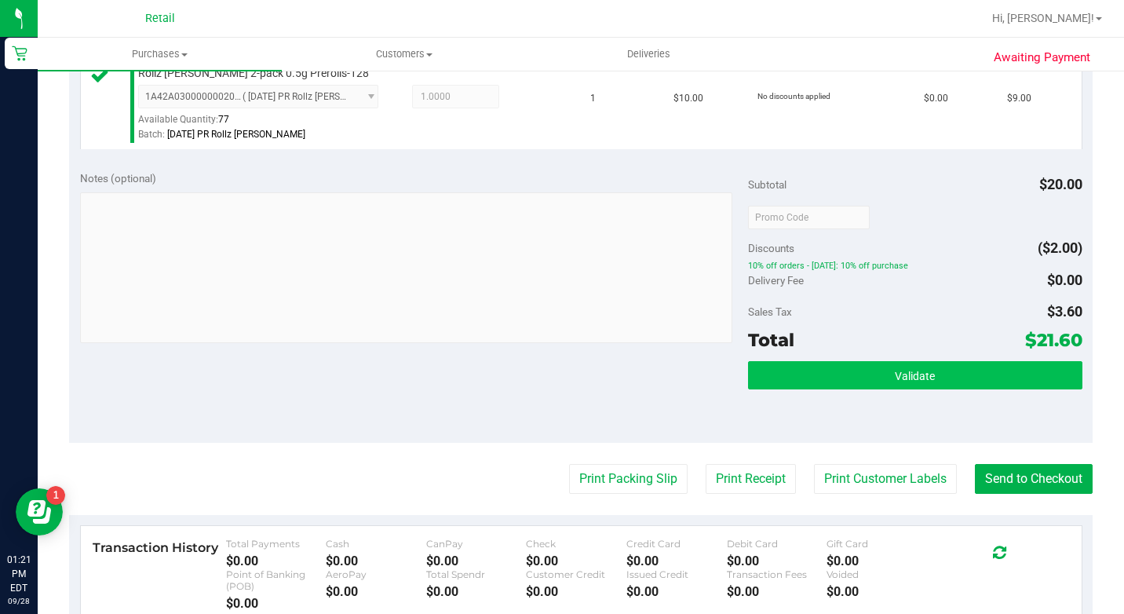
scroll to position [550, 0]
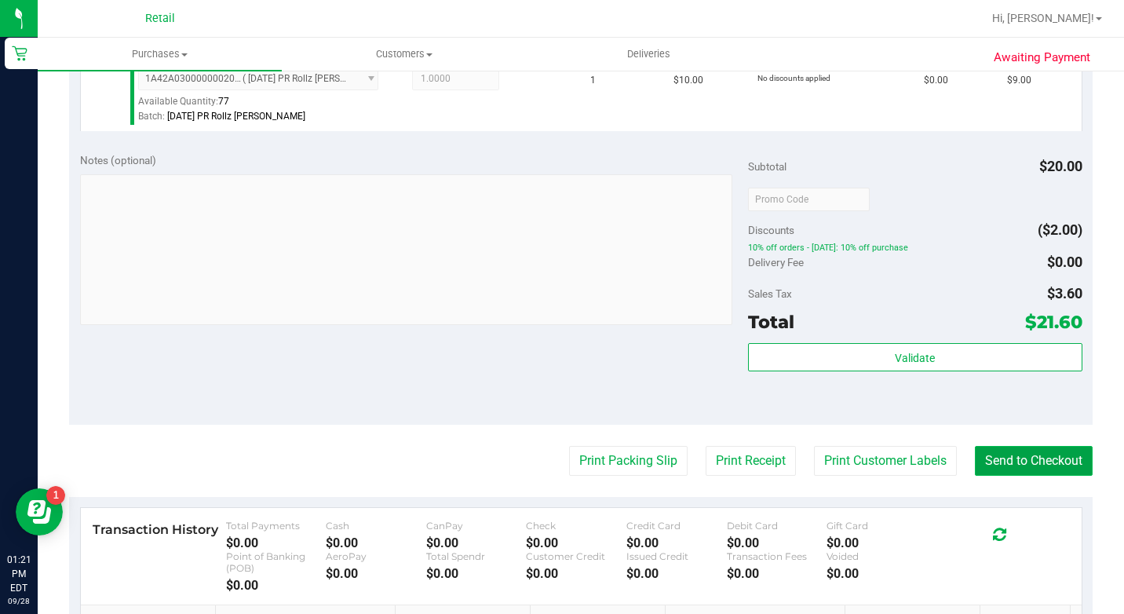
click at [1007, 476] on button "Send to Checkout" at bounding box center [1034, 461] width 118 height 30
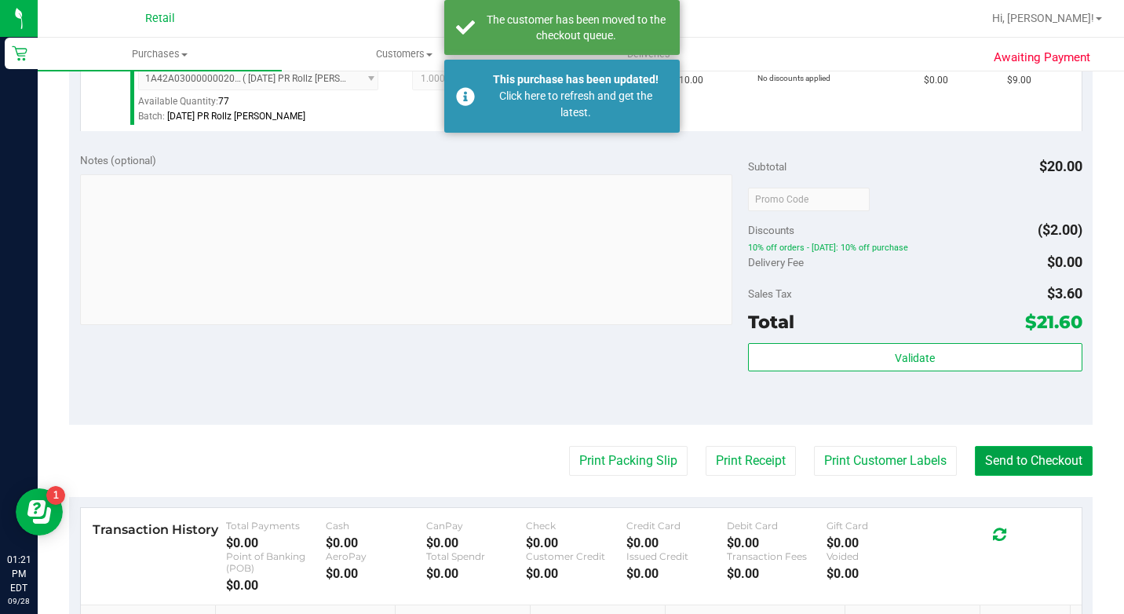
click at [1022, 476] on button "Send to Checkout" at bounding box center [1034, 461] width 118 height 30
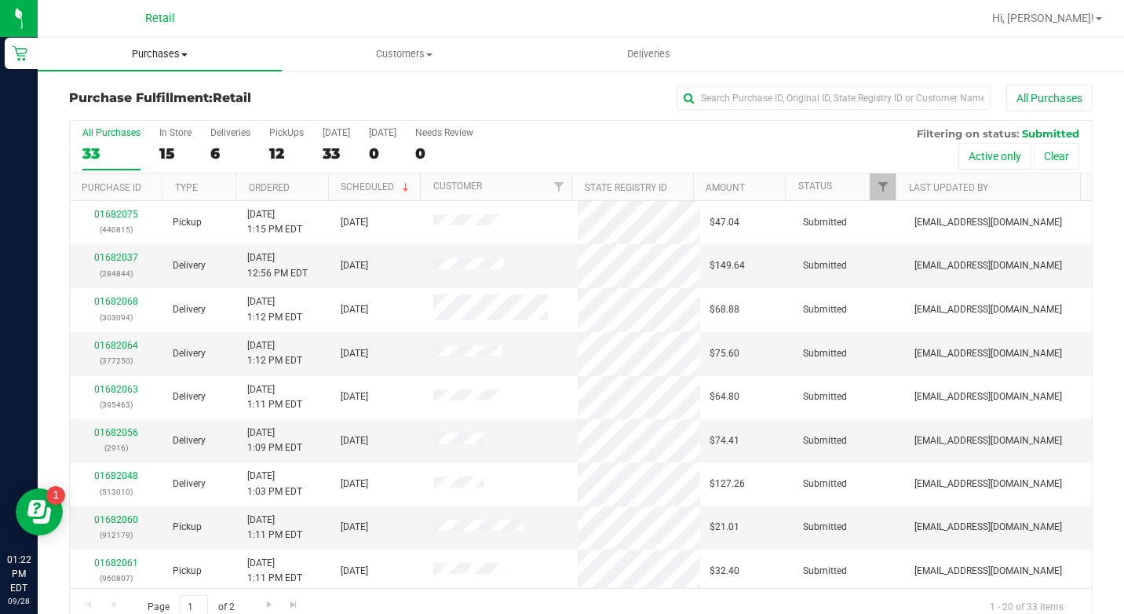
click at [170, 60] on span "Purchases" at bounding box center [160, 54] width 244 height 14
click at [170, 90] on span "Summary of purchases" at bounding box center [118, 94] width 161 height 13
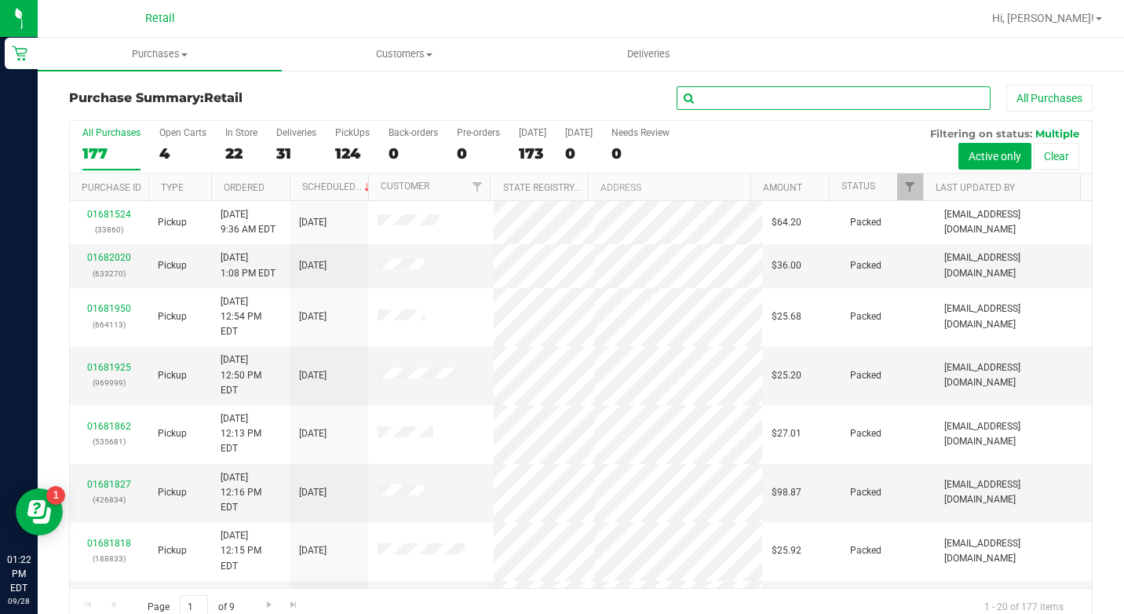
click at [828, 106] on input "text" at bounding box center [834, 98] width 314 height 24
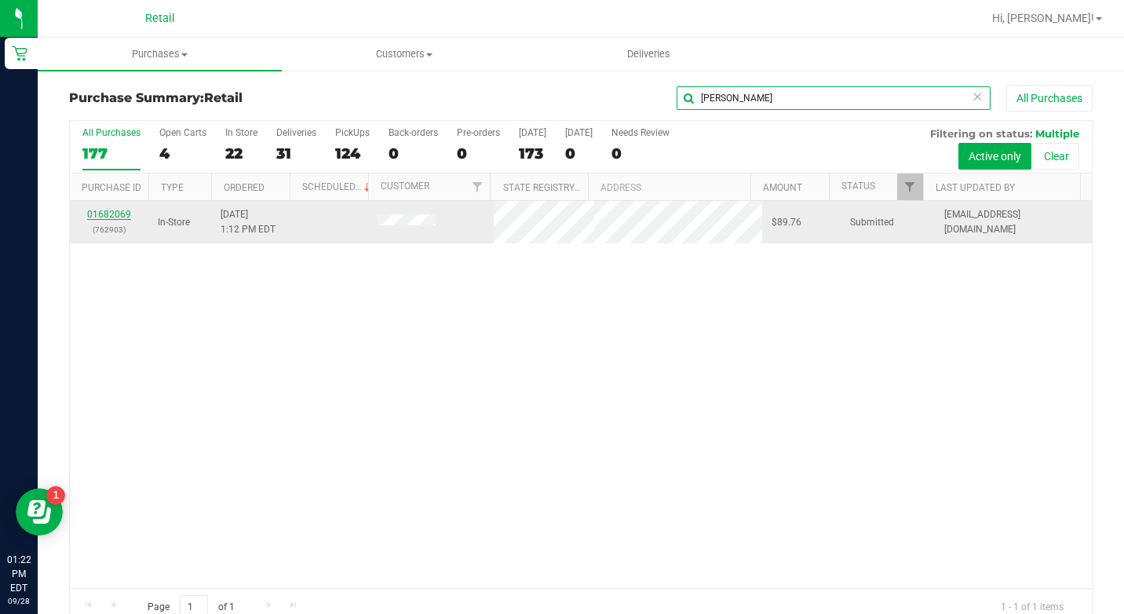
type input "[PERSON_NAME]"
click at [115, 213] on link "01682069" at bounding box center [109, 214] width 44 height 11
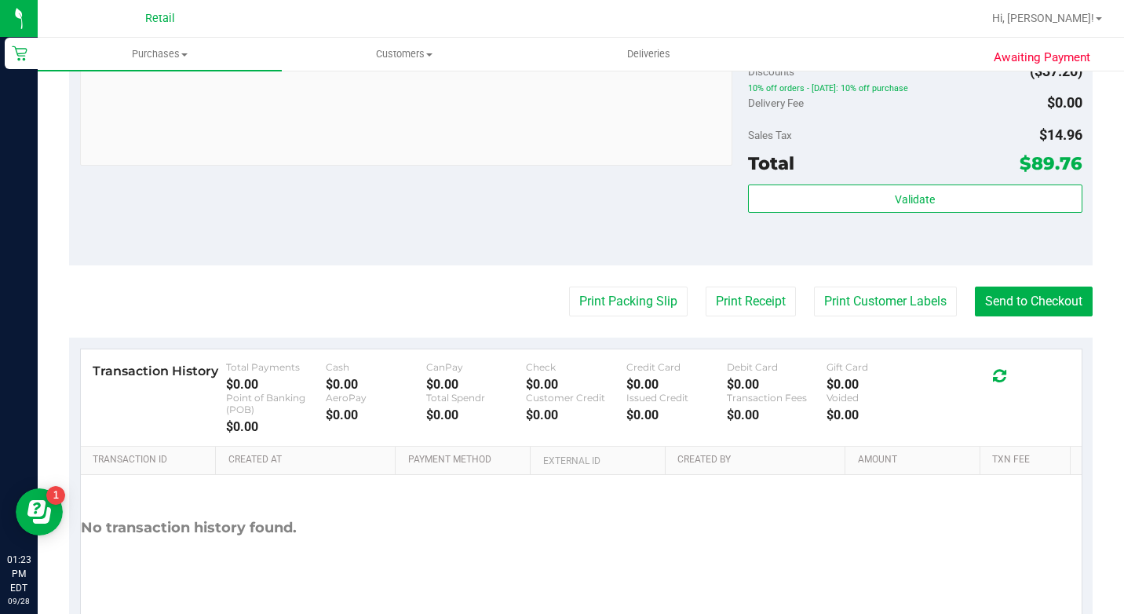
scroll to position [628, 0]
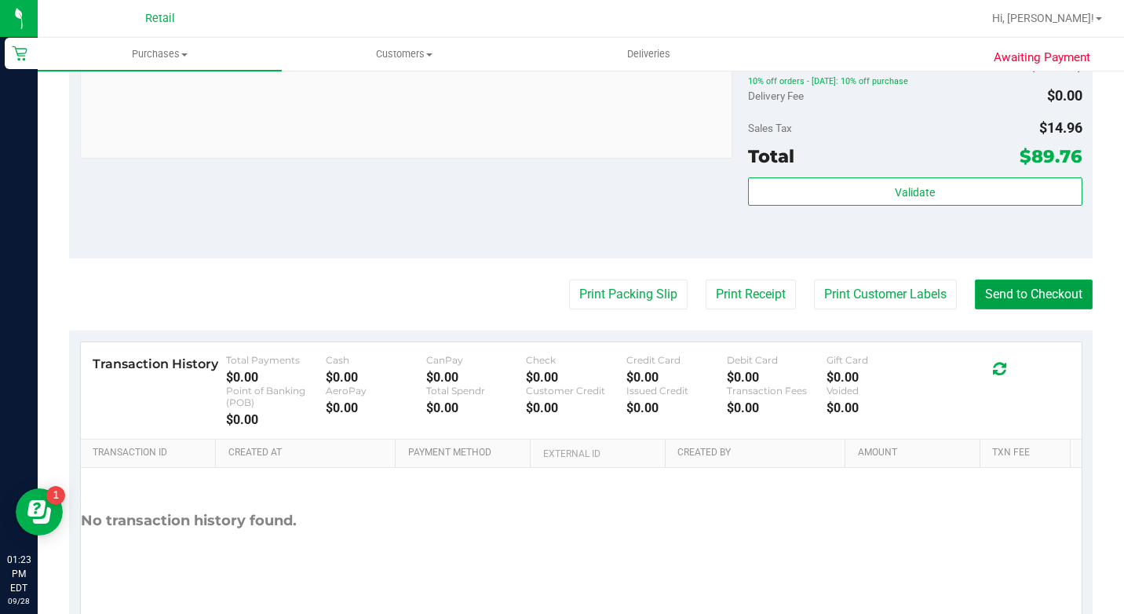
click at [995, 309] on button "Send to Checkout" at bounding box center [1034, 295] width 118 height 30
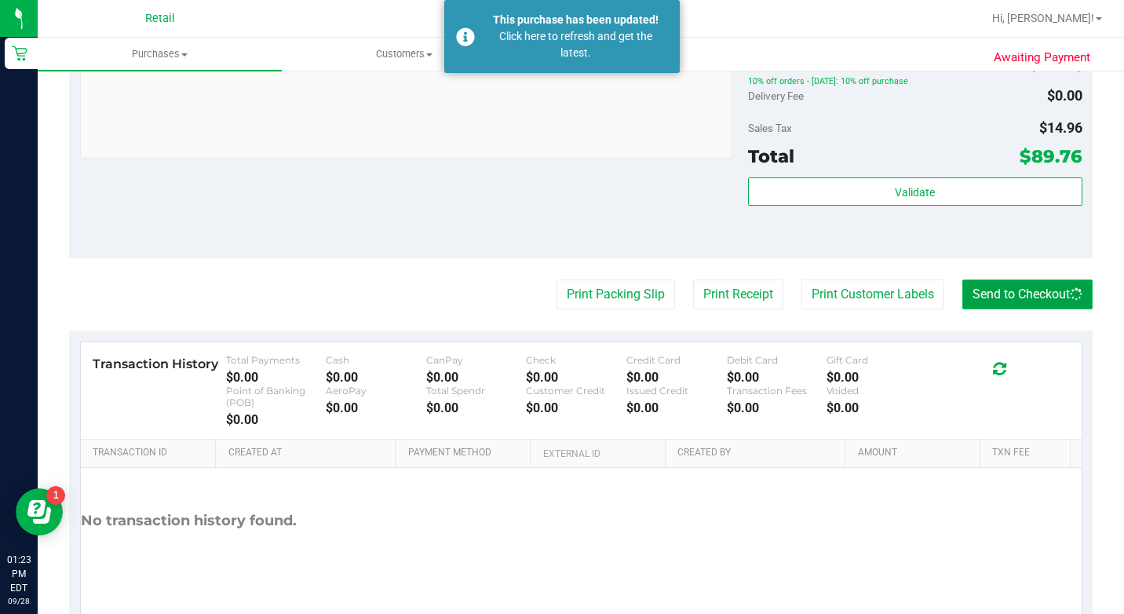
click at [998, 309] on button "Send to Checkout" at bounding box center [1028, 295] width 130 height 30
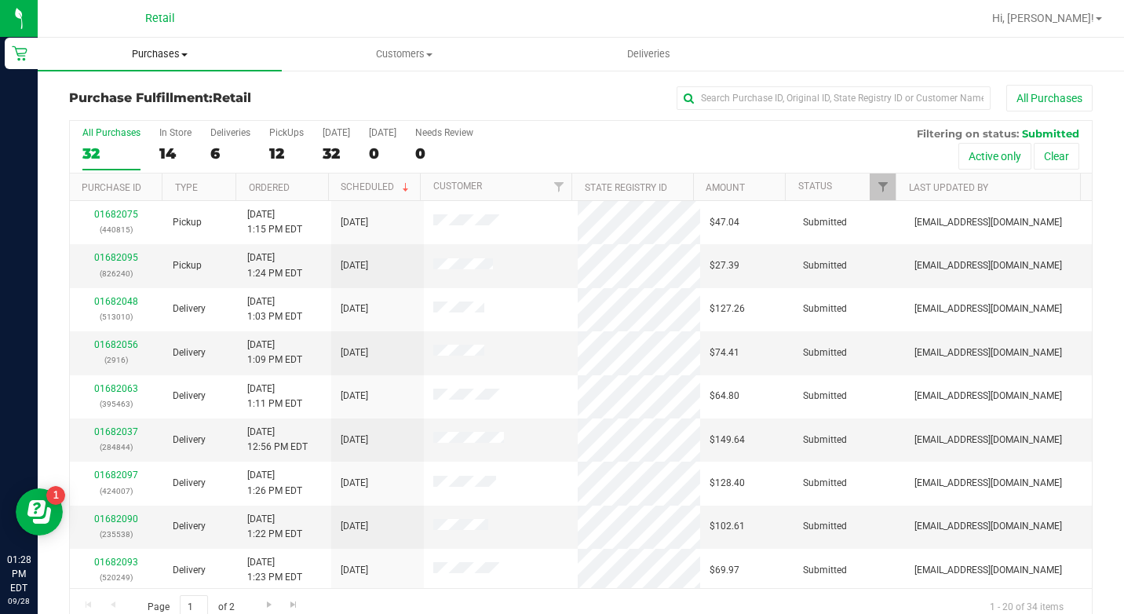
click at [163, 55] on span "Purchases" at bounding box center [160, 54] width 244 height 14
click at [162, 88] on span "Summary of purchases" at bounding box center [118, 94] width 161 height 13
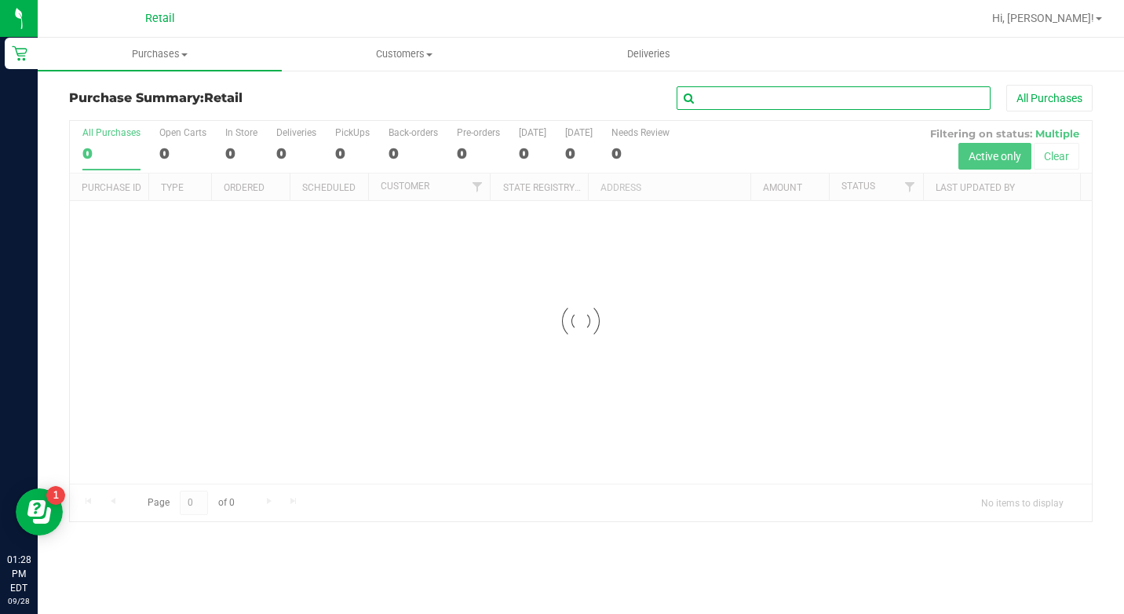
click at [784, 90] on input "text" at bounding box center [834, 98] width 314 height 24
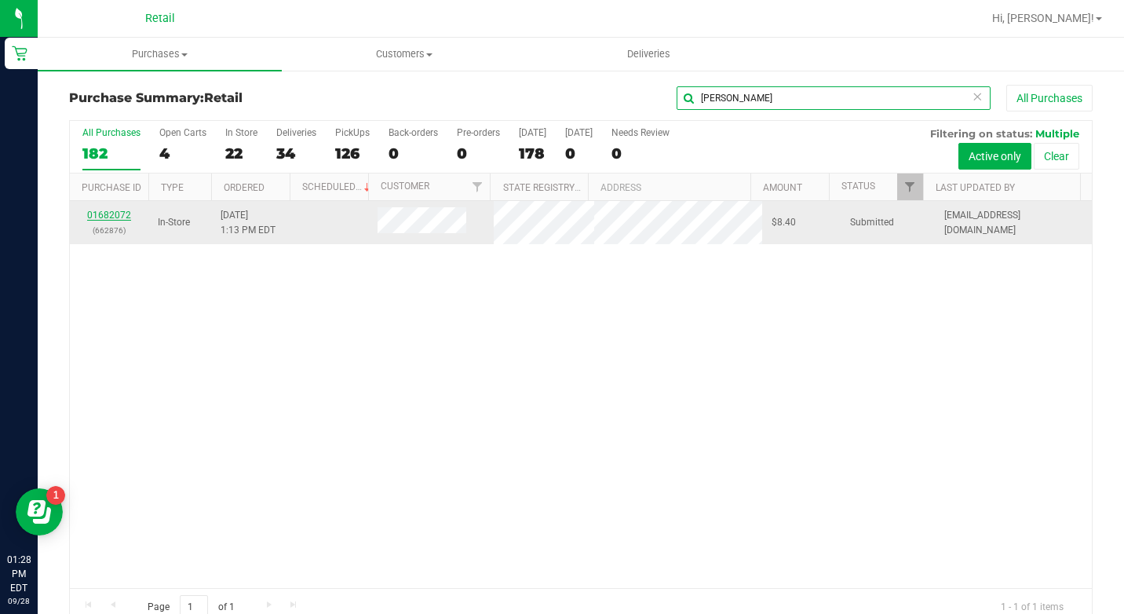
type input "[PERSON_NAME]"
click at [120, 215] on link "01682072" at bounding box center [109, 215] width 44 height 11
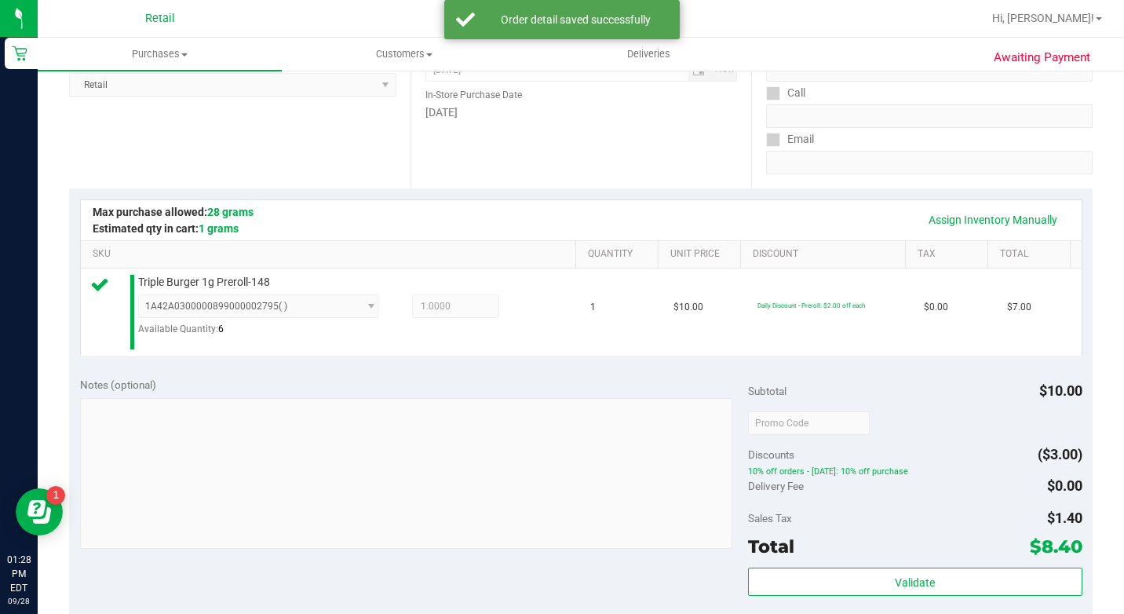
scroll to position [550, 0]
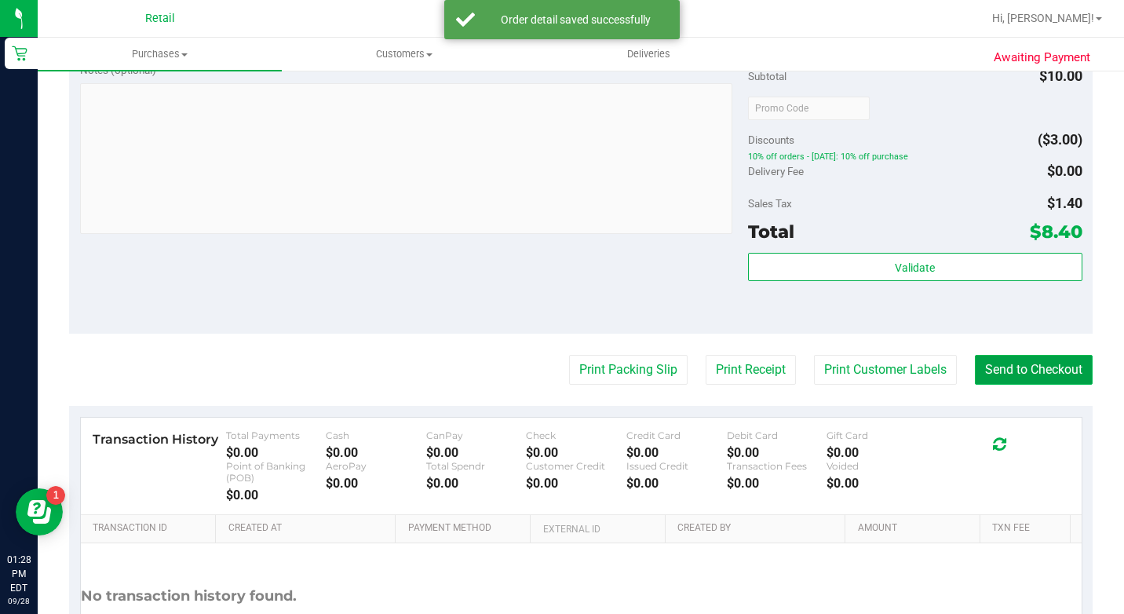
click at [987, 385] on button "Send to Checkout" at bounding box center [1034, 370] width 118 height 30
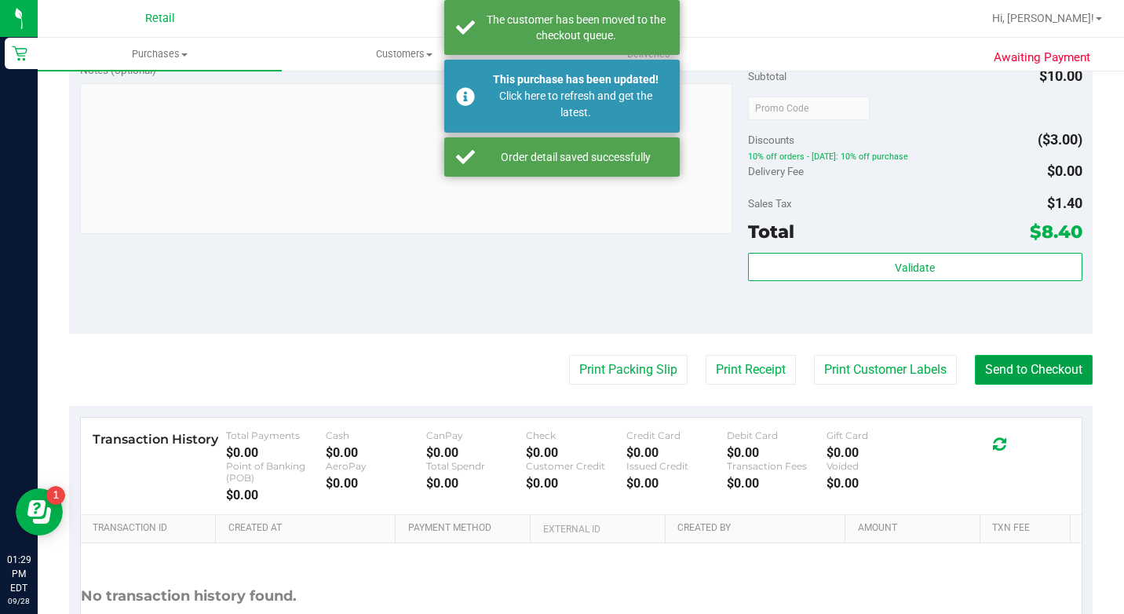
click at [988, 385] on button "Send to Checkout" at bounding box center [1034, 370] width 118 height 30
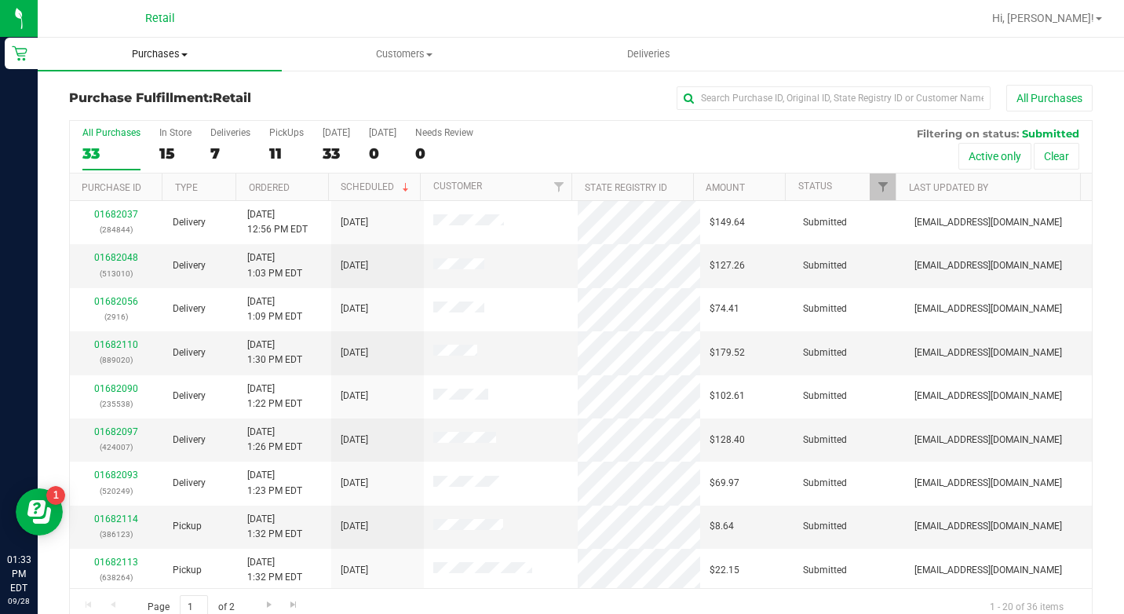
click at [155, 64] on uib-tab-heading "Purchases Summary of purchases Fulfillment All purchases" at bounding box center [160, 54] width 244 height 33
click at [183, 103] on li "Summary of purchases" at bounding box center [160, 95] width 244 height 19
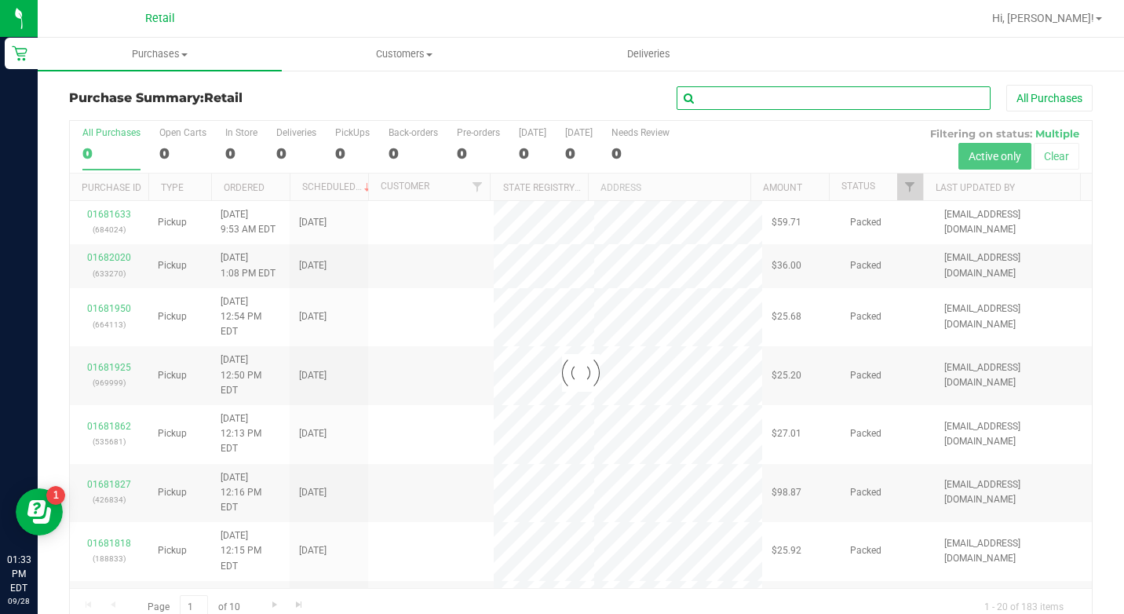
click at [729, 92] on input "text" at bounding box center [834, 98] width 314 height 24
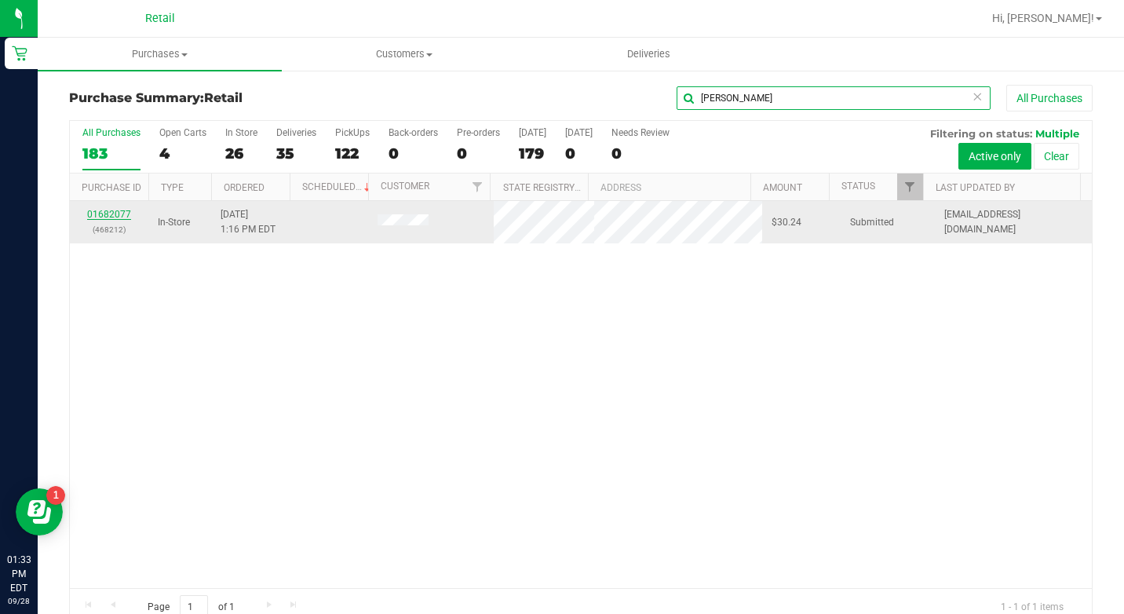
type input "[PERSON_NAME]"
click at [124, 211] on link "01682077" at bounding box center [109, 214] width 44 height 11
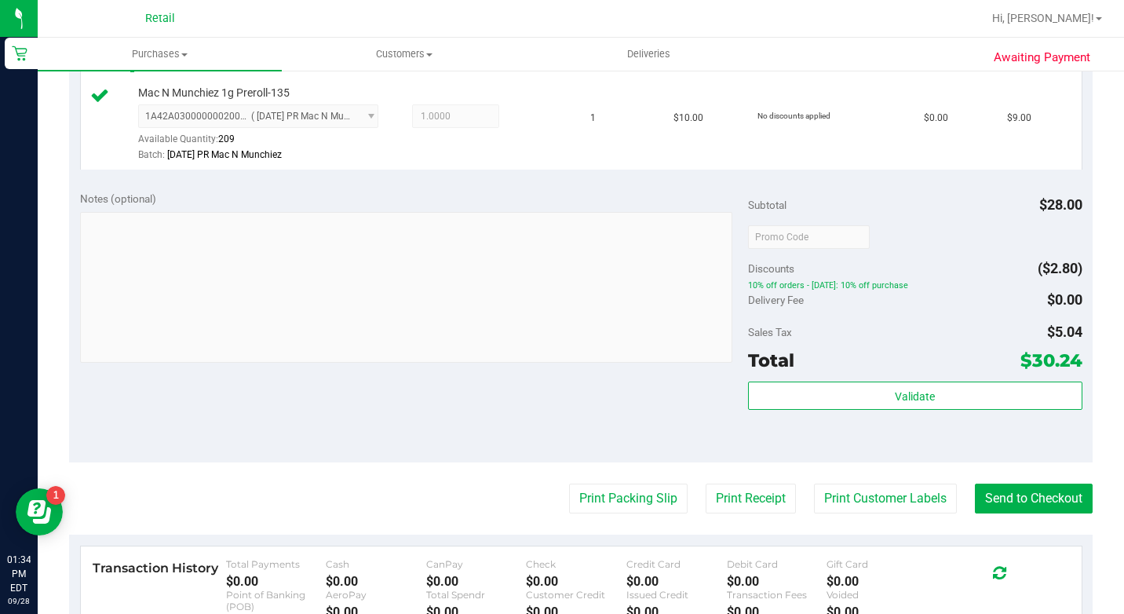
scroll to position [707, 0]
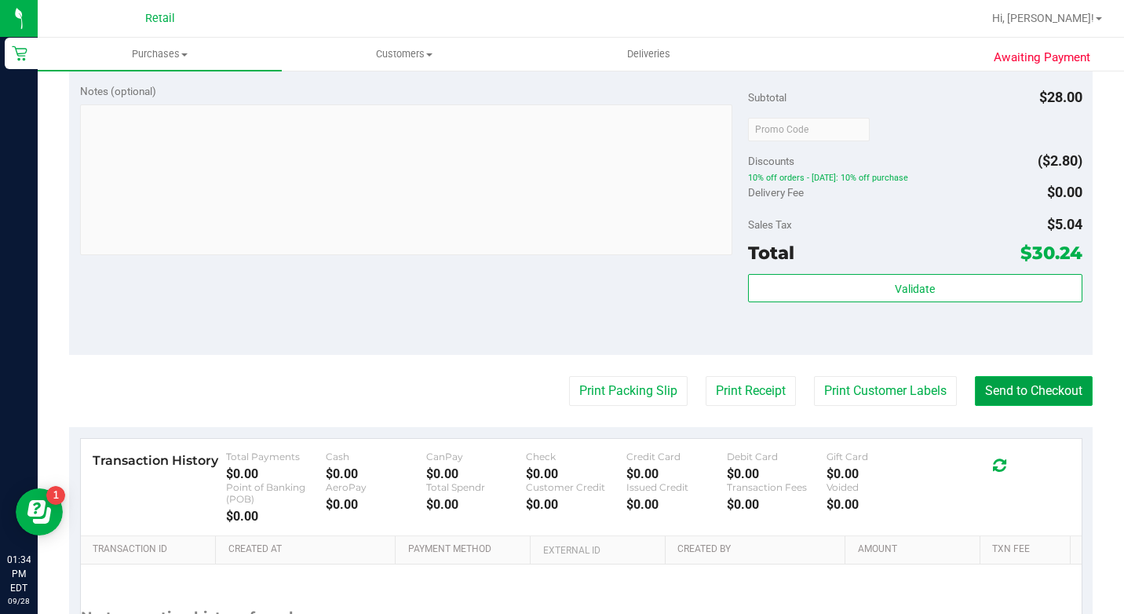
click at [1011, 406] on button "Send to Checkout" at bounding box center [1034, 391] width 118 height 30
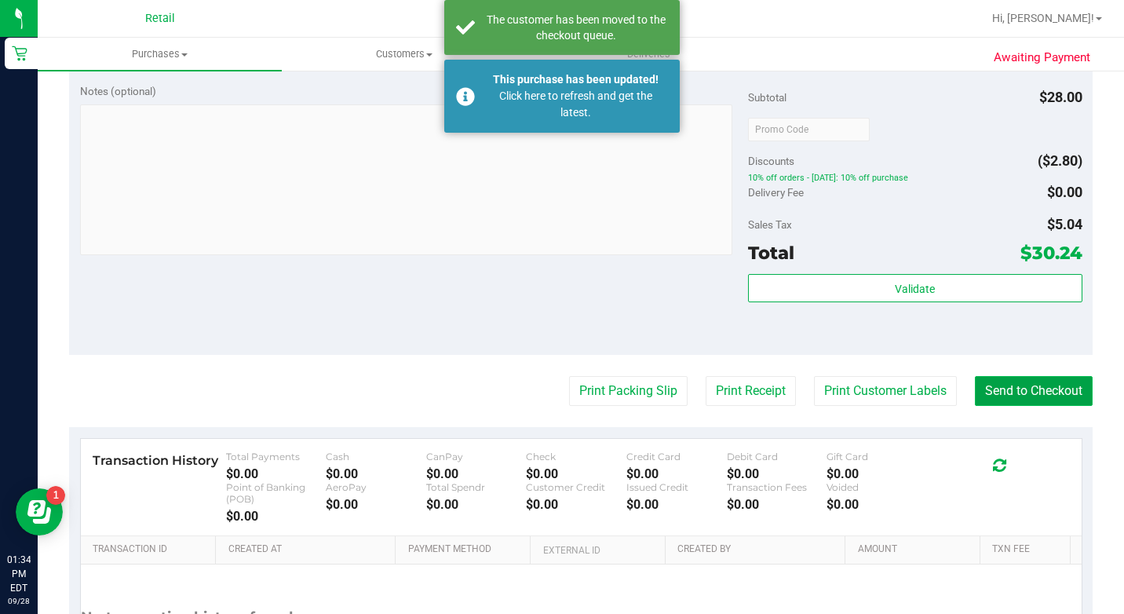
click at [1027, 406] on button "Send to Checkout" at bounding box center [1034, 391] width 118 height 30
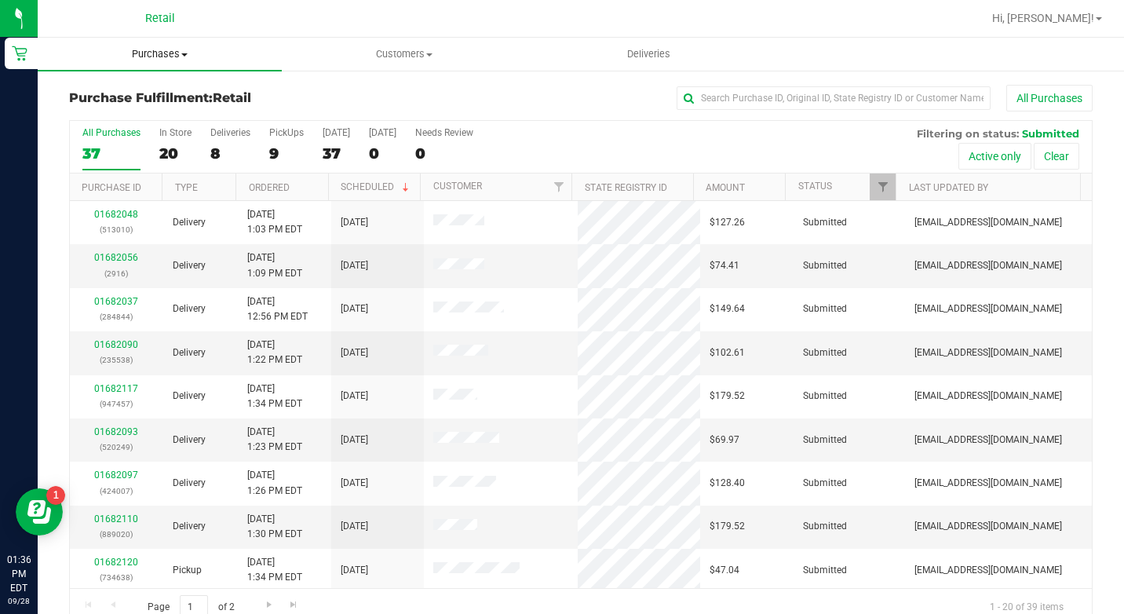
click at [172, 48] on span "Purchases" at bounding box center [160, 54] width 244 height 14
click at [160, 100] on span "Summary of purchases" at bounding box center [118, 94] width 161 height 13
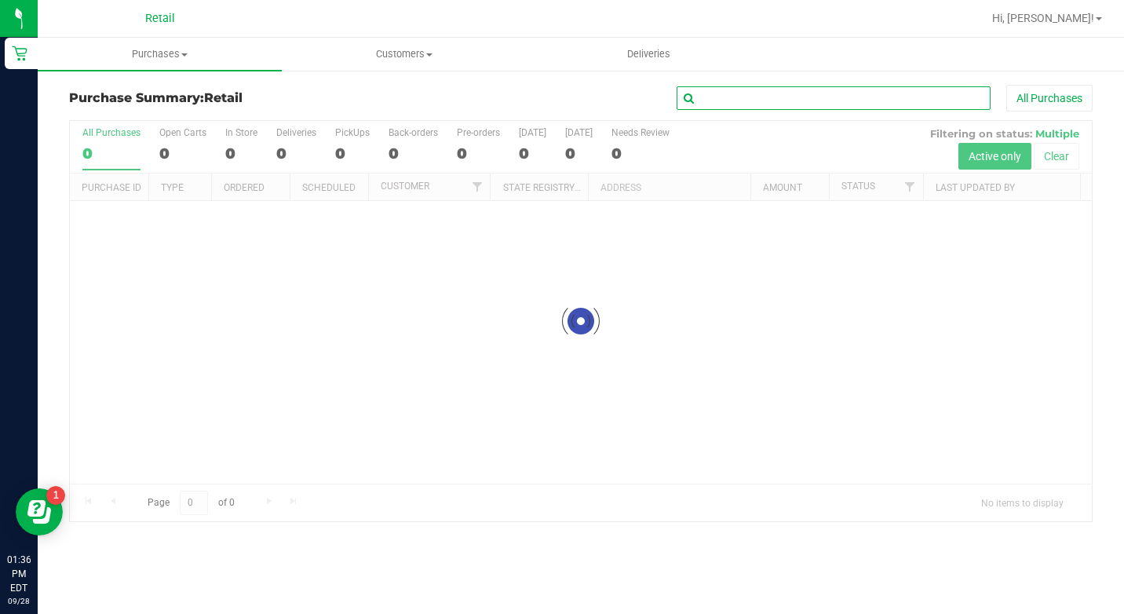
click at [729, 97] on input "text" at bounding box center [834, 98] width 314 height 24
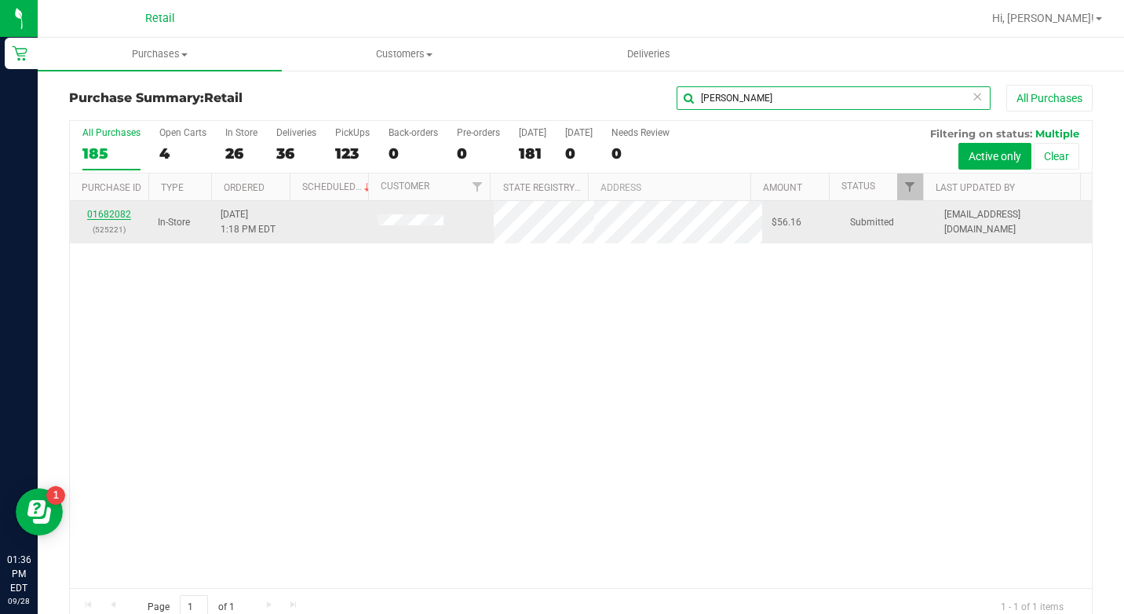
type input "[PERSON_NAME]"
click at [100, 218] on link "01682082" at bounding box center [109, 214] width 44 height 11
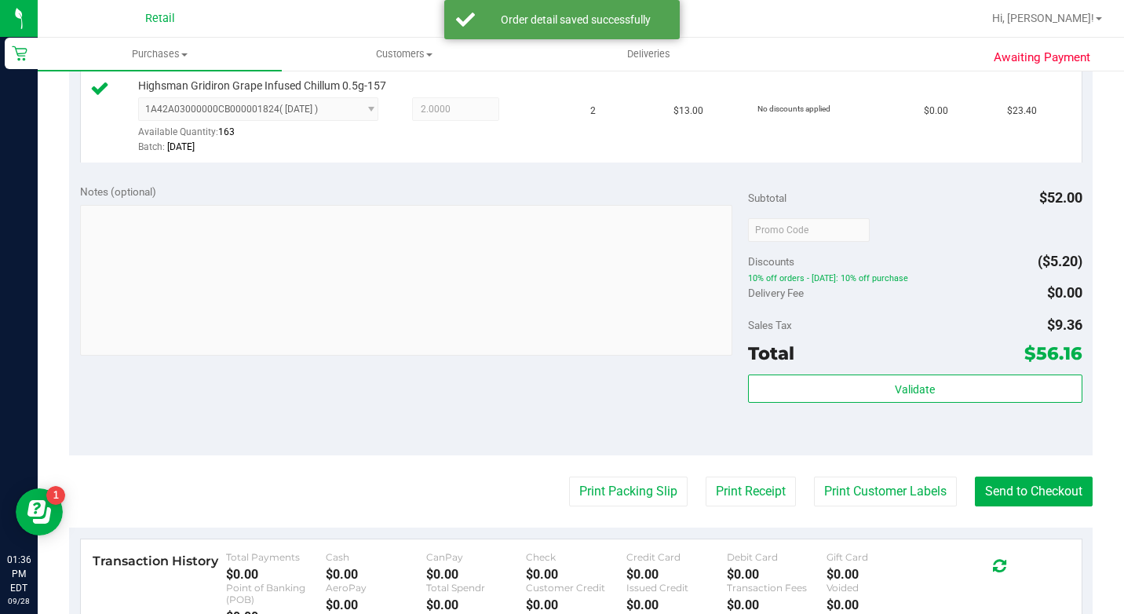
scroll to position [550, 0]
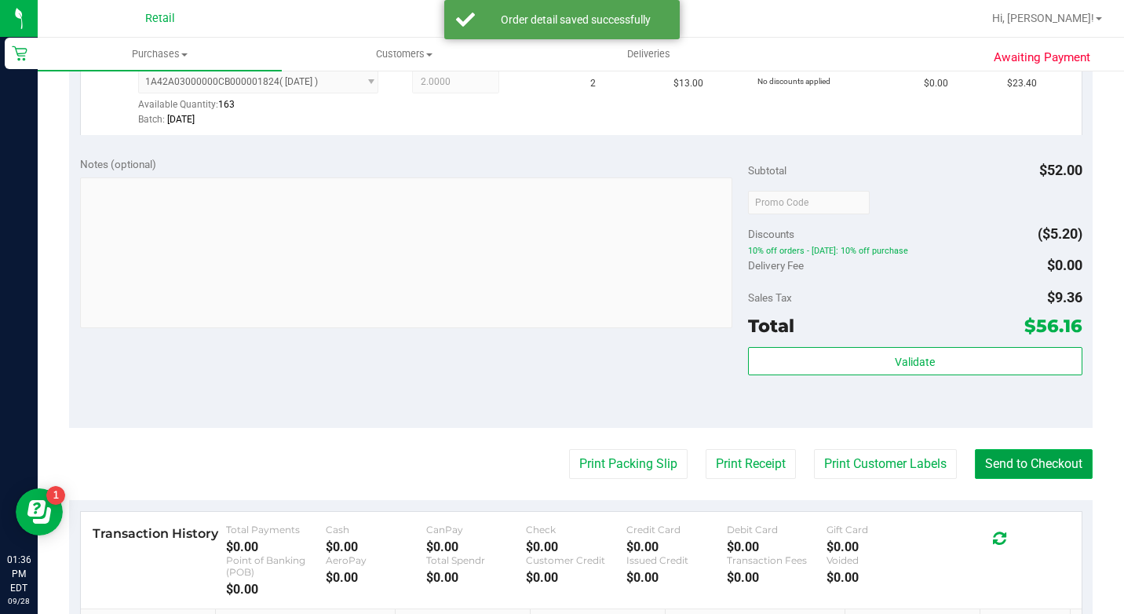
click at [1007, 479] on button "Send to Checkout" at bounding box center [1034, 464] width 118 height 30
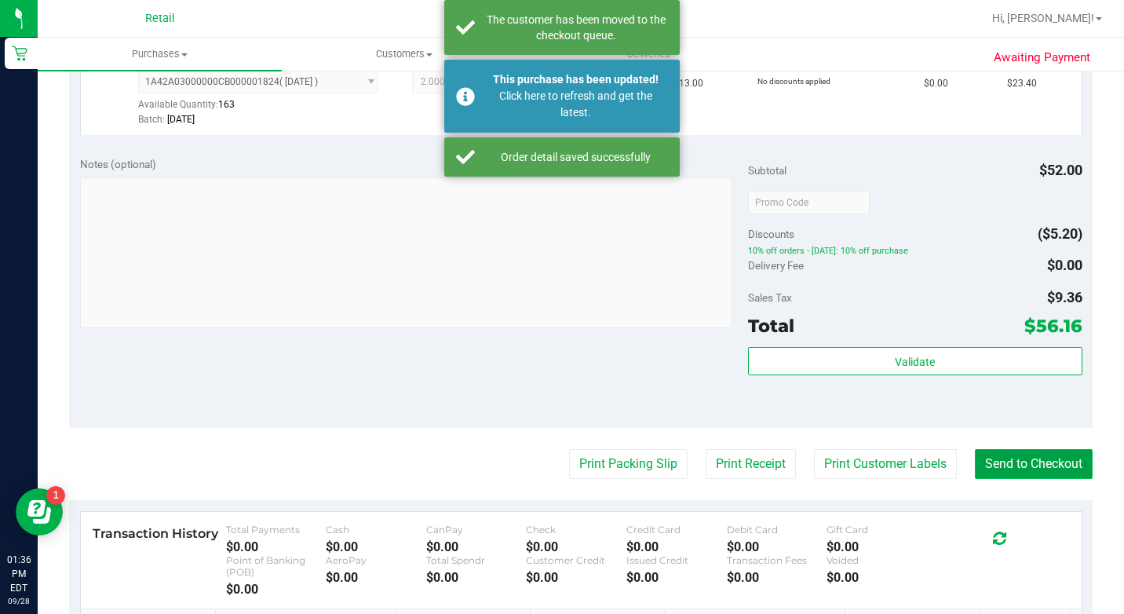
click at [1015, 479] on button "Send to Checkout" at bounding box center [1034, 464] width 118 height 30
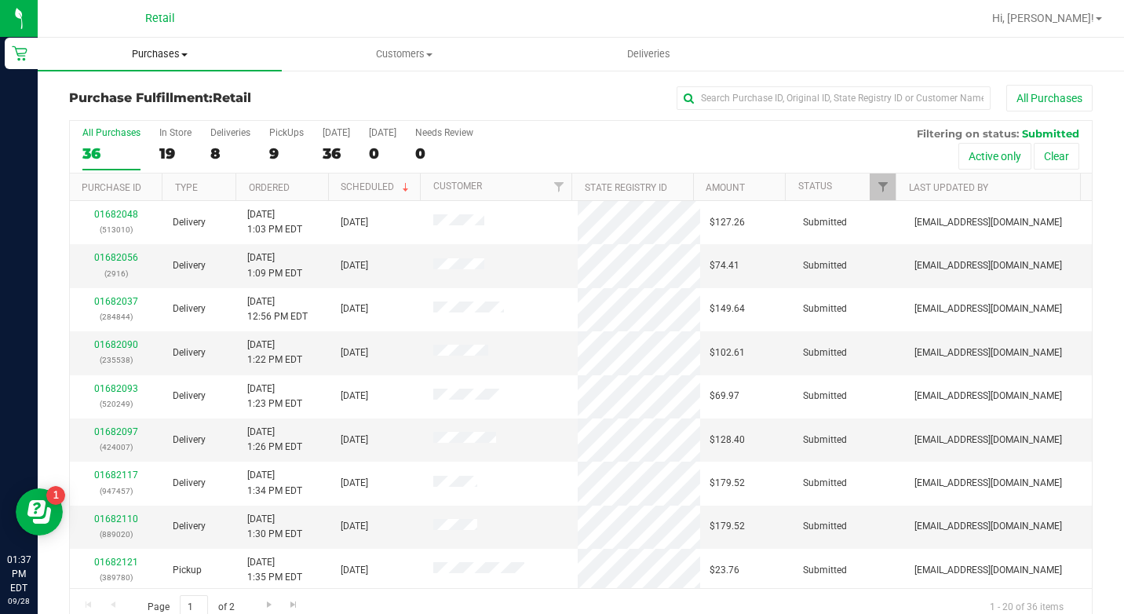
drag, startPoint x: 168, startPoint y: 42, endPoint x: 163, endPoint y: 60, distance: 18.7
click at [168, 42] on uib-tab-heading "Purchases Summary of purchases Fulfillment All purchases" at bounding box center [160, 54] width 244 height 33
click at [153, 95] on span "Summary of purchases" at bounding box center [118, 94] width 161 height 13
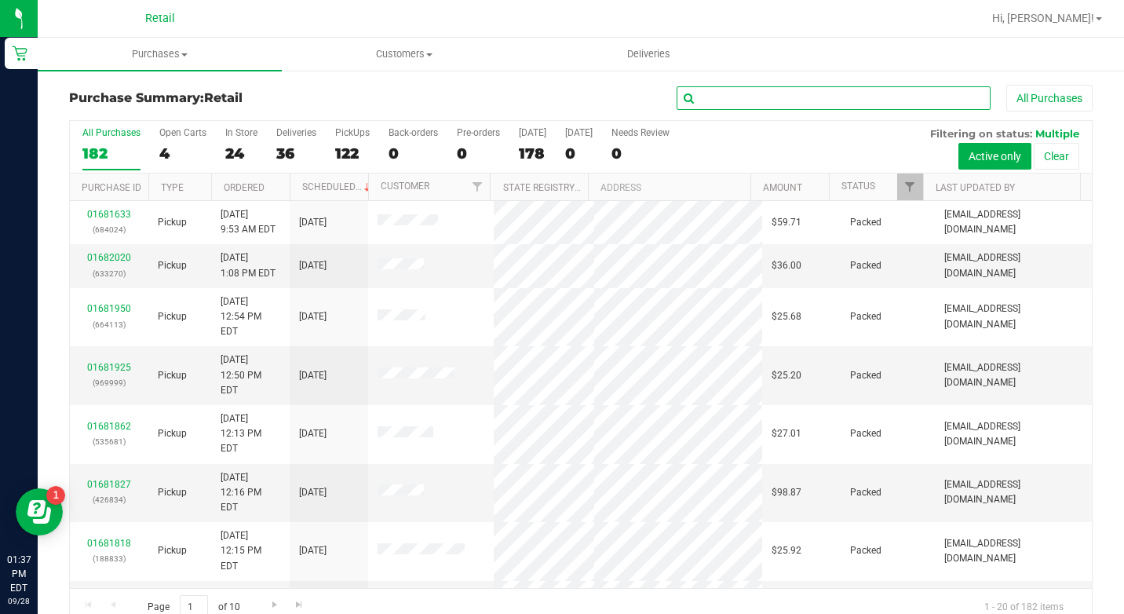
click at [799, 97] on input "text" at bounding box center [834, 98] width 314 height 24
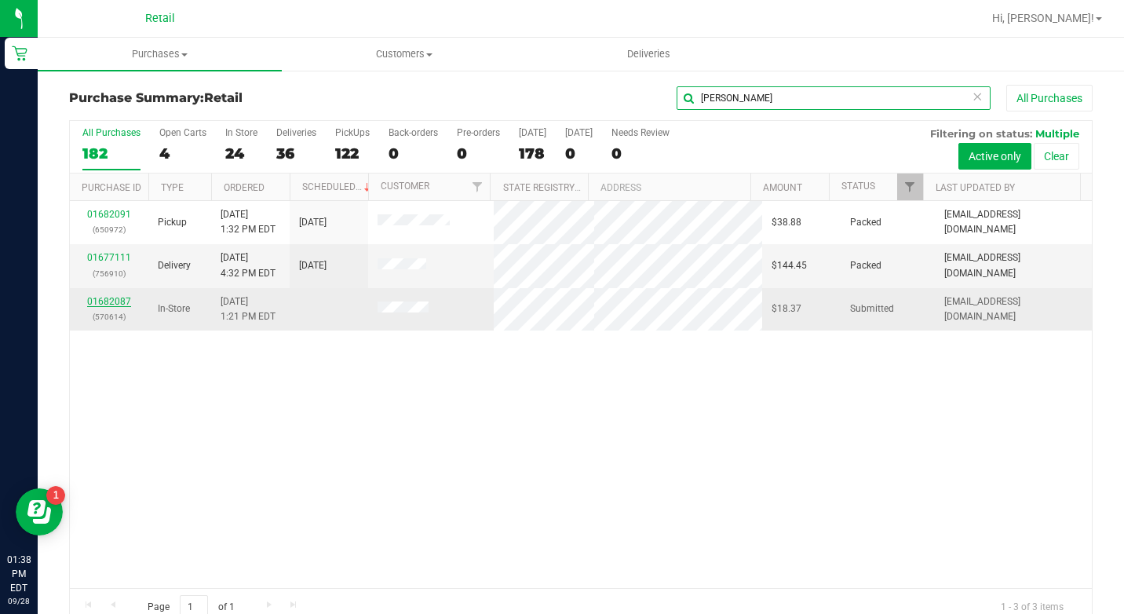
type input "[PERSON_NAME]"
click at [110, 302] on link "01682087" at bounding box center [109, 301] width 44 height 11
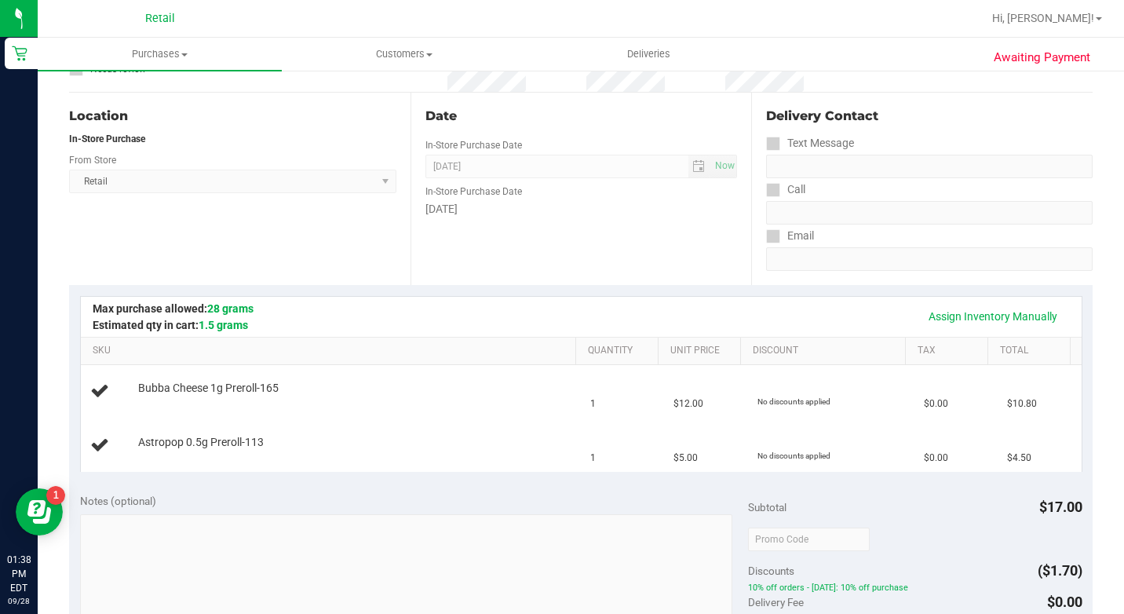
scroll to position [157, 0]
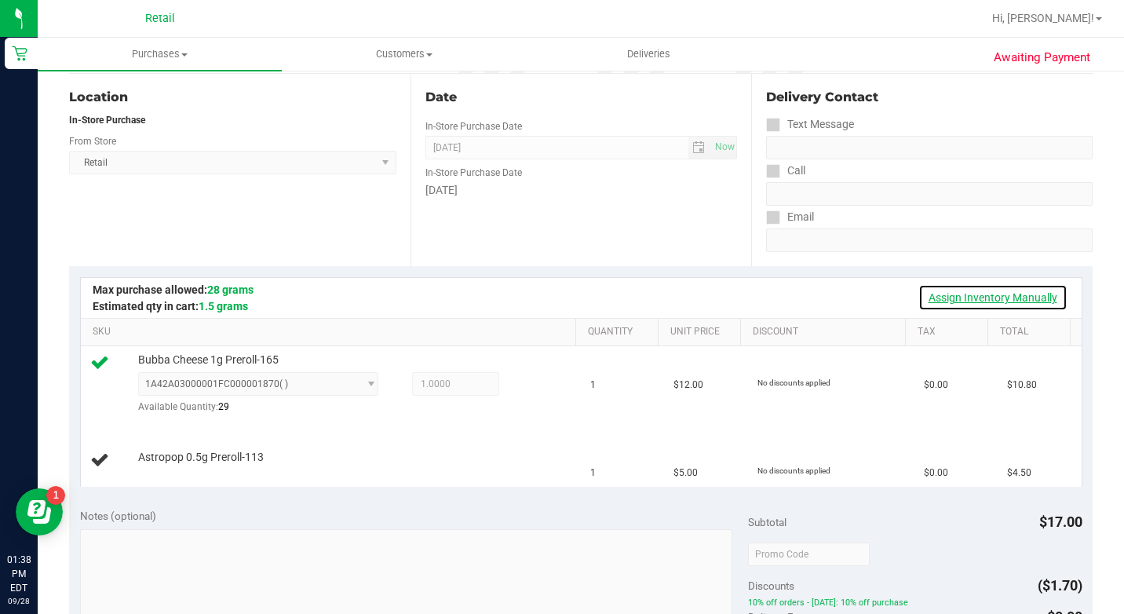
drag, startPoint x: 928, startPoint y: 293, endPoint x: 902, endPoint y: 306, distance: 29.1
click at [928, 292] on link "Assign Inventory Manually" at bounding box center [993, 297] width 149 height 27
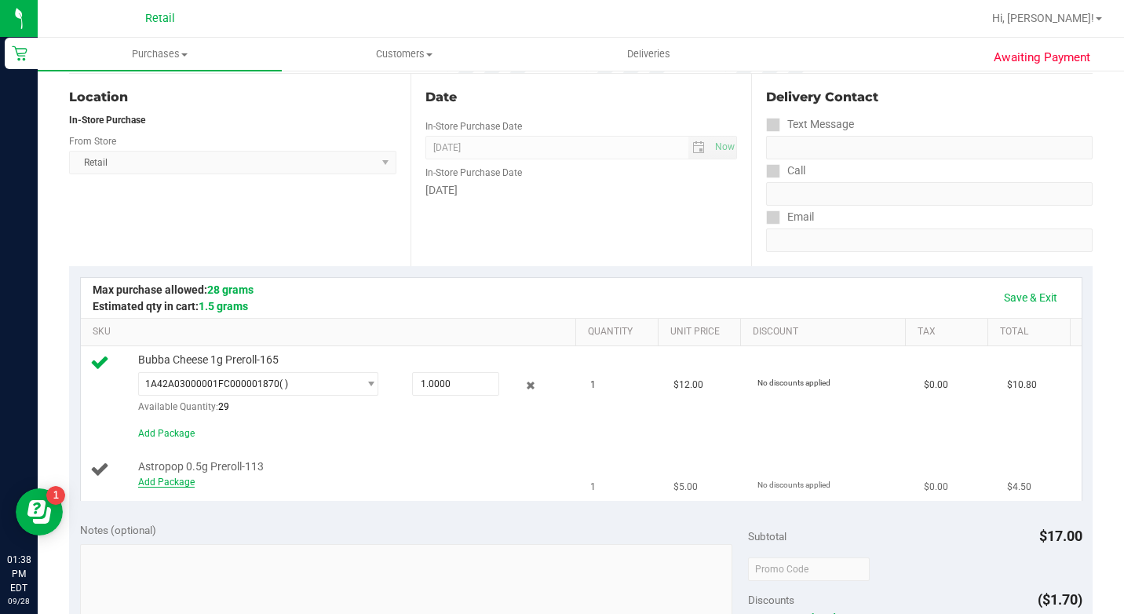
click at [147, 488] on link "Add Package" at bounding box center [166, 482] width 57 height 11
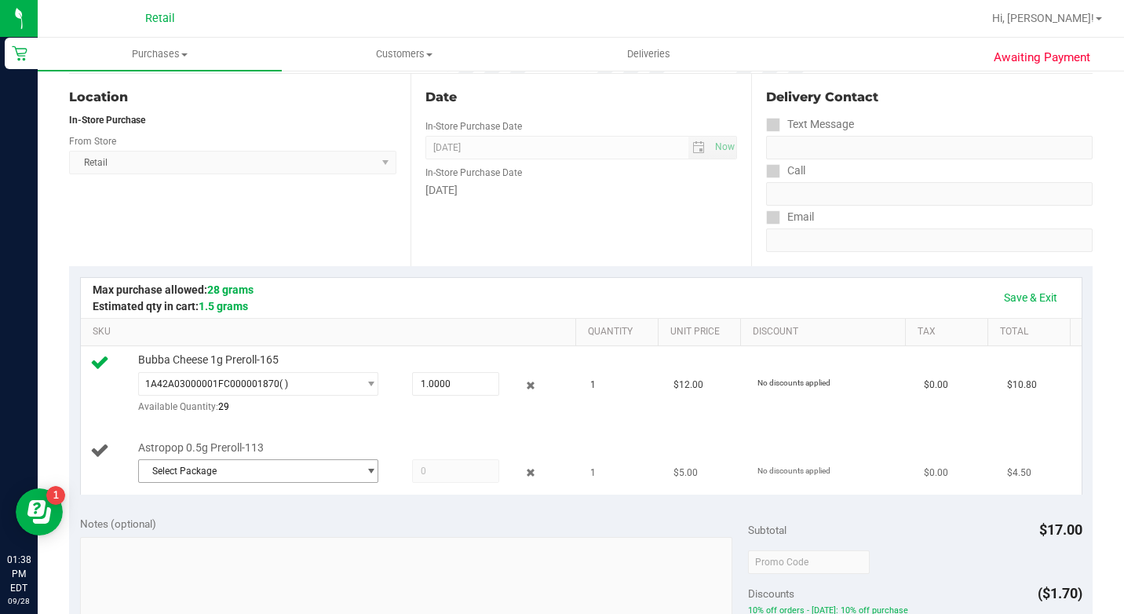
click at [219, 482] on span "Select Package" at bounding box center [248, 471] width 219 height 22
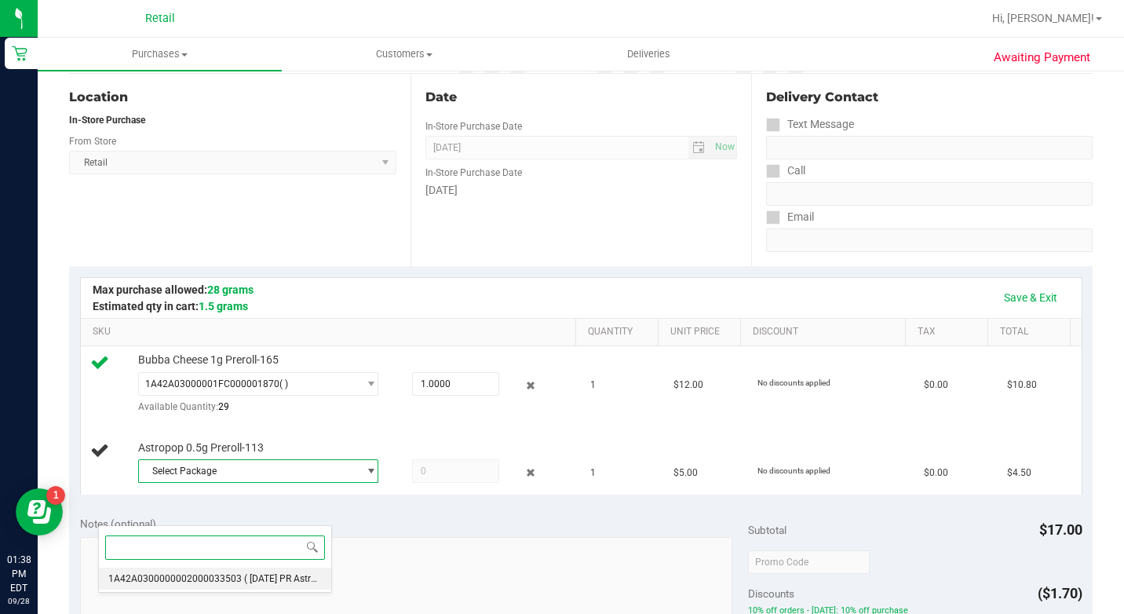
click at [213, 573] on span "1A42A0300000002000033503" at bounding box center [174, 578] width 133 height 11
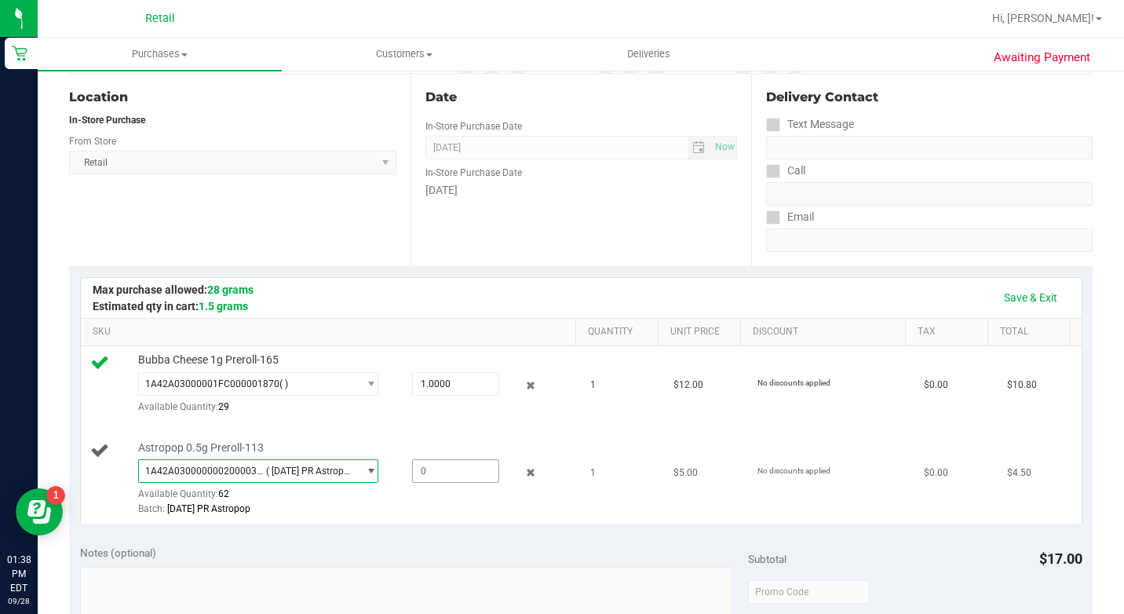
click at [412, 483] on span at bounding box center [455, 471] width 86 height 24
type input "1"
type input "1.0000"
click at [996, 300] on link "Save & Exit" at bounding box center [1031, 297] width 74 height 27
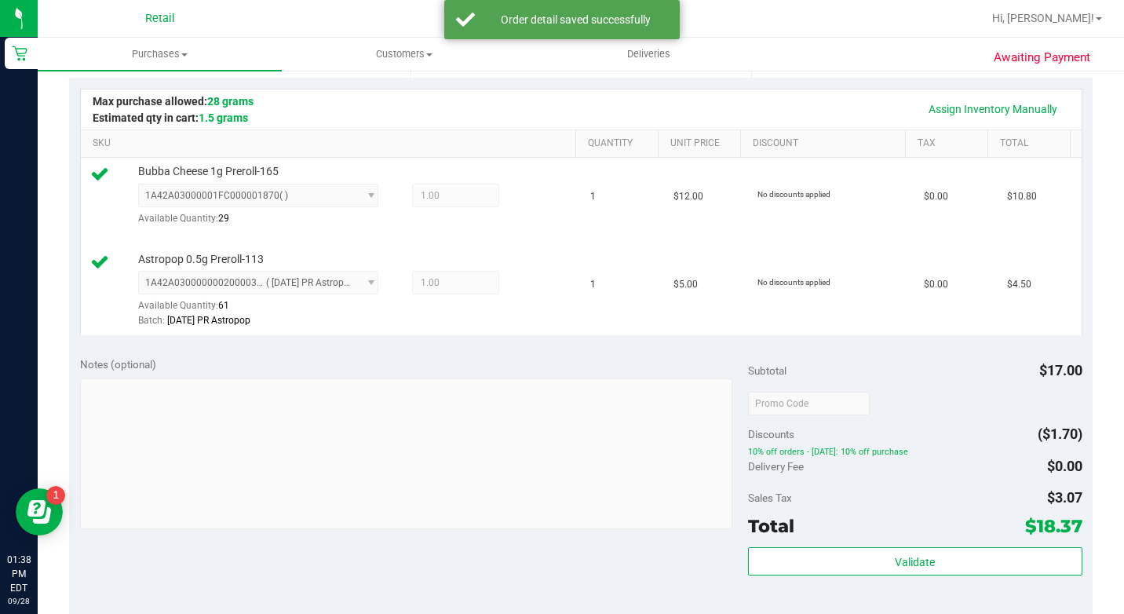
scroll to position [628, 0]
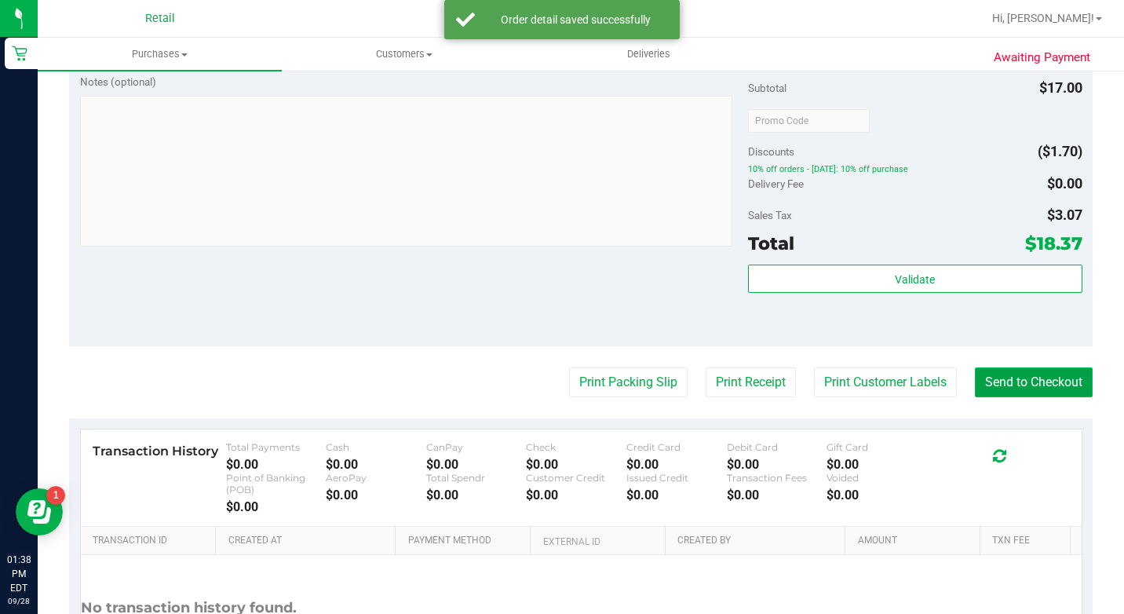
click at [989, 397] on button "Send to Checkout" at bounding box center [1034, 382] width 118 height 30
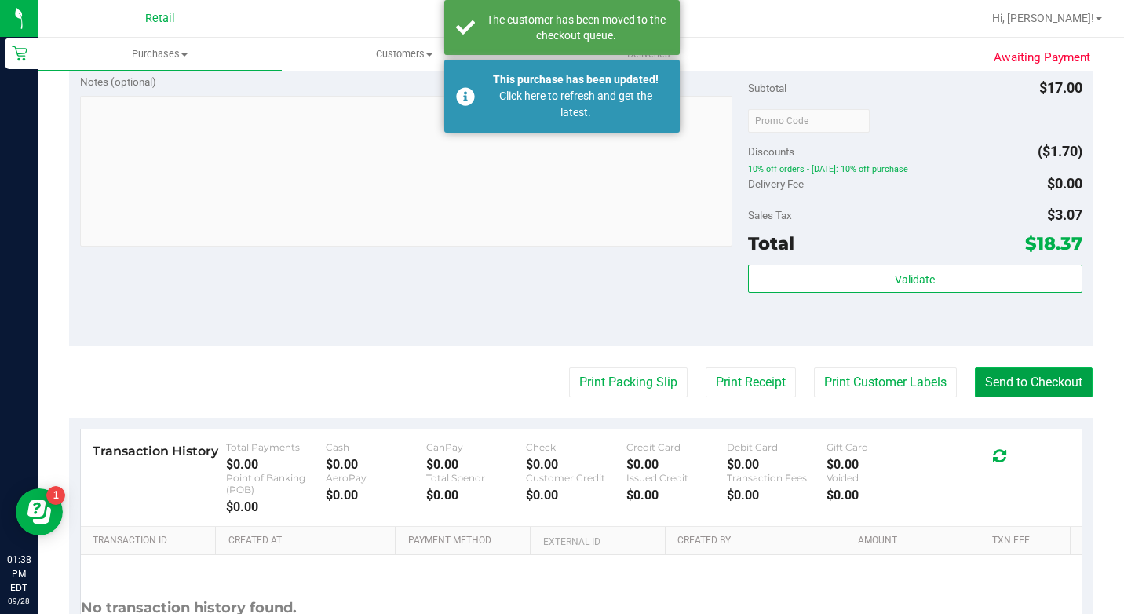
click at [996, 397] on button "Send to Checkout" at bounding box center [1034, 382] width 118 height 30
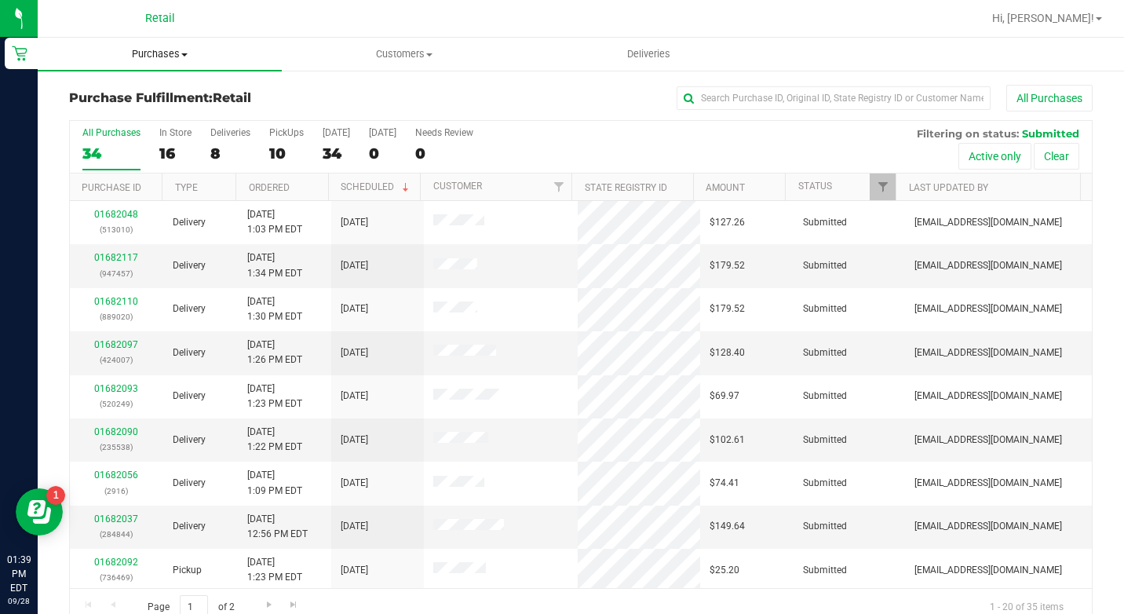
click at [164, 57] on span "Purchases" at bounding box center [160, 54] width 244 height 14
click at [177, 104] on li "Fulfillment" at bounding box center [160, 113] width 244 height 19
click at [189, 53] on span "Purchases" at bounding box center [160, 54] width 244 height 14
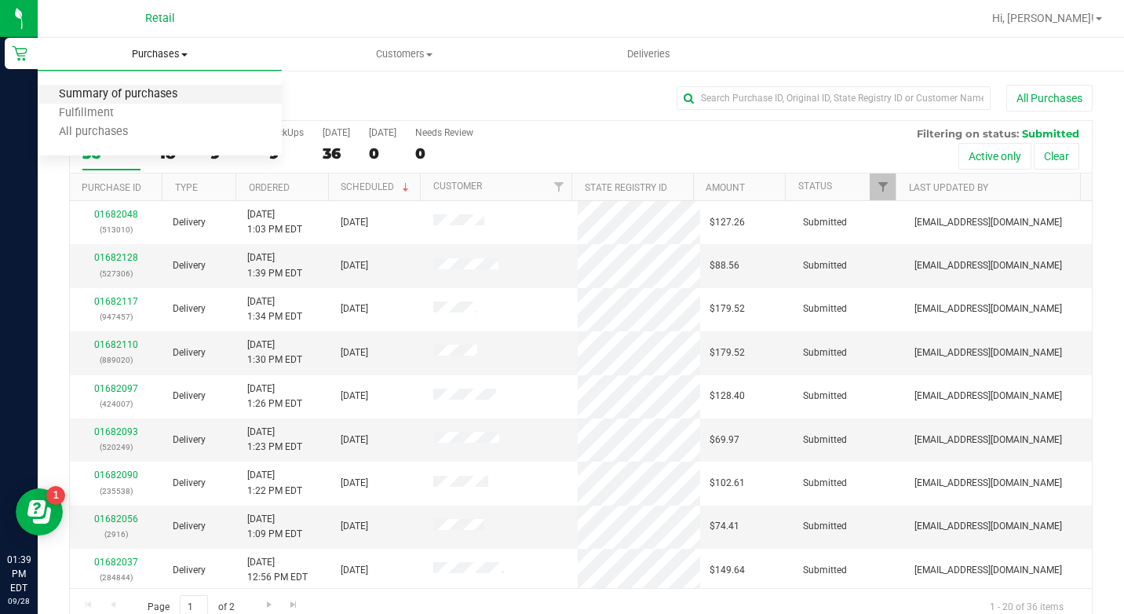
click at [182, 88] on span "Summary of purchases" at bounding box center [118, 94] width 161 height 13
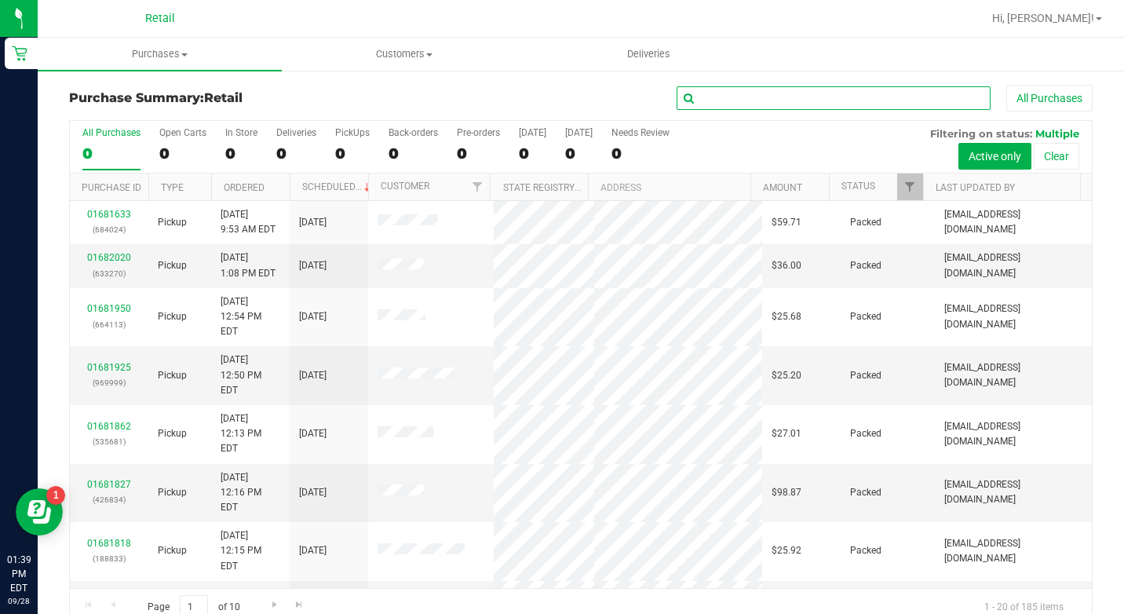
click at [750, 101] on input "text" at bounding box center [834, 98] width 314 height 24
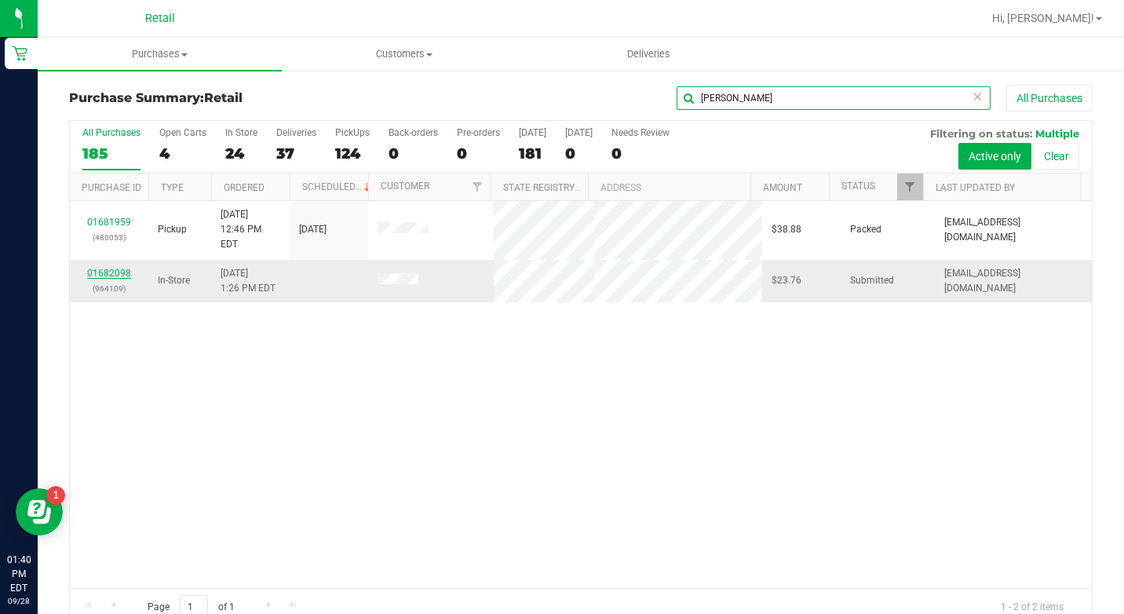
type input "[PERSON_NAME]"
click at [127, 268] on link "01682098" at bounding box center [109, 273] width 44 height 11
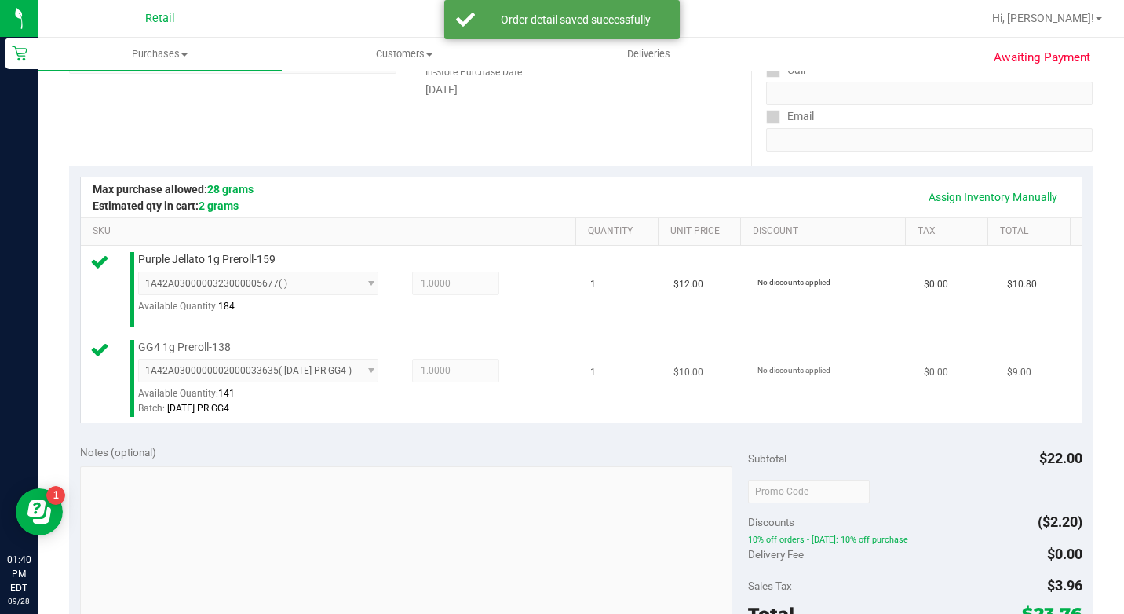
scroll to position [550, 0]
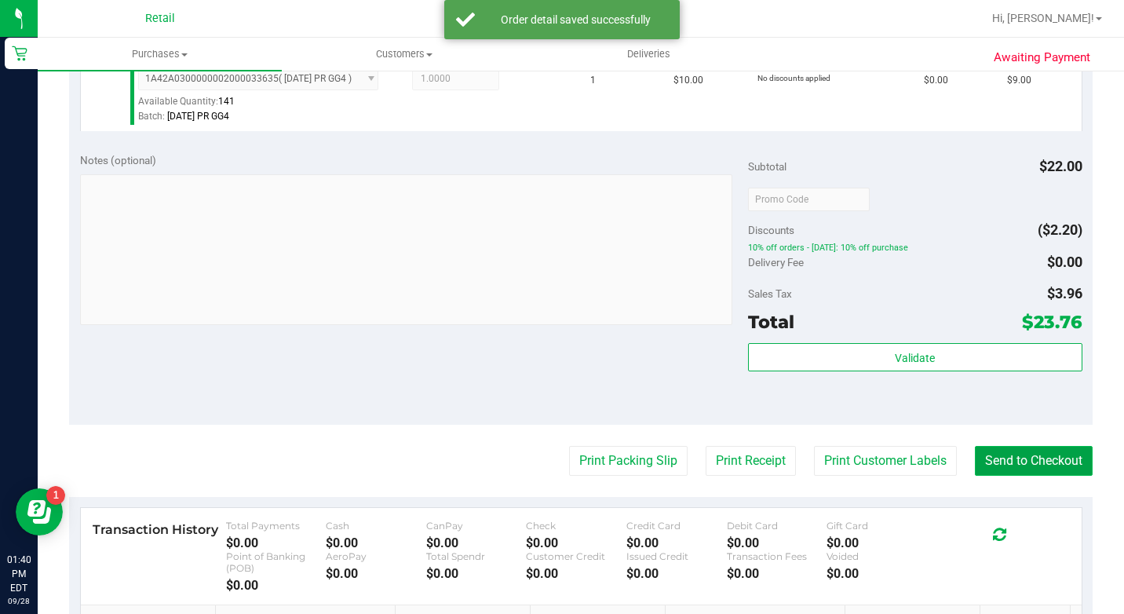
click at [1022, 476] on button "Send to Checkout" at bounding box center [1034, 461] width 118 height 30
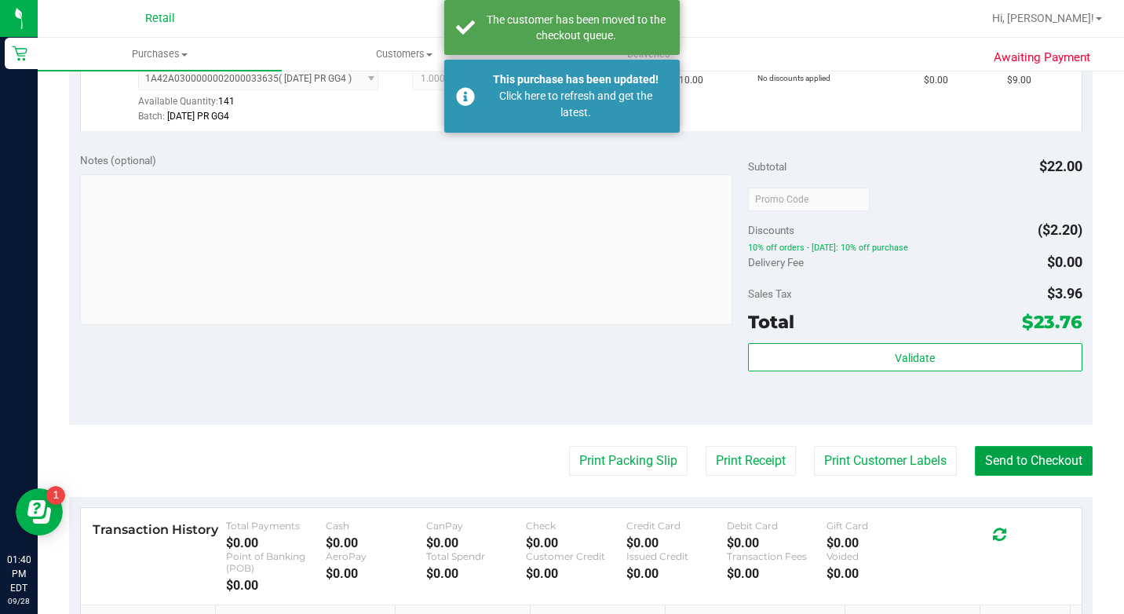
click at [1029, 476] on button "Send to Checkout" at bounding box center [1034, 461] width 118 height 30
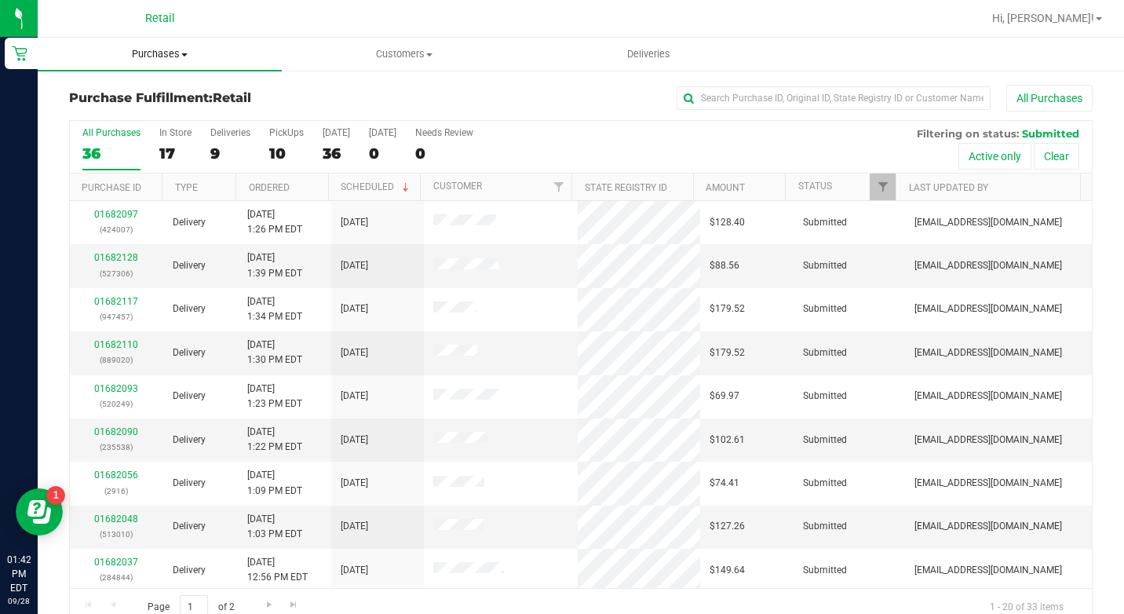
click at [167, 59] on span "Purchases" at bounding box center [160, 54] width 244 height 14
click at [155, 97] on span "Summary of purchases" at bounding box center [118, 94] width 161 height 13
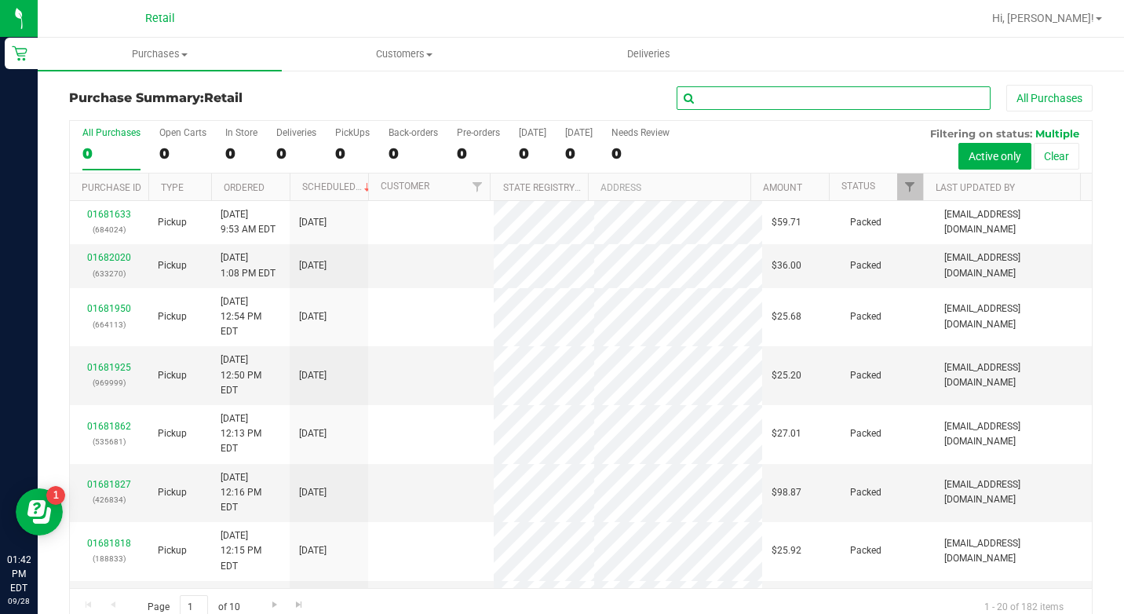
click at [842, 94] on input "text" at bounding box center [834, 98] width 314 height 24
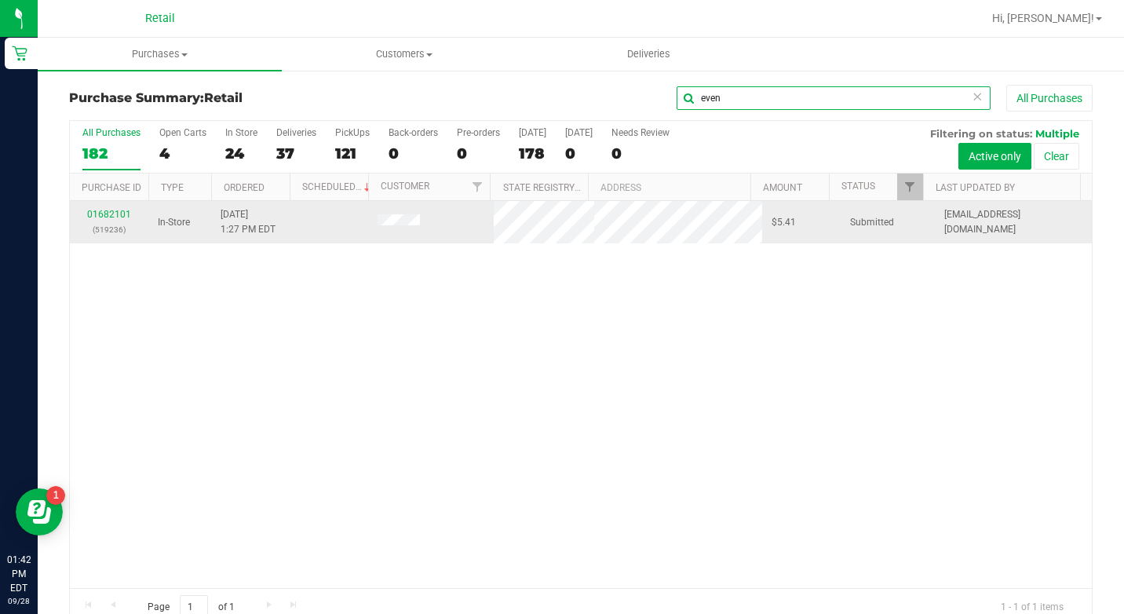
type input "even"
click at [103, 222] on p "(519236)" at bounding box center [109, 229] width 60 height 15
click at [103, 218] on link "01682101" at bounding box center [109, 214] width 44 height 11
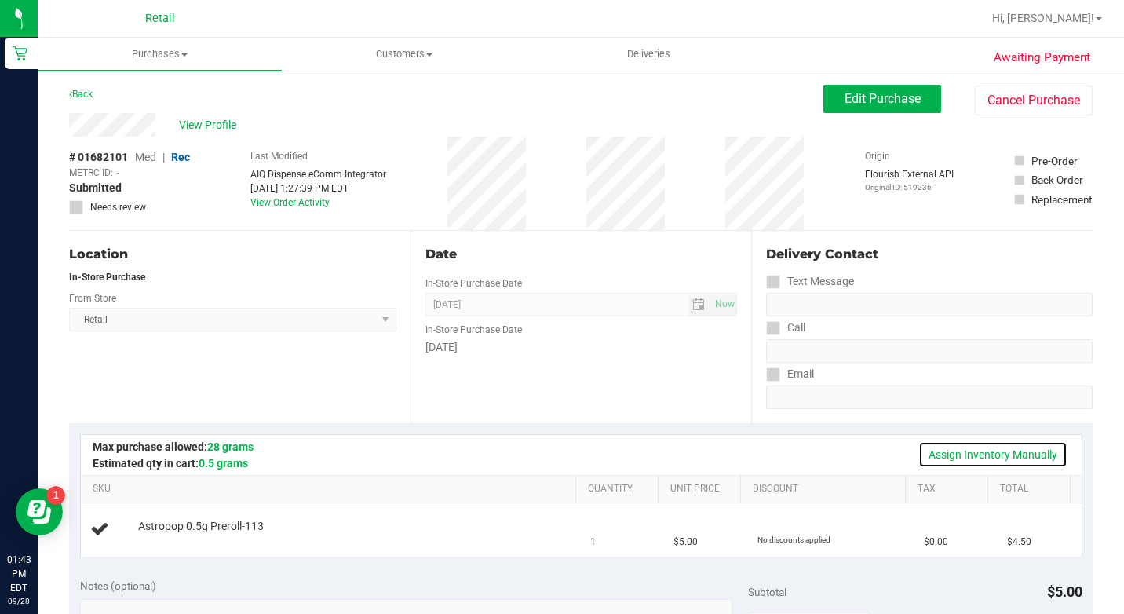
click at [972, 454] on link "Assign Inventory Manually" at bounding box center [993, 454] width 149 height 27
click at [138, 543] on link "Add Package" at bounding box center [166, 537] width 57 height 11
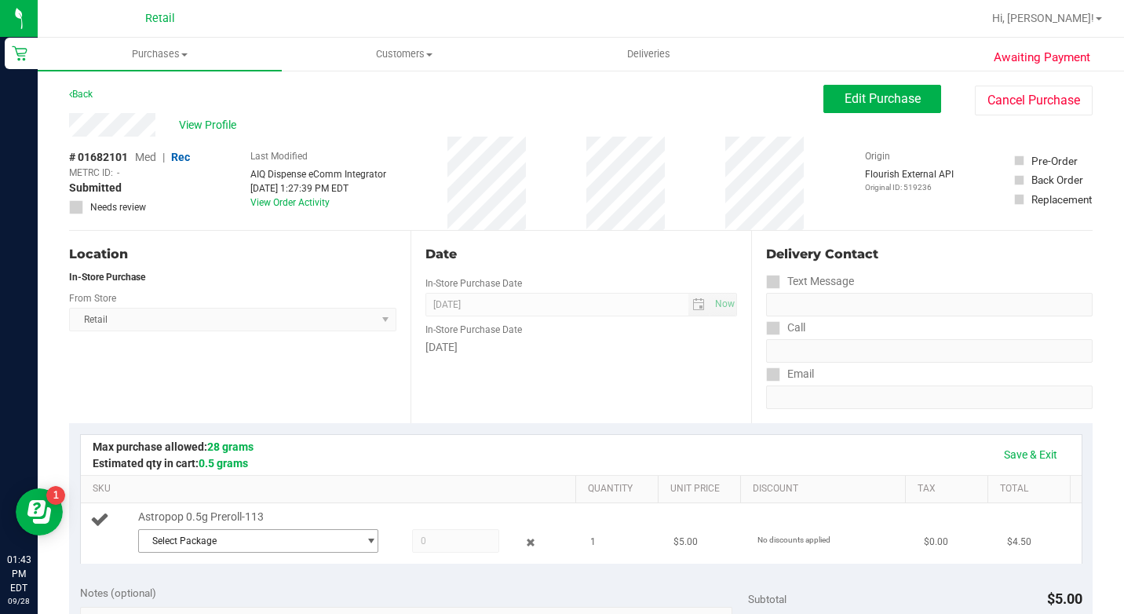
click at [155, 552] on span "Select Package" at bounding box center [248, 541] width 219 height 22
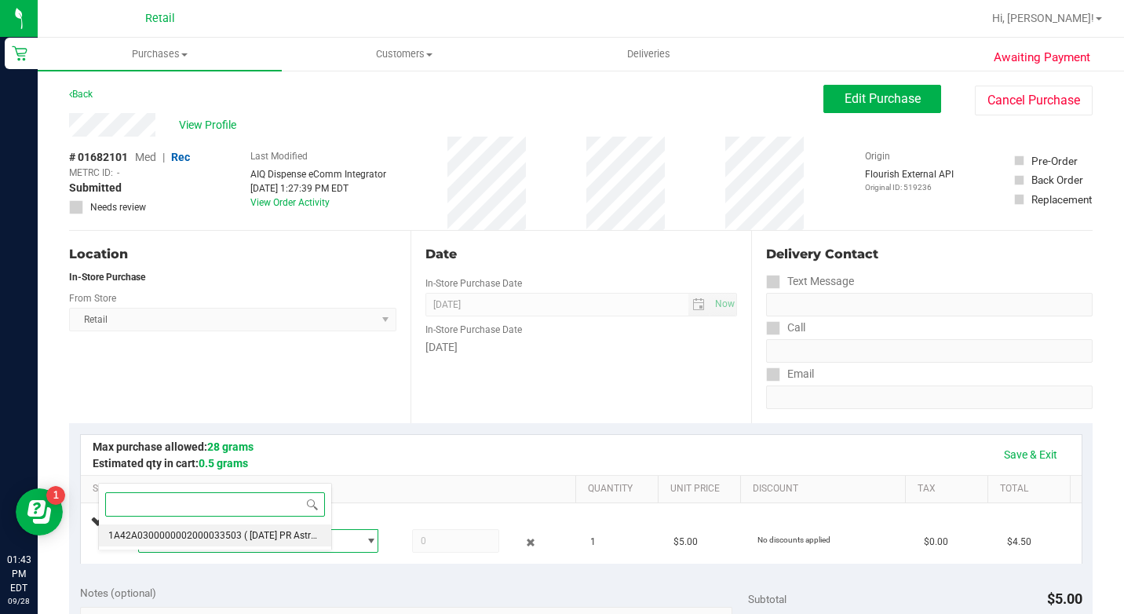
click at [199, 537] on span "1A42A0300000002000033503" at bounding box center [174, 535] width 133 height 11
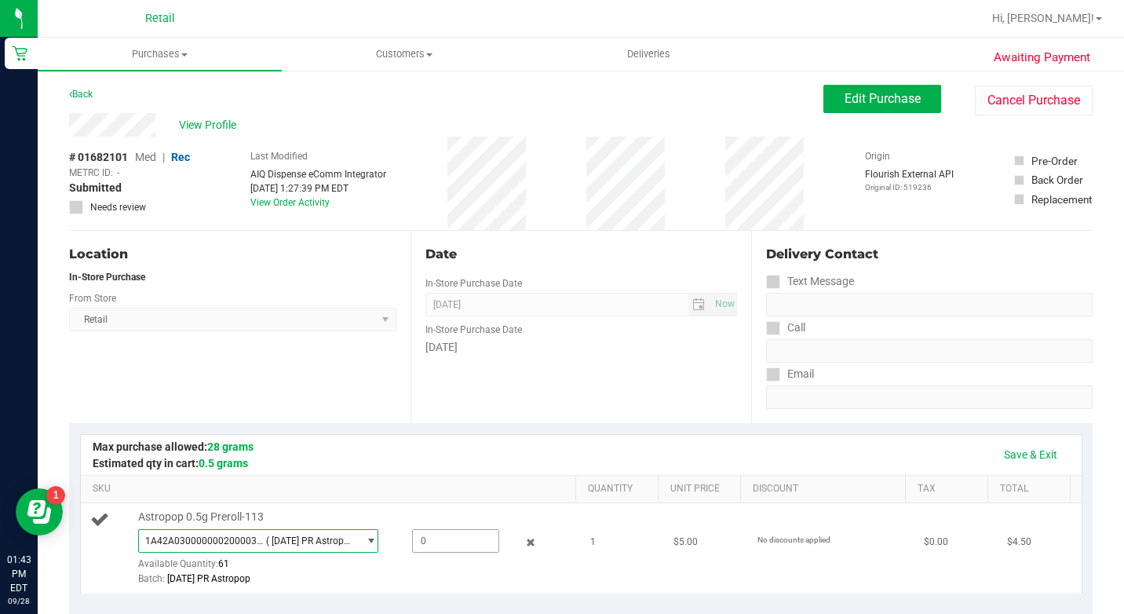
click at [412, 553] on span at bounding box center [455, 541] width 86 height 24
type input "1"
type input "1.0000"
click at [1023, 458] on link "Save & Exit" at bounding box center [1031, 454] width 74 height 27
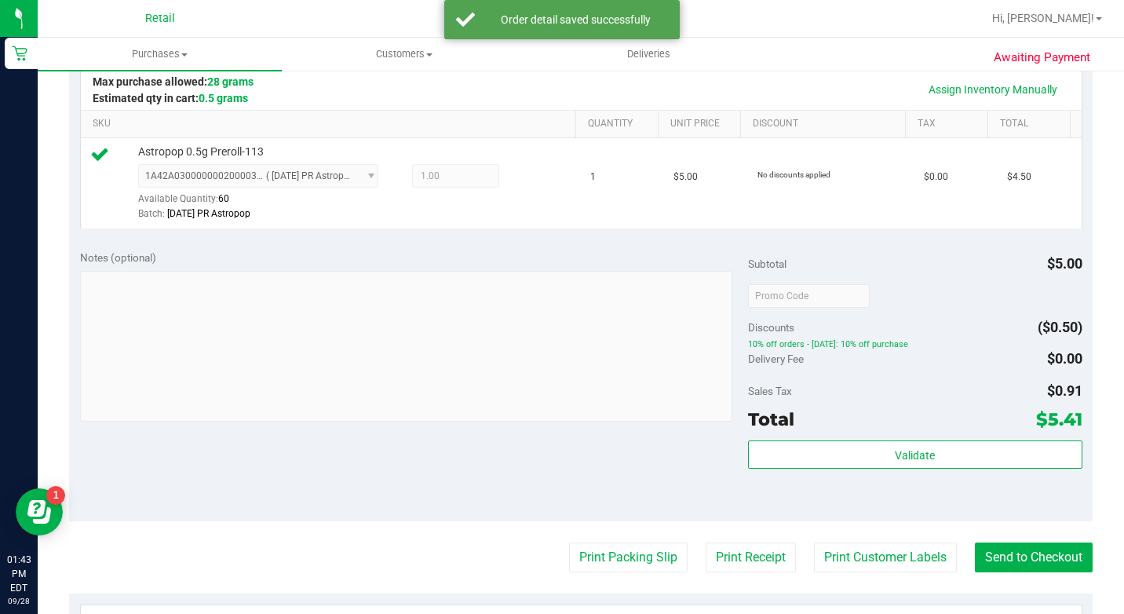
scroll to position [393, 0]
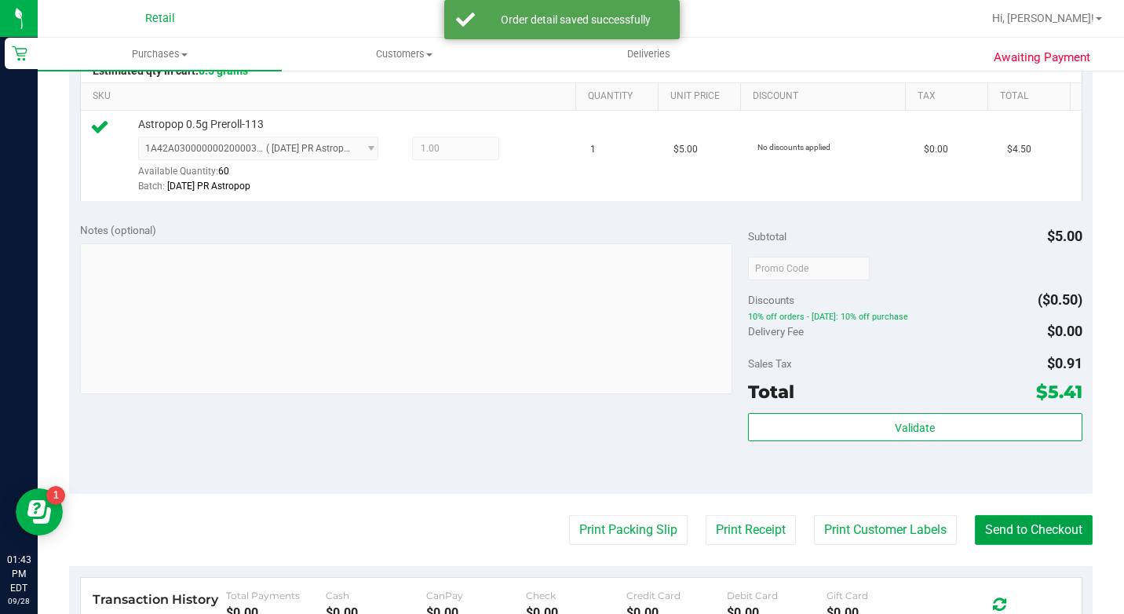
click at [998, 545] on button "Send to Checkout" at bounding box center [1034, 530] width 118 height 30
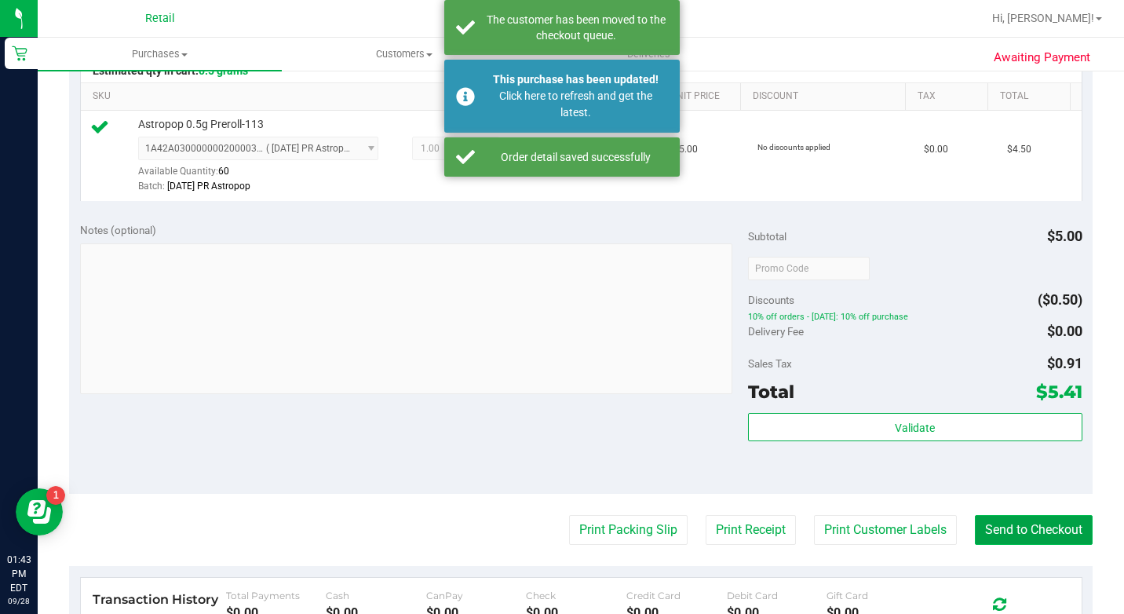
click at [998, 545] on button "Send to Checkout" at bounding box center [1034, 530] width 118 height 30
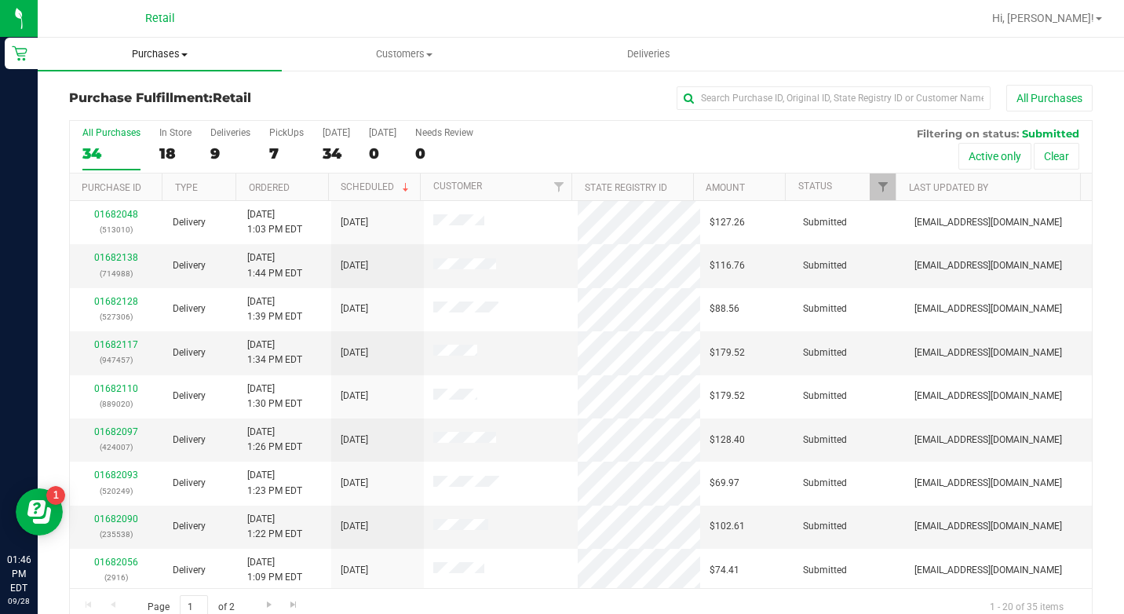
click at [155, 49] on span "Purchases" at bounding box center [160, 54] width 244 height 14
click at [126, 97] on span "Summary of purchases" at bounding box center [118, 94] width 161 height 13
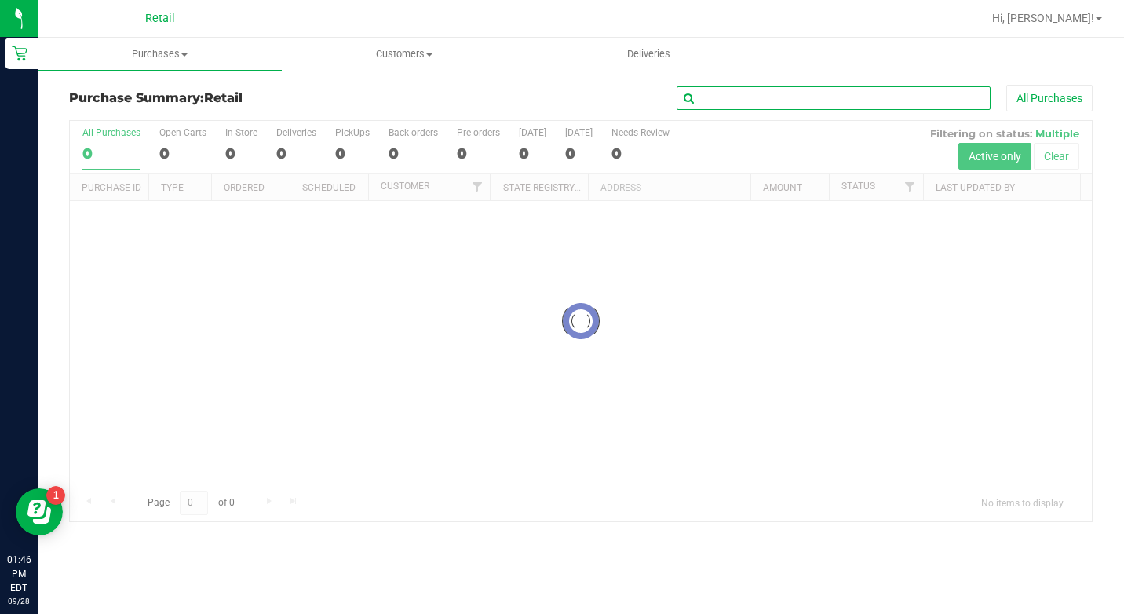
click at [730, 91] on input "text" at bounding box center [834, 98] width 314 height 24
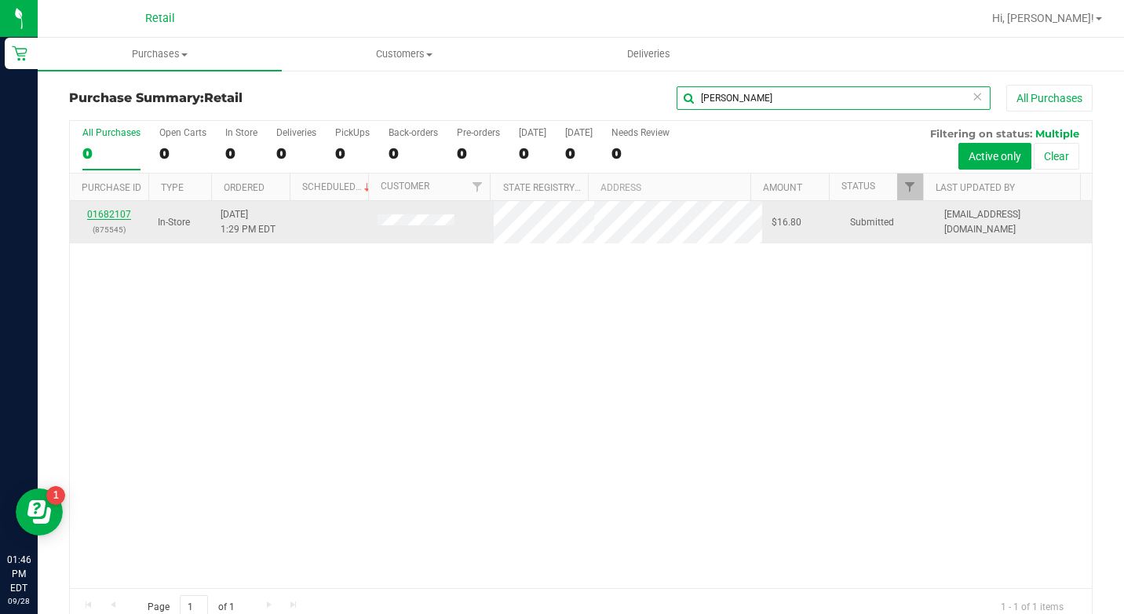
type input "[PERSON_NAME]"
click at [123, 214] on link "01682107" at bounding box center [109, 214] width 44 height 11
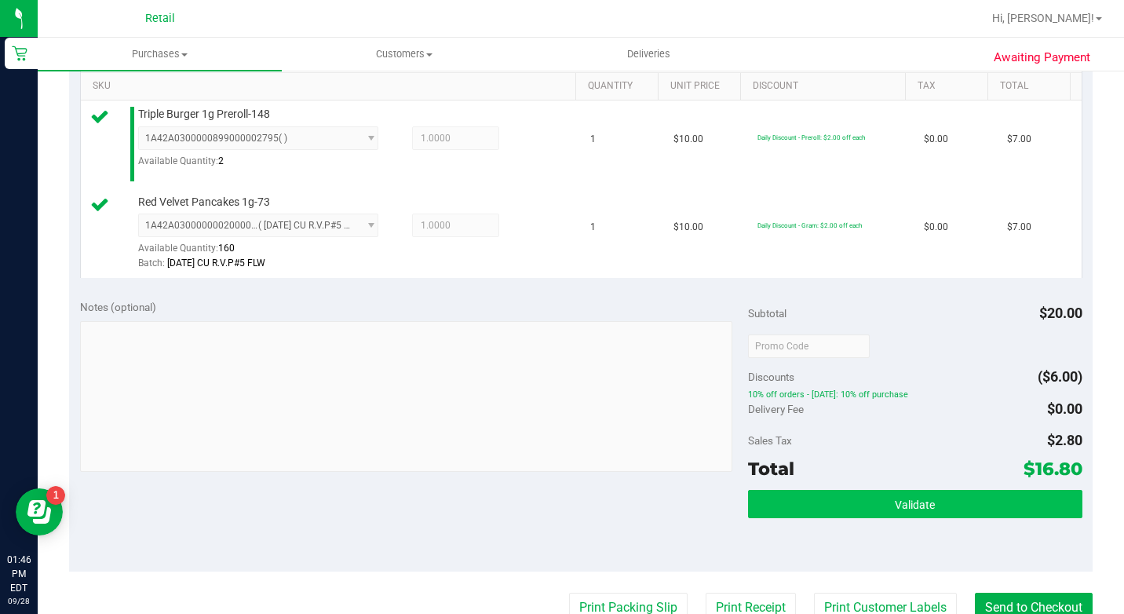
scroll to position [550, 0]
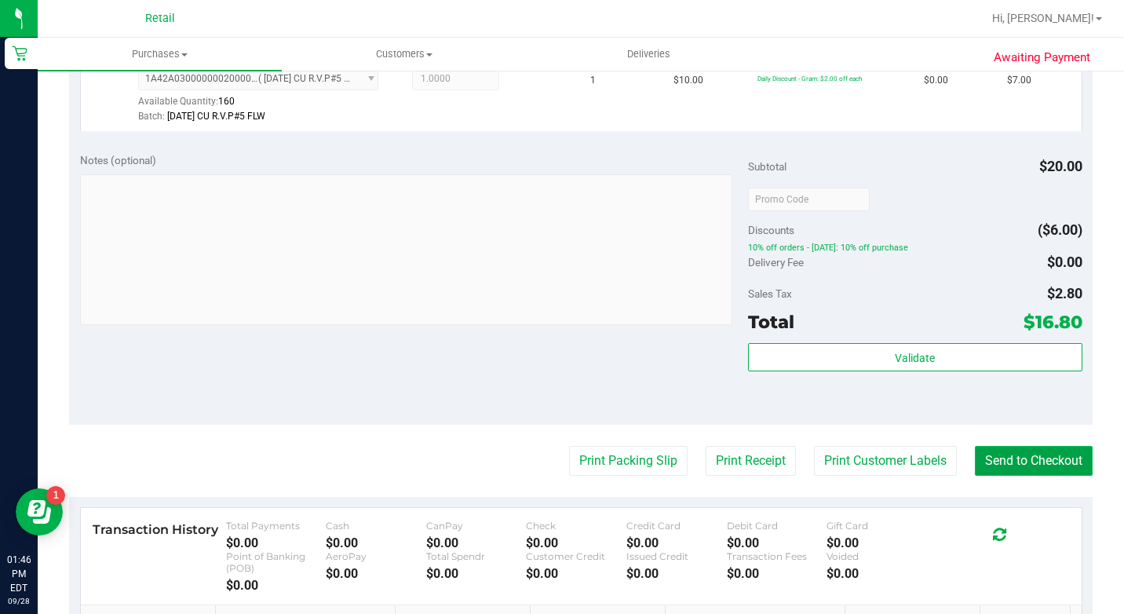
click at [1023, 476] on button "Send to Checkout" at bounding box center [1034, 461] width 118 height 30
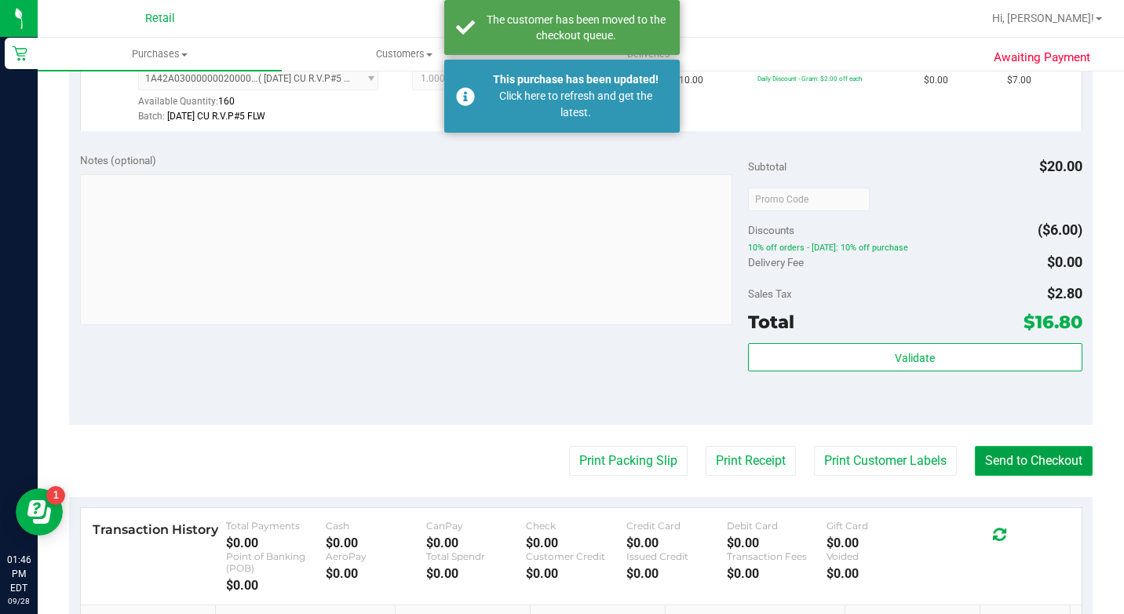
click at [1022, 476] on button "Send to Checkout" at bounding box center [1034, 461] width 118 height 30
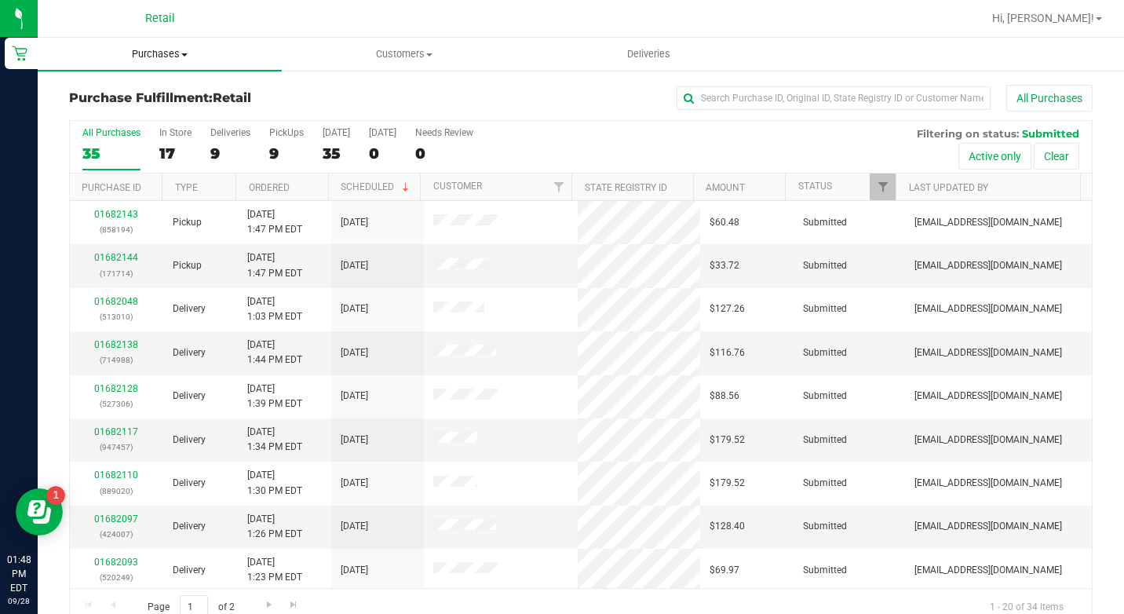
click at [189, 60] on span "Purchases" at bounding box center [160, 54] width 244 height 14
click at [173, 97] on span "Summary of purchases" at bounding box center [118, 94] width 161 height 13
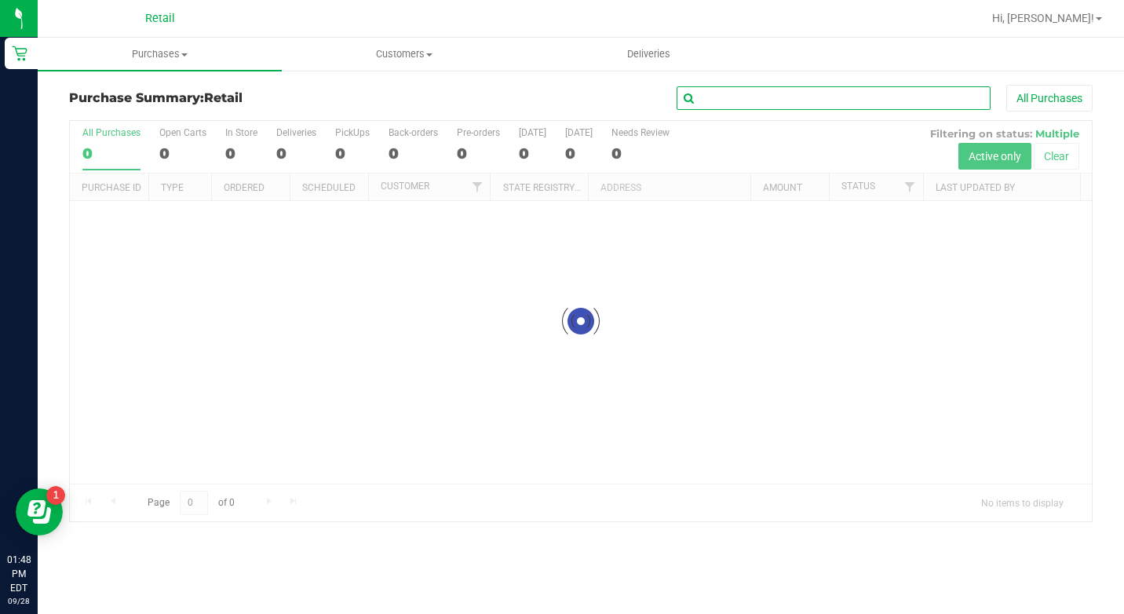
click at [713, 107] on input "text" at bounding box center [834, 98] width 314 height 24
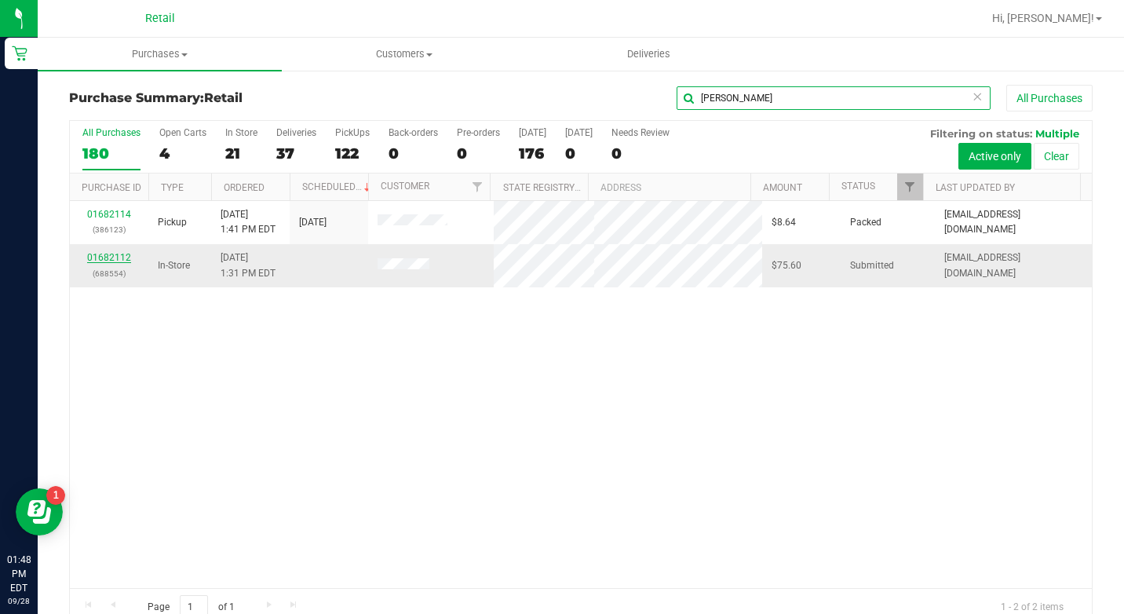
type input "[PERSON_NAME]"
click at [93, 256] on link "01682112" at bounding box center [109, 257] width 44 height 11
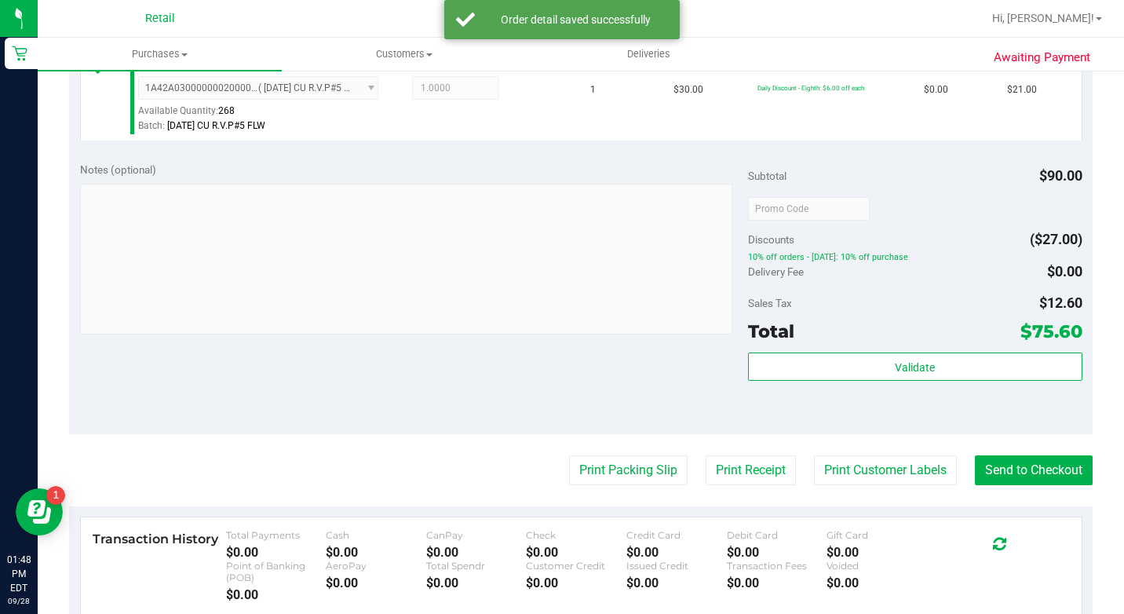
scroll to position [707, 0]
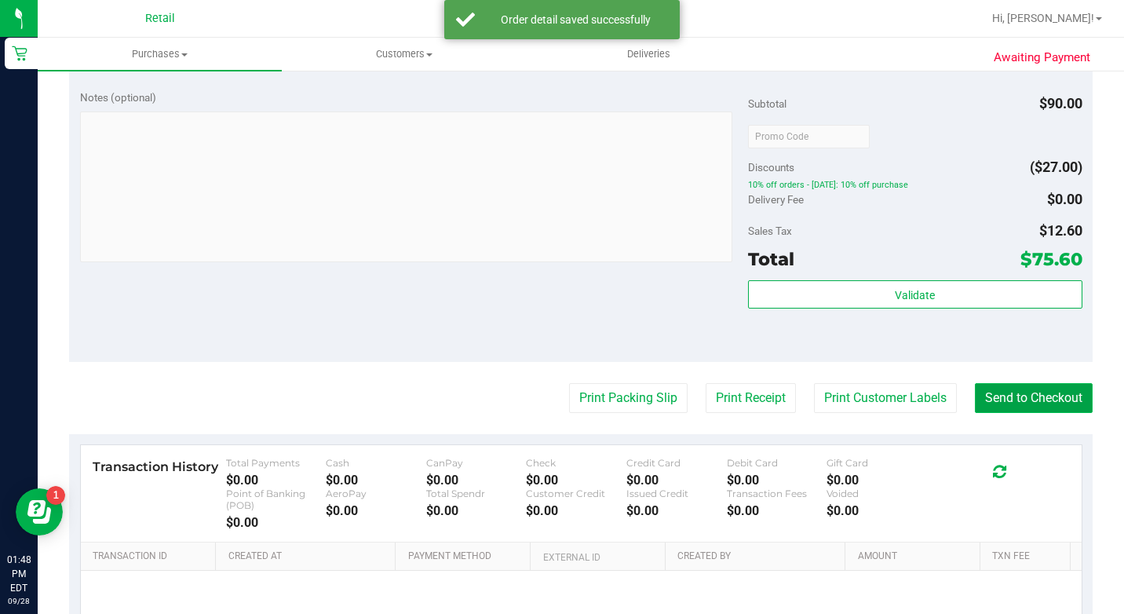
click at [992, 413] on button "Send to Checkout" at bounding box center [1034, 398] width 118 height 30
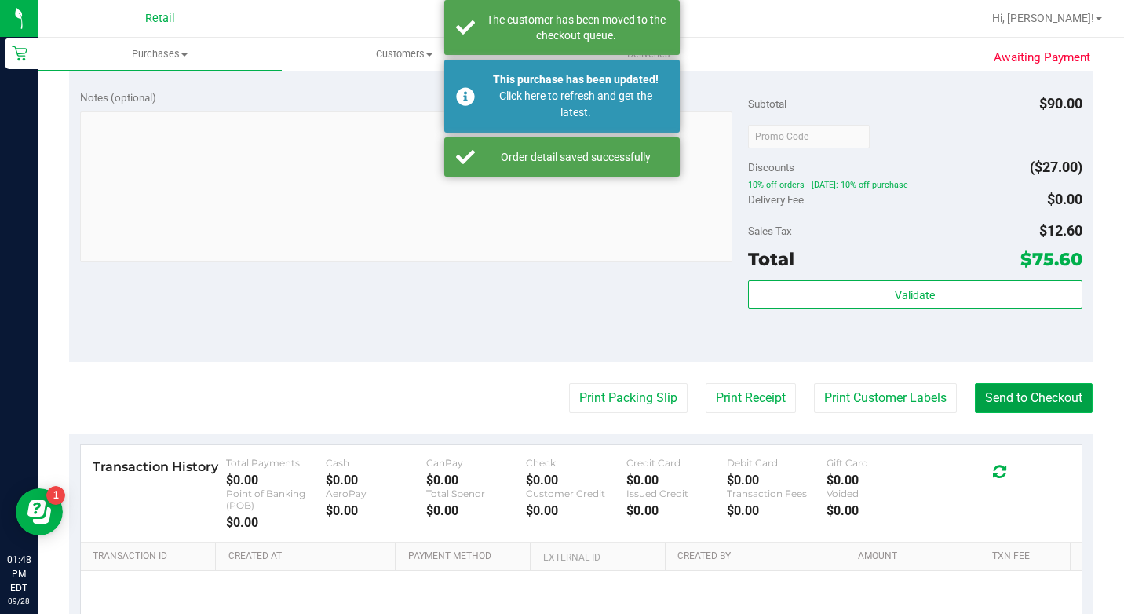
click at [1002, 413] on button "Send to Checkout" at bounding box center [1034, 398] width 118 height 30
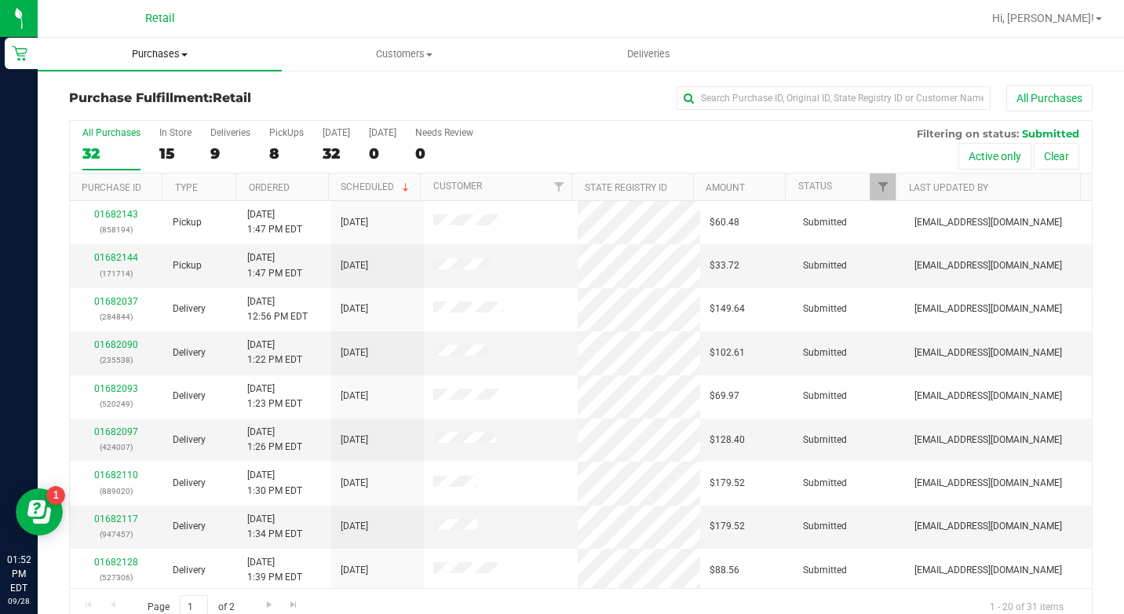
click at [181, 39] on uib-tab-heading "Purchases Summary of purchases Fulfillment All purchases" at bounding box center [160, 54] width 244 height 33
click at [165, 94] on span "Summary of purchases" at bounding box center [118, 94] width 161 height 13
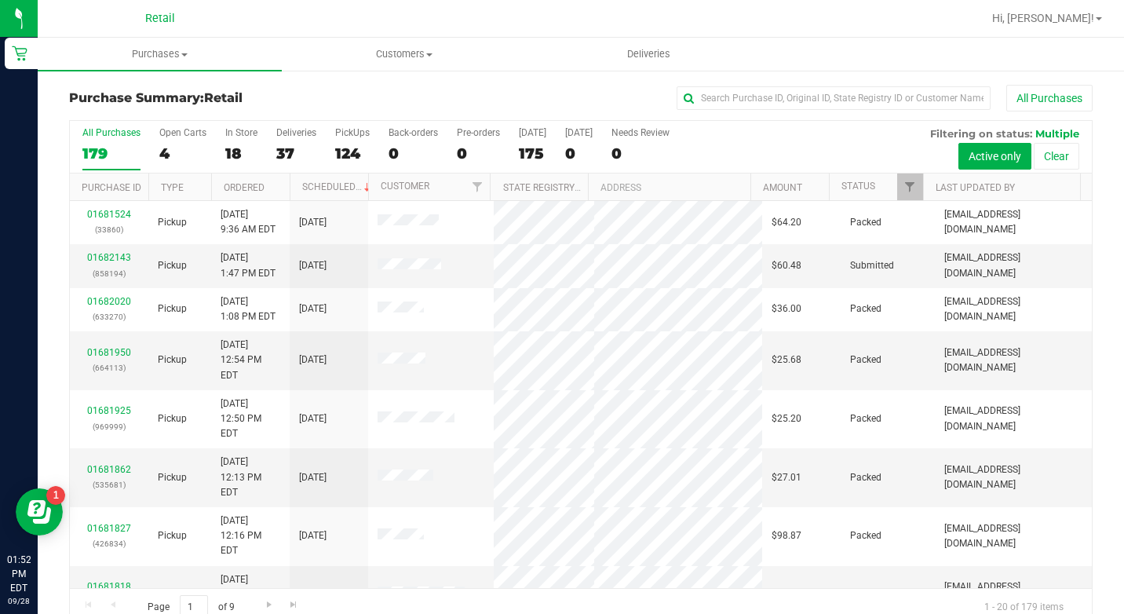
click at [746, 86] on div "All Purchases" at bounding box center [752, 98] width 682 height 27
click at [750, 93] on input "text" at bounding box center [834, 98] width 314 height 24
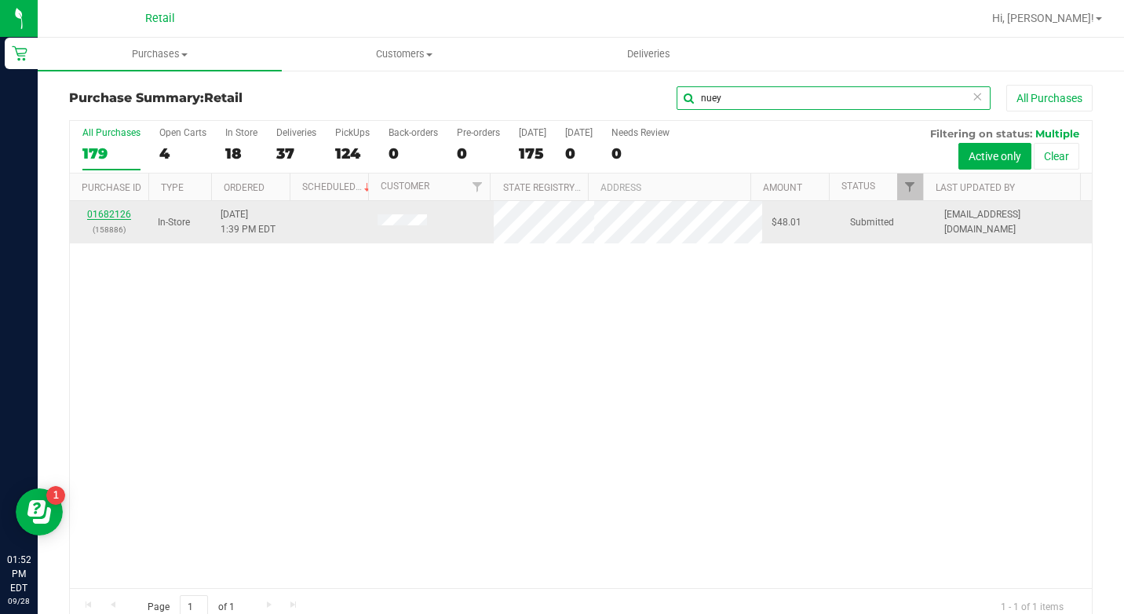
type input "nuey"
click at [117, 217] on link "01682126" at bounding box center [109, 214] width 44 height 11
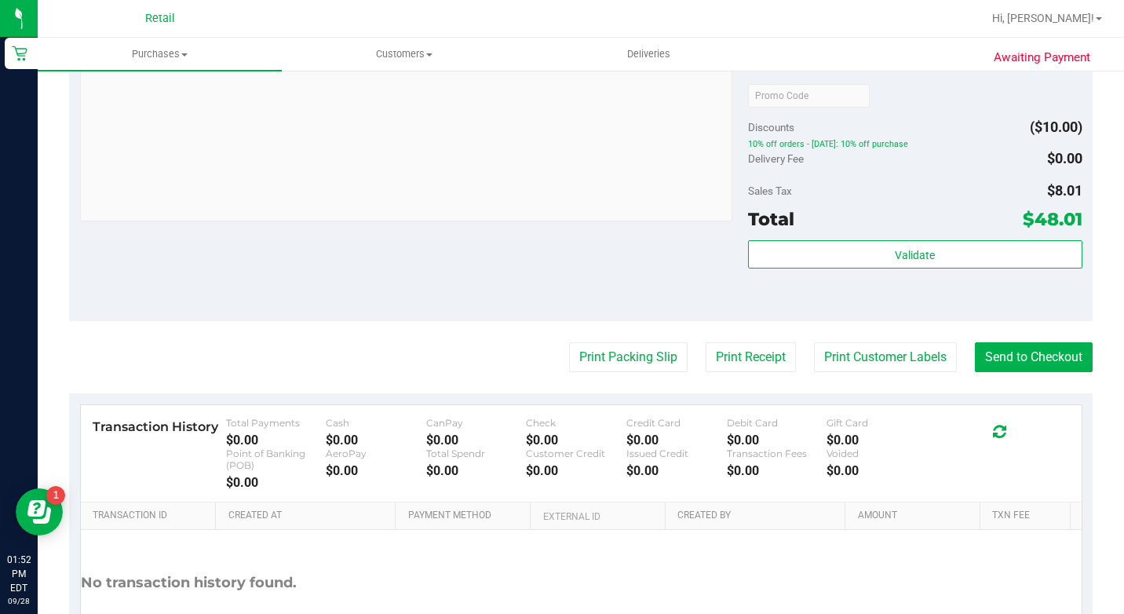
scroll to position [707, 0]
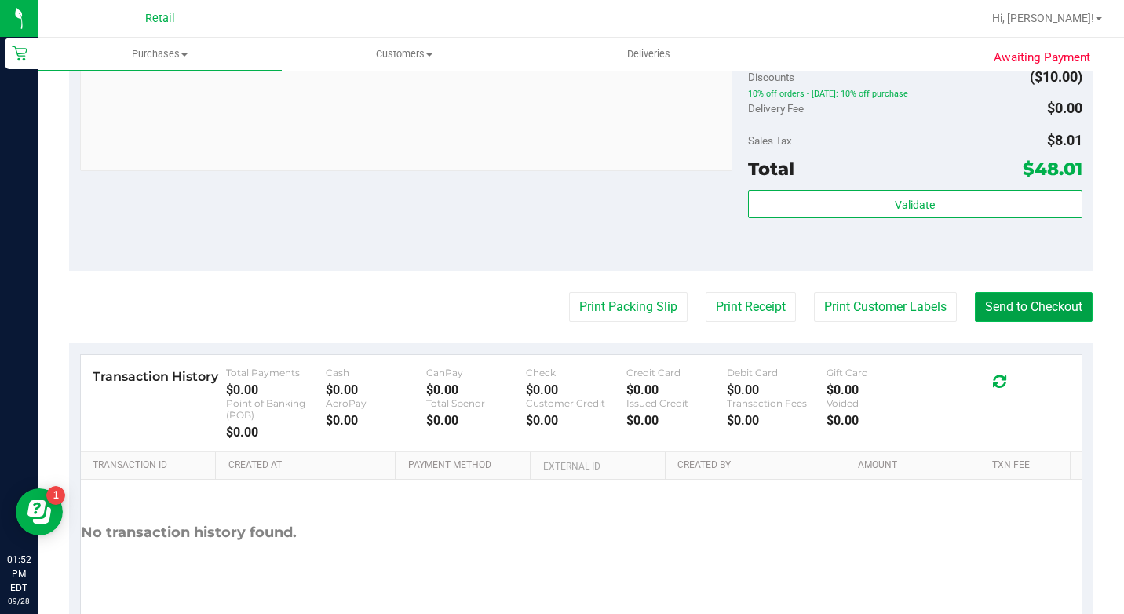
click at [996, 322] on button "Send to Checkout" at bounding box center [1034, 307] width 118 height 30
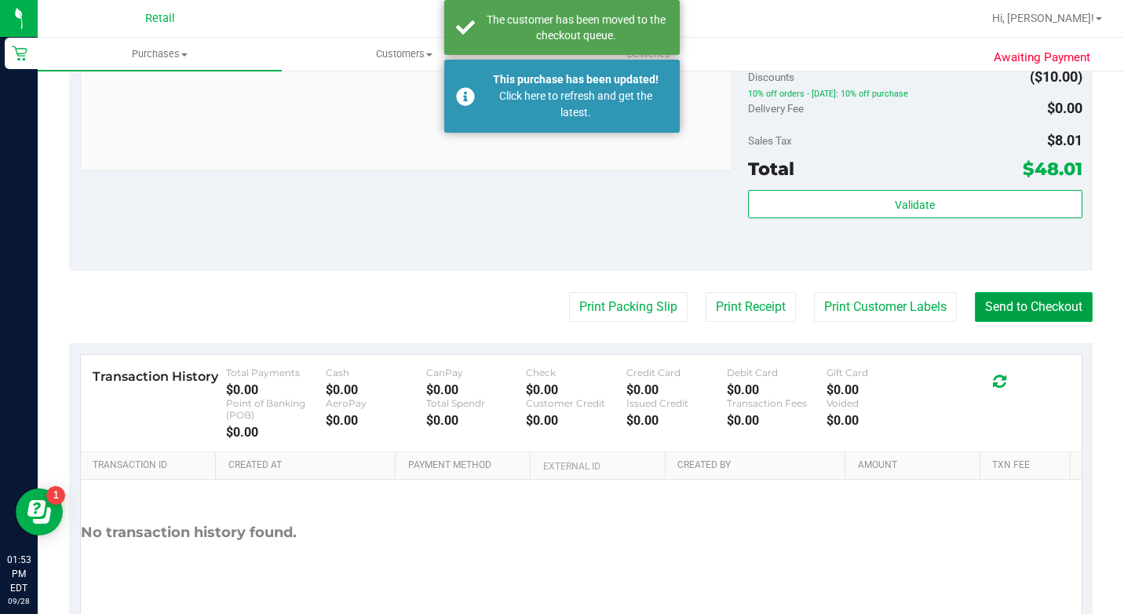
click at [996, 322] on button "Send to Checkout" at bounding box center [1034, 307] width 118 height 30
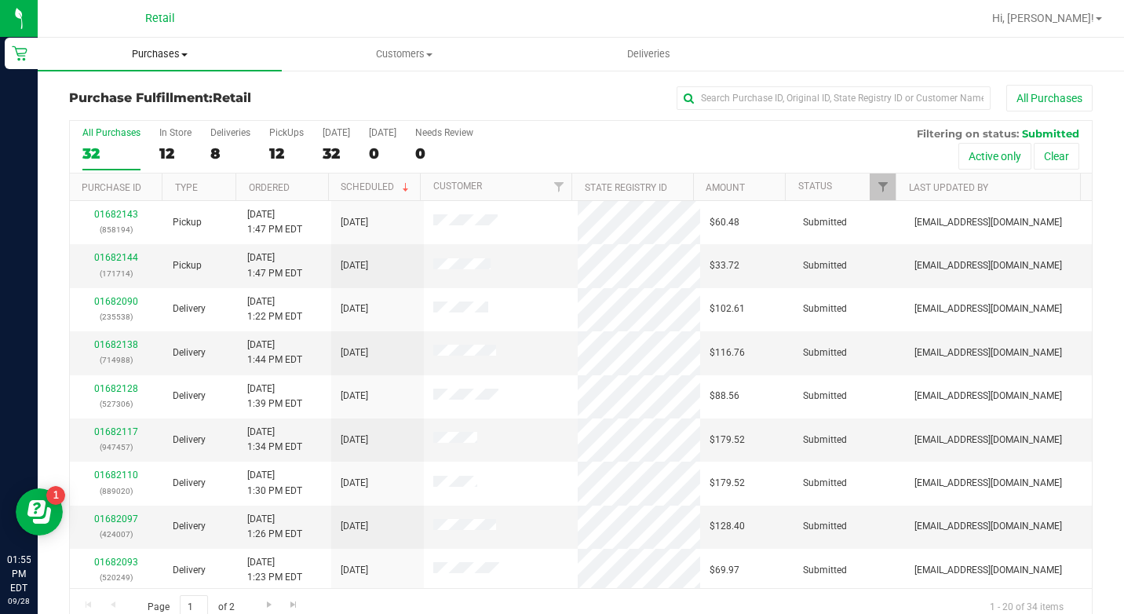
click at [178, 55] on span "Purchases" at bounding box center [160, 54] width 244 height 14
click at [177, 99] on span "Summary of purchases" at bounding box center [118, 94] width 161 height 13
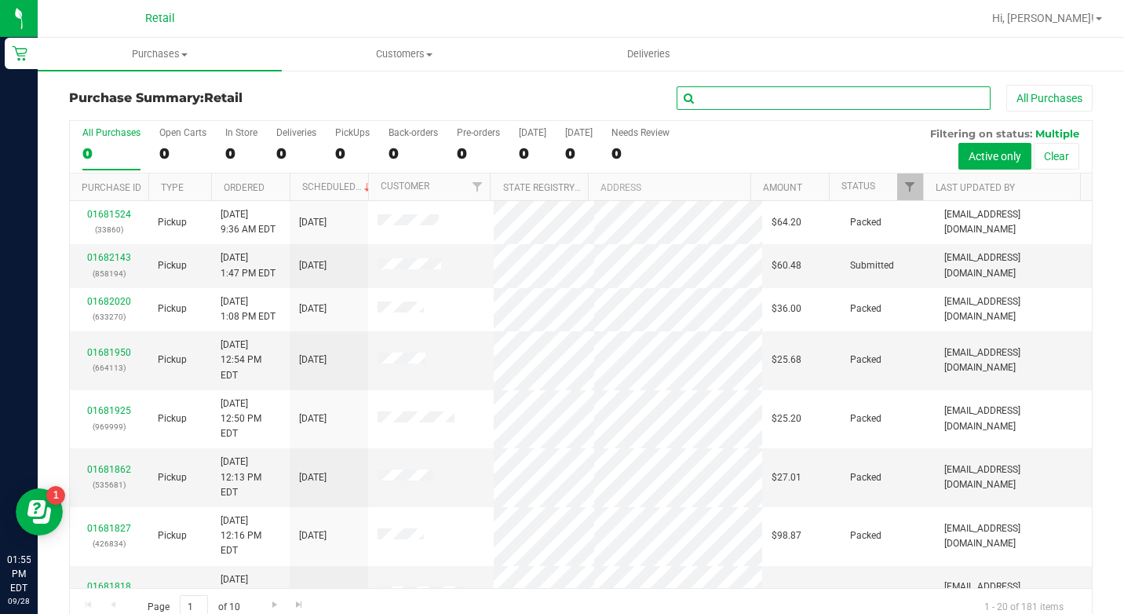
click at [772, 97] on input "text" at bounding box center [834, 98] width 314 height 24
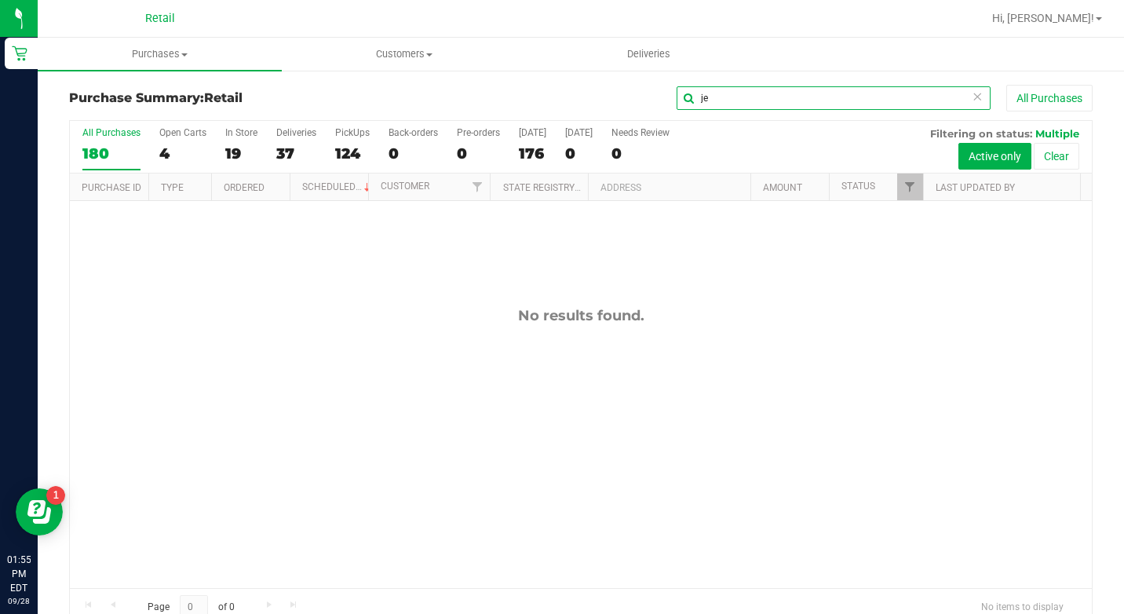
type input "j"
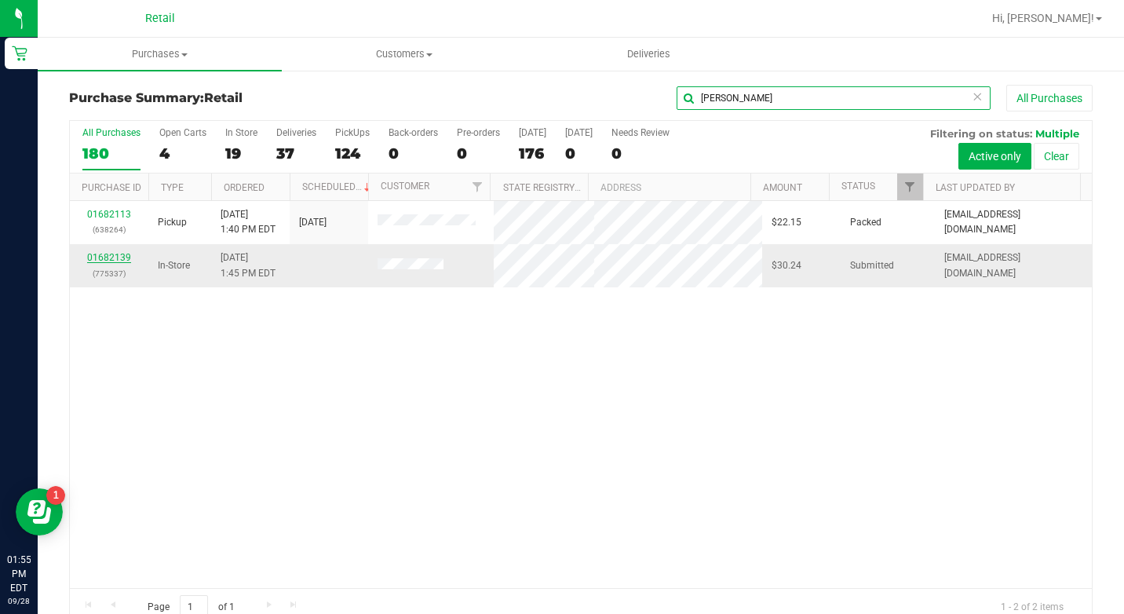
type input "[PERSON_NAME]"
click at [119, 262] on link "01682139" at bounding box center [109, 257] width 44 height 11
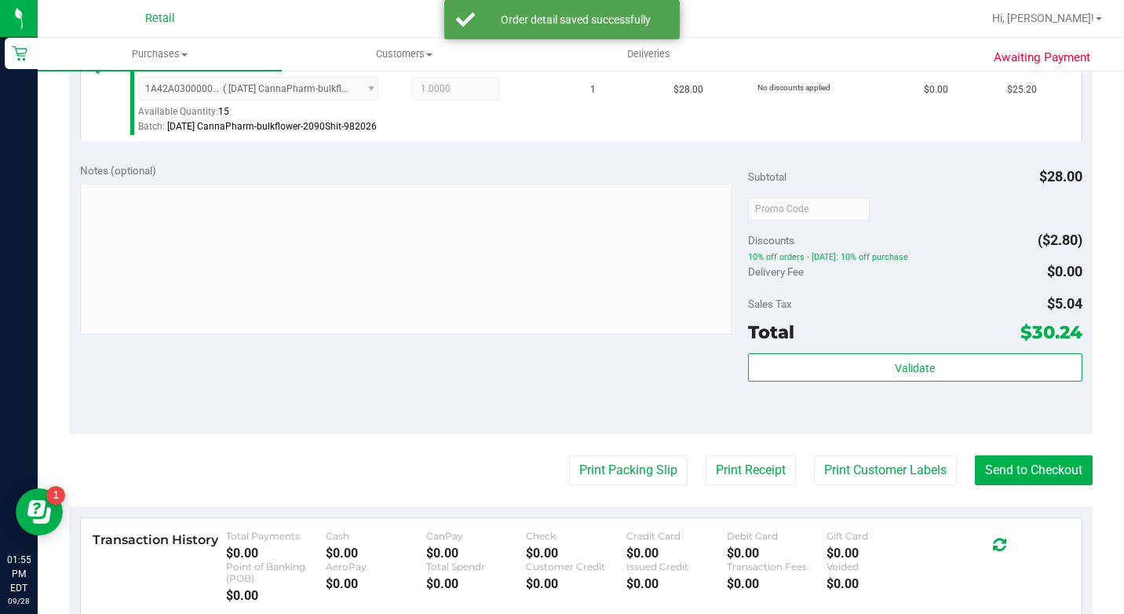
scroll to position [471, 0]
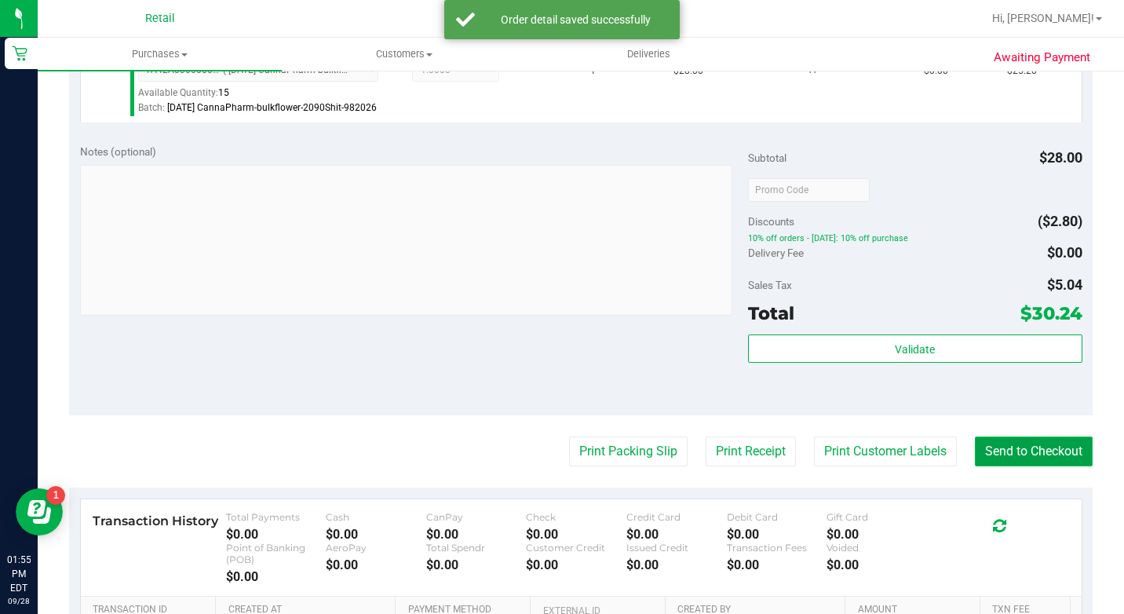
click at [987, 466] on button "Send to Checkout" at bounding box center [1034, 452] width 118 height 30
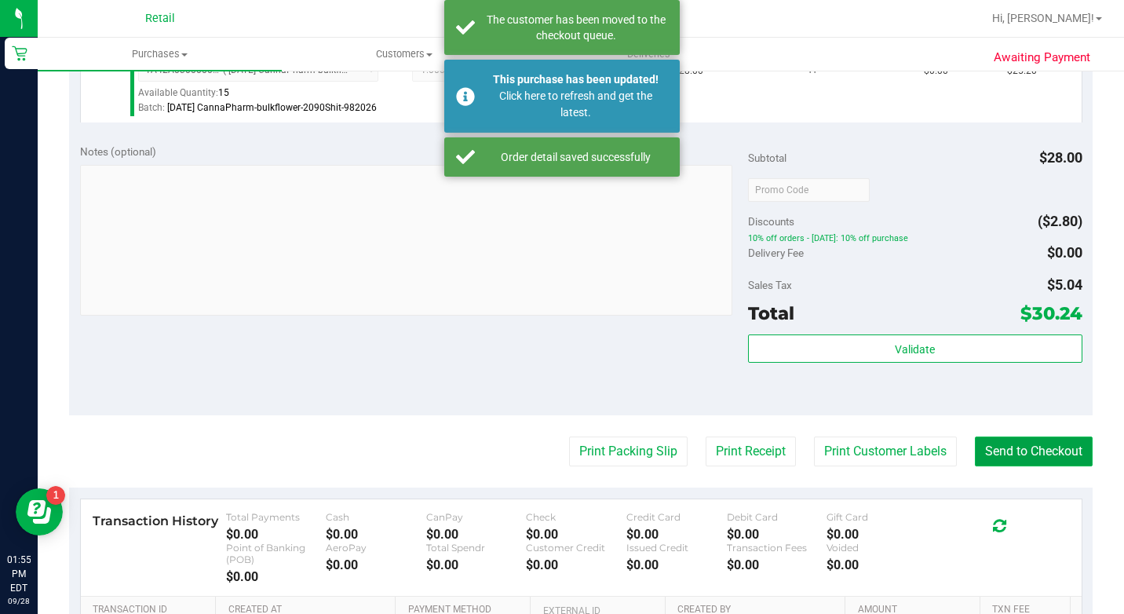
click at [990, 466] on button "Send to Checkout" at bounding box center [1034, 452] width 118 height 30
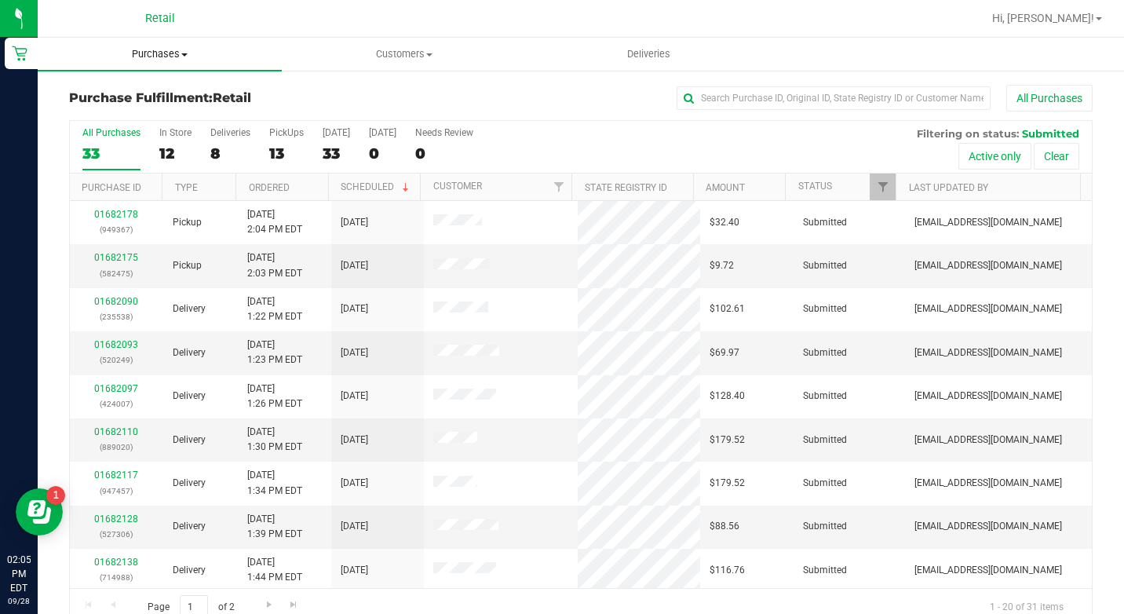
click at [150, 57] on span "Purchases" at bounding box center [160, 54] width 244 height 14
click at [176, 86] on li "Summary of purchases" at bounding box center [160, 95] width 244 height 19
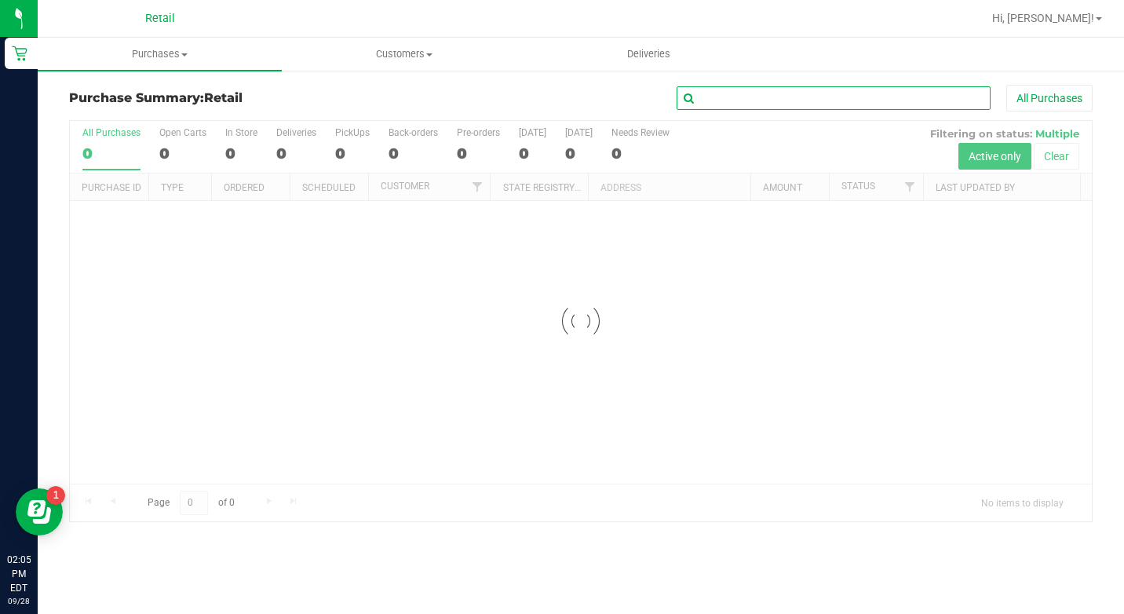
click at [799, 96] on input "text" at bounding box center [834, 98] width 314 height 24
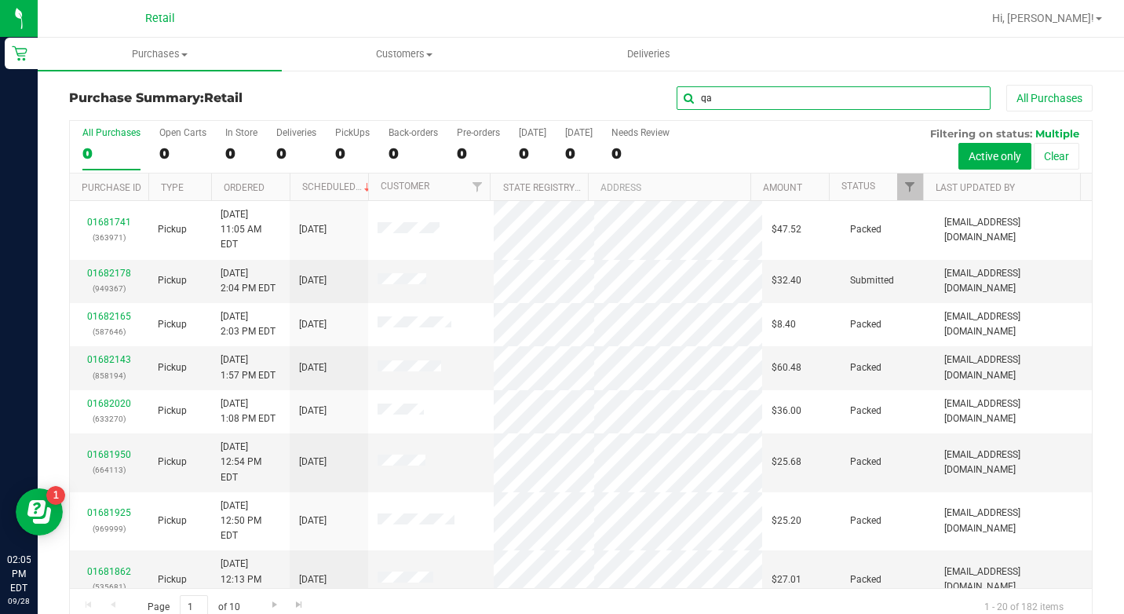
type input "q"
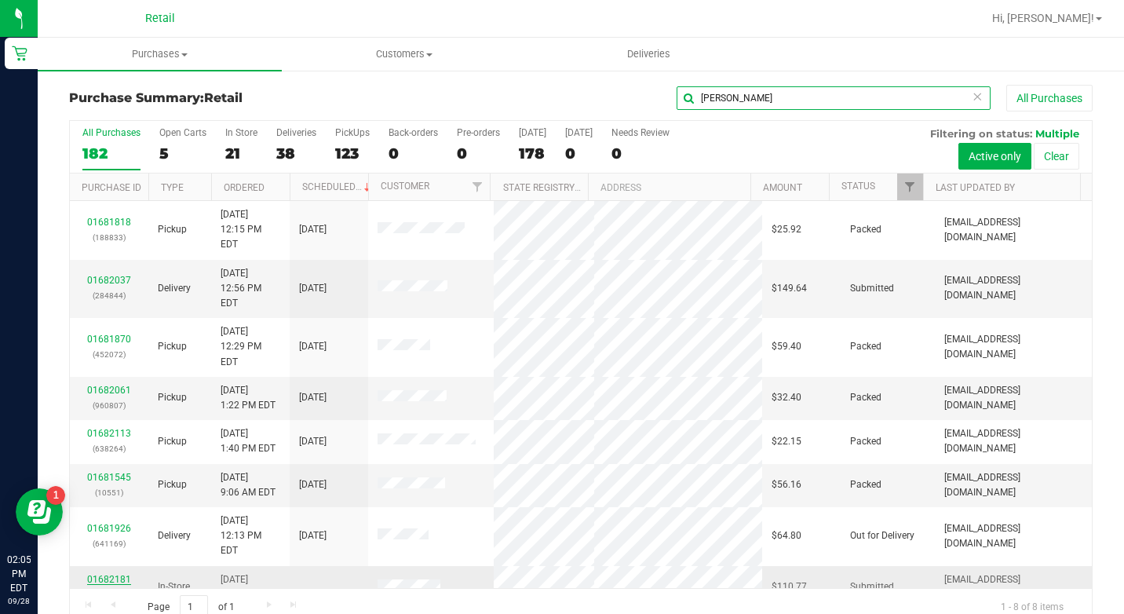
type input "[PERSON_NAME]"
click at [105, 574] on link "01682181" at bounding box center [109, 579] width 44 height 11
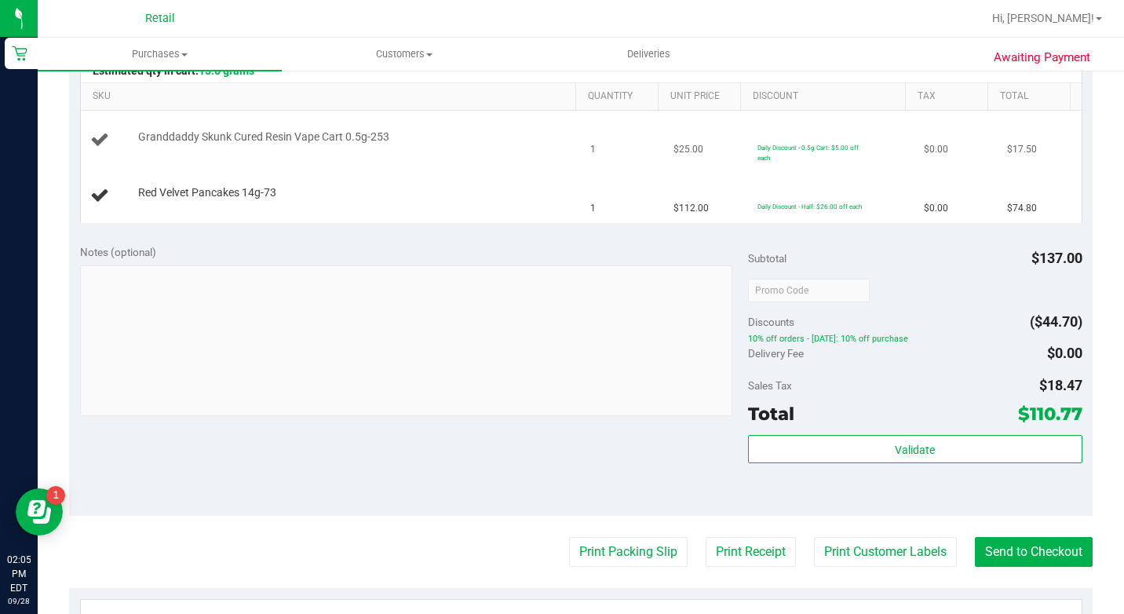
scroll to position [236, 0]
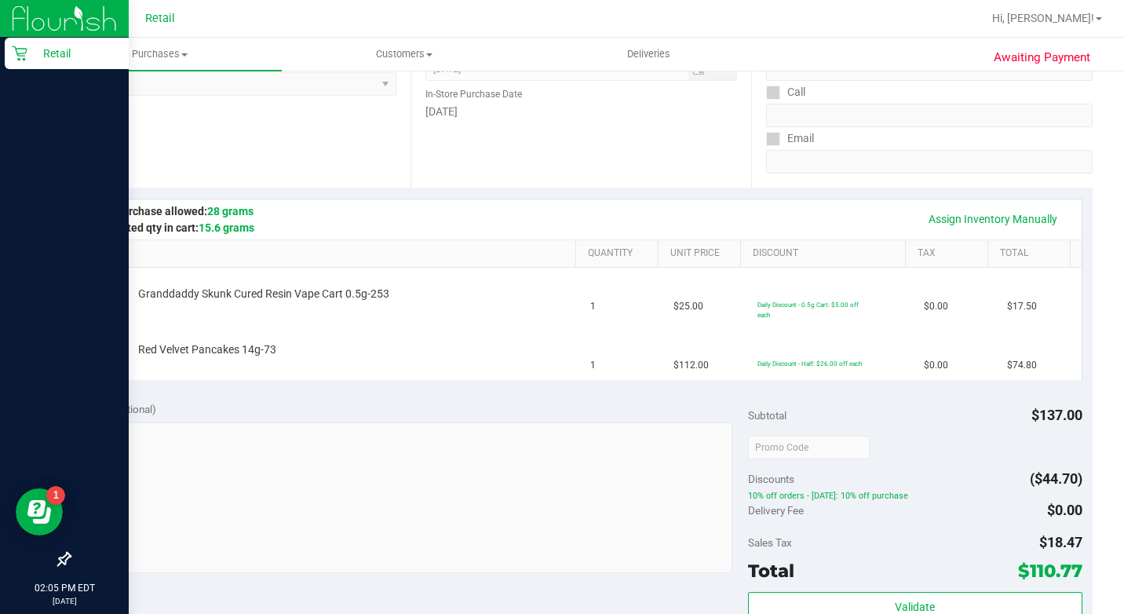
click at [35, 59] on p "Retail" at bounding box center [74, 53] width 94 height 19
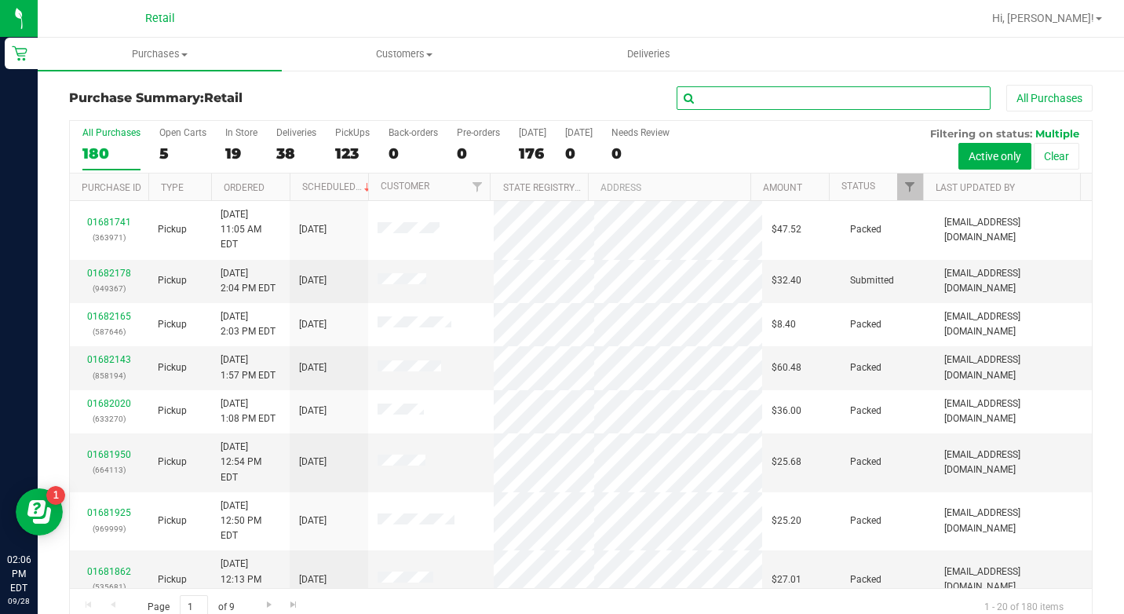
click at [742, 92] on input "text" at bounding box center [834, 98] width 314 height 24
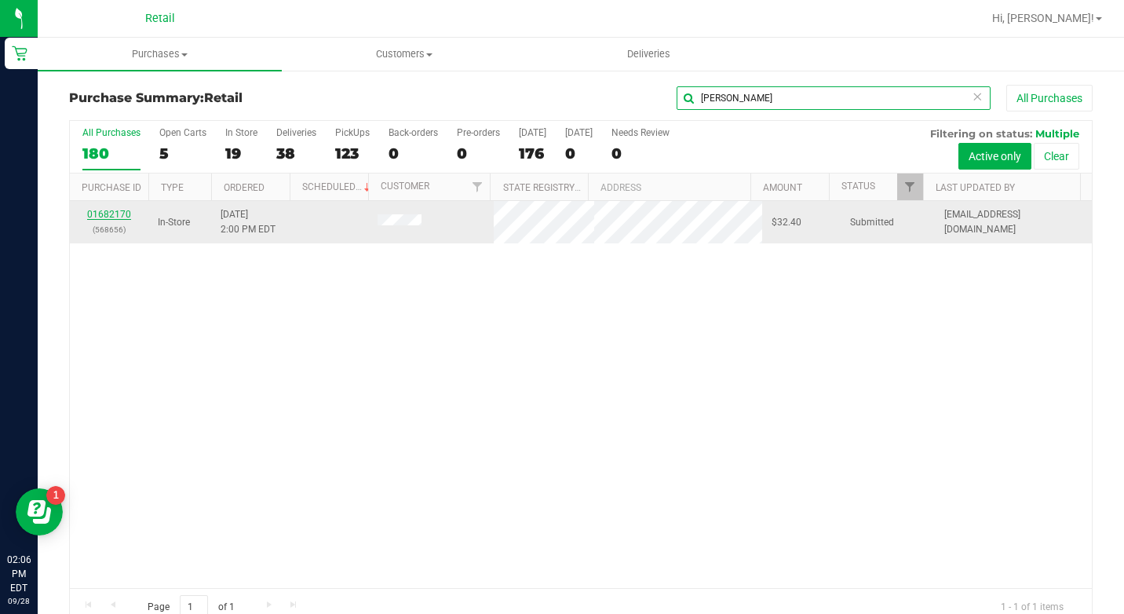
type input "[PERSON_NAME]"
click at [101, 215] on link "01682170" at bounding box center [109, 214] width 44 height 11
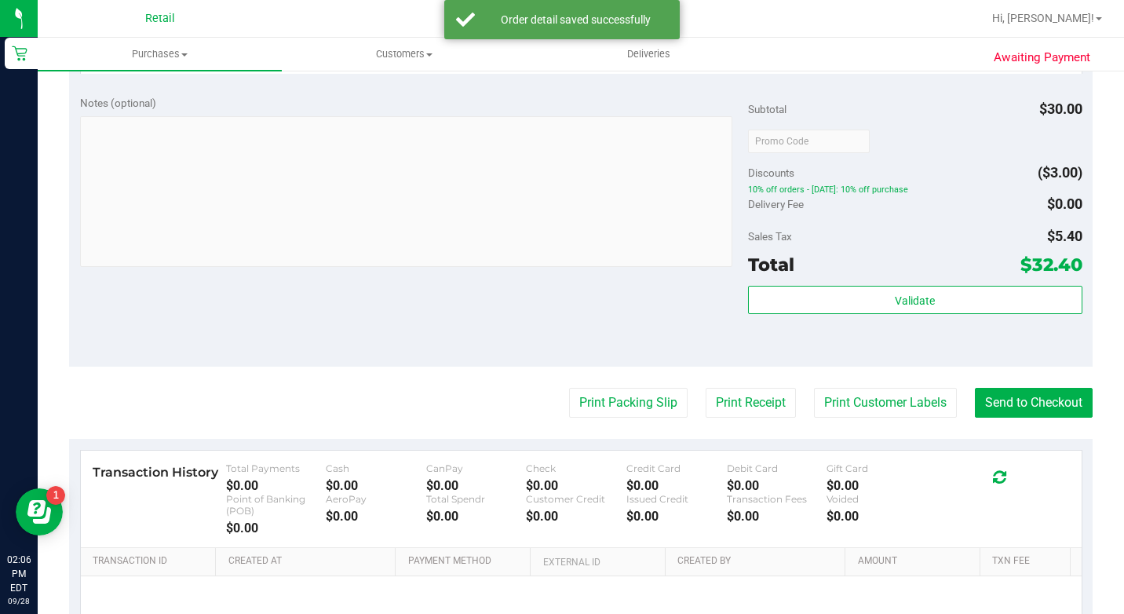
scroll to position [550, 0]
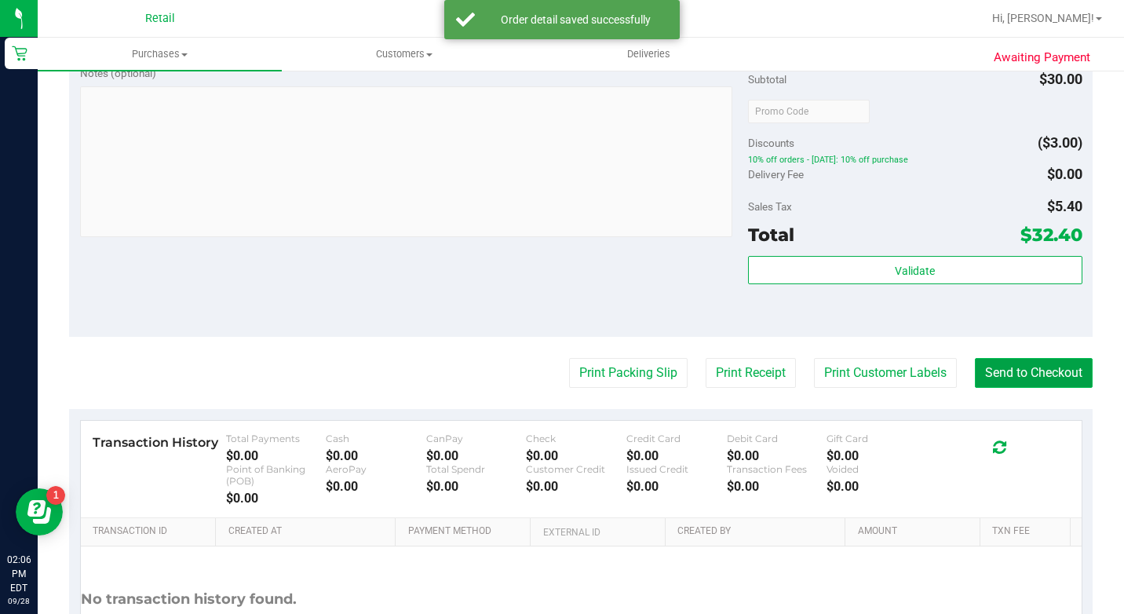
click at [985, 388] on button "Send to Checkout" at bounding box center [1034, 373] width 118 height 30
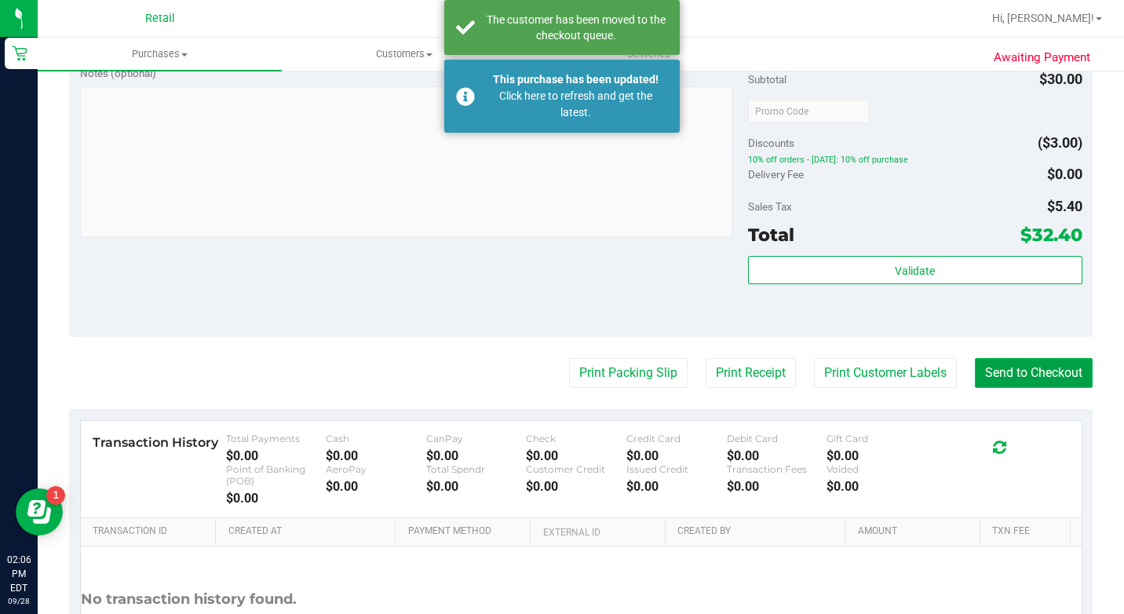
click at [985, 388] on button "Send to Checkout" at bounding box center [1034, 373] width 118 height 30
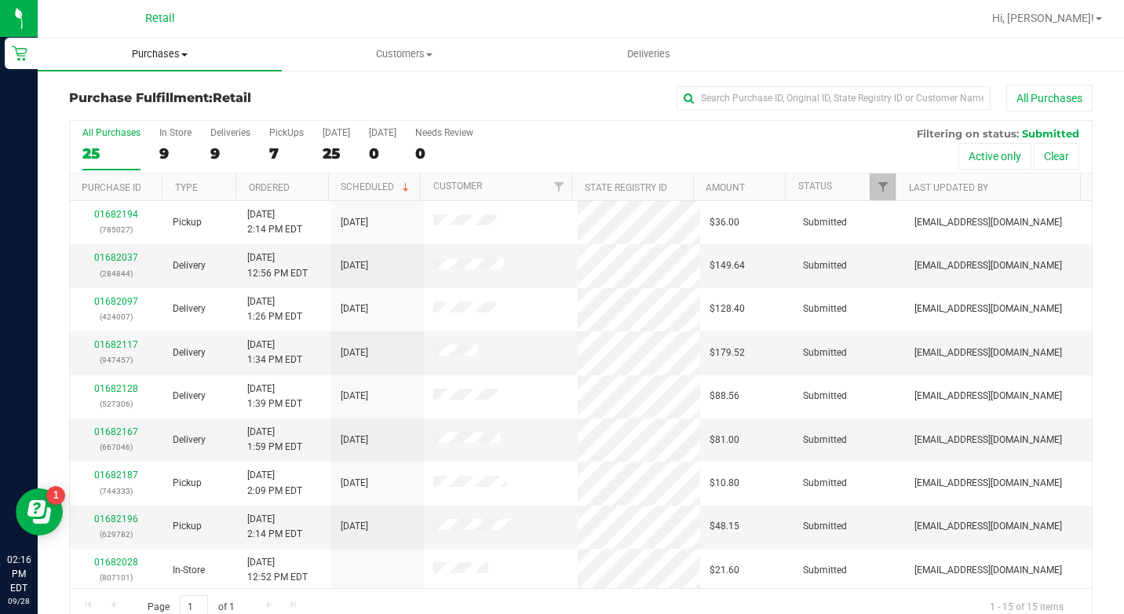
click at [155, 49] on span "Purchases" at bounding box center [160, 54] width 244 height 14
click at [167, 92] on span "Summary of purchases" at bounding box center [118, 94] width 161 height 13
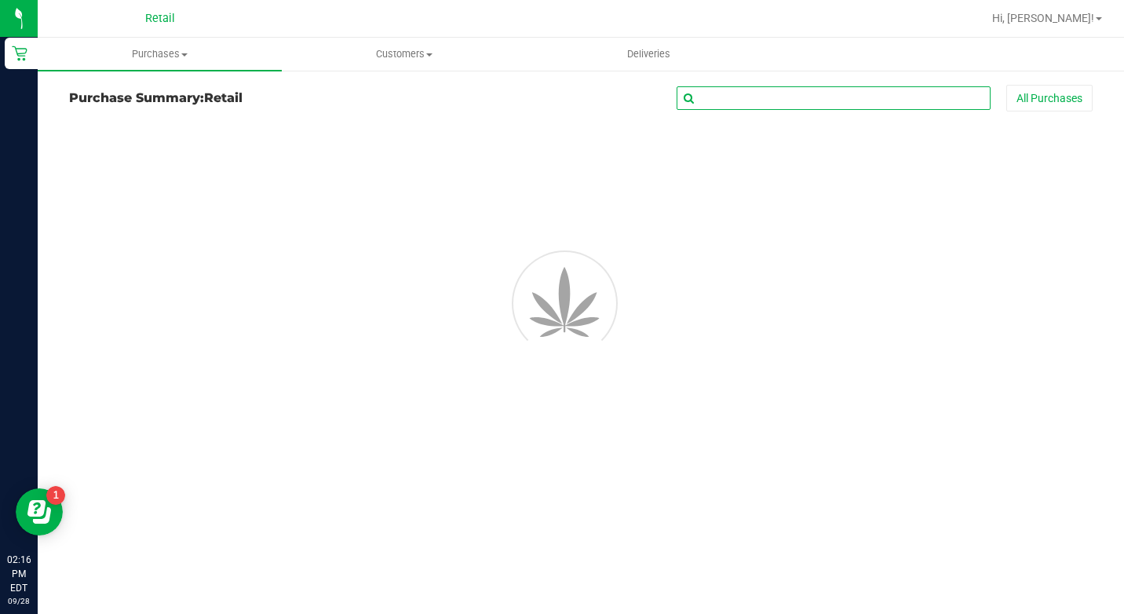
click at [728, 100] on input "text" at bounding box center [834, 98] width 314 height 24
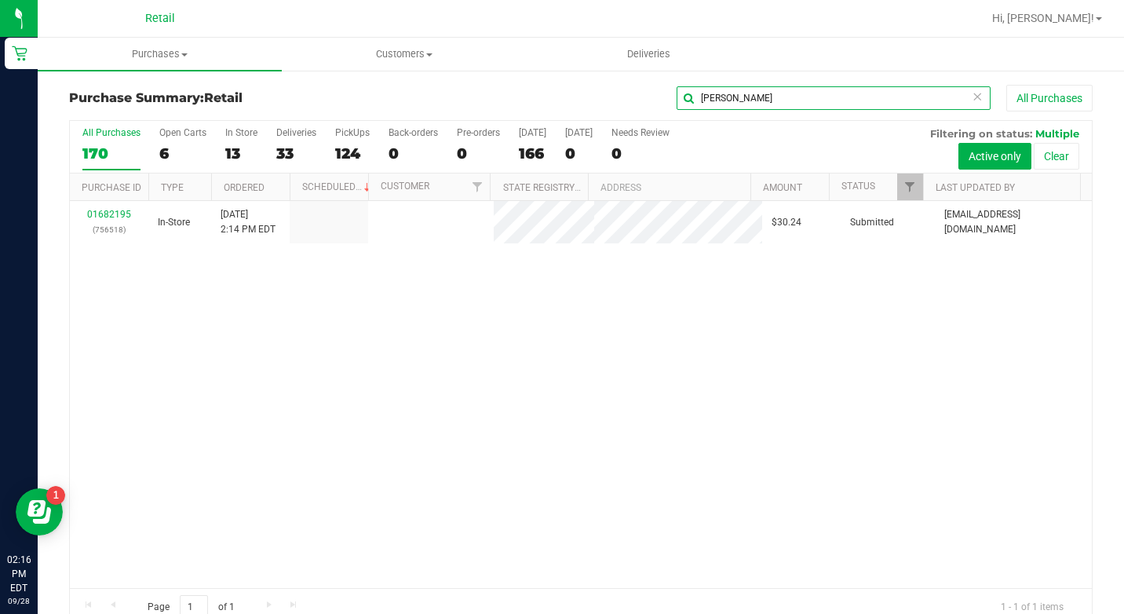
type input "[PERSON_NAME]"
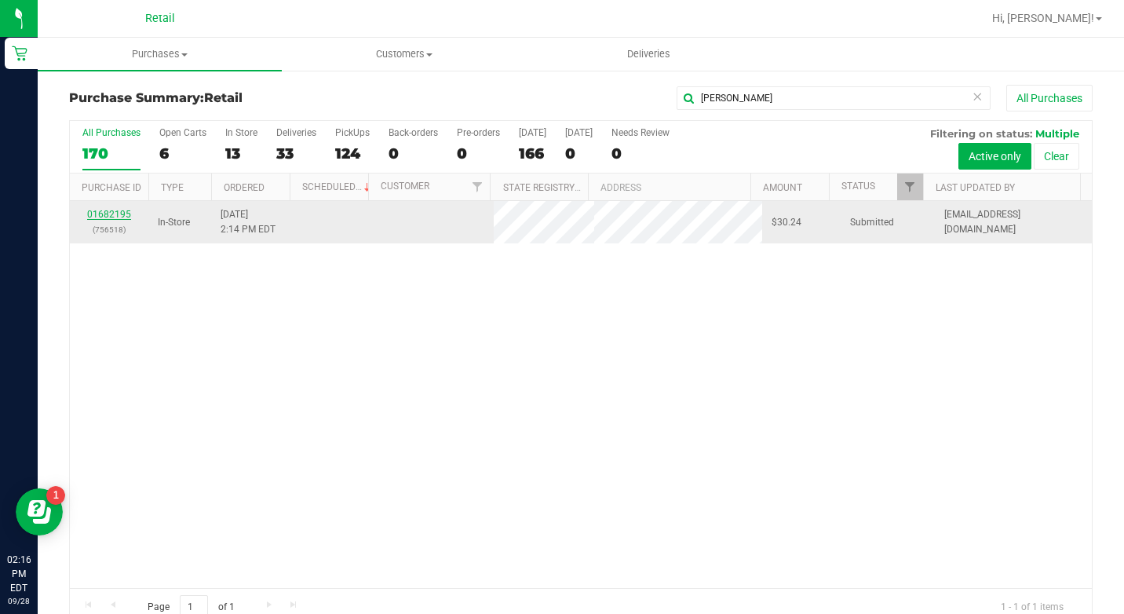
click at [95, 217] on link "01682195" at bounding box center [109, 214] width 44 height 11
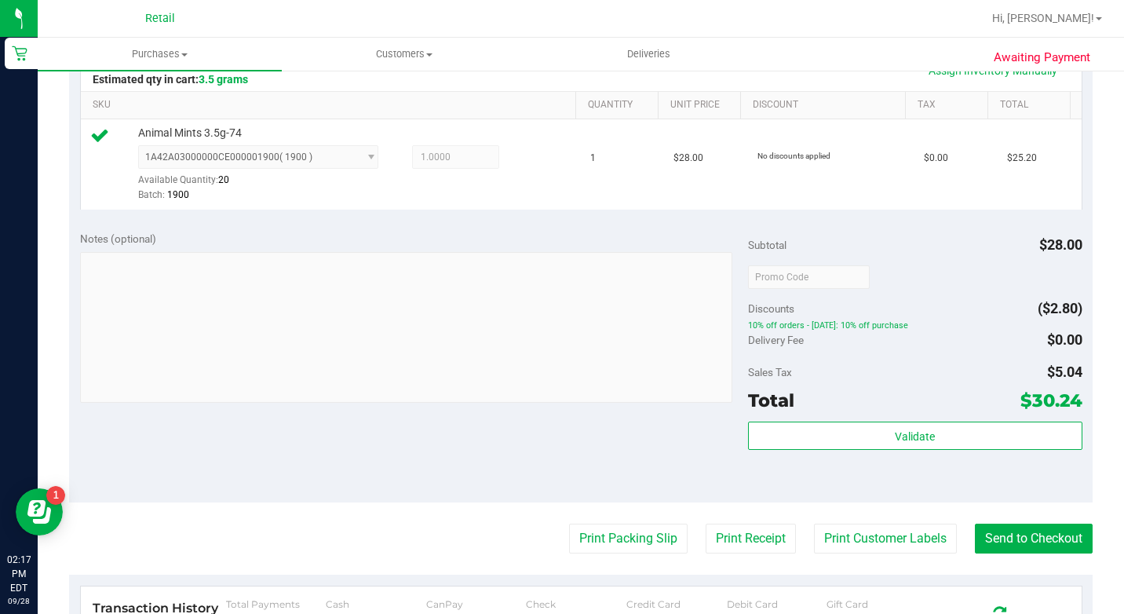
scroll to position [393, 0]
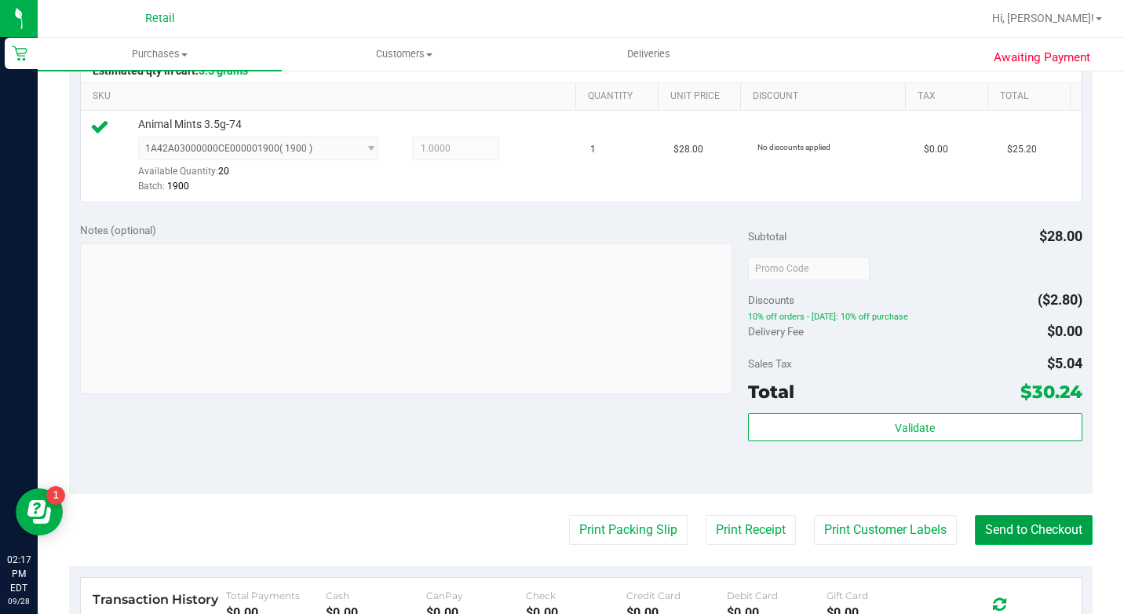
click at [1002, 545] on button "Send to Checkout" at bounding box center [1034, 530] width 118 height 30
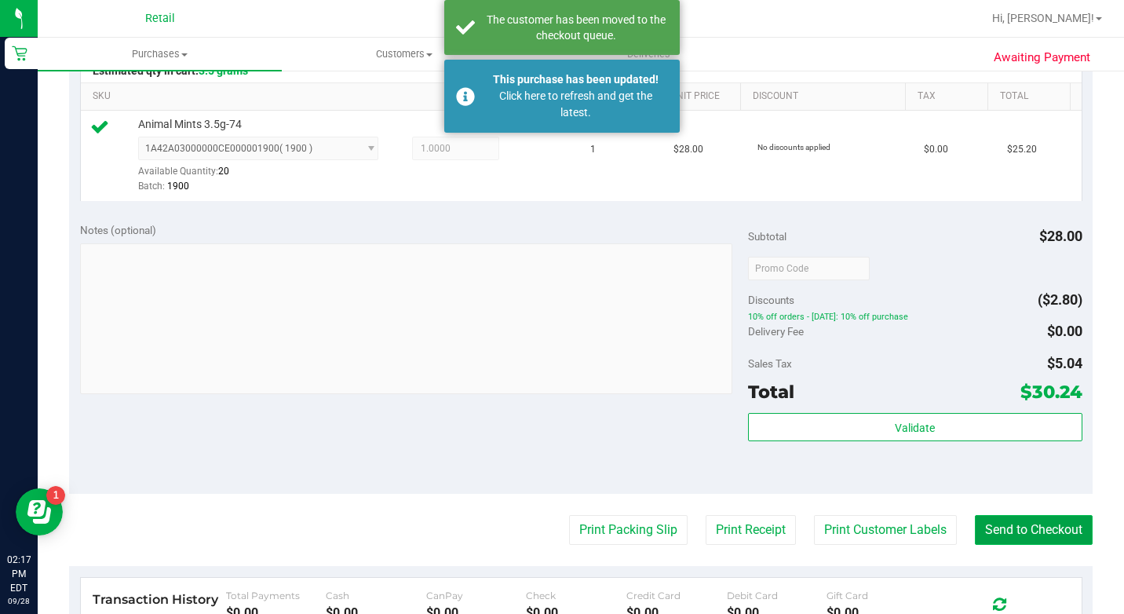
click at [1013, 545] on button "Send to Checkout" at bounding box center [1034, 530] width 118 height 30
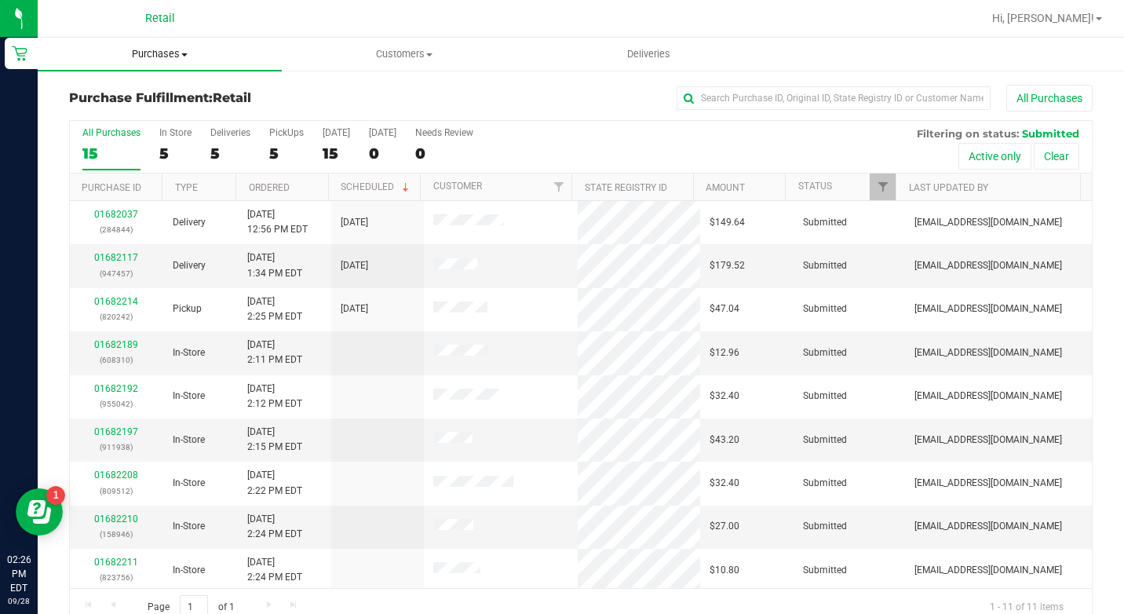
click at [167, 57] on span "Purchases" at bounding box center [160, 54] width 244 height 14
click at [159, 94] on span "Summary of purchases" at bounding box center [118, 94] width 161 height 13
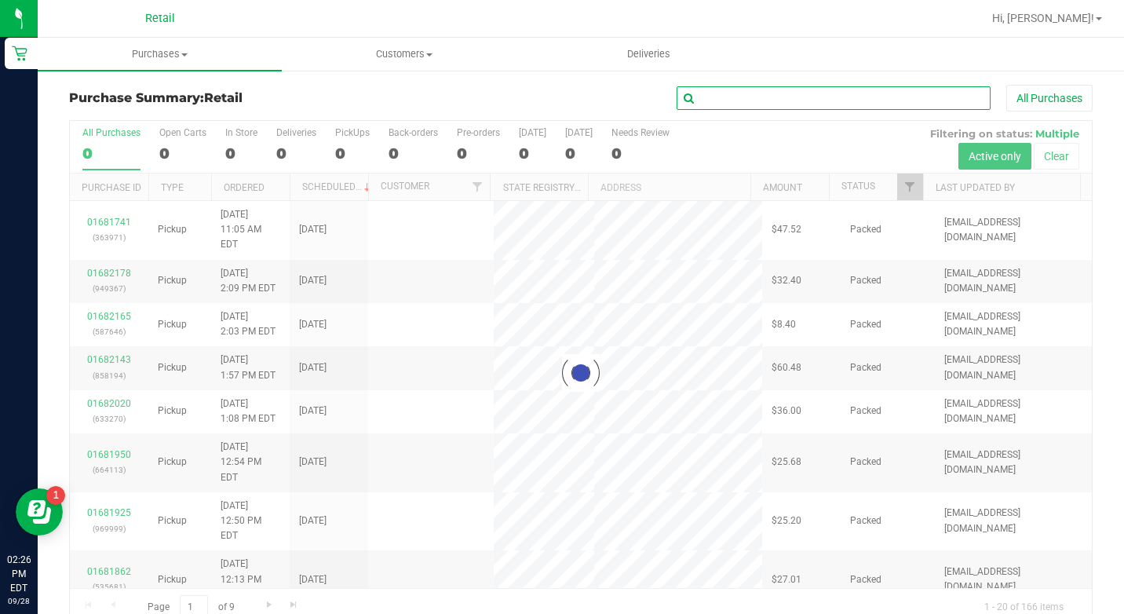
click at [866, 100] on input "text" at bounding box center [834, 98] width 314 height 24
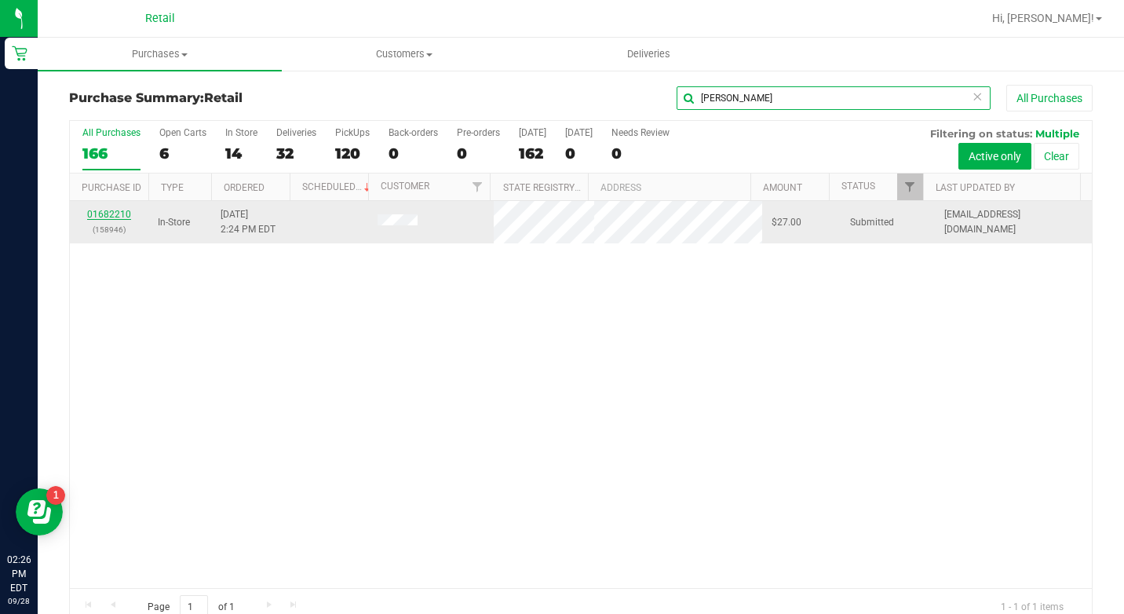
type input "[PERSON_NAME]"
click at [112, 216] on link "01682210" at bounding box center [109, 214] width 44 height 11
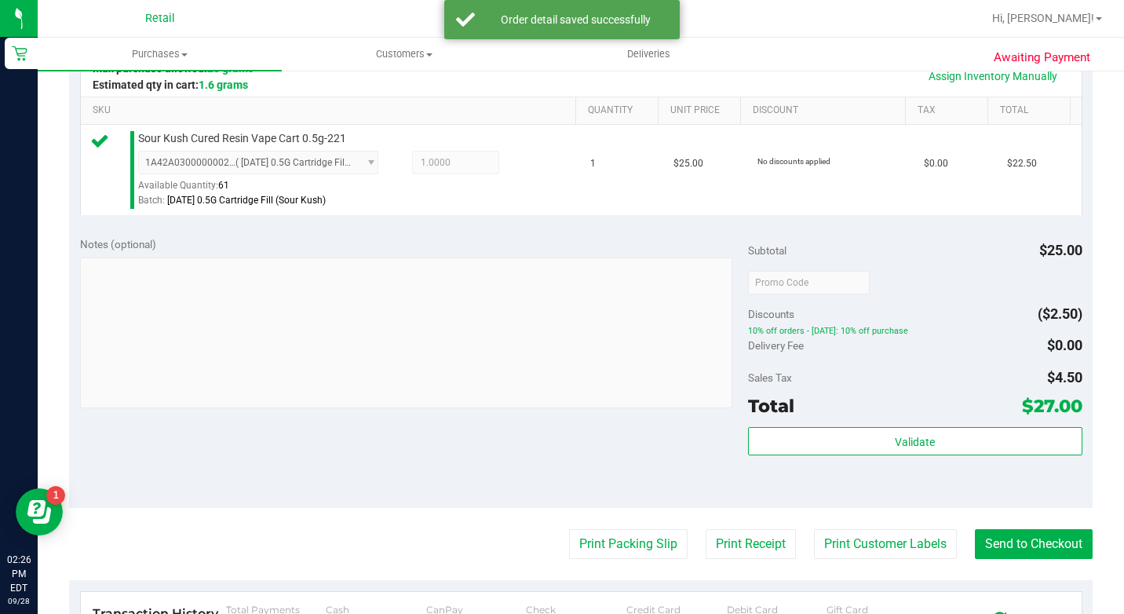
scroll to position [393, 0]
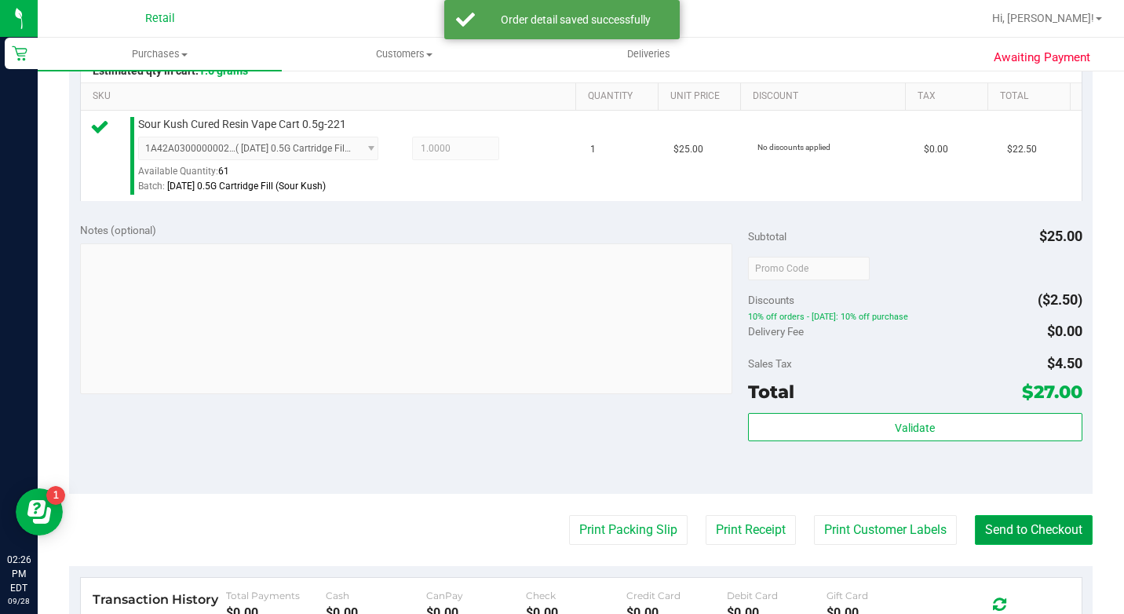
click at [1033, 544] on button "Send to Checkout" at bounding box center [1034, 530] width 118 height 30
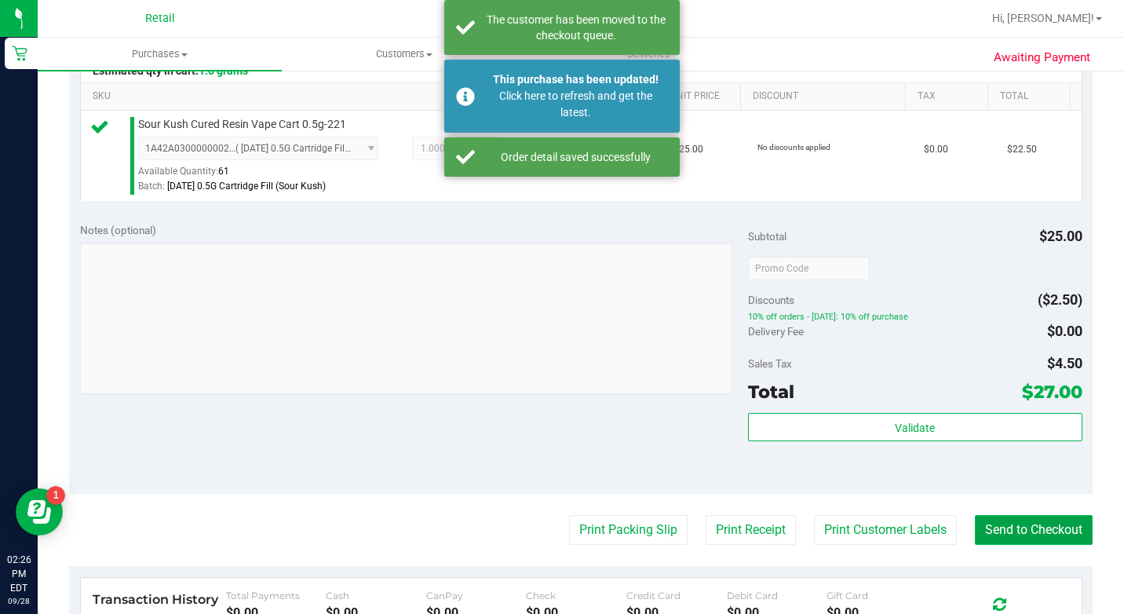
click at [1033, 544] on button "Send to Checkout" at bounding box center [1034, 530] width 118 height 30
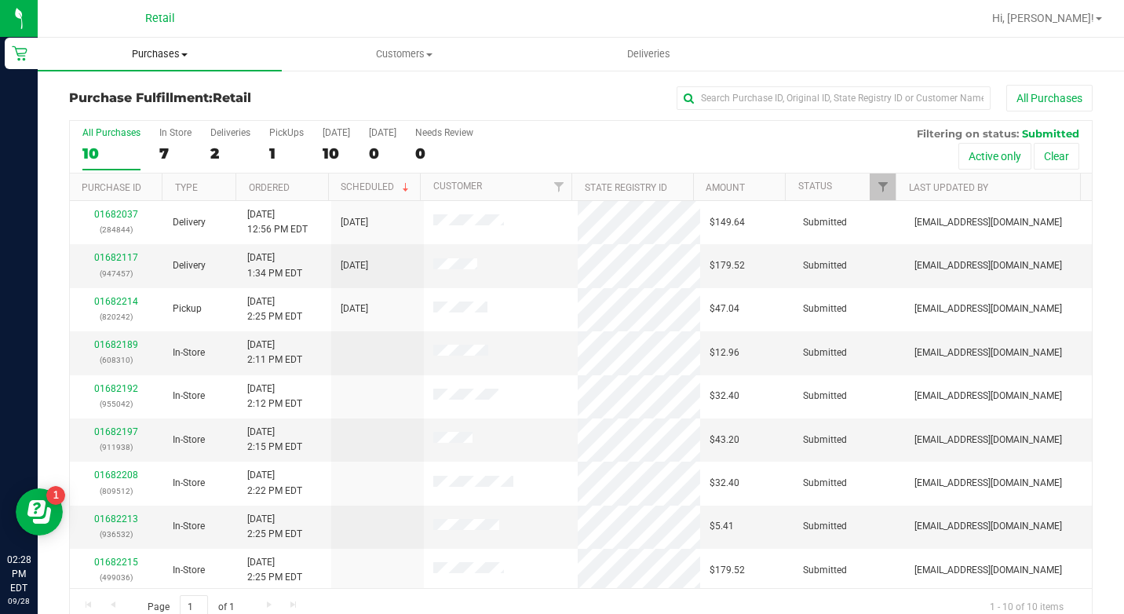
click at [176, 53] on span "Purchases" at bounding box center [160, 54] width 244 height 14
click at [175, 91] on span "Summary of purchases" at bounding box center [118, 94] width 161 height 13
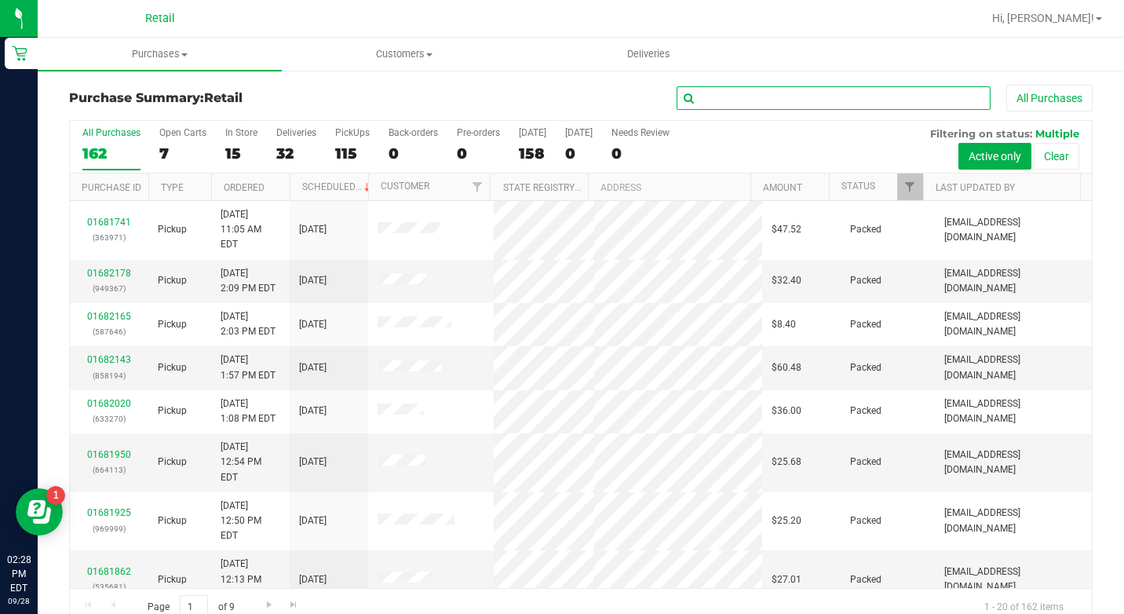
click at [788, 97] on input "text" at bounding box center [834, 98] width 314 height 24
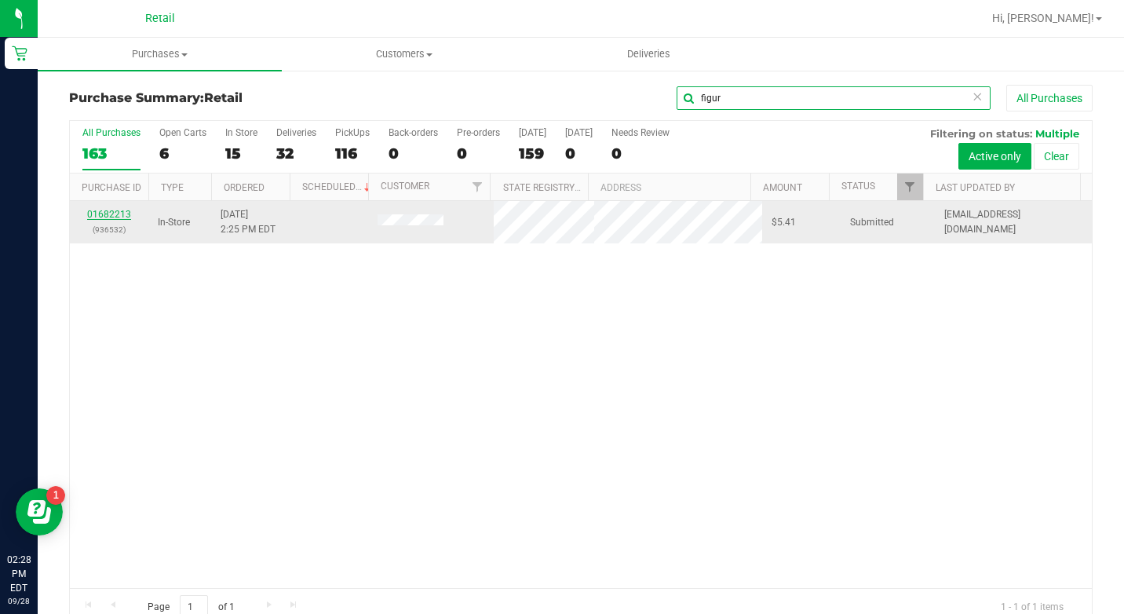
type input "figur"
click at [110, 218] on link "01682213" at bounding box center [109, 214] width 44 height 11
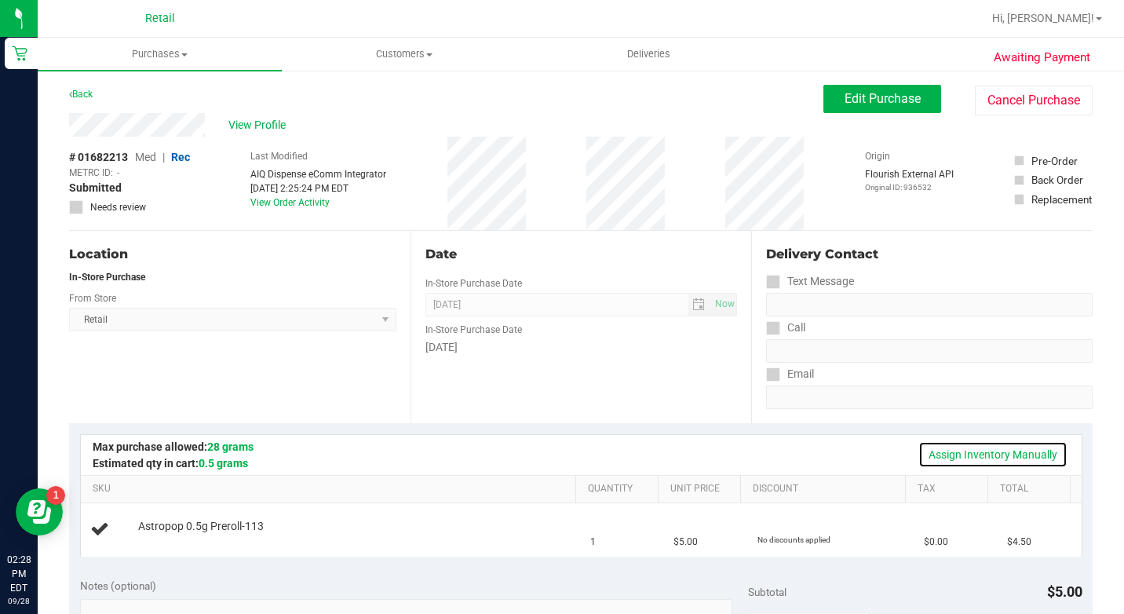
click at [1007, 452] on link "Assign Inventory Manually" at bounding box center [993, 454] width 149 height 27
click at [138, 543] on link "Add Package" at bounding box center [166, 537] width 57 height 11
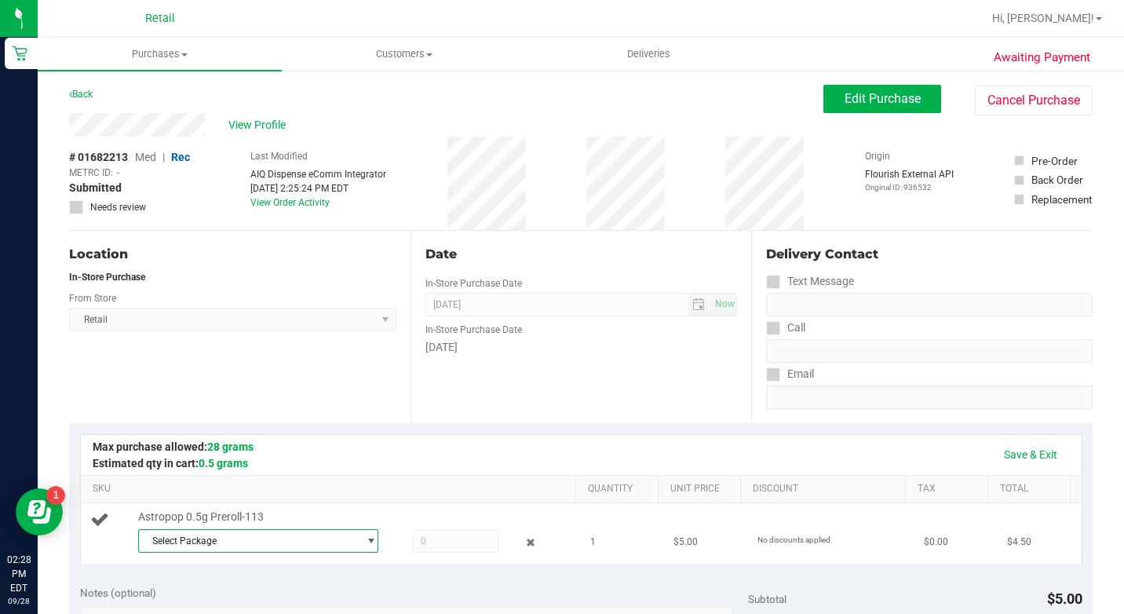
click at [190, 552] on span "Select Package" at bounding box center [248, 541] width 219 height 22
click at [196, 542] on li "1A42A0300000002000033503 ( [DATE] PR Astropop )" at bounding box center [215, 536] width 232 height 22
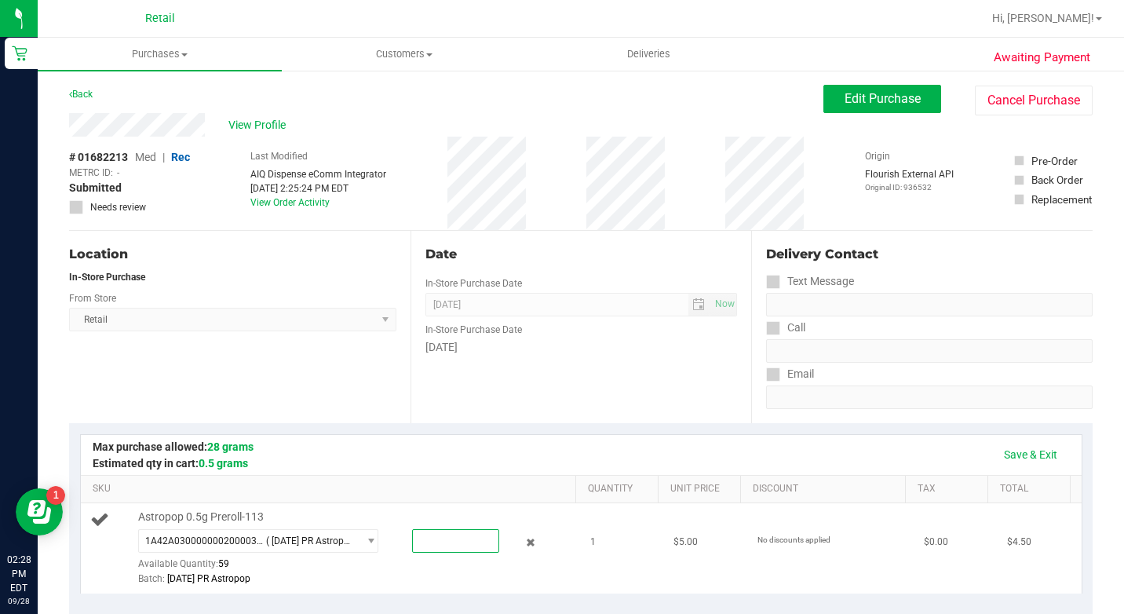
click at [417, 553] on span at bounding box center [455, 541] width 86 height 24
type input "1"
type input "1.0000"
click at [1005, 446] on link "Save & Exit" at bounding box center [1031, 454] width 74 height 27
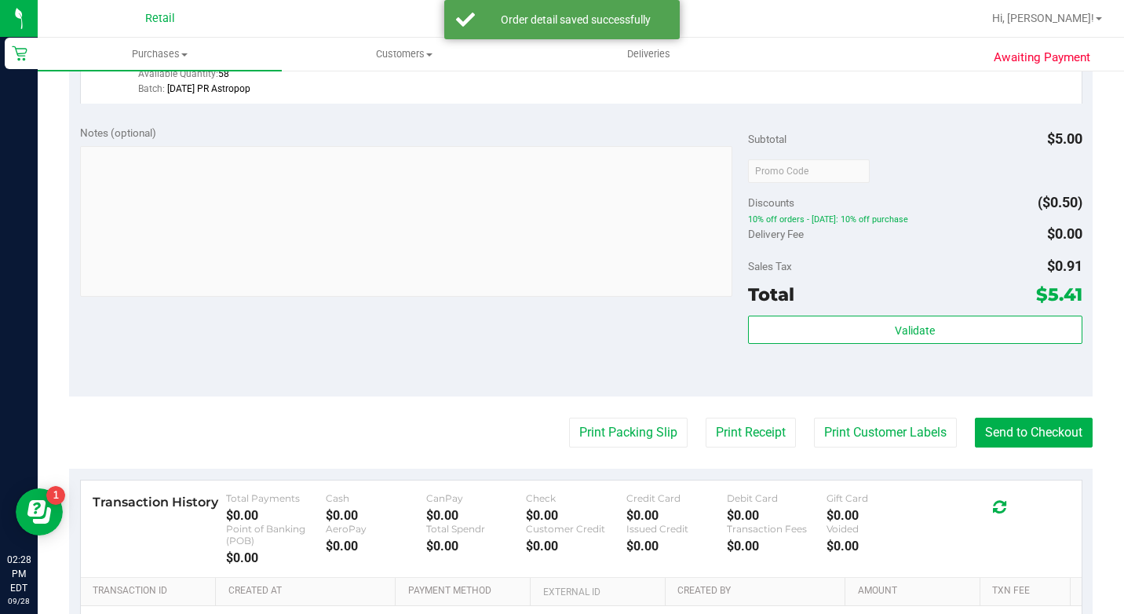
scroll to position [704, 0]
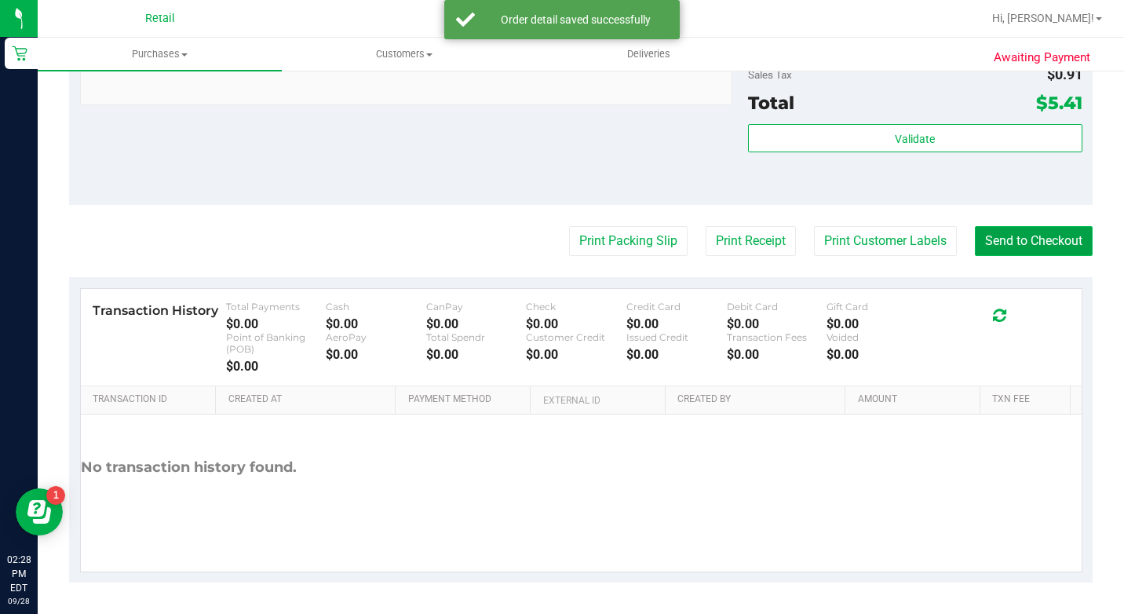
click at [1046, 236] on button "Send to Checkout" at bounding box center [1034, 241] width 118 height 30
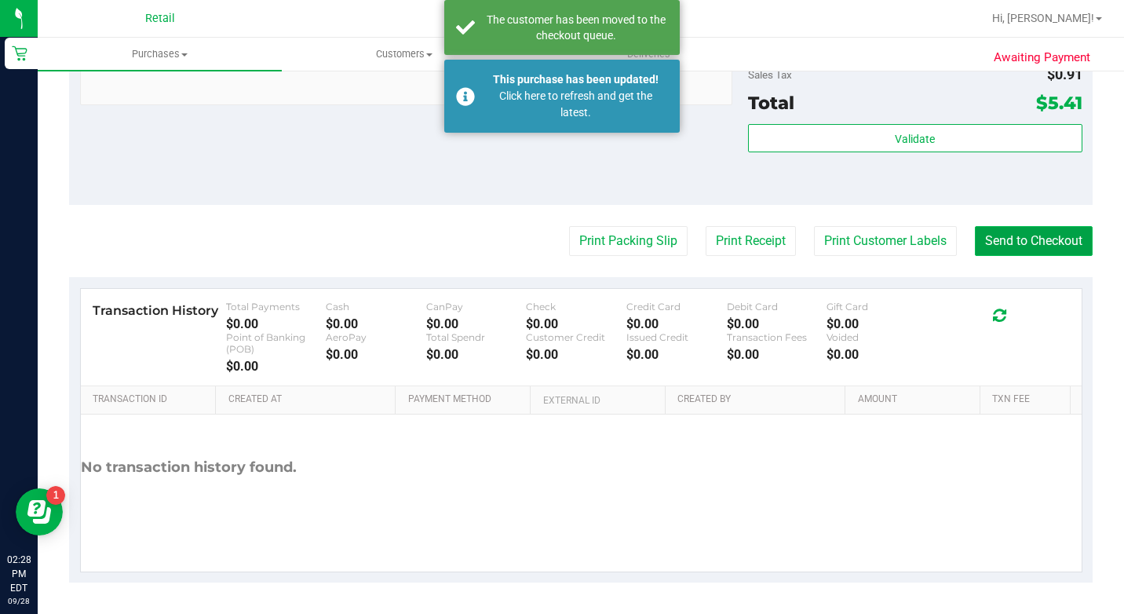
click at [1044, 242] on button "Send to Checkout" at bounding box center [1034, 241] width 118 height 30
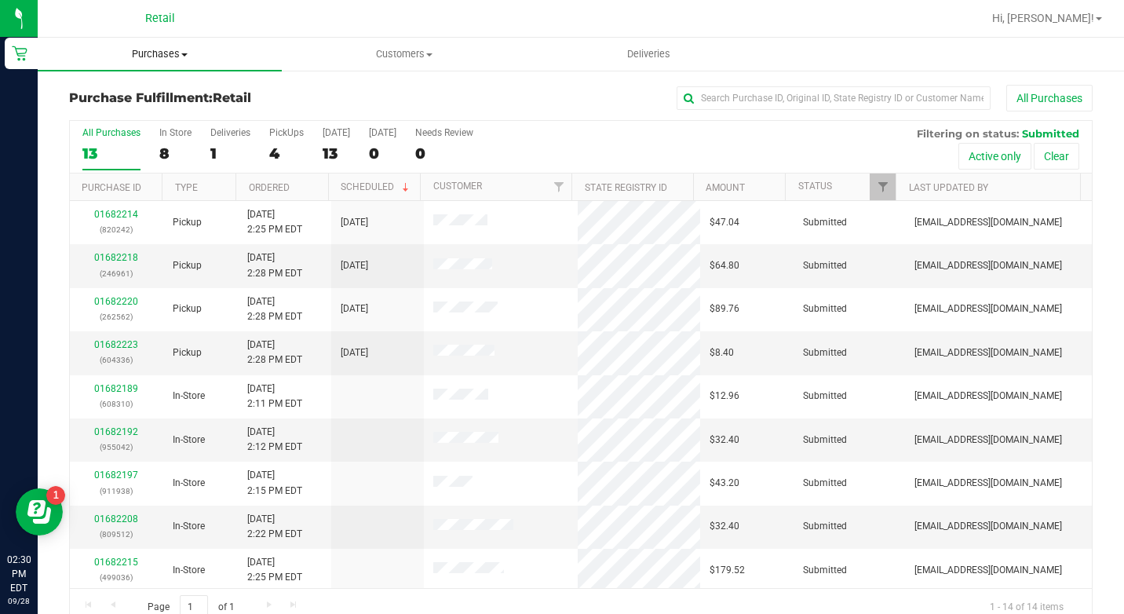
click at [119, 49] on span "Purchases" at bounding box center [160, 54] width 244 height 14
click at [121, 101] on span "Summary of purchases" at bounding box center [118, 94] width 161 height 13
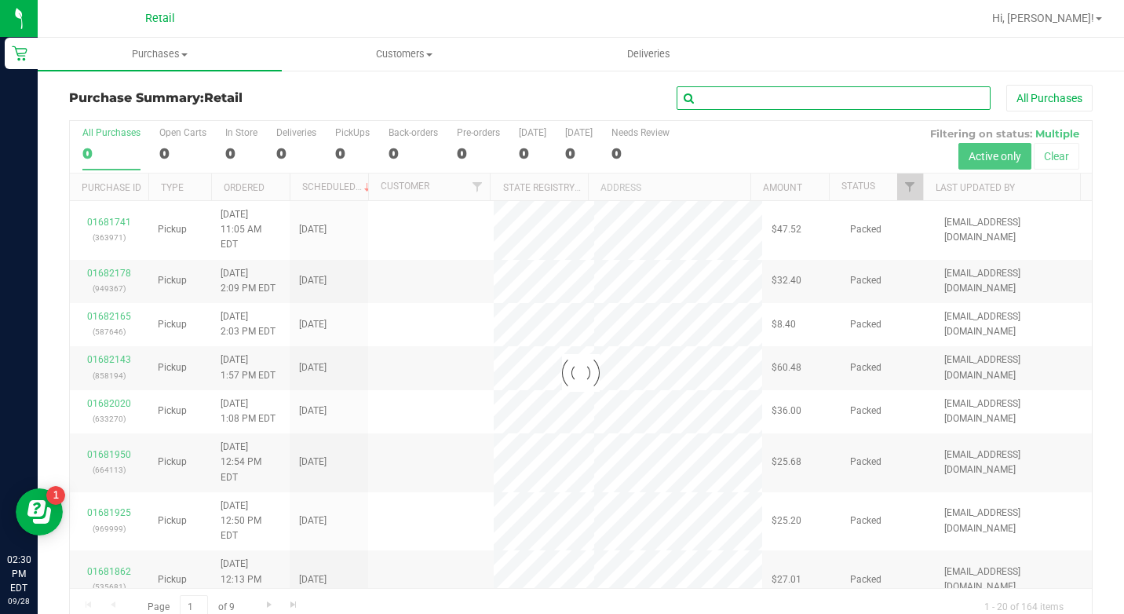
click at [737, 93] on input "text" at bounding box center [834, 98] width 314 height 24
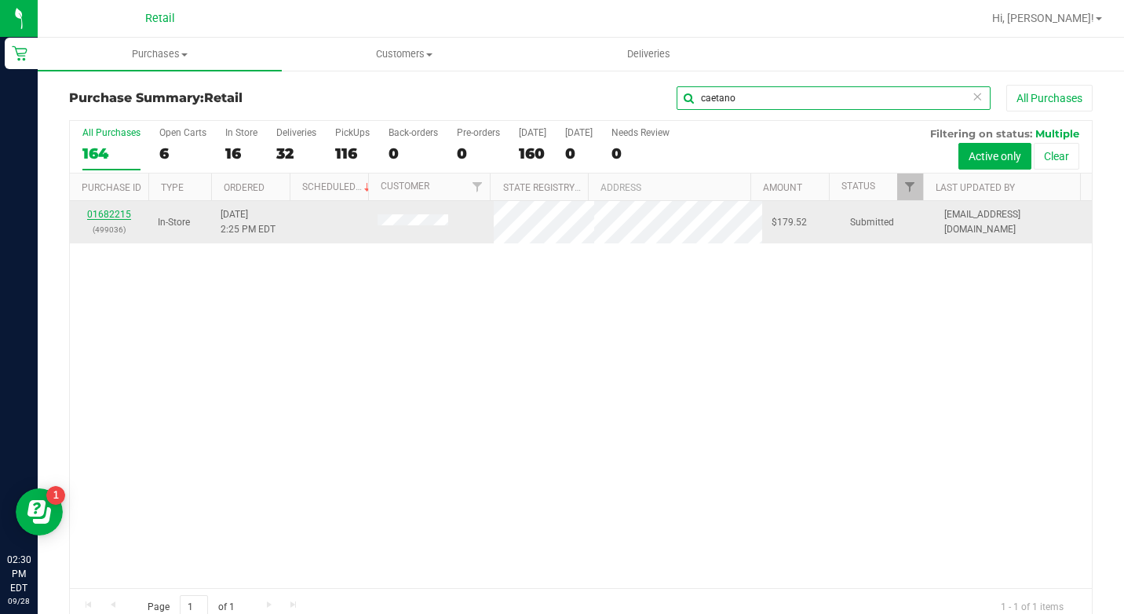
type input "caetano"
click at [100, 214] on link "01682215" at bounding box center [109, 214] width 44 height 11
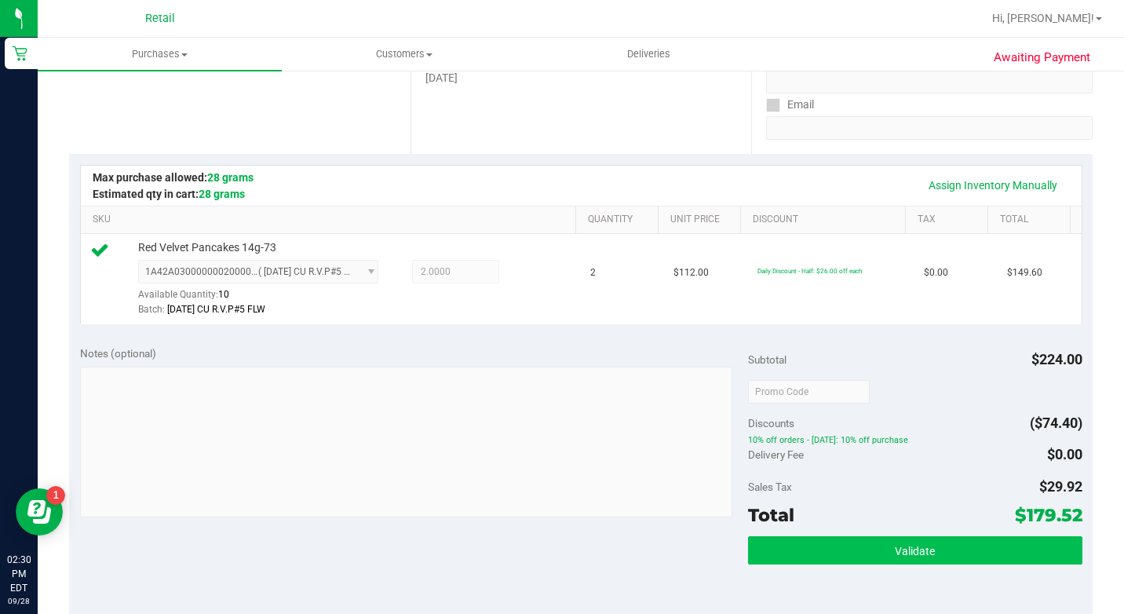
scroll to position [393, 0]
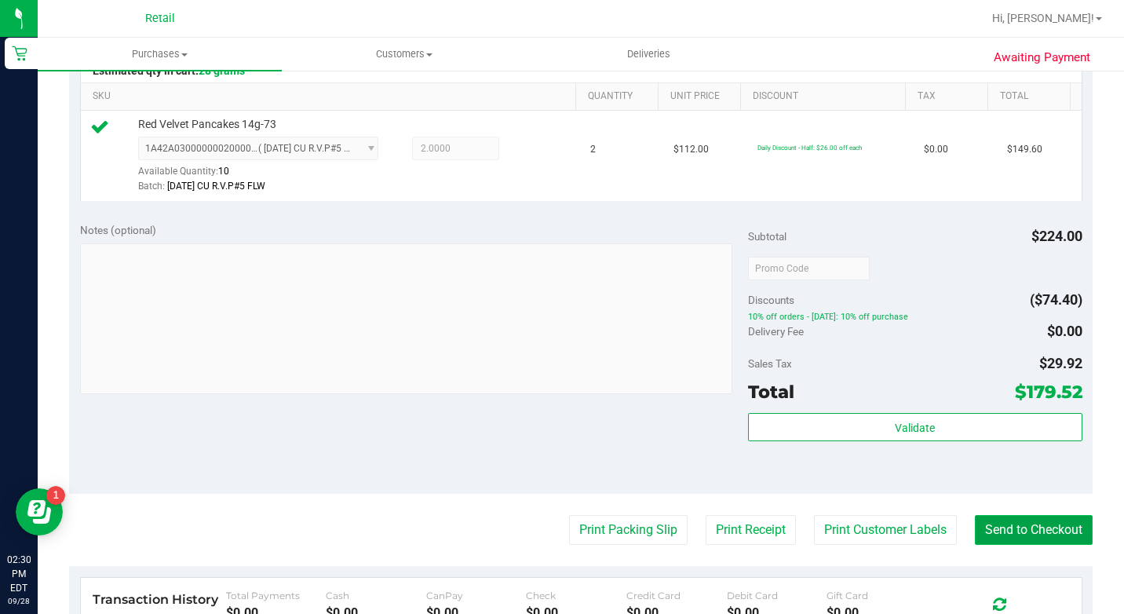
click at [1006, 545] on button "Send to Checkout" at bounding box center [1034, 530] width 118 height 30
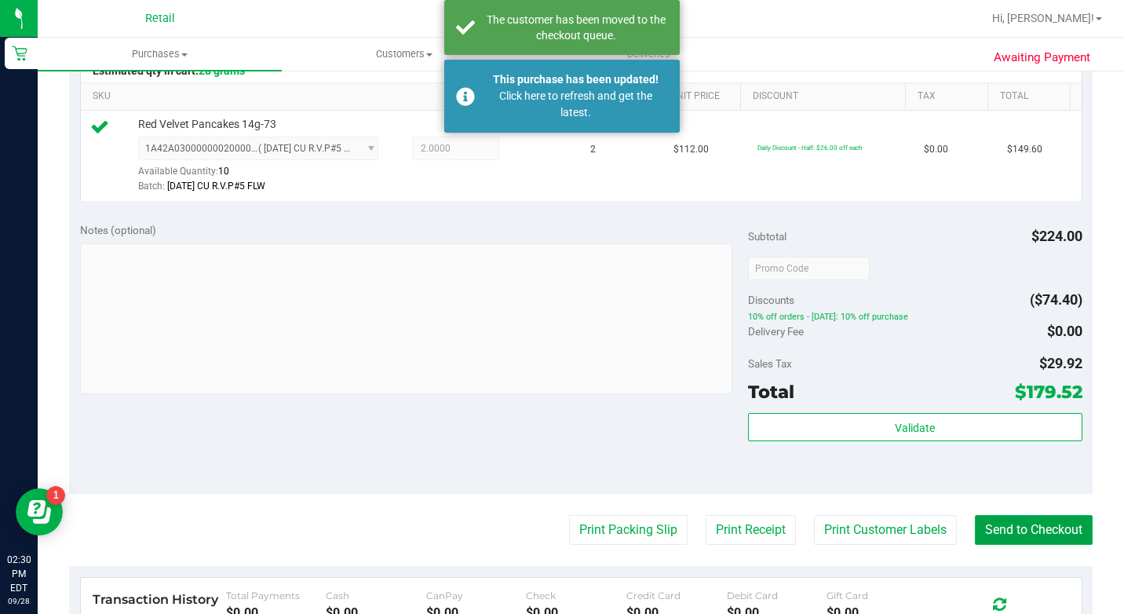
click at [1006, 545] on button "Send to Checkout" at bounding box center [1034, 530] width 118 height 30
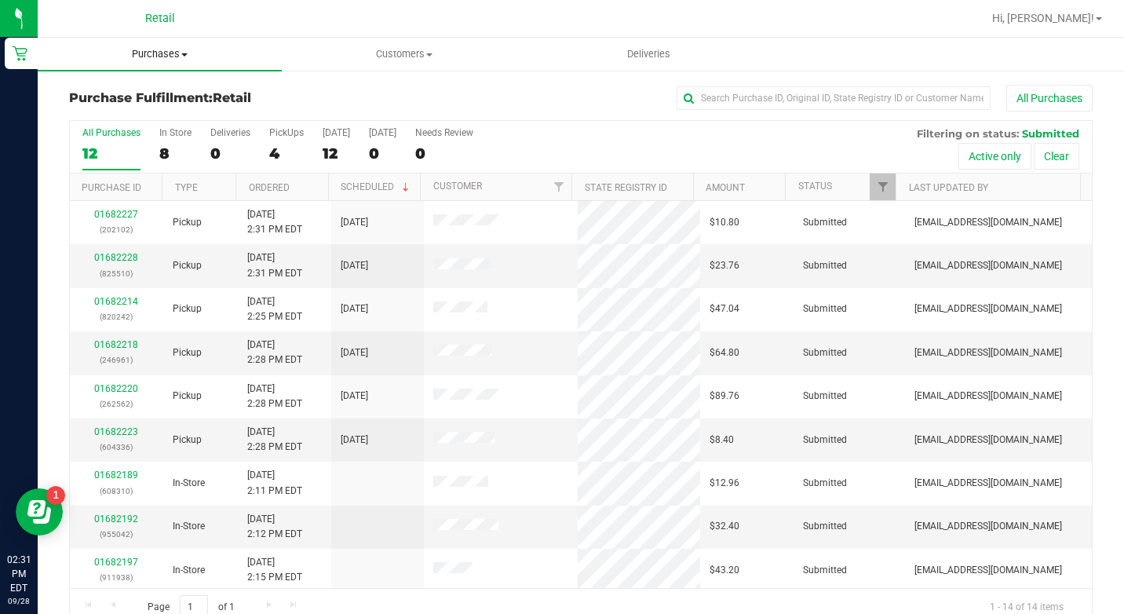
click at [182, 54] on span at bounding box center [184, 54] width 6 height 3
click at [170, 93] on span "Summary of purchases" at bounding box center [118, 94] width 161 height 13
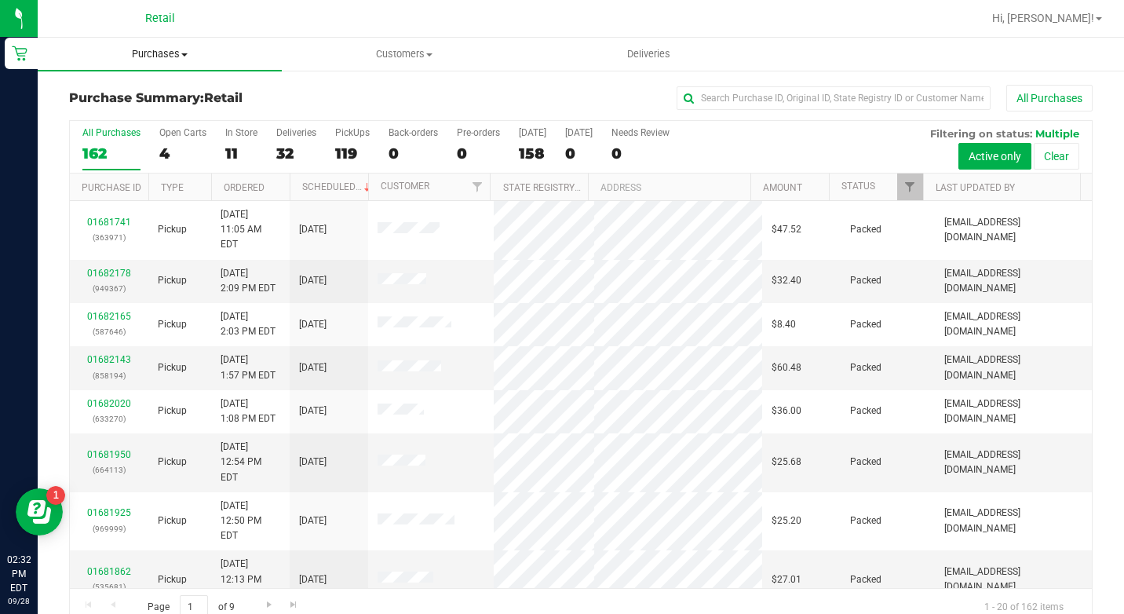
click at [165, 49] on span "Purchases" at bounding box center [160, 54] width 244 height 14
click at [156, 86] on li "Summary of purchases" at bounding box center [160, 95] width 244 height 19
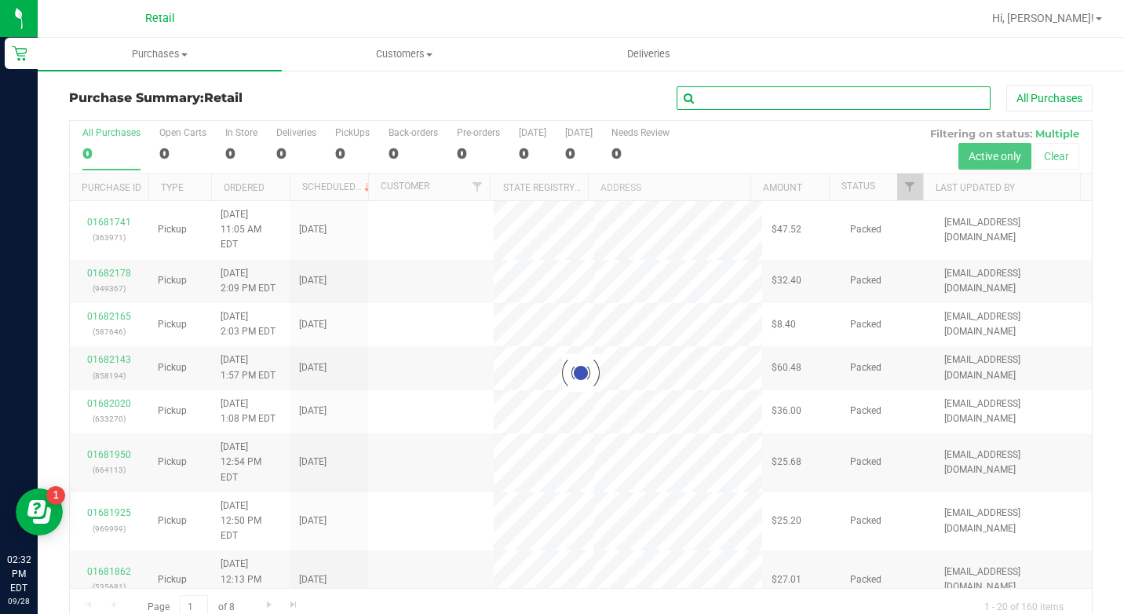
click at [817, 96] on input "text" at bounding box center [834, 98] width 314 height 24
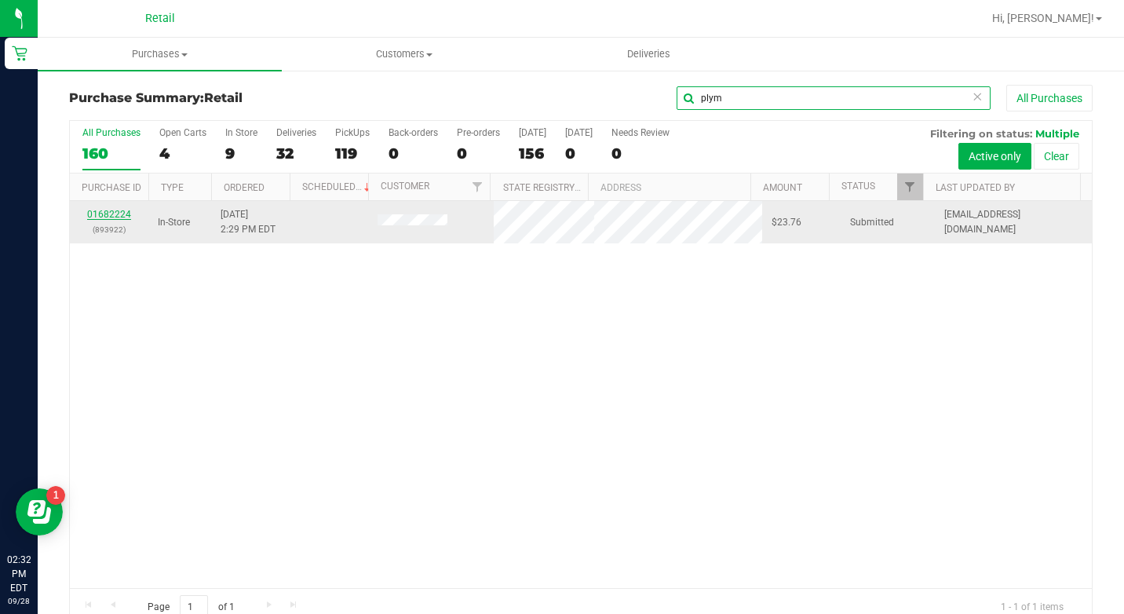
type input "plym"
click at [109, 214] on link "01682224" at bounding box center [109, 214] width 44 height 11
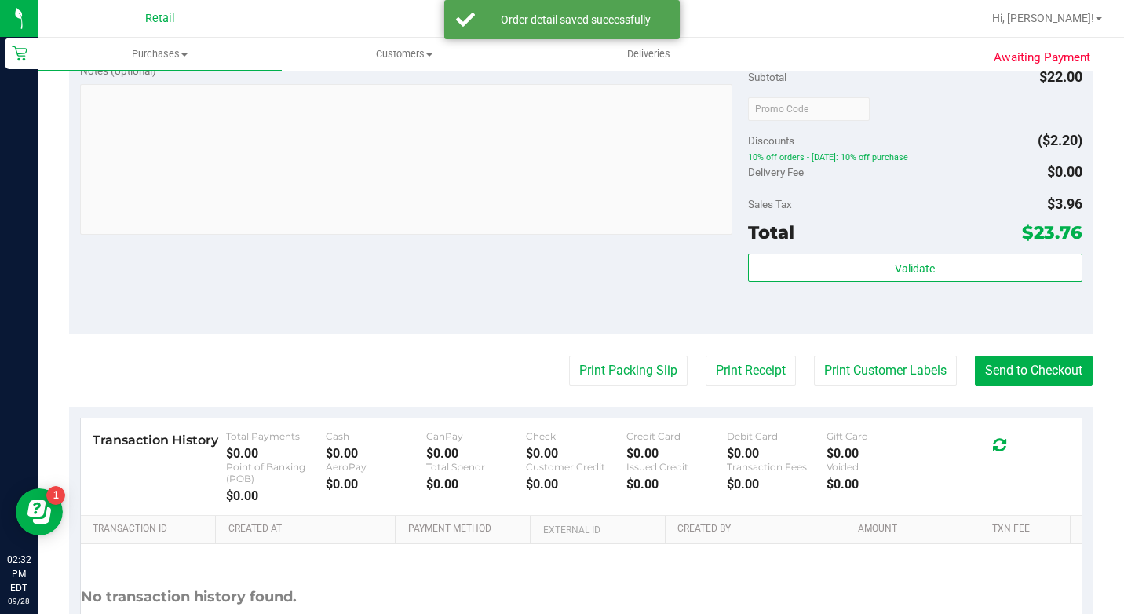
scroll to position [550, 0]
click at [1037, 385] on button "Send to Checkout" at bounding box center [1034, 370] width 118 height 30
click at [1032, 385] on button "Send to Checkout" at bounding box center [1028, 370] width 130 height 30
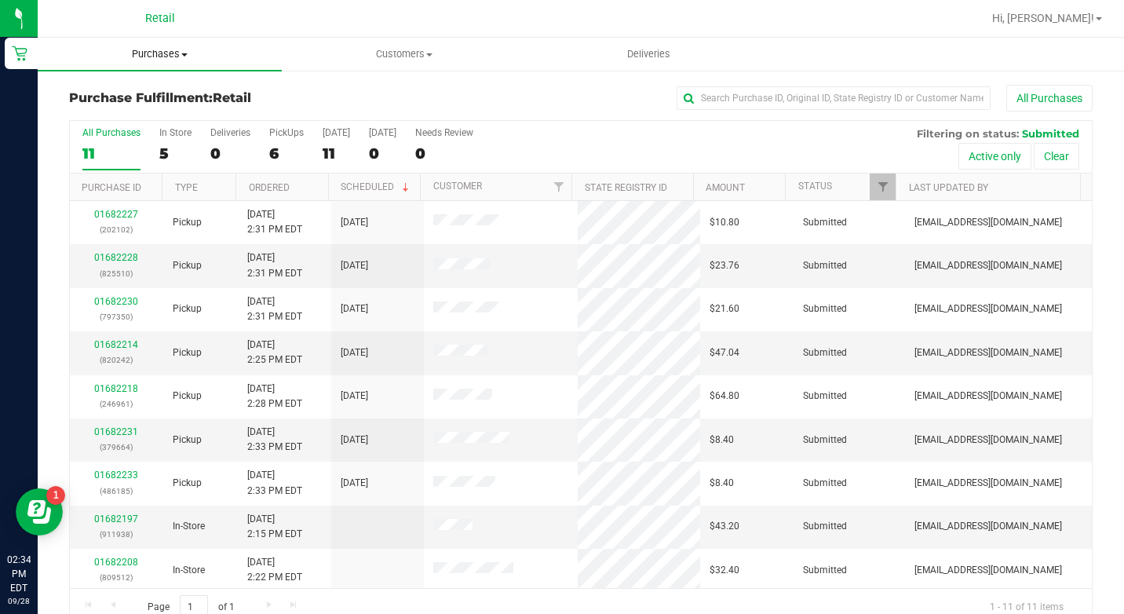
click at [178, 57] on span "Purchases" at bounding box center [160, 54] width 244 height 14
click at [166, 89] on span "Summary of purchases" at bounding box center [118, 94] width 161 height 13
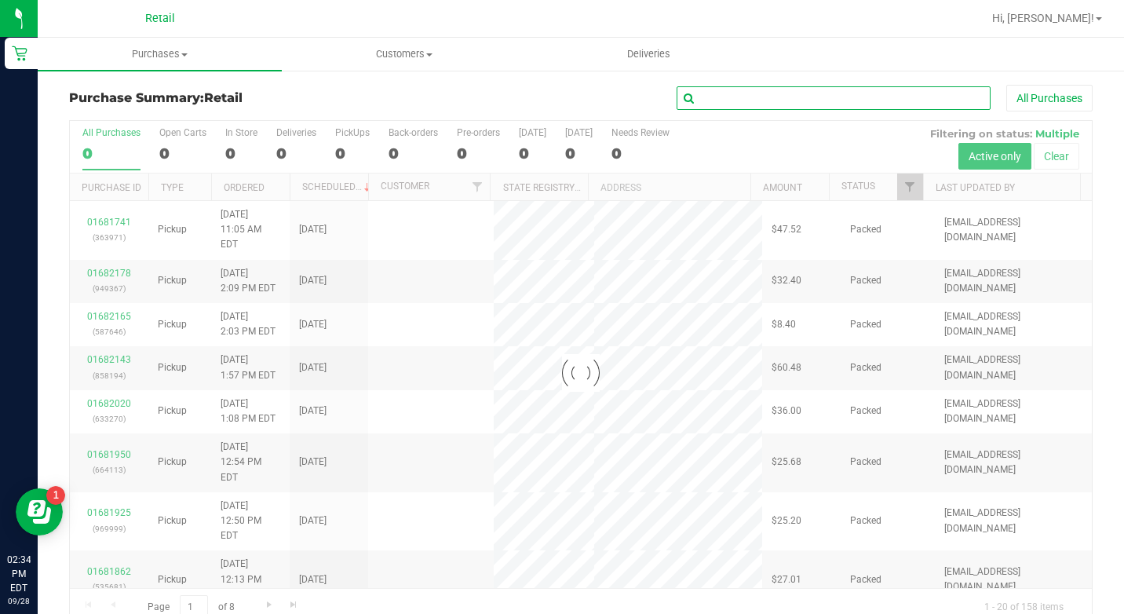
click at [863, 101] on input "text" at bounding box center [834, 98] width 314 height 24
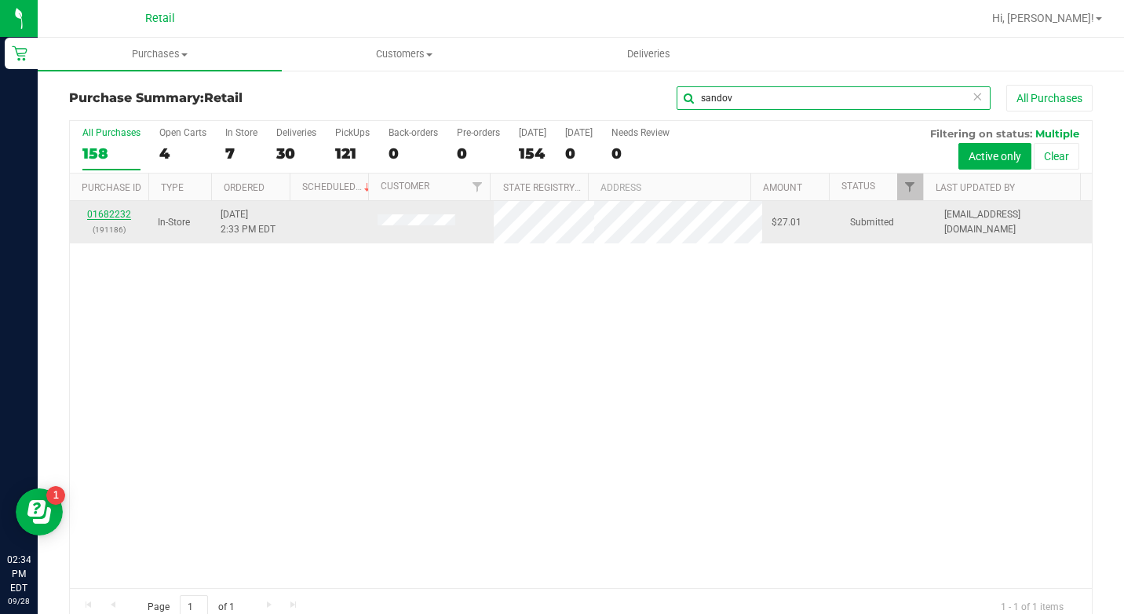
type input "sandov"
click at [108, 216] on link "01682232" at bounding box center [109, 214] width 44 height 11
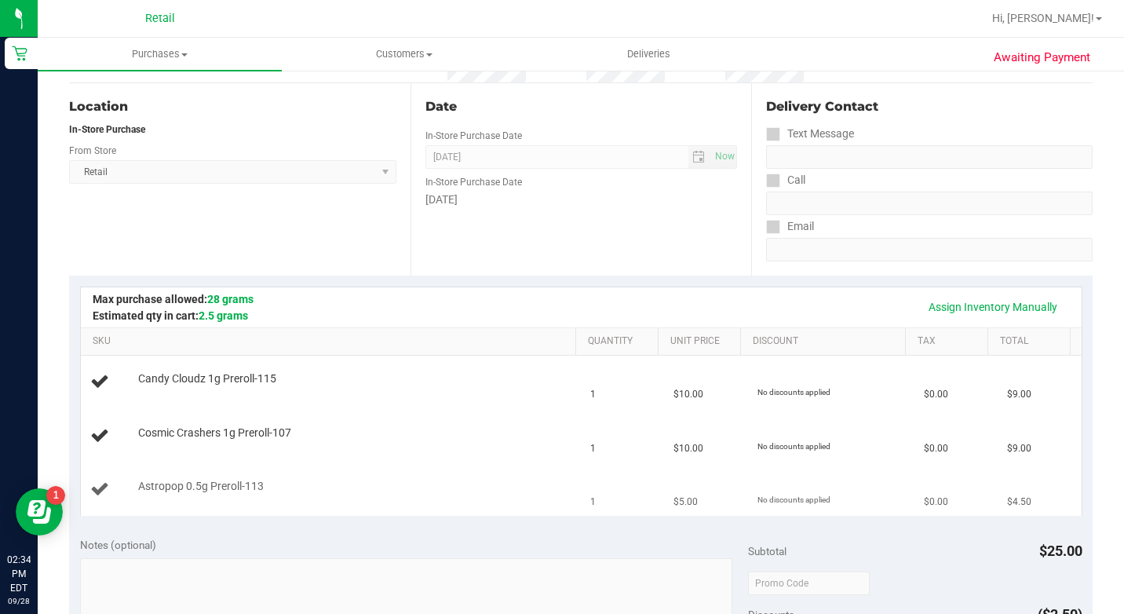
scroll to position [157, 0]
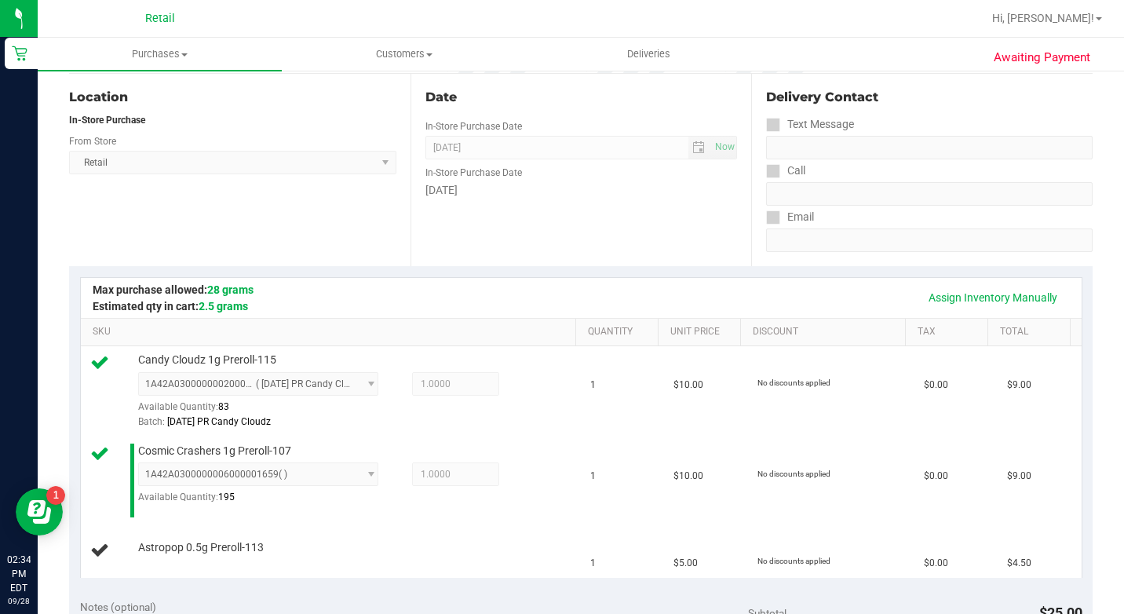
click at [1006, 283] on div "Assign Inventory Manually" at bounding box center [581, 298] width 1001 height 40
click at [1000, 295] on link "Assign Inventory Manually" at bounding box center [993, 297] width 149 height 27
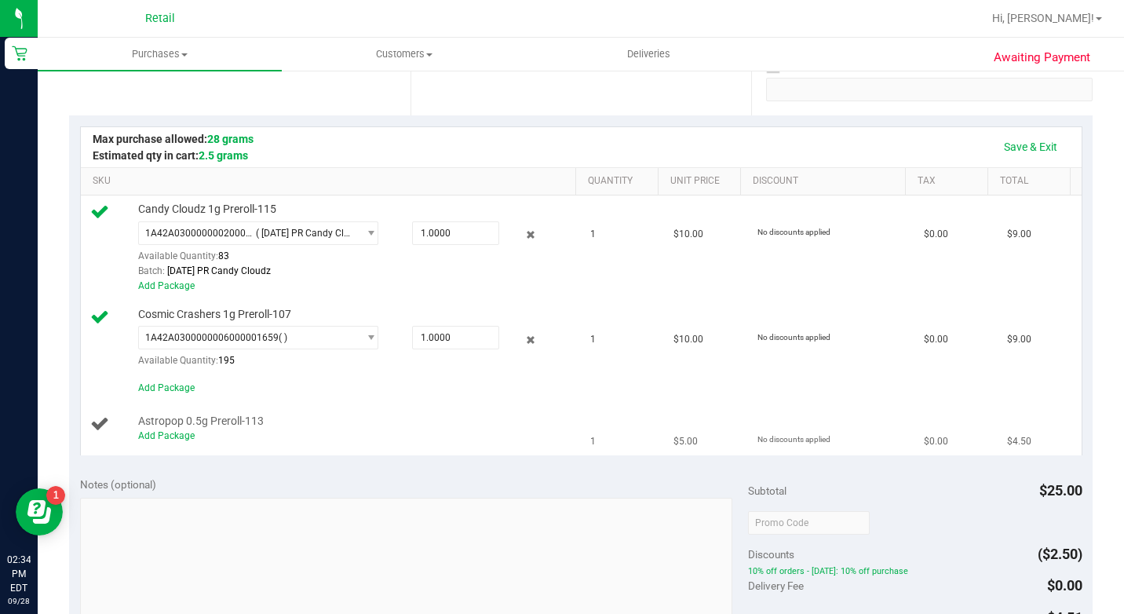
scroll to position [314, 0]
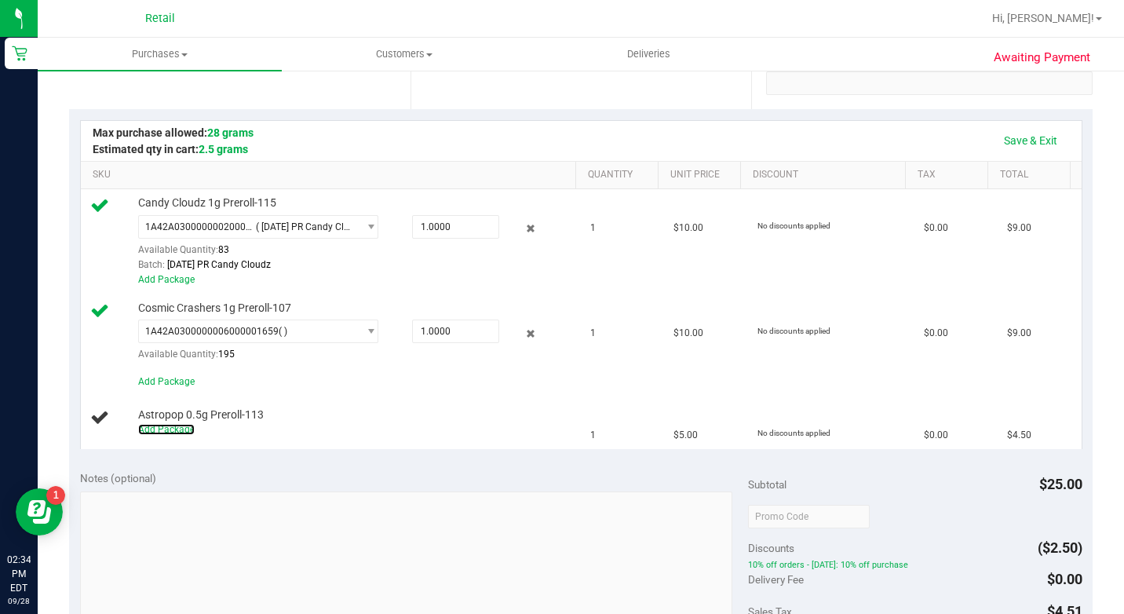
drag, startPoint x: 119, startPoint y: 488, endPoint x: 156, endPoint y: 532, distance: 56.8
click at [138, 435] on link "Add Package" at bounding box center [166, 429] width 57 height 11
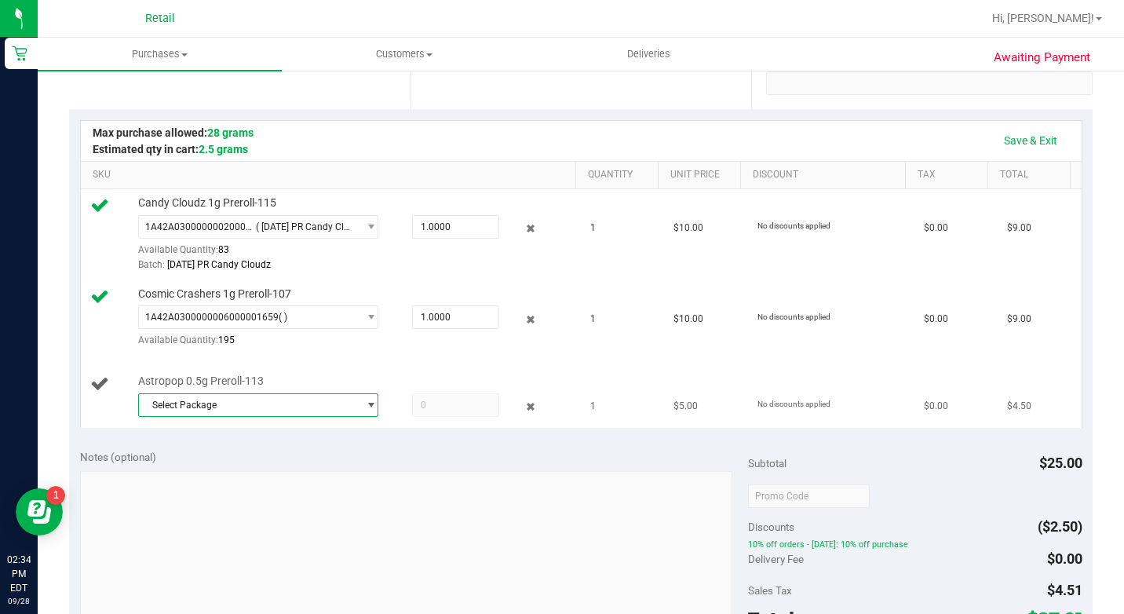
click at [202, 416] on span "Select Package" at bounding box center [248, 405] width 219 height 22
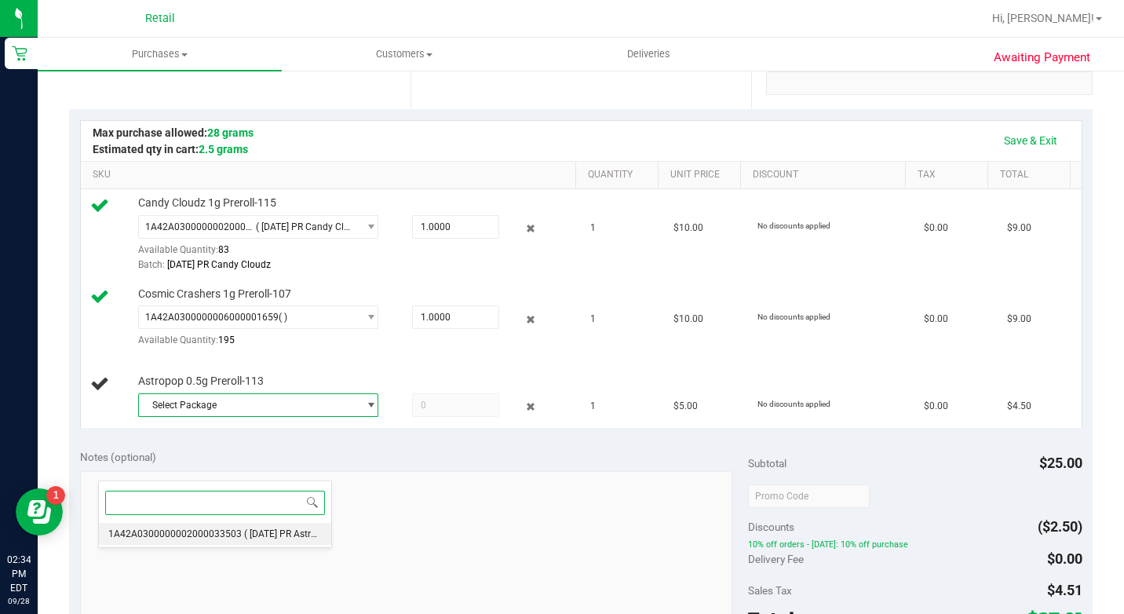
click at [189, 536] on span "1A42A0300000002000033503" at bounding box center [174, 533] width 133 height 11
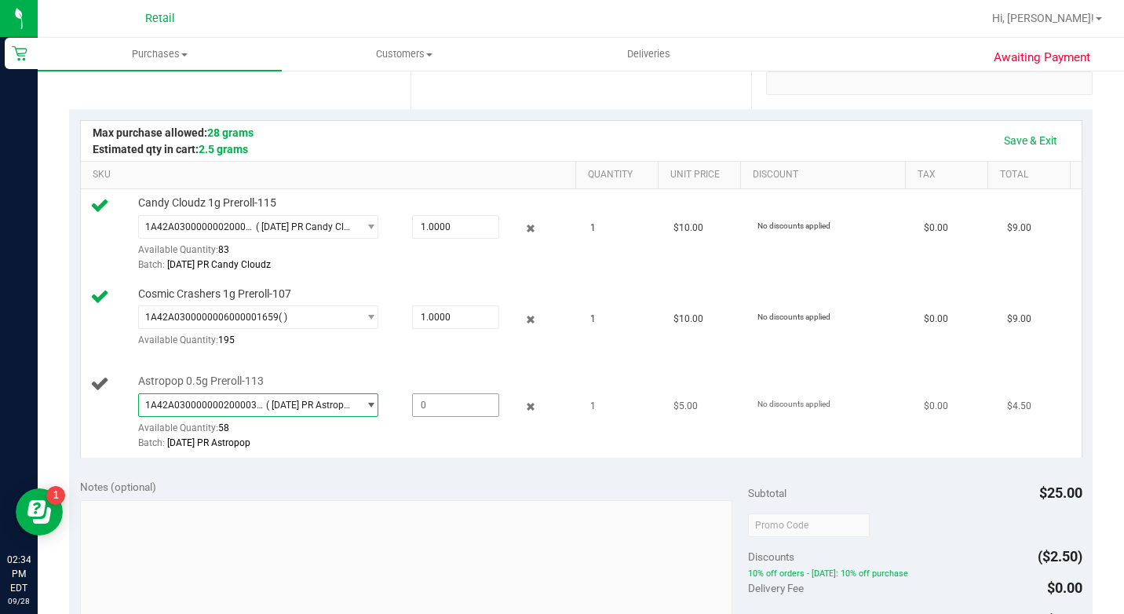
click at [433, 417] on span at bounding box center [455, 405] width 86 height 24
type input "1"
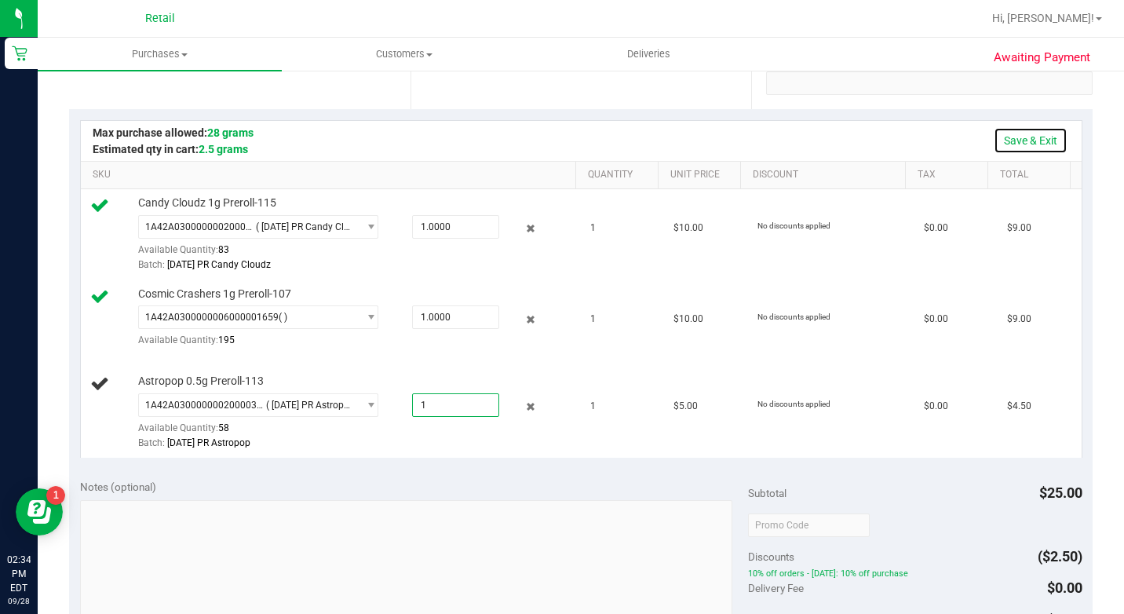
type input "1.0000"
click at [1003, 136] on link "Save & Exit" at bounding box center [1031, 140] width 74 height 27
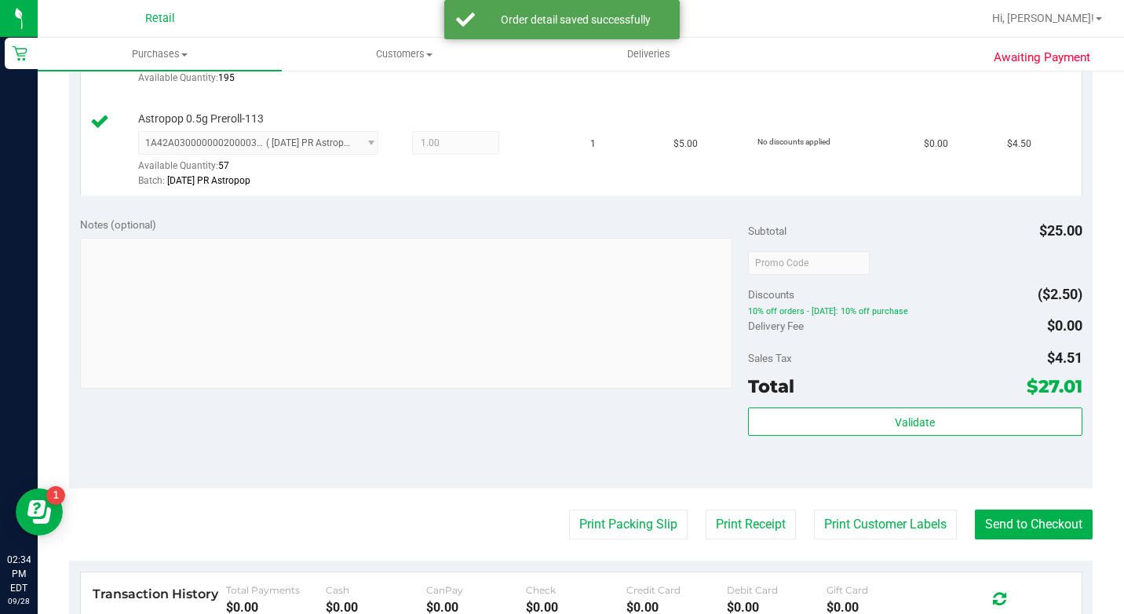
scroll to position [628, 0]
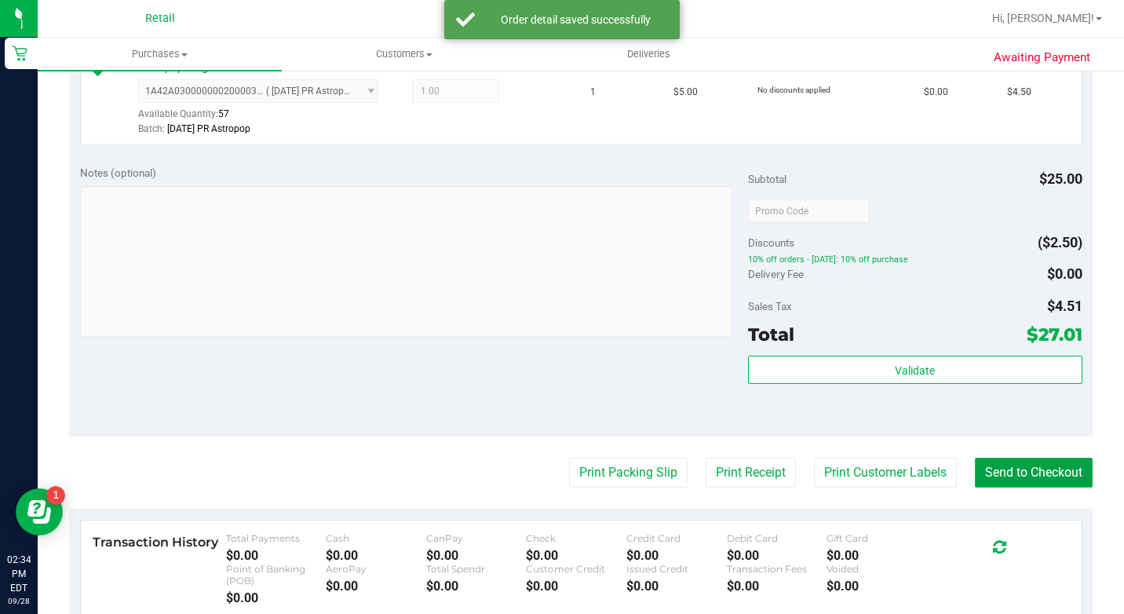
click at [983, 488] on button "Send to Checkout" at bounding box center [1034, 473] width 118 height 30
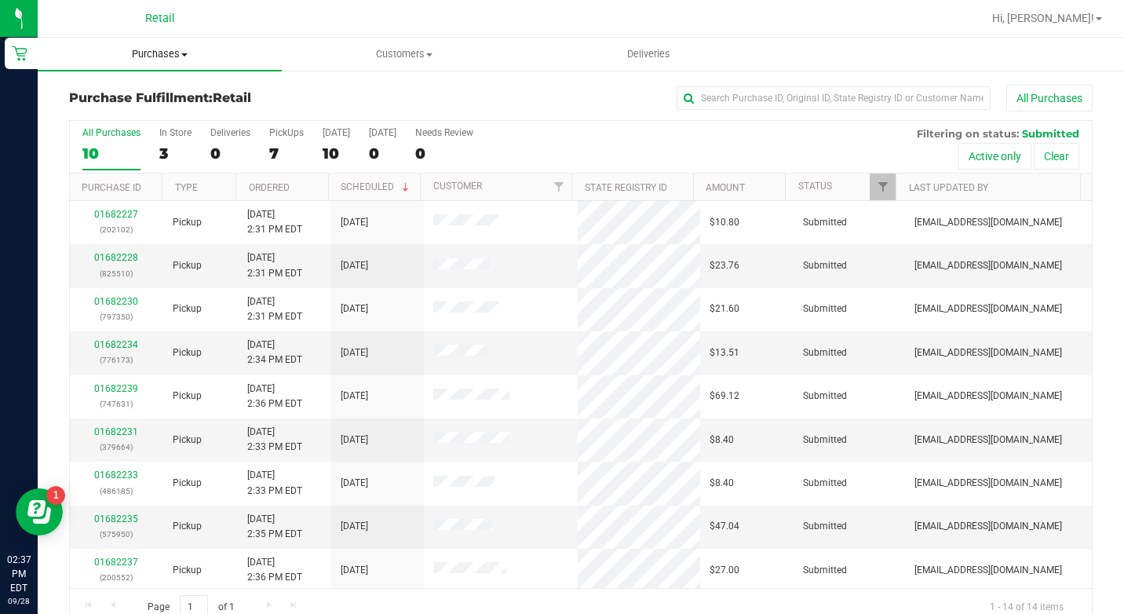
click at [152, 46] on uib-tab-heading "Purchases Summary of purchases Fulfillment All purchases" at bounding box center [160, 54] width 244 height 33
click at [141, 88] on span "Summary of purchases" at bounding box center [118, 94] width 161 height 13
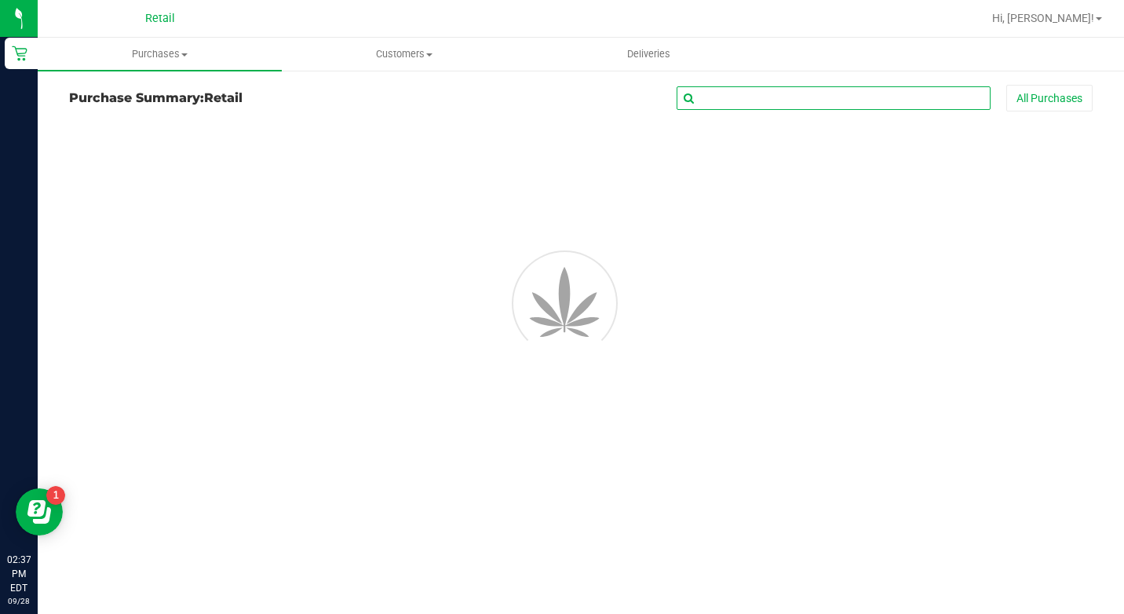
click at [730, 88] on input "text" at bounding box center [834, 98] width 314 height 24
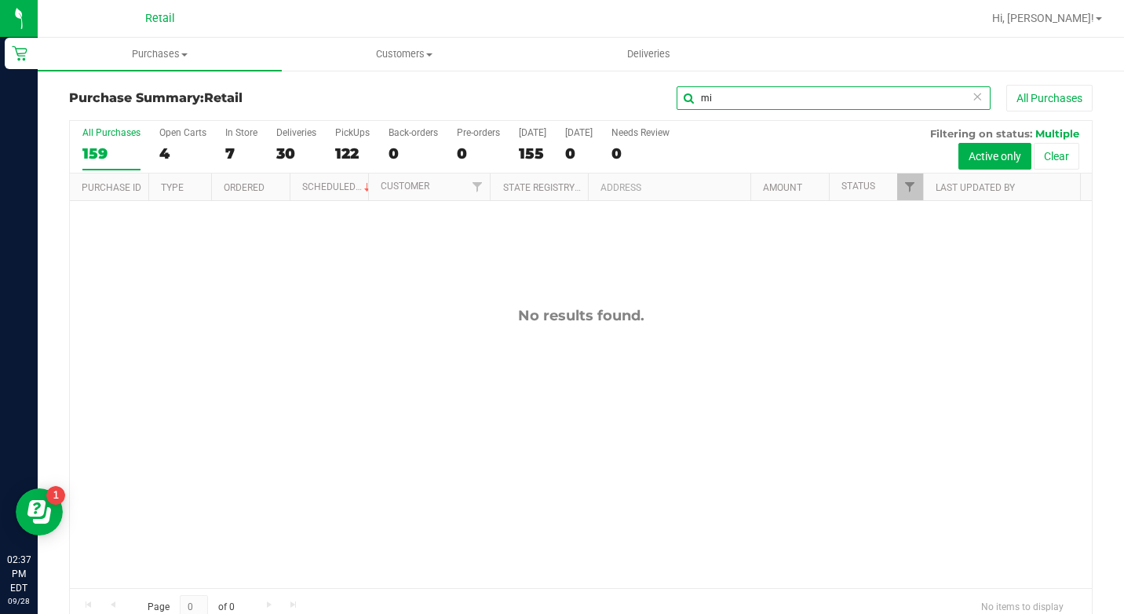
type input "m"
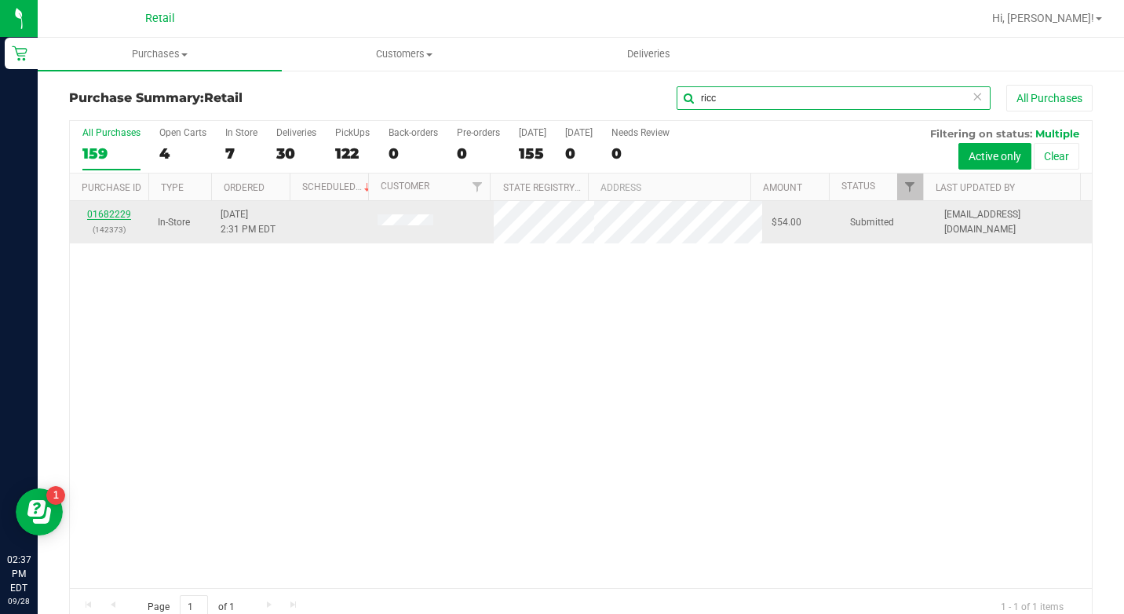
type input "ricc"
click at [120, 211] on link "01682229" at bounding box center [109, 214] width 44 height 11
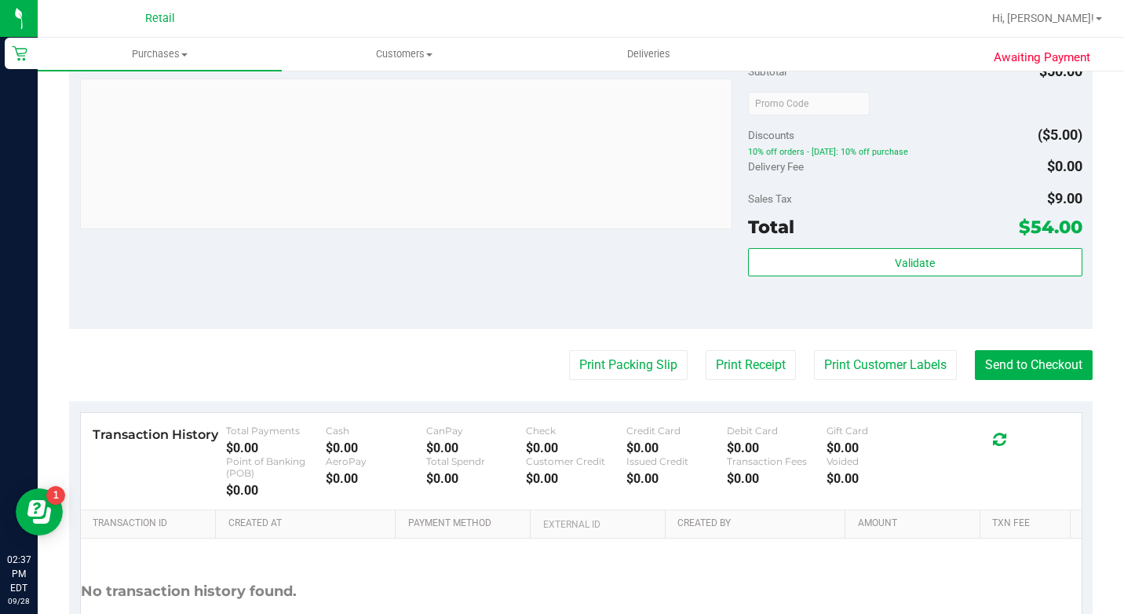
scroll to position [628, 0]
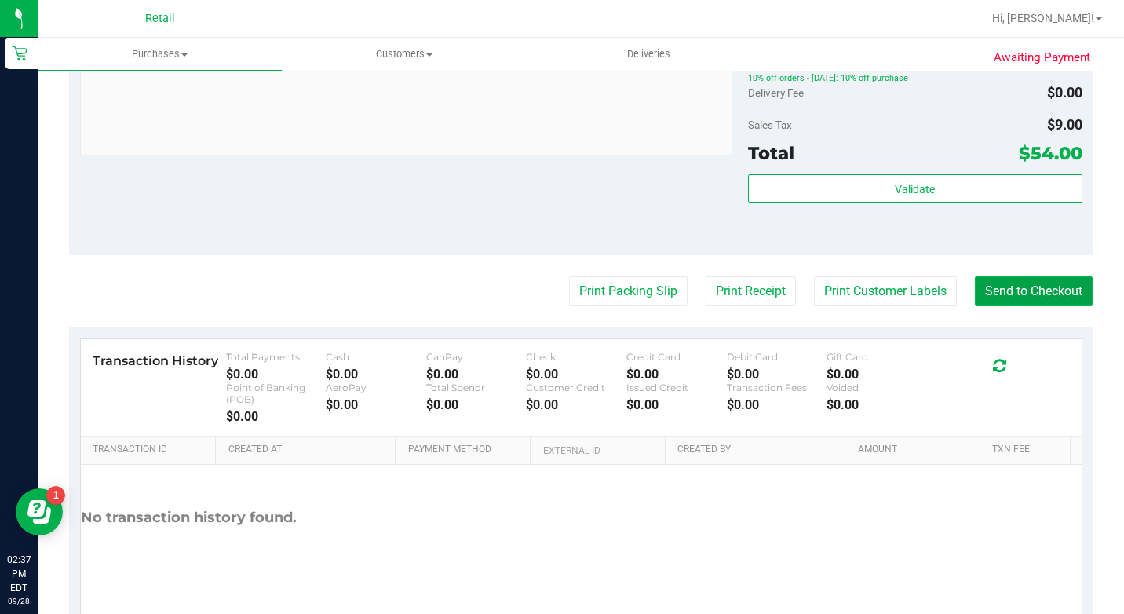
click at [1002, 298] on button "Send to Checkout" at bounding box center [1034, 291] width 118 height 30
click at [1004, 306] on button "Send to Checkout" at bounding box center [1028, 291] width 130 height 30
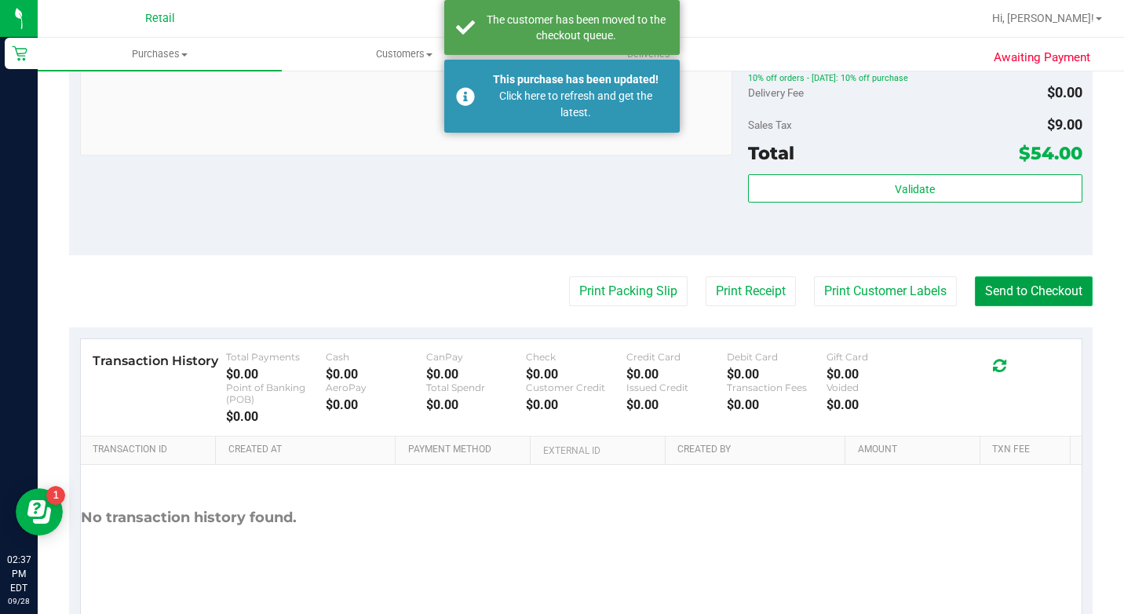
click at [1005, 306] on button "Send to Checkout" at bounding box center [1034, 291] width 118 height 30
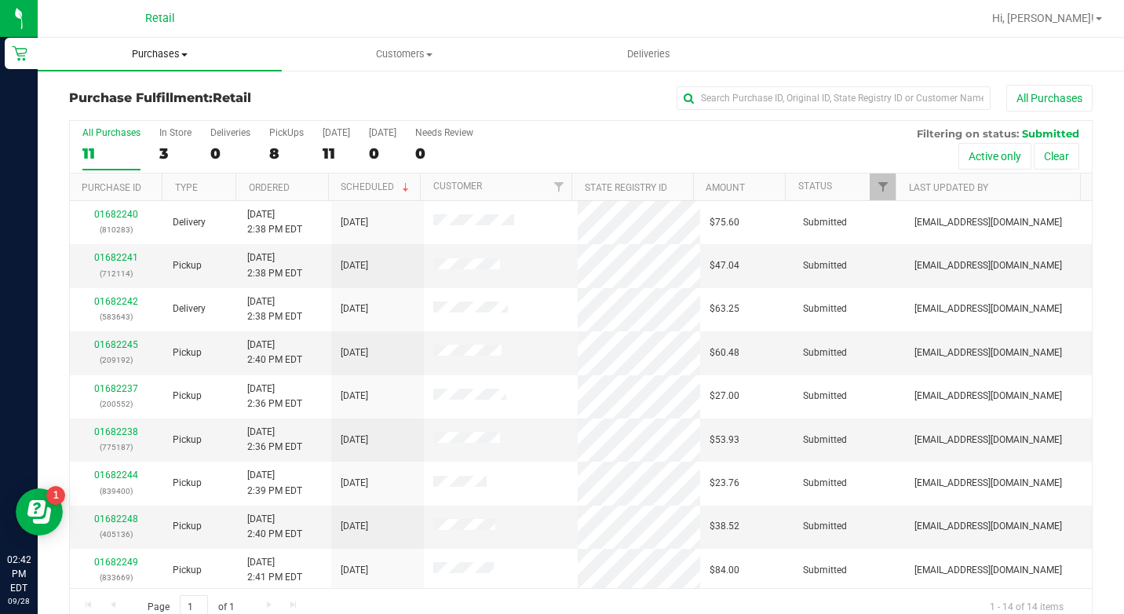
click at [177, 56] on span "Purchases" at bounding box center [160, 54] width 244 height 14
click at [183, 99] on span "Summary of purchases" at bounding box center [118, 94] width 161 height 13
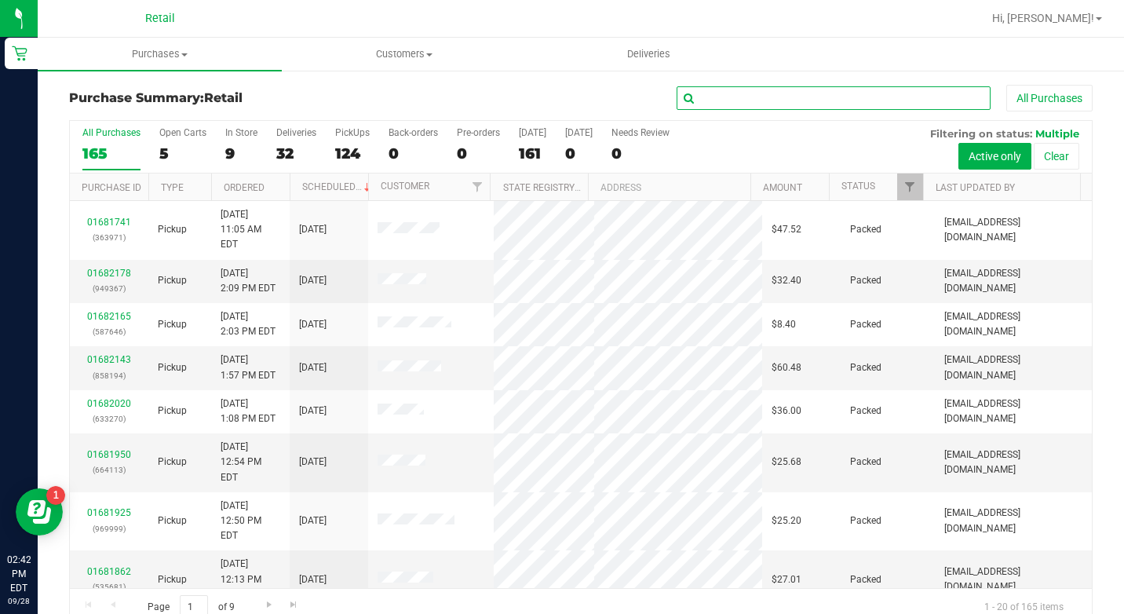
click at [792, 97] on input "text" at bounding box center [834, 98] width 314 height 24
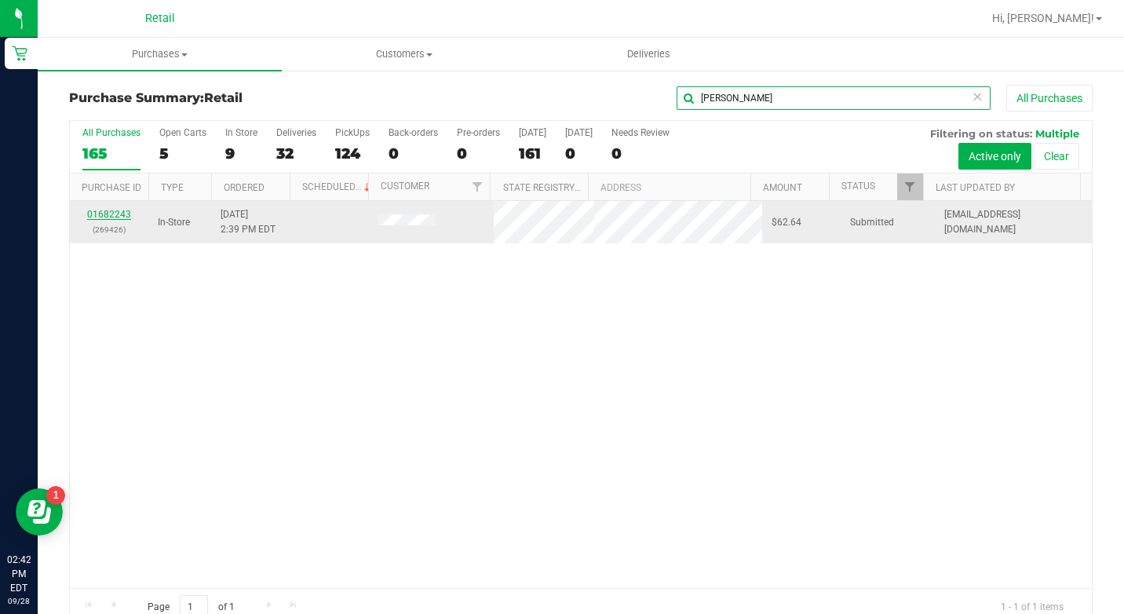
type input "[PERSON_NAME]"
click at [112, 218] on link "01682243" at bounding box center [109, 214] width 44 height 11
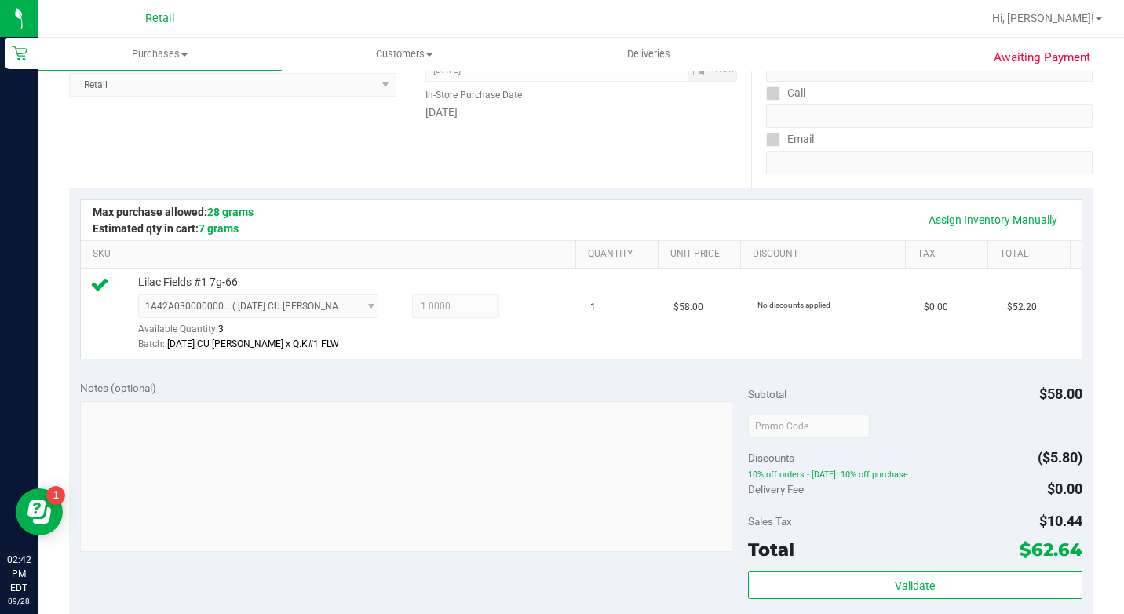
scroll to position [393, 0]
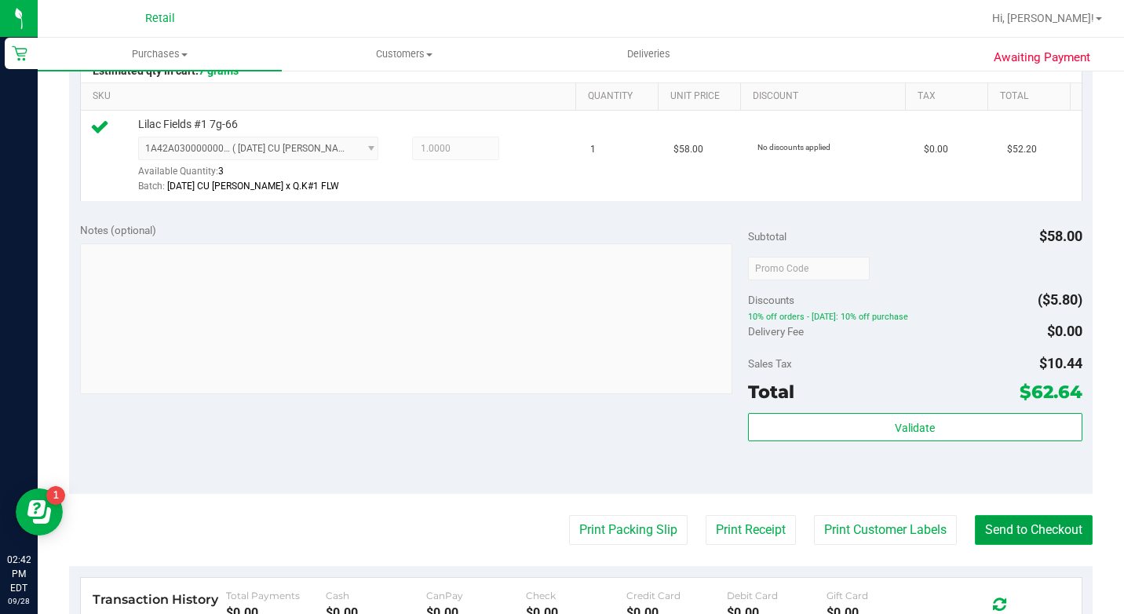
click at [992, 545] on button "Send to Checkout" at bounding box center [1034, 530] width 118 height 30
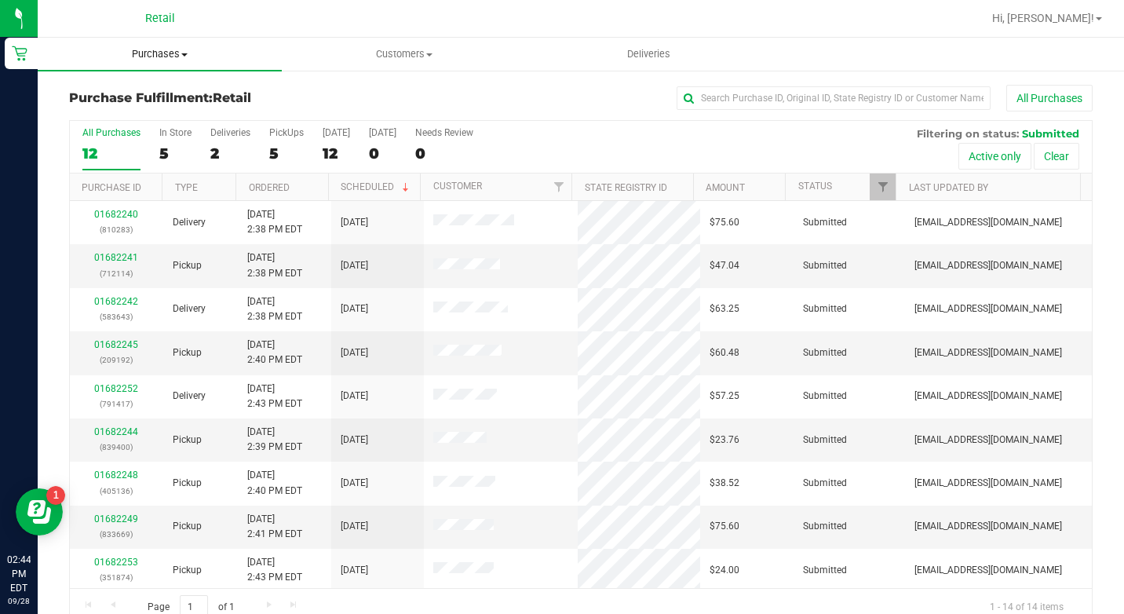
click at [164, 57] on span "Purchases" at bounding box center [160, 54] width 244 height 14
click at [164, 92] on span "Summary of purchases" at bounding box center [118, 94] width 161 height 13
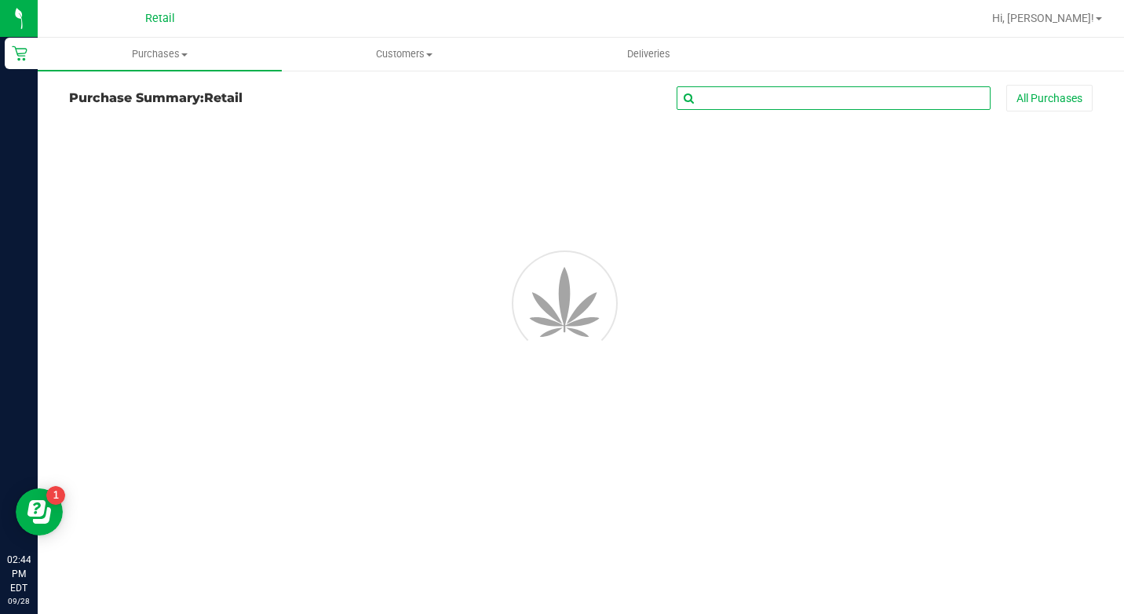
click at [755, 101] on input "text" at bounding box center [834, 98] width 314 height 24
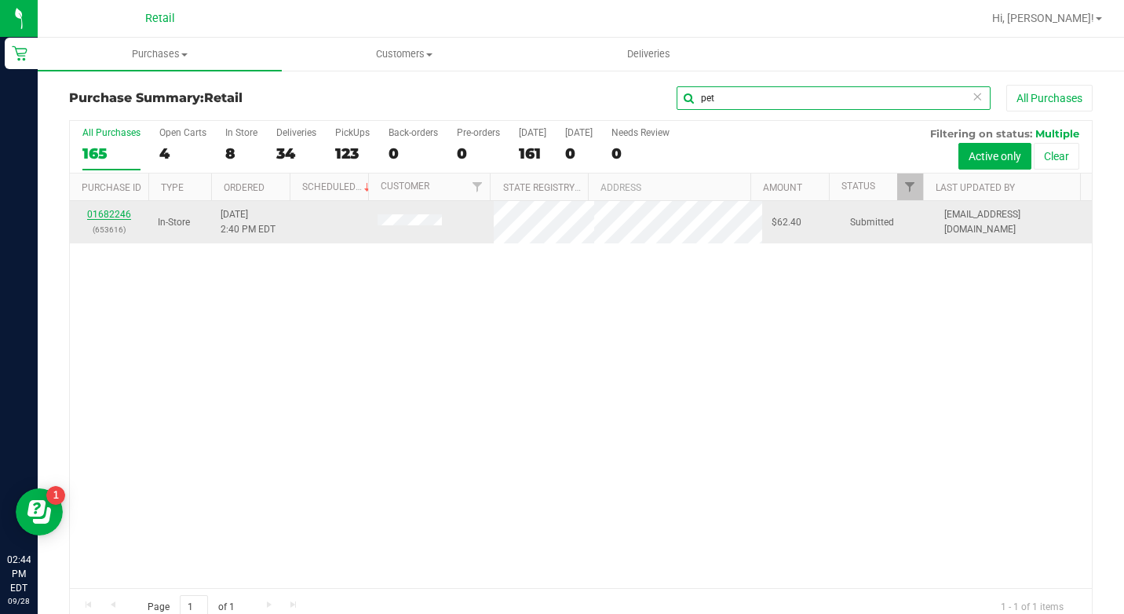
type input "pet"
click at [99, 217] on link "01682246" at bounding box center [109, 214] width 44 height 11
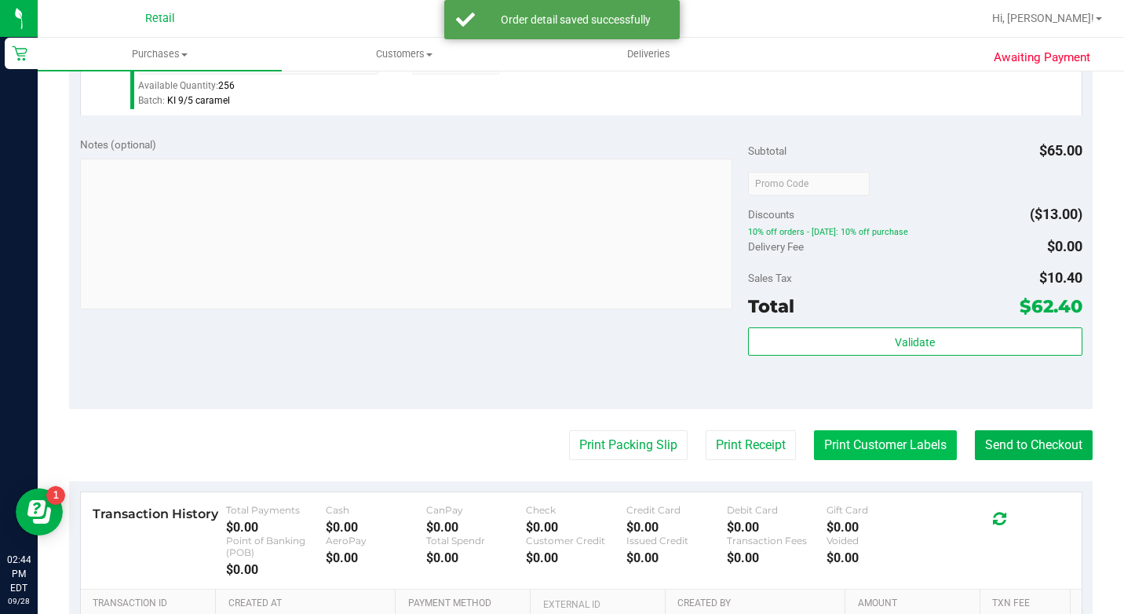
scroll to position [707, 0]
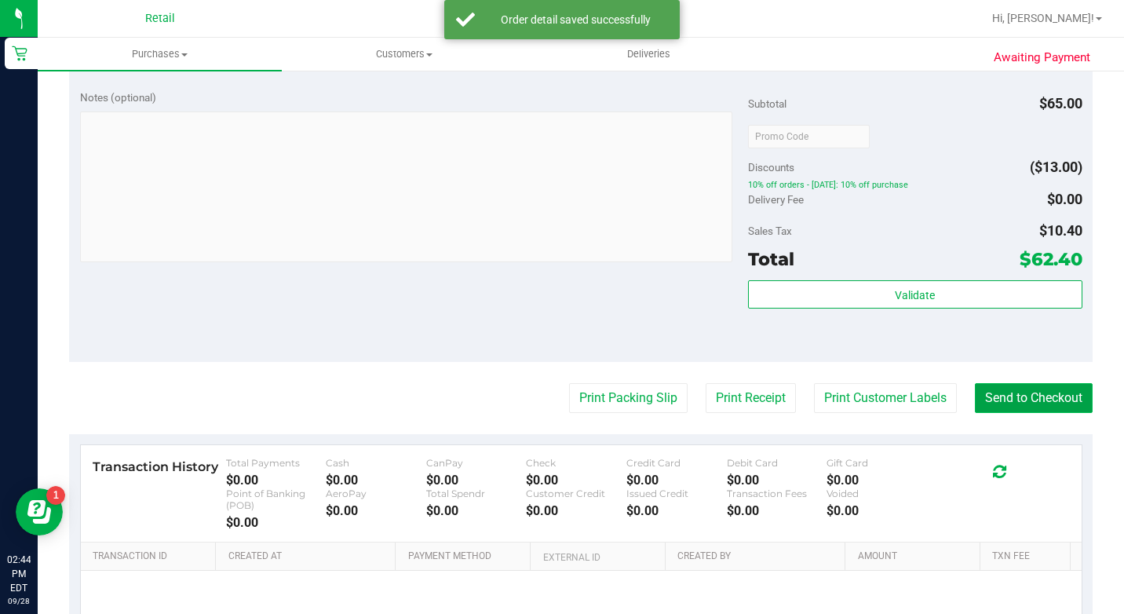
click at [1019, 413] on button "Send to Checkout" at bounding box center [1034, 398] width 118 height 30
click at [1015, 413] on button "Send to Checkout" at bounding box center [1028, 398] width 130 height 30
